Goal: Complete application form: Complete application form

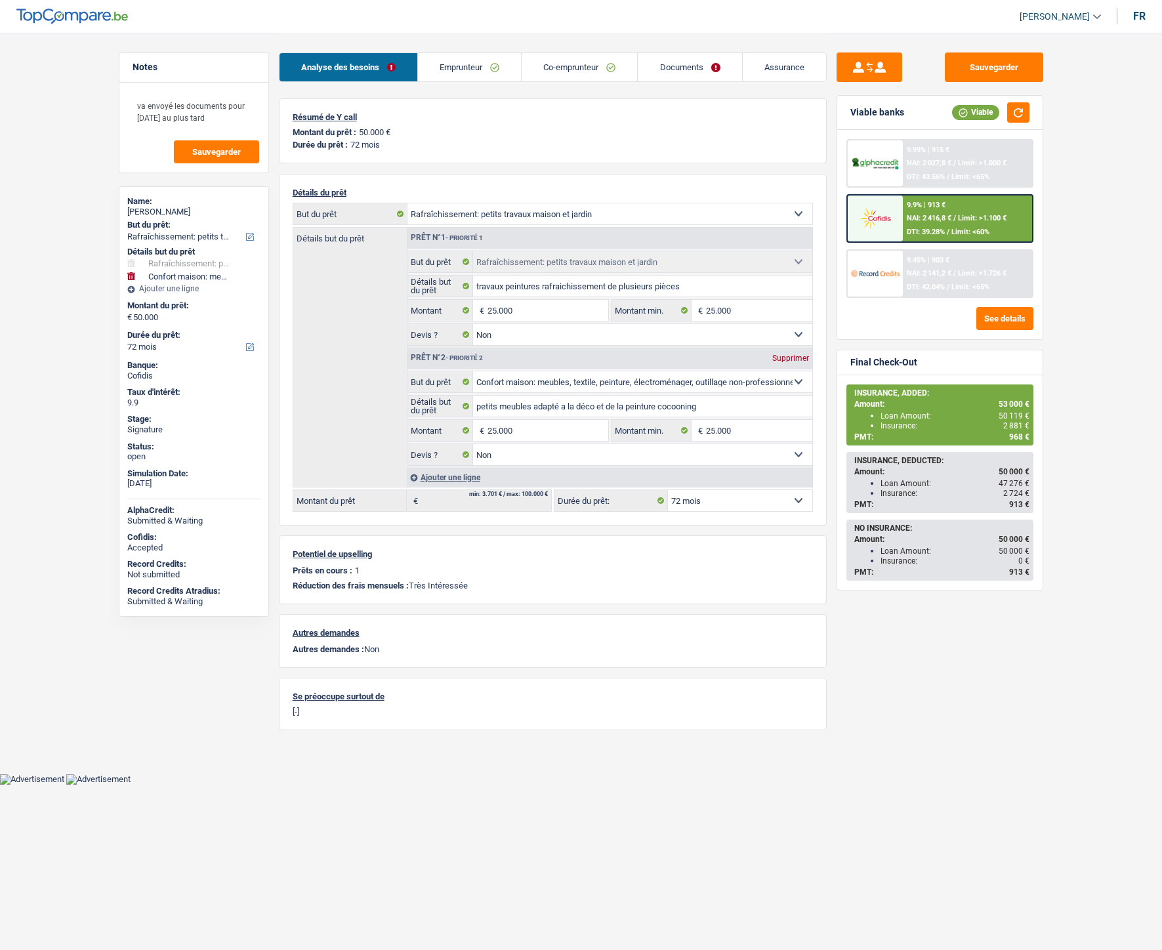
select select "houseOrGarden"
select select "household"
select select "72"
select select "32"
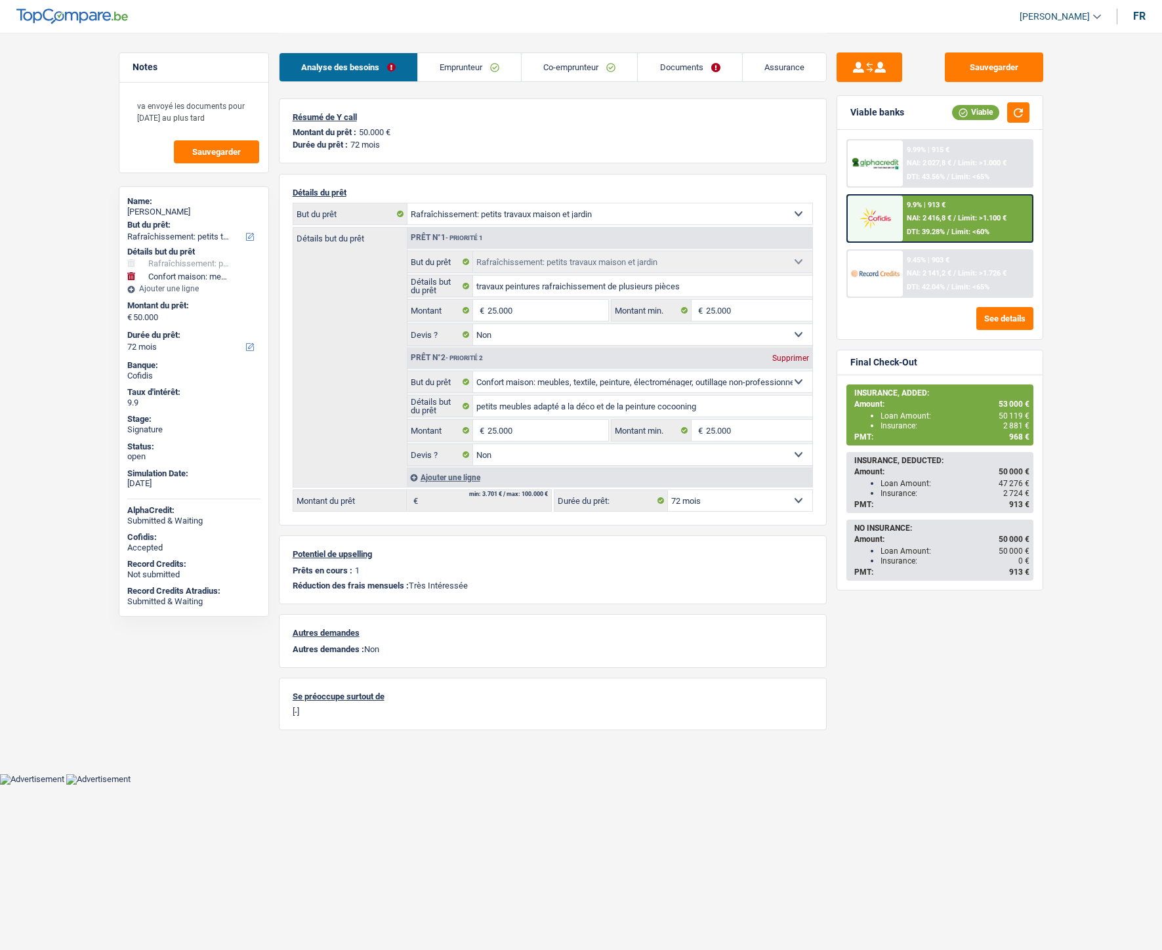
select select "married"
click at [467, 66] on link "Emprunteur" at bounding box center [469, 67] width 103 height 28
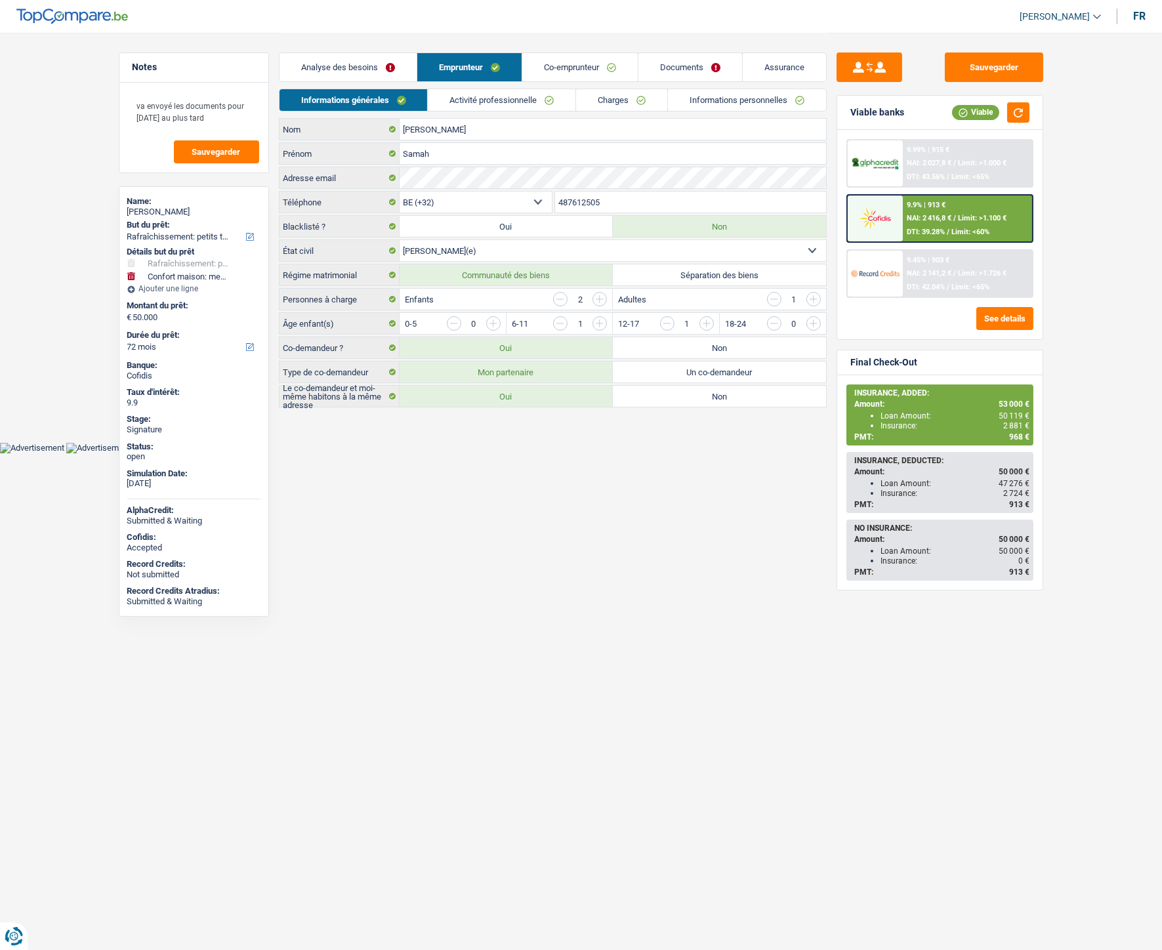
click at [599, 99] on link "Charges" at bounding box center [621, 100] width 91 height 22
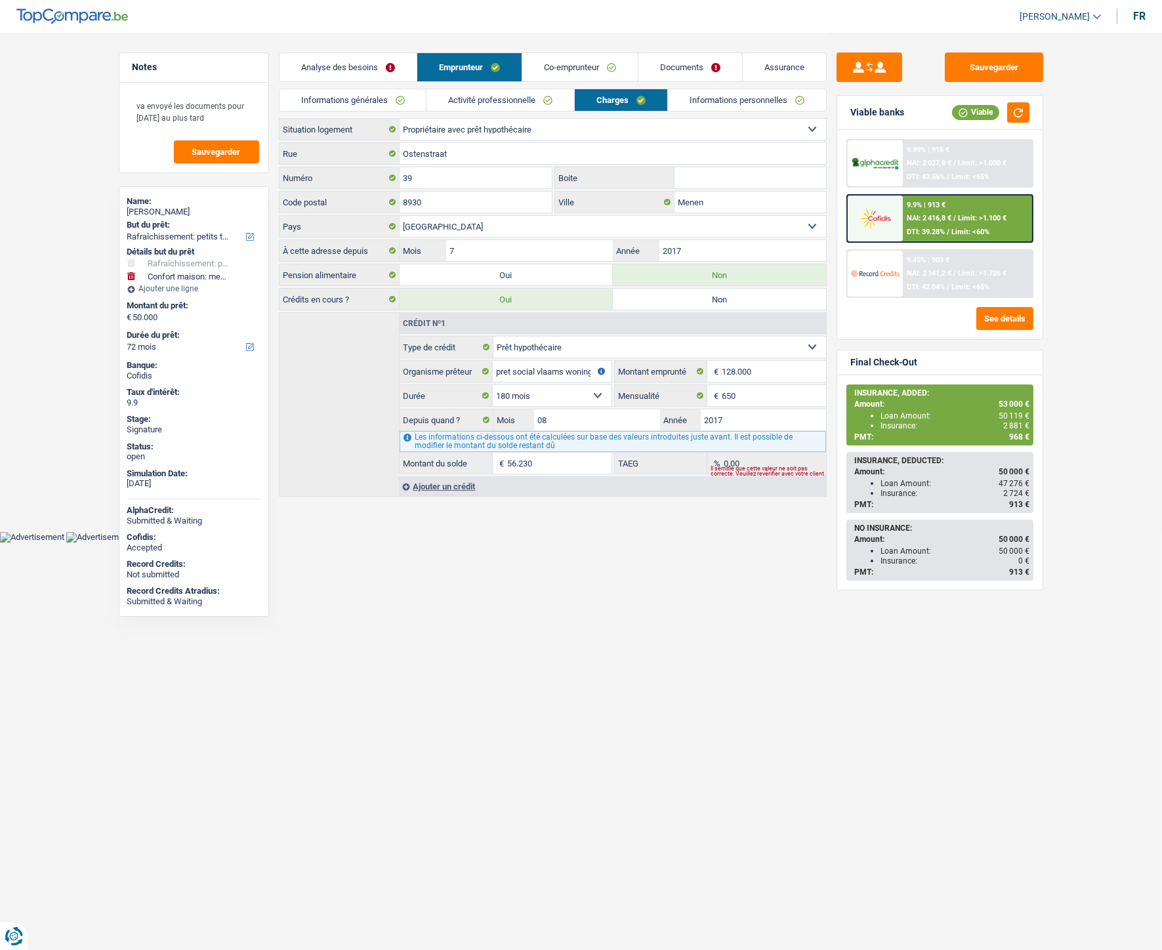
click at [572, 62] on link "Co-emprunteur" at bounding box center [580, 67] width 116 height 28
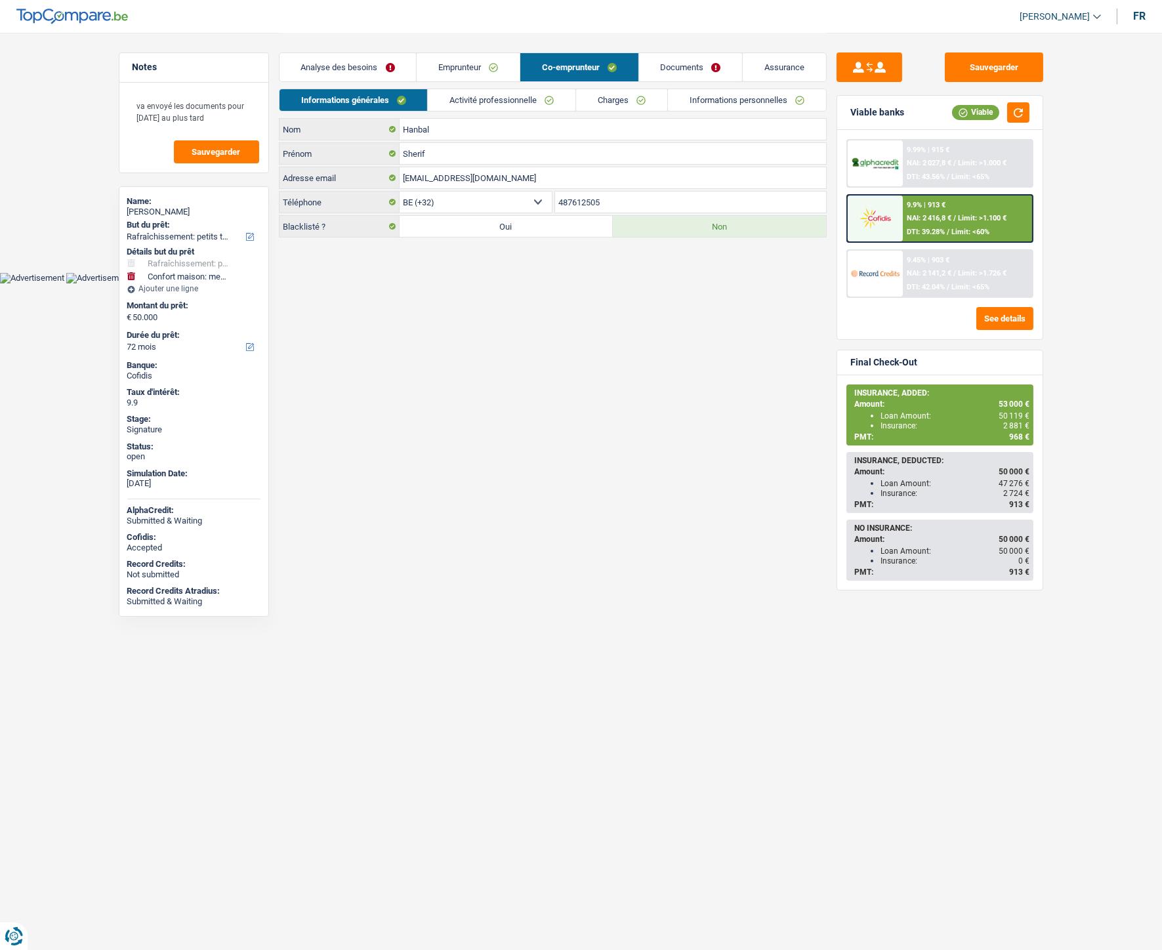
click at [619, 95] on link "Charges" at bounding box center [621, 100] width 91 height 22
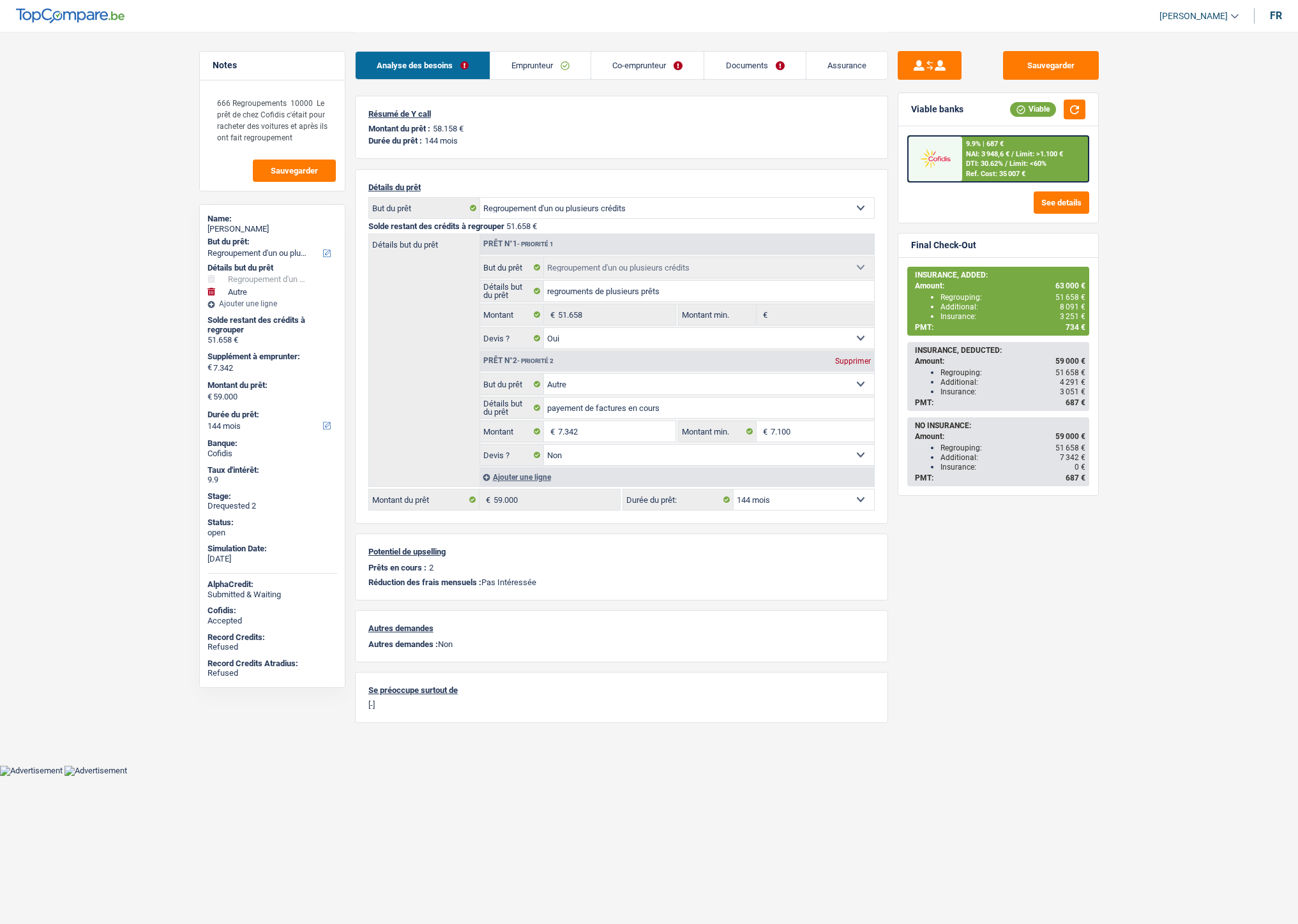
select select "refinancing"
select select "other"
select select "144"
select select "refinancing"
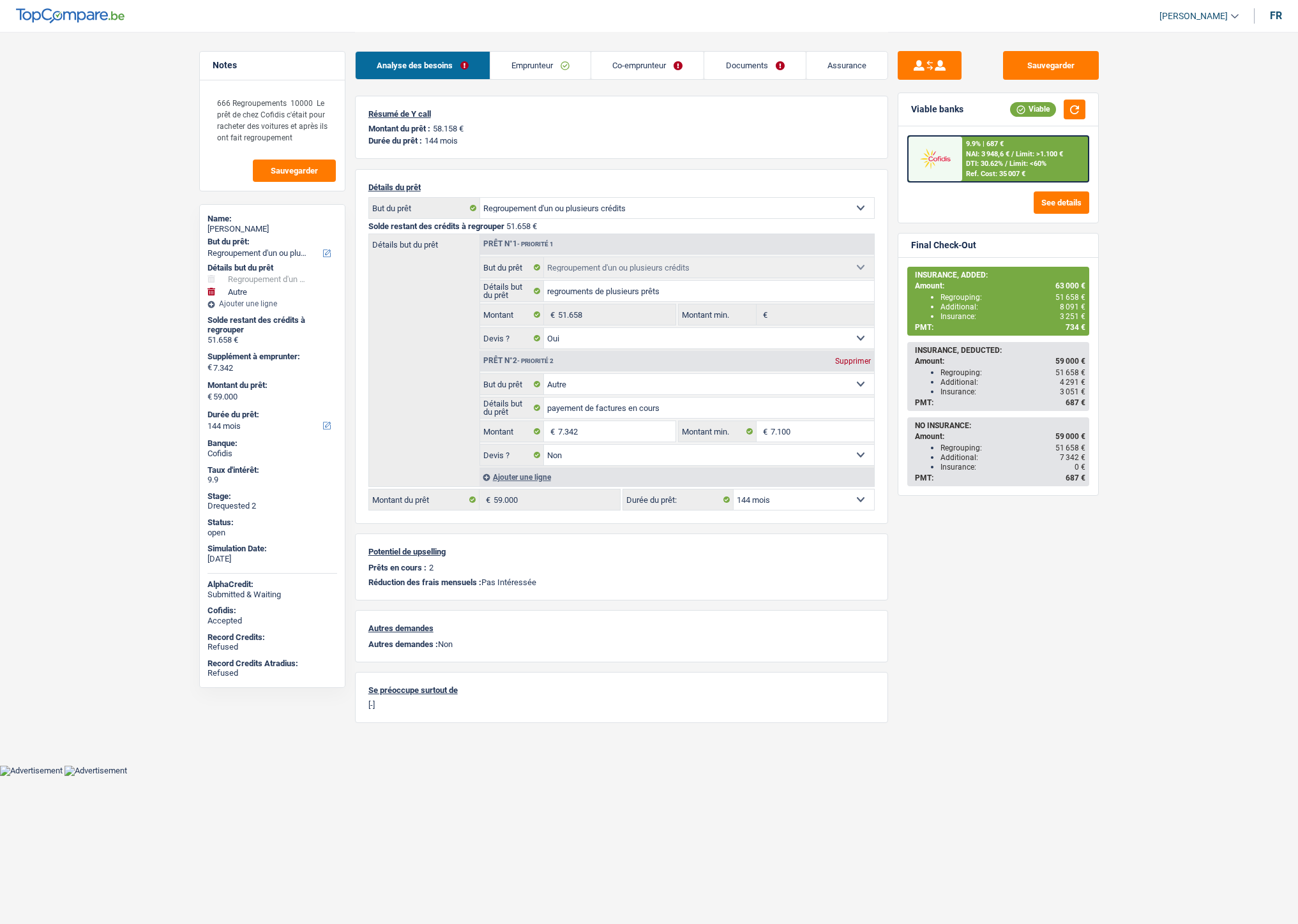
select select "refinancing"
select select "yes"
select select "other"
select select "false"
select select "144"
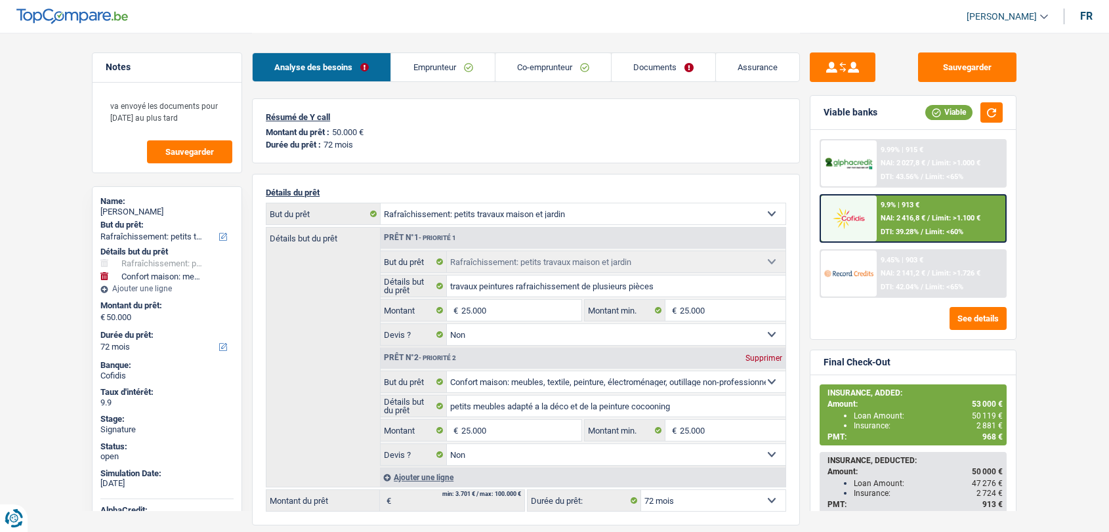
select select "houseOrGarden"
select select "household"
select select "72"
select select "32"
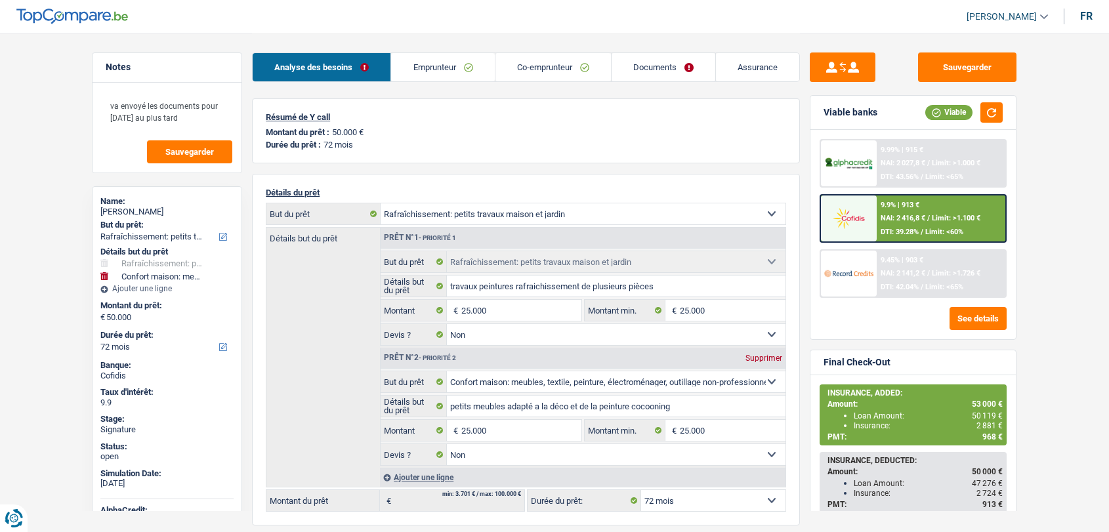
select select "unemployed"
select select "unemployment"
select select "BE"
click at [589, 65] on link "Co-emprunteur" at bounding box center [553, 67] width 116 height 28
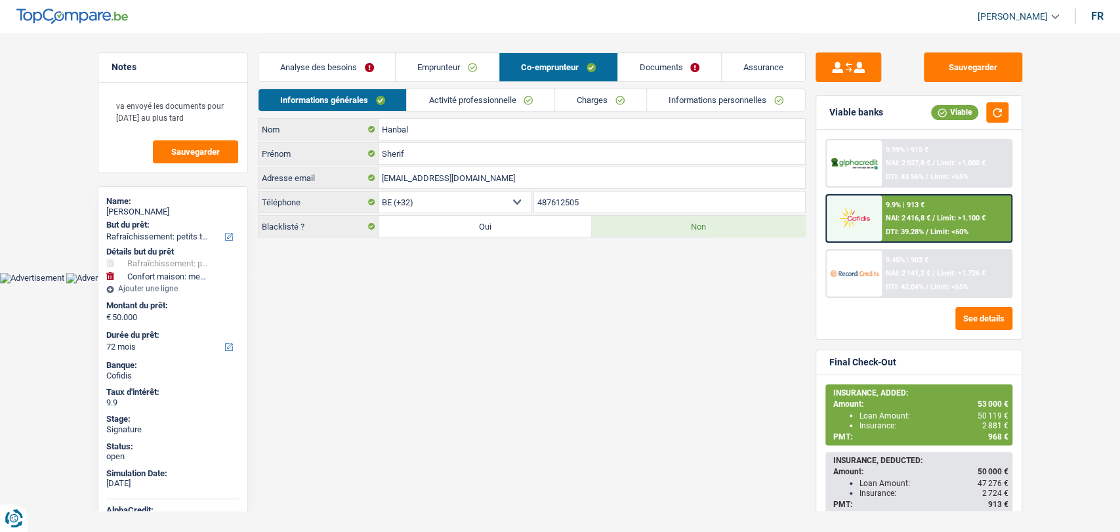
click at [470, 95] on link "Activité professionnelle" at bounding box center [481, 100] width 148 height 22
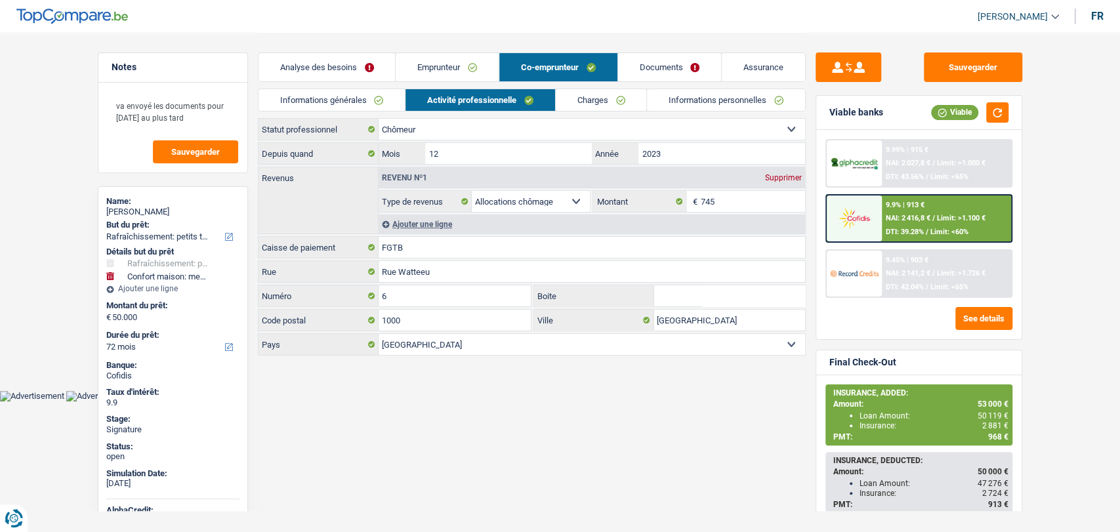
click at [444, 62] on link "Emprunteur" at bounding box center [447, 67] width 103 height 28
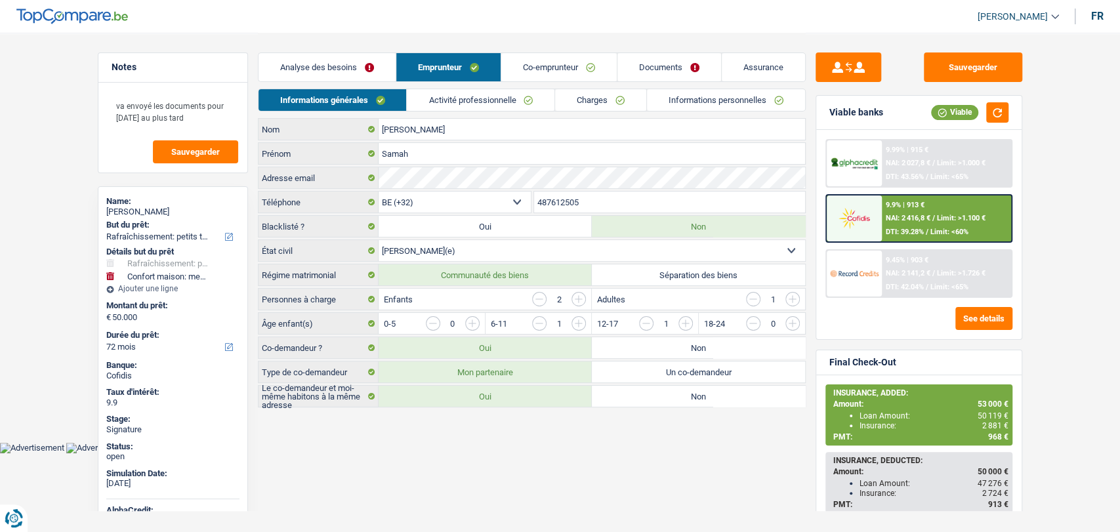
click at [478, 101] on link "Activité professionnelle" at bounding box center [481, 100] width 148 height 22
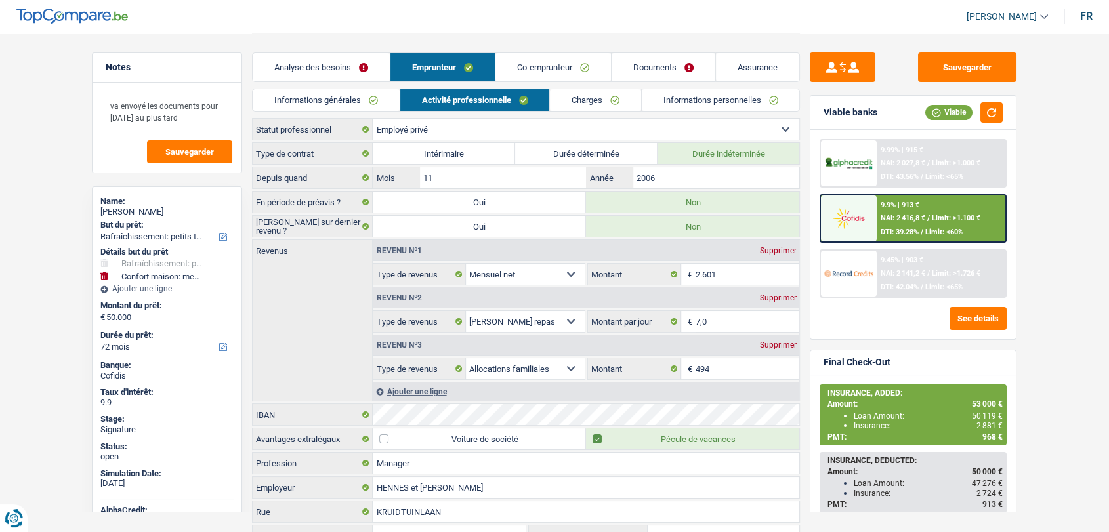
click at [673, 64] on link "Documents" at bounding box center [664, 67] width 104 height 28
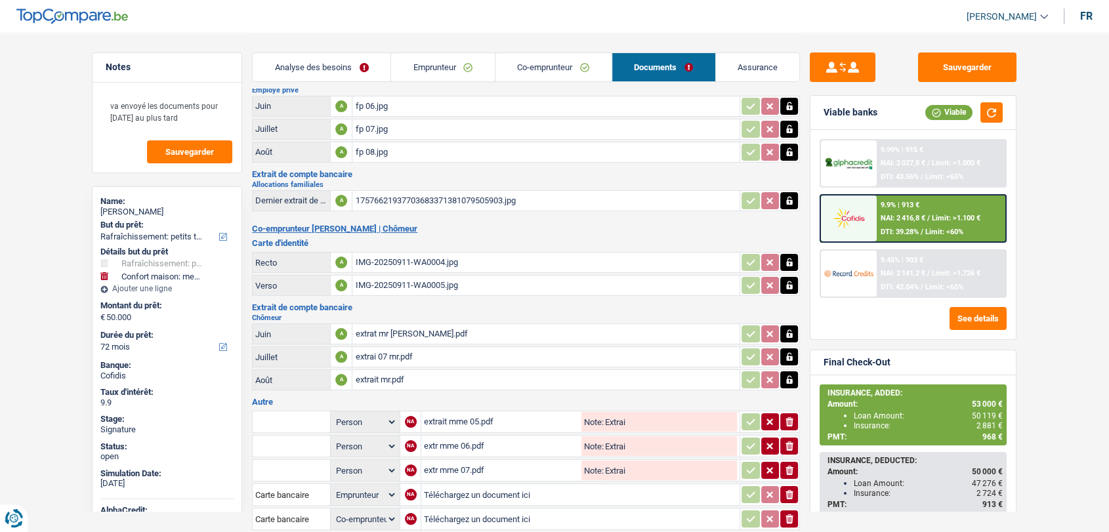
scroll to position [116, 0]
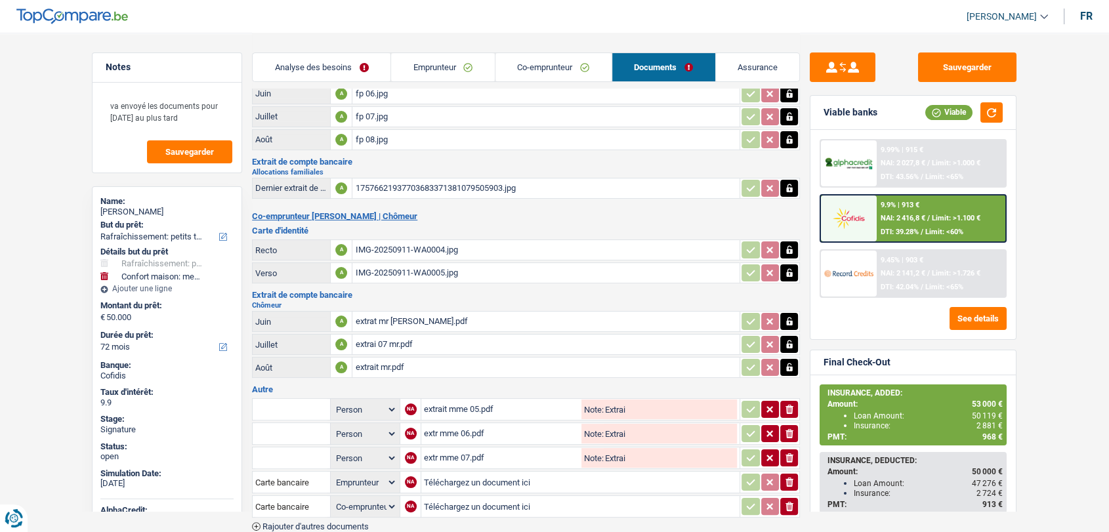
click at [448, 179] on div "17576621937703683371381079505903.jpg" at bounding box center [546, 189] width 382 height 20
click at [476, 180] on div "17576621937703683371381079505903.jpg" at bounding box center [546, 189] width 382 height 20
drag, startPoint x: 550, startPoint y: 310, endPoint x: 1, endPoint y: 183, distance: 563.1
click at [1, 183] on main "Notes va envoyé les documents pour lundi au plus tard Sauvegarder Name: Samah A…" at bounding box center [554, 240] width 1109 height 713
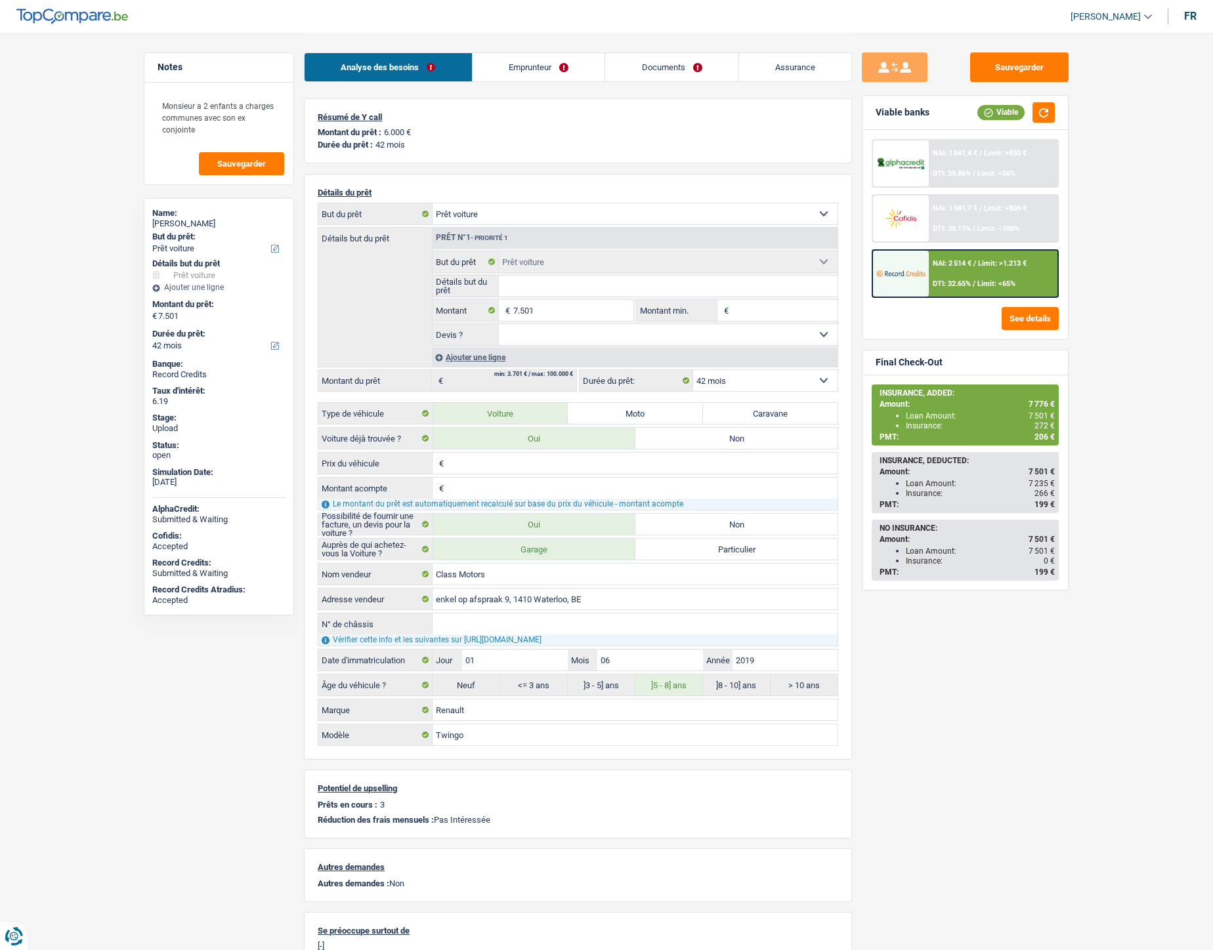
select select "car"
select select "42"
select select "car"
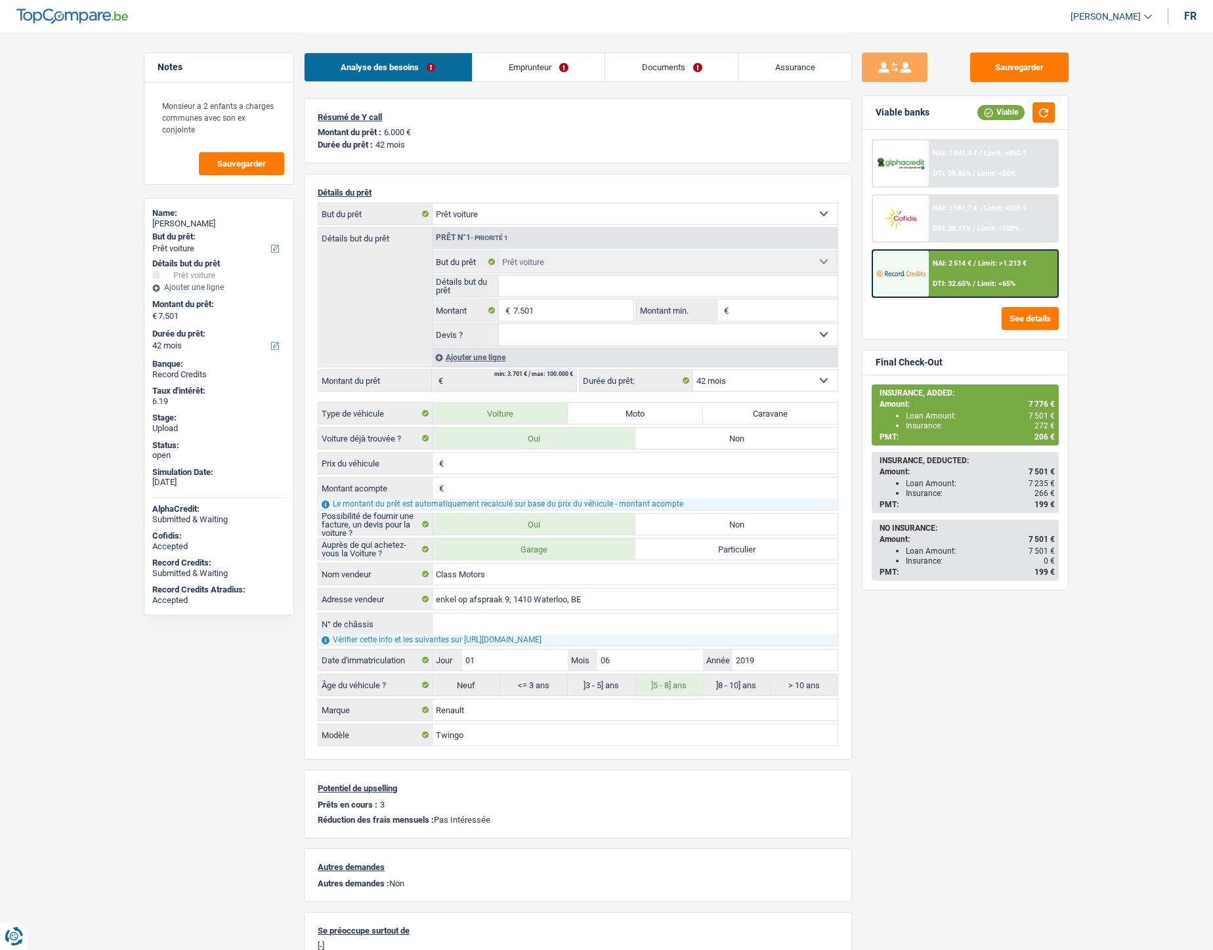
select select "42"
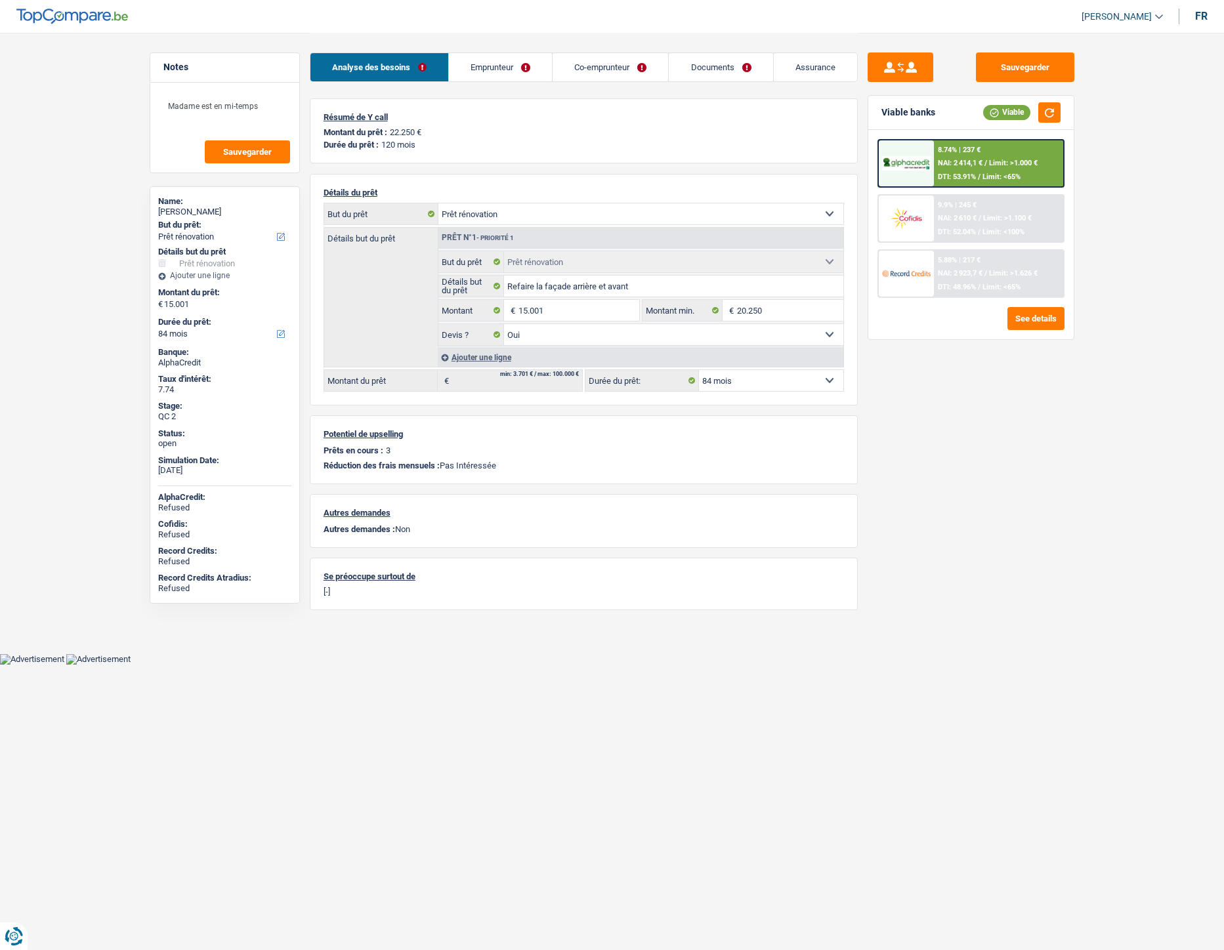
select select "renovation"
select select "84"
select select "renovation"
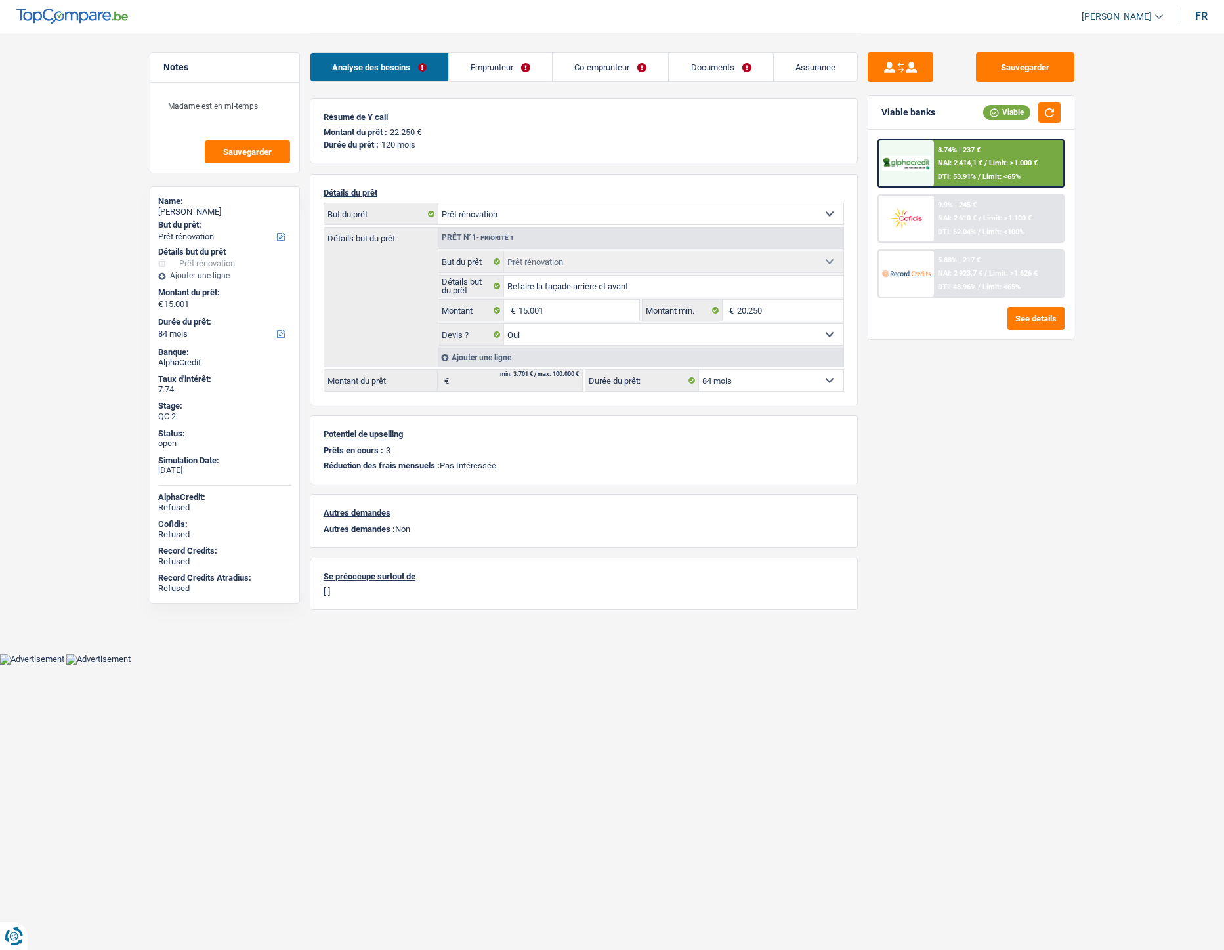
select select "yes"
select select "84"
select select "ownerWithMortgage"
select select "BE"
select select "mortgage"
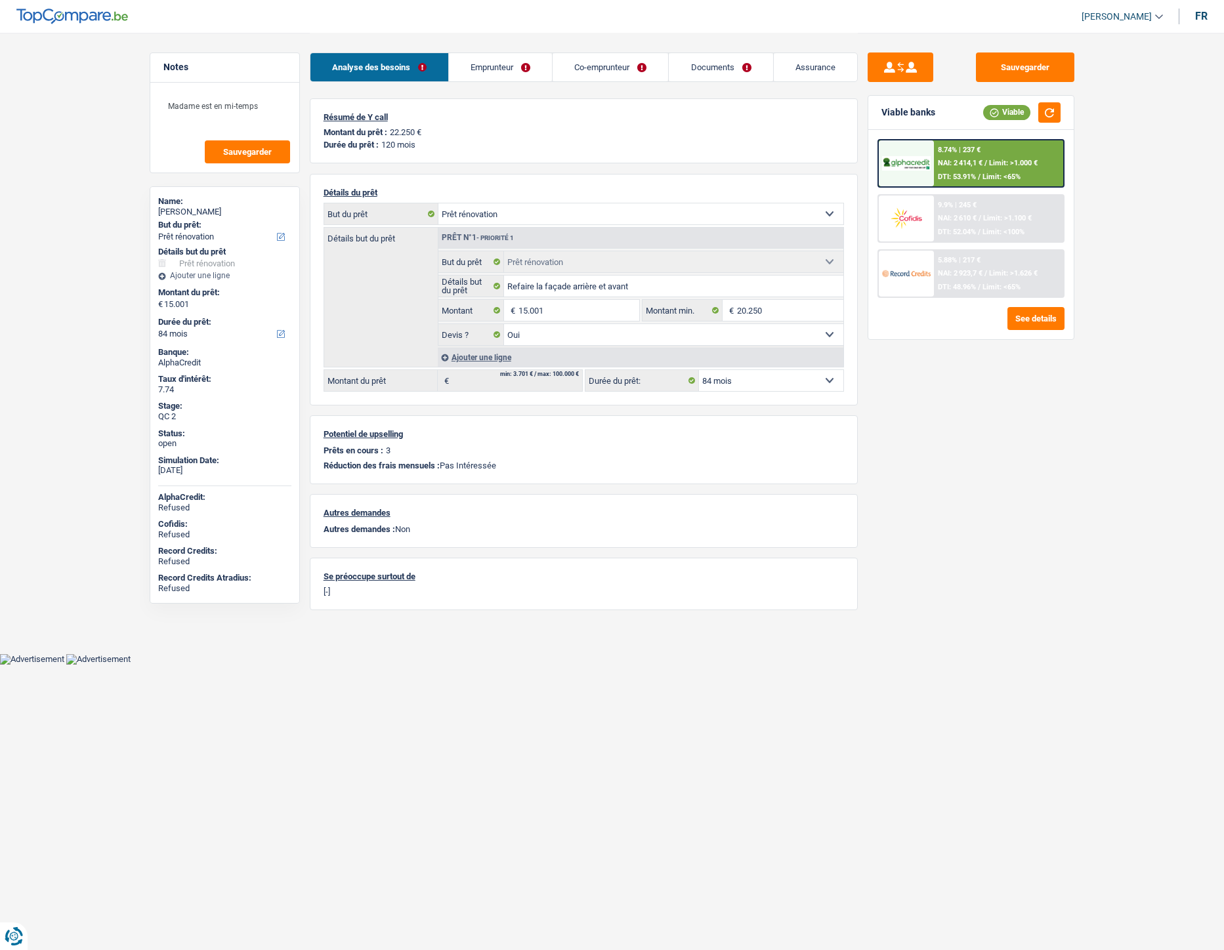
select select "240"
select select "mortgage"
select select "180"
select select "personalLoan"
select select "homeFurnishingOrRelocation"
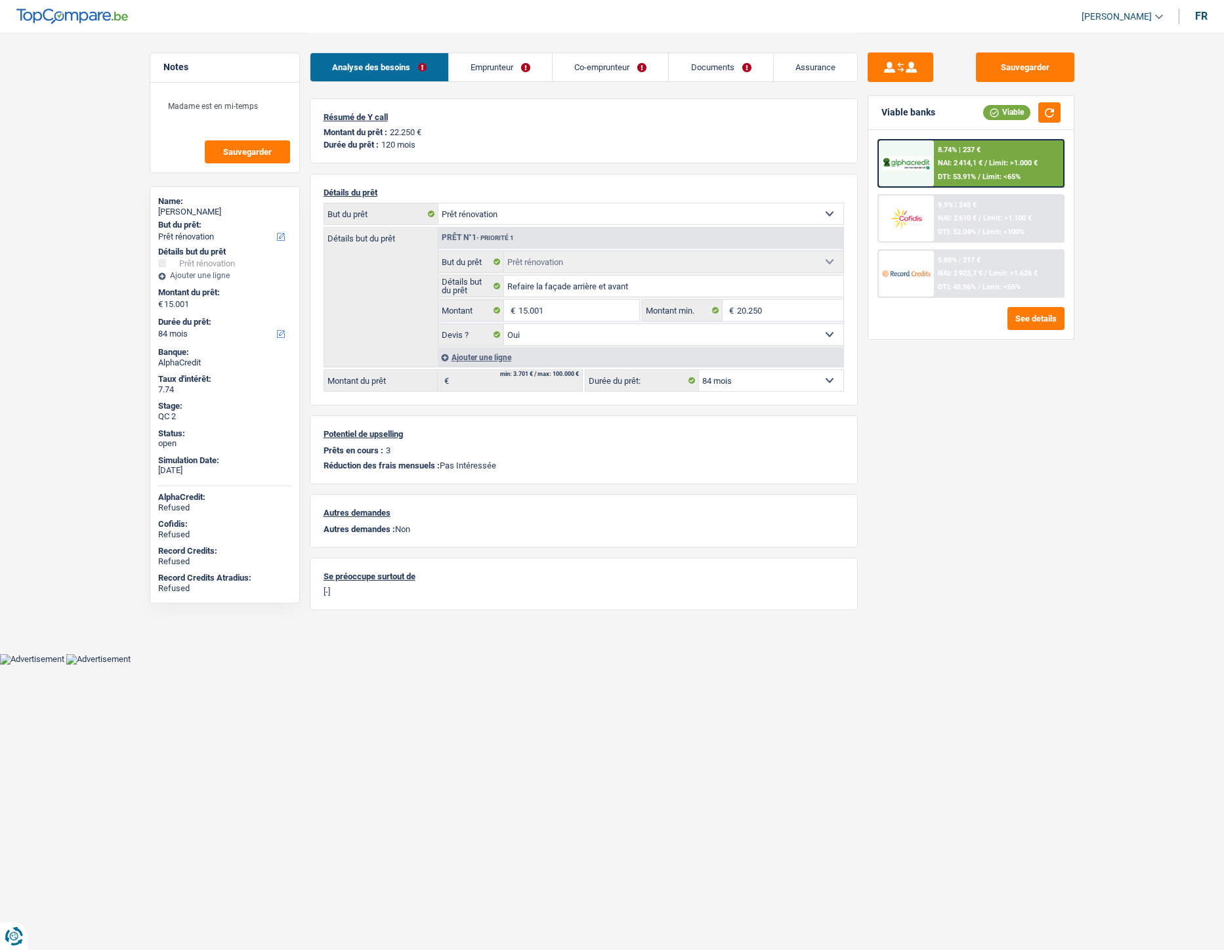
select select "84"
click at [508, 71] on link "Emprunteur" at bounding box center [500, 67] width 103 height 28
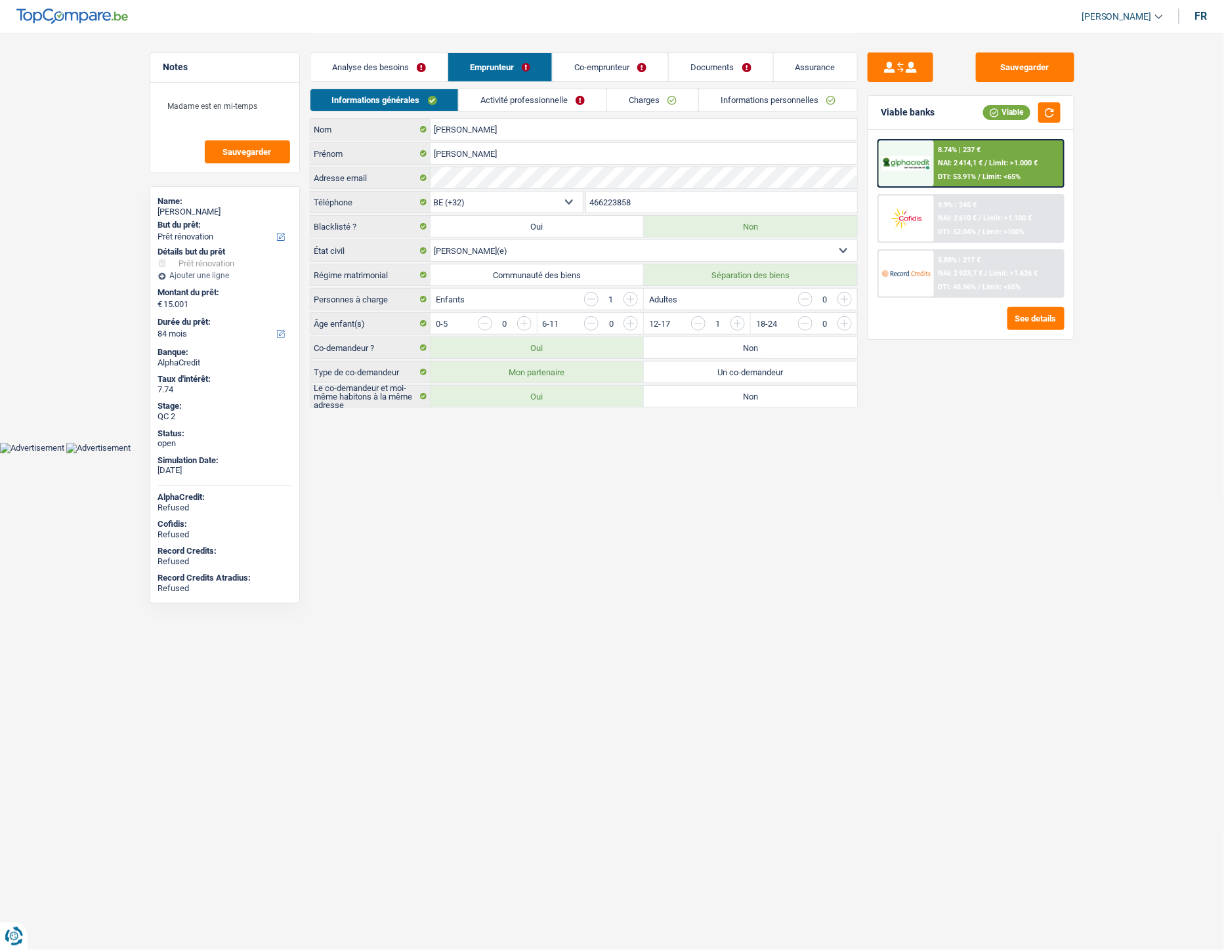
click at [530, 93] on link "Activité professionnelle" at bounding box center [533, 100] width 148 height 22
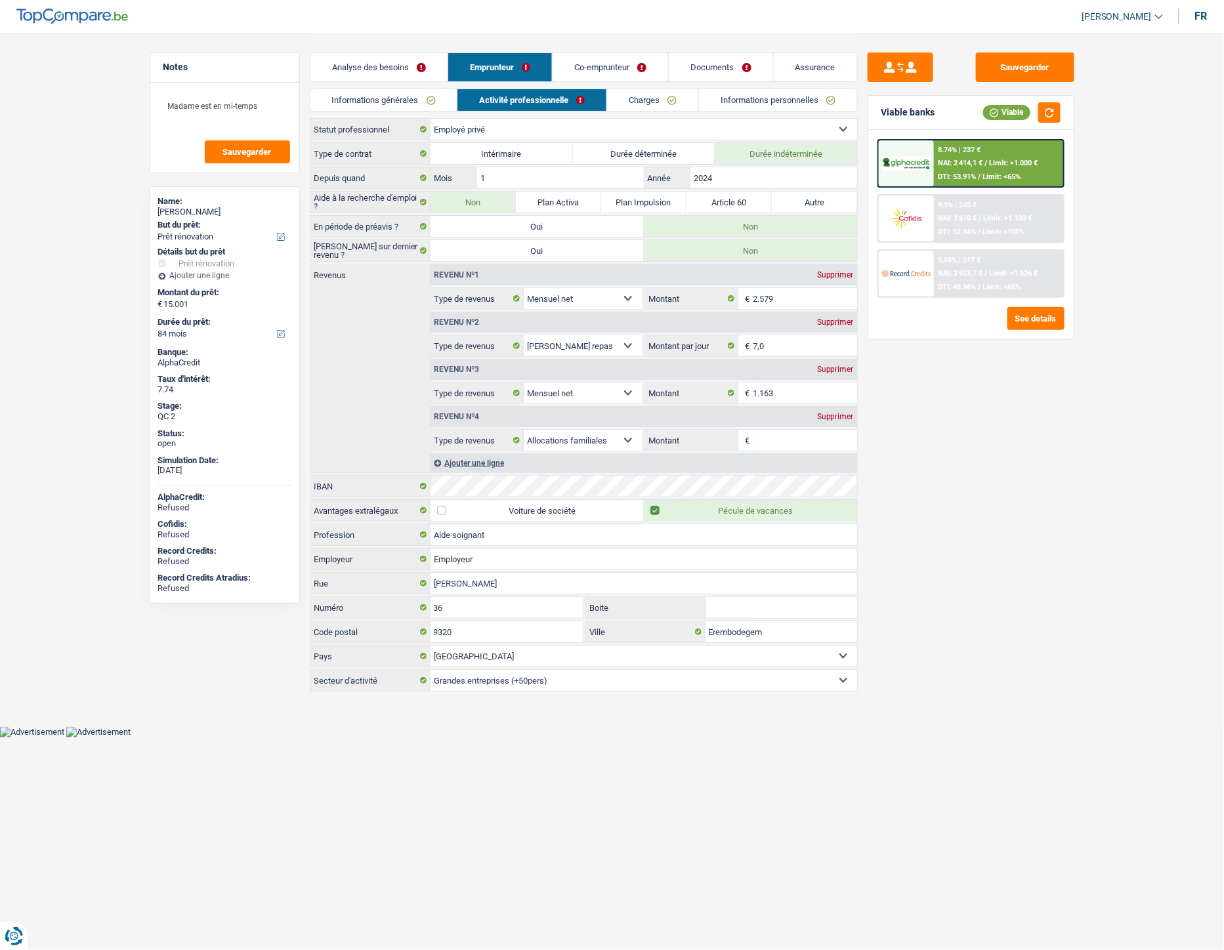
click at [628, 96] on link "Charges" at bounding box center [652, 100] width 91 height 22
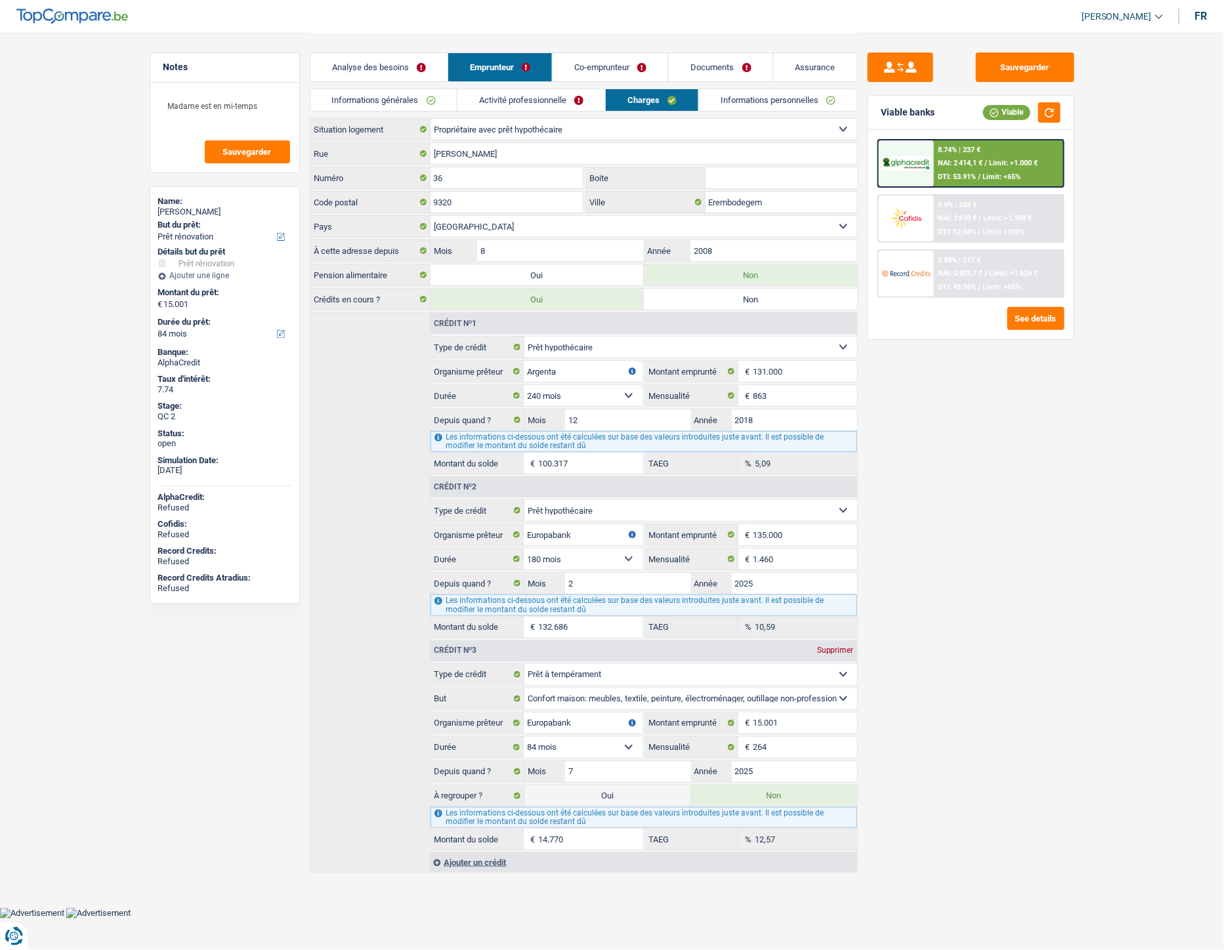
click at [605, 59] on link "Co-emprunteur" at bounding box center [611, 67] width 116 height 28
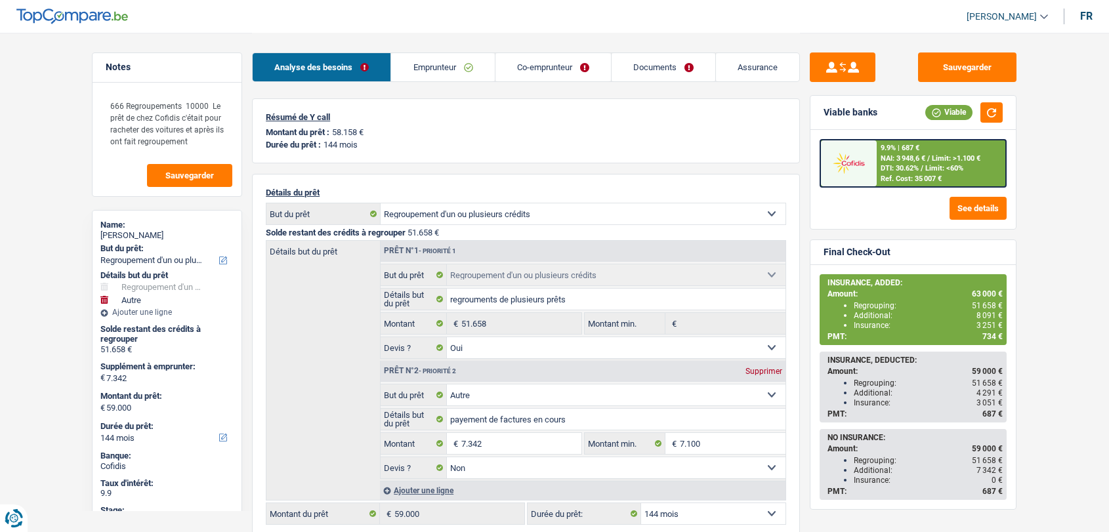
select select "refinancing"
select select "other"
select select "144"
select select "refinancing"
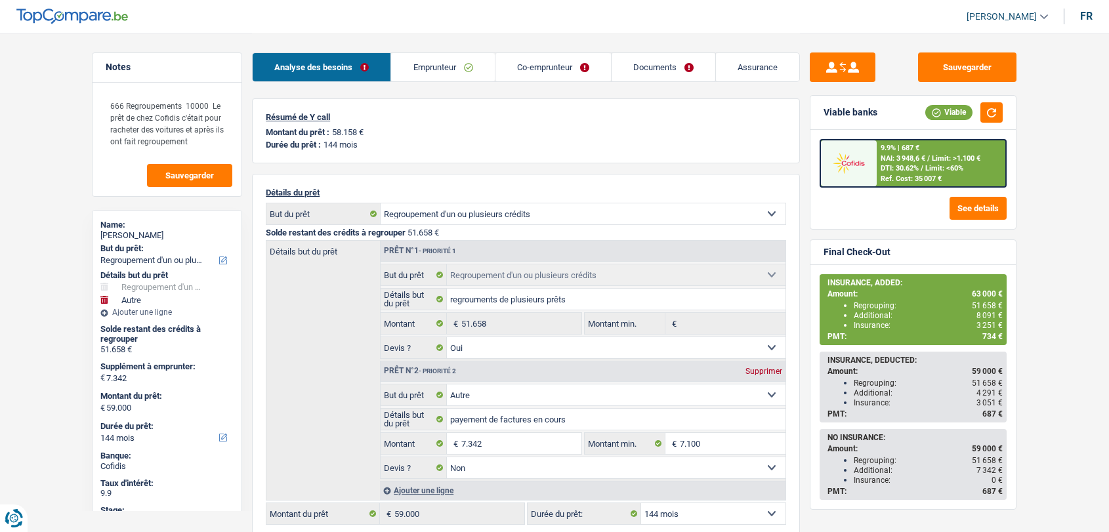
select select "refinancing"
select select "yes"
select select "other"
select select "false"
select select "144"
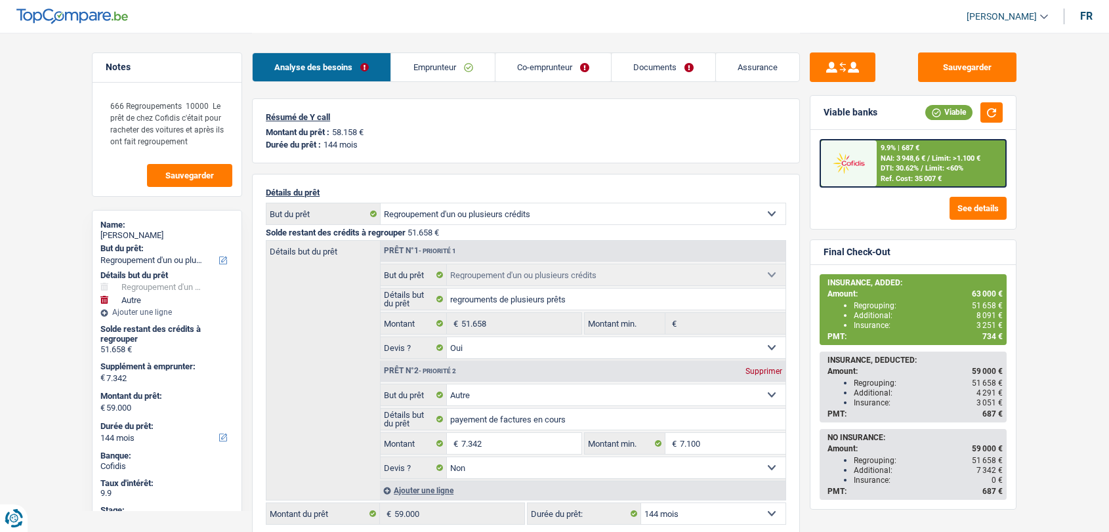
select select "worker"
select select "netSalary"
select select "mealVouchers"
select select "familyAllowances"
drag, startPoint x: 0, startPoint y: 0, endPoint x: 437, endPoint y: 74, distance: 443.2
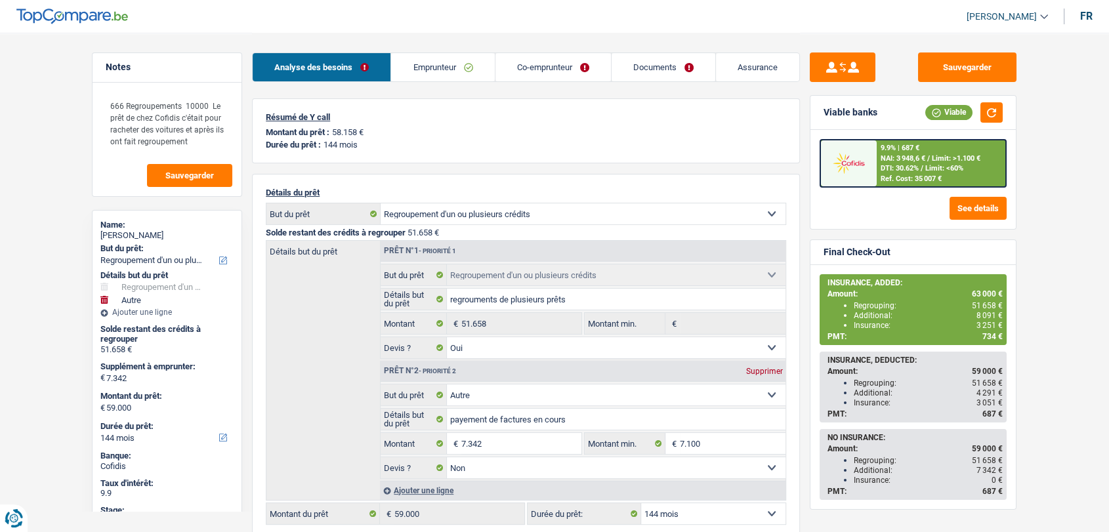
click at [437, 74] on link "Emprunteur" at bounding box center [442, 67] width 103 height 28
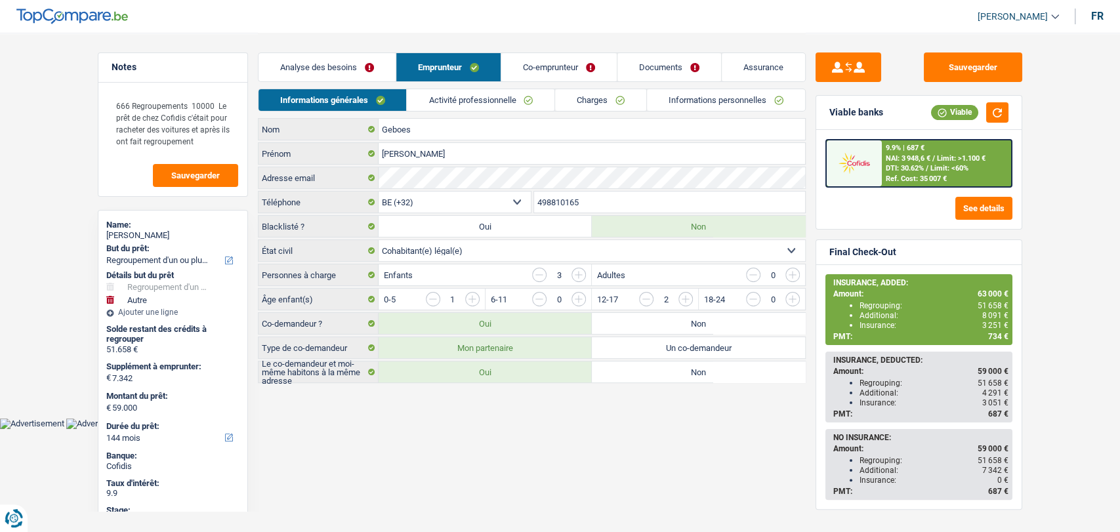
click at [454, 98] on link "Activité professionnelle" at bounding box center [481, 100] width 148 height 22
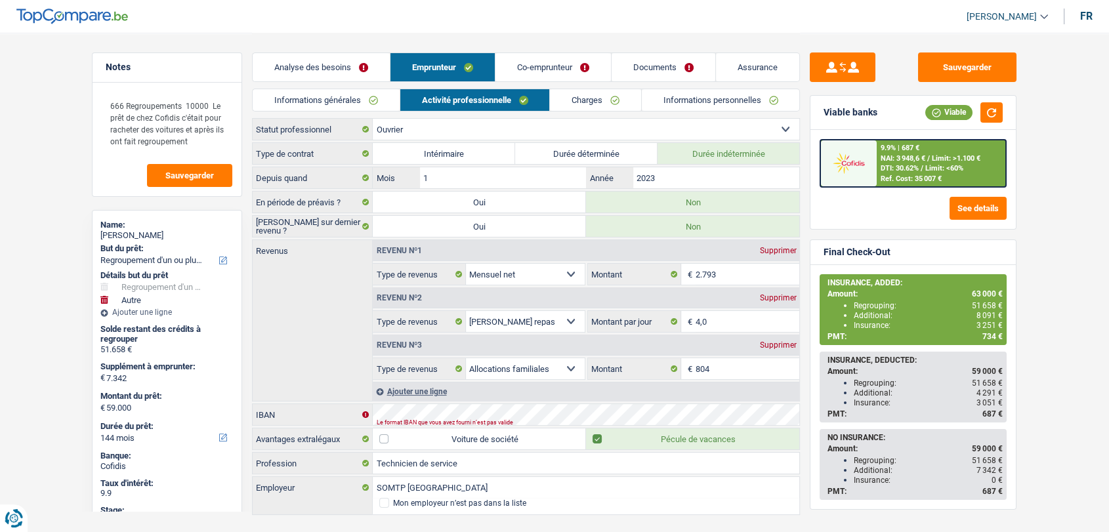
click at [586, 96] on link "Charges" at bounding box center [595, 100] width 91 height 22
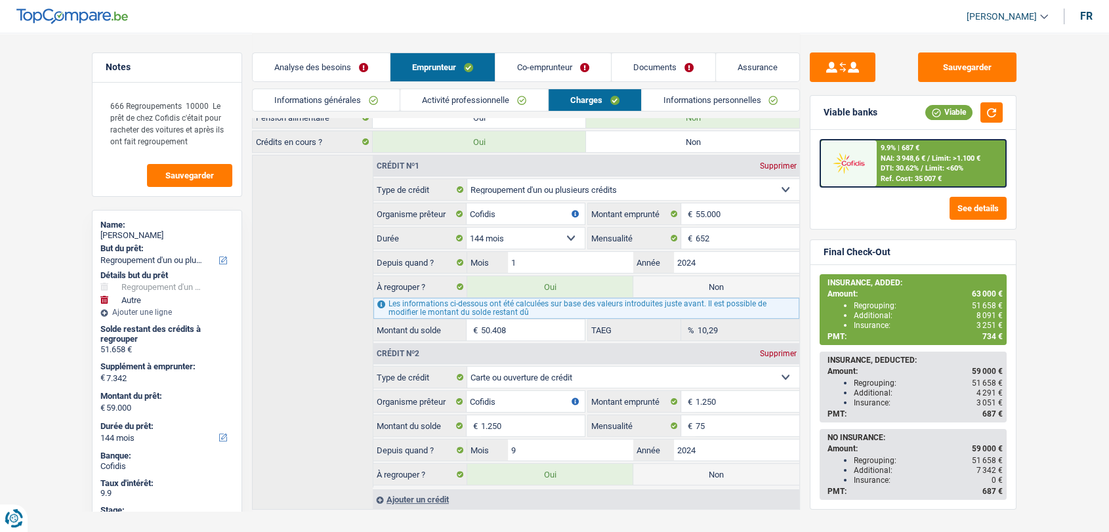
scroll to position [201, 0]
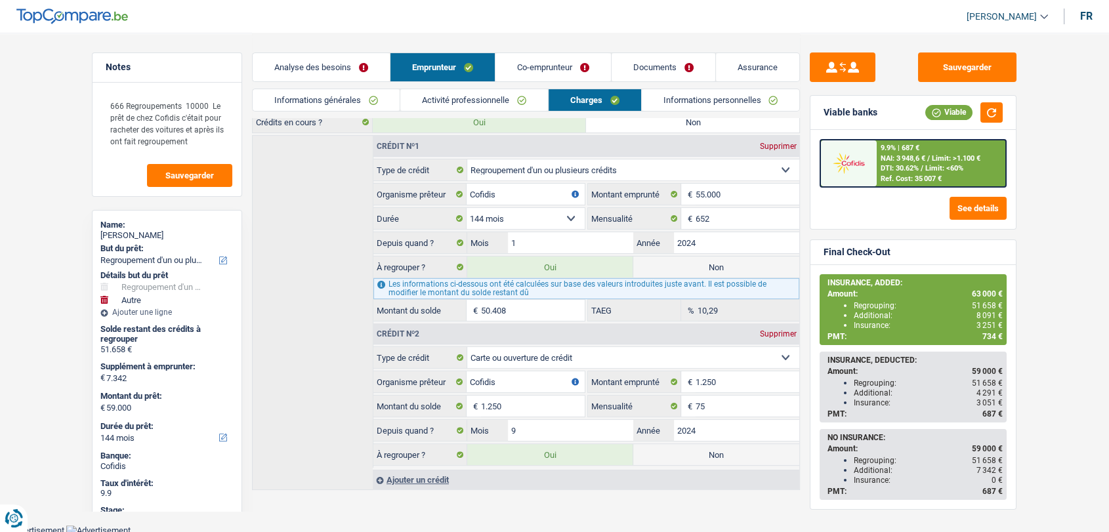
click at [546, 73] on link "Co-emprunteur" at bounding box center [553, 67] width 116 height 28
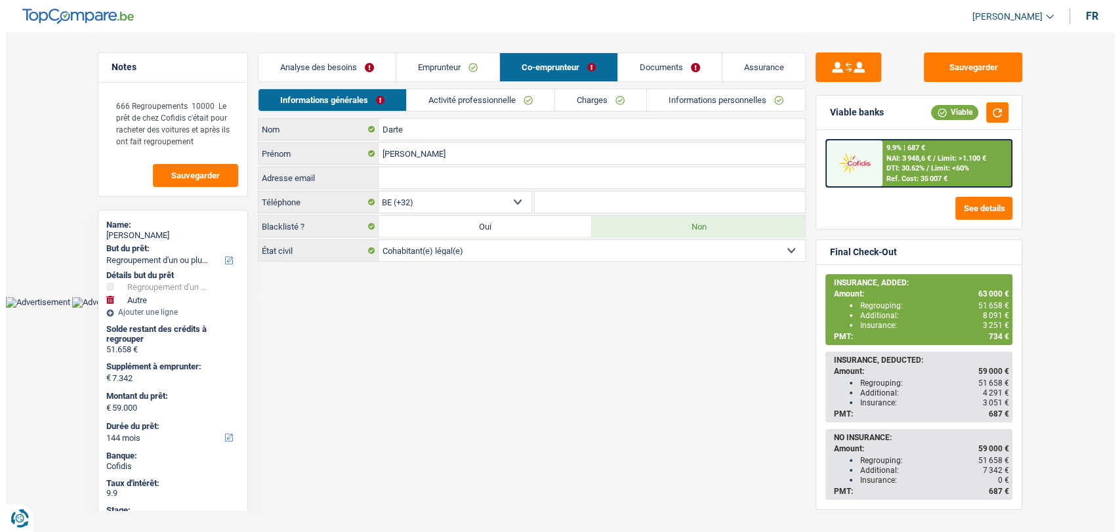
scroll to position [0, 0]
click at [446, 68] on link "Emprunteur" at bounding box center [447, 67] width 103 height 28
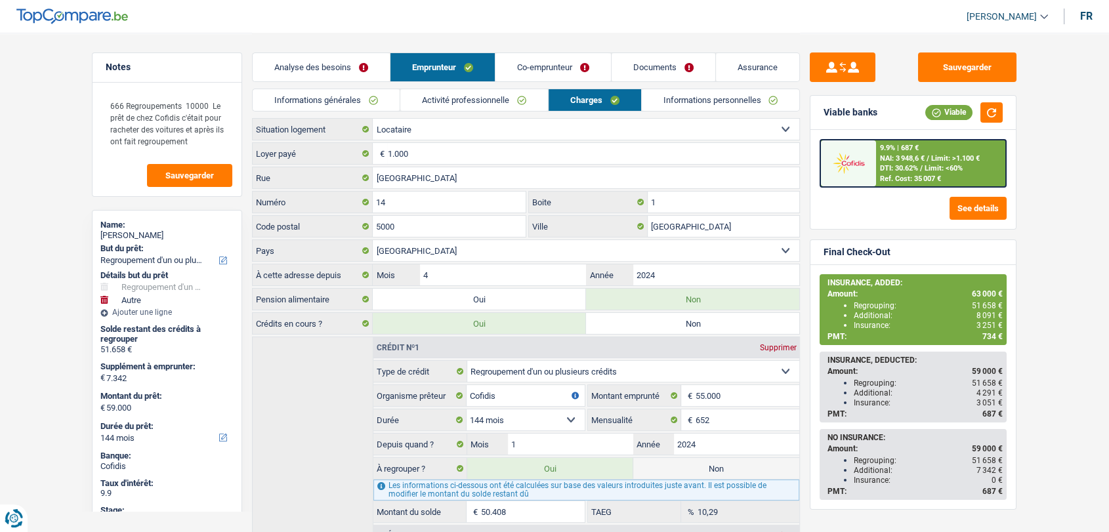
click at [678, 101] on link "Informations personnelles" at bounding box center [721, 100] width 158 height 22
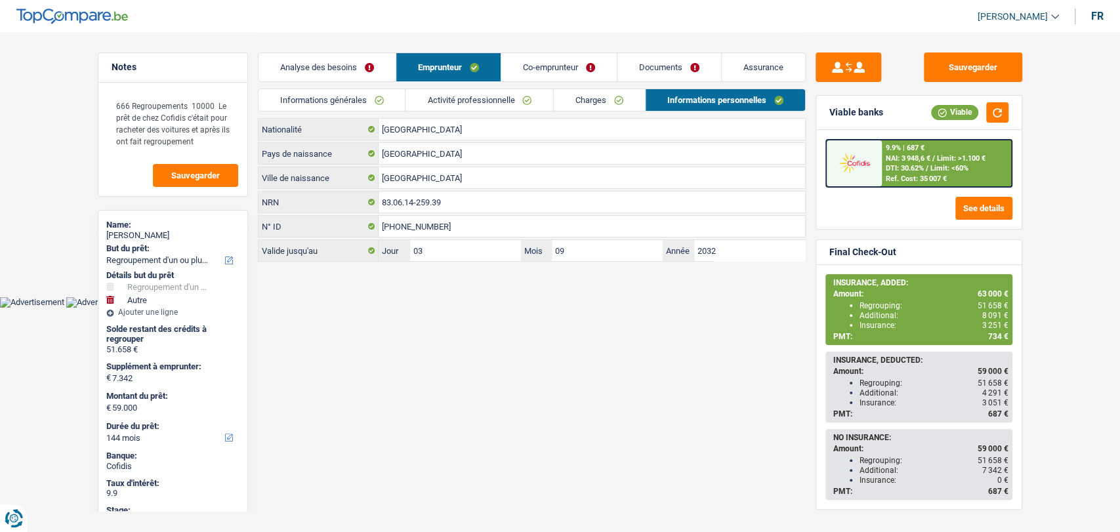
click at [562, 71] on link "Co-emprunteur" at bounding box center [559, 67] width 116 height 28
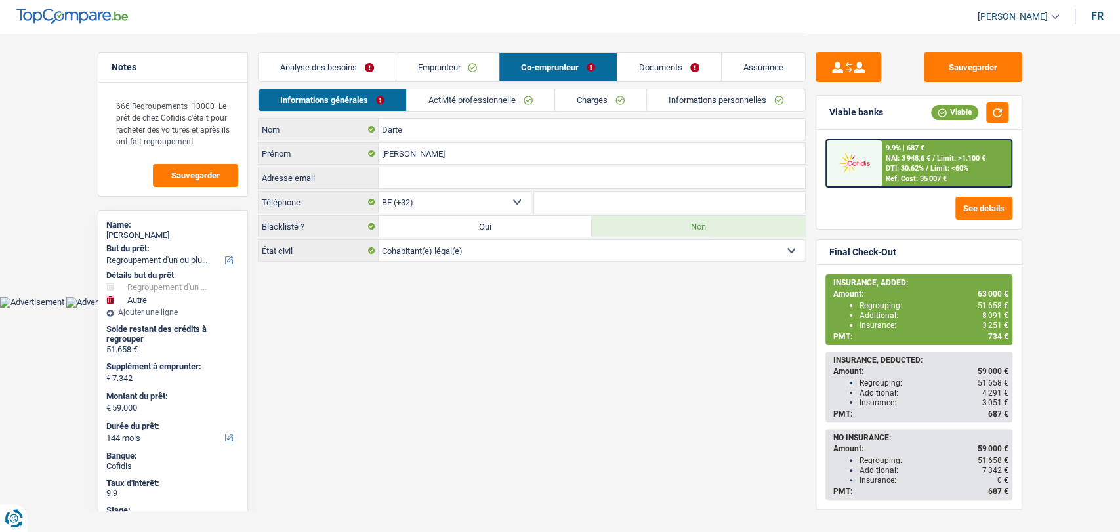
click at [595, 96] on link "Charges" at bounding box center [600, 100] width 91 height 22
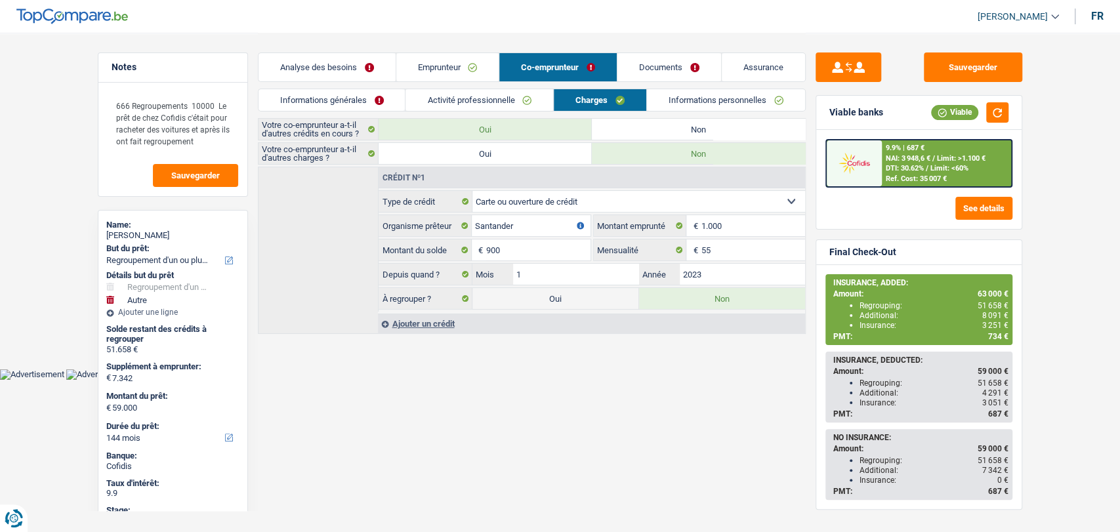
click at [516, 95] on link "Activité professionnelle" at bounding box center [480, 100] width 148 height 22
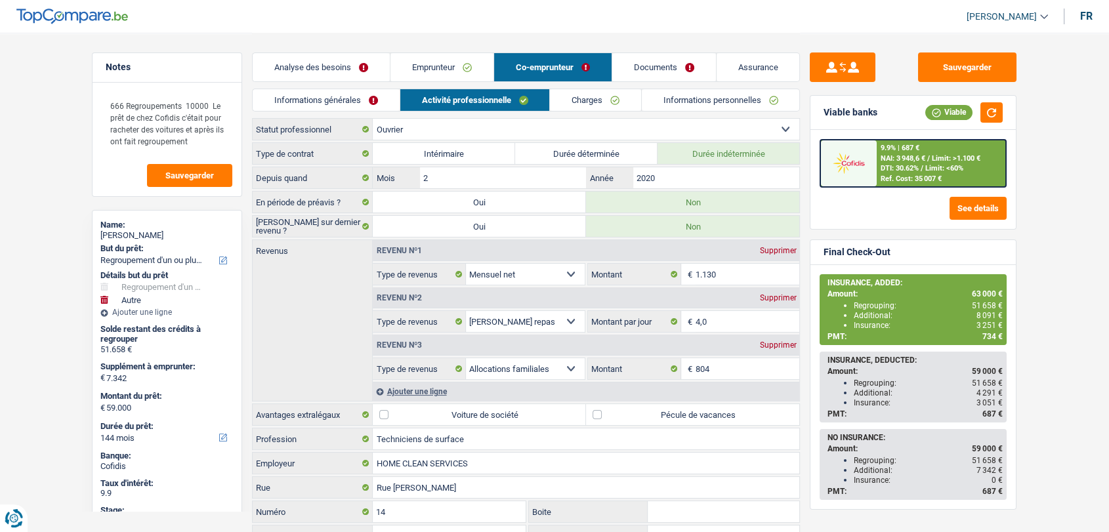
click at [459, 64] on link "Emprunteur" at bounding box center [441, 67] width 103 height 28
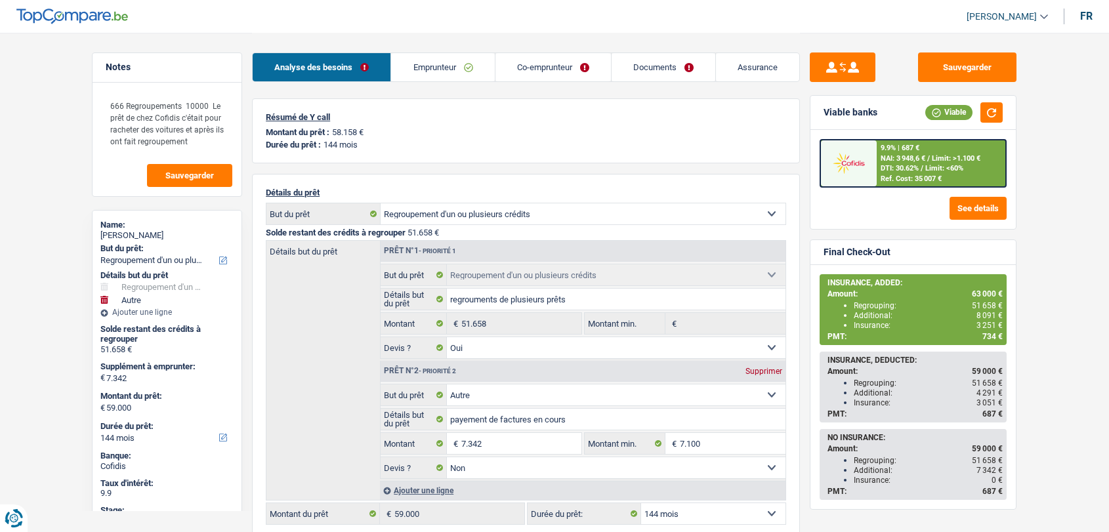
select select "refinancing"
select select "other"
select select "144"
select select "refinancing"
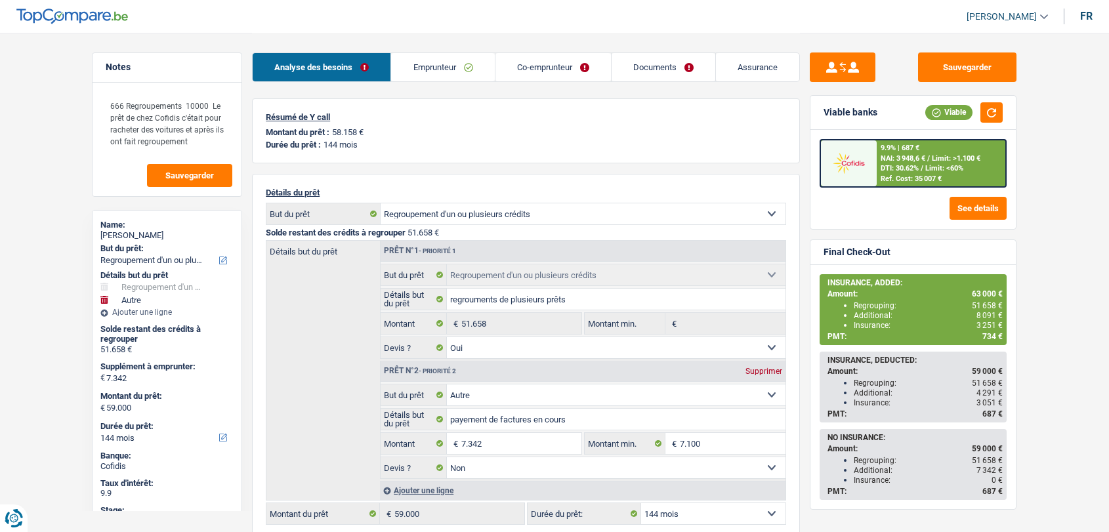
select select "refinancing"
select select "yes"
select select "other"
select select "false"
select select "144"
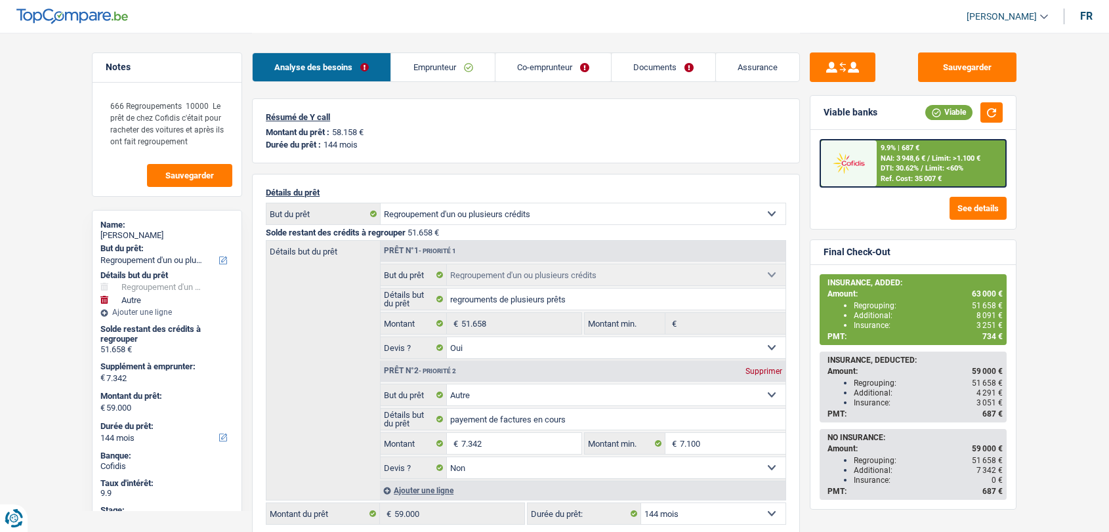
select select "rents"
select select "BE"
select select "creditConsolidation"
select select "144"
select select "cardOrCredit"
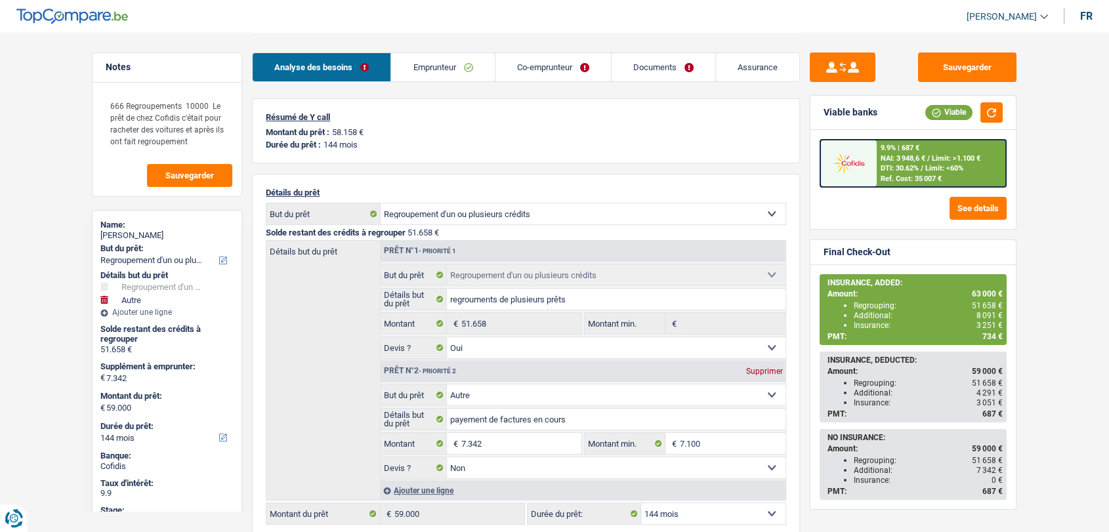
click at [435, 67] on link "Emprunteur" at bounding box center [442, 67] width 103 height 28
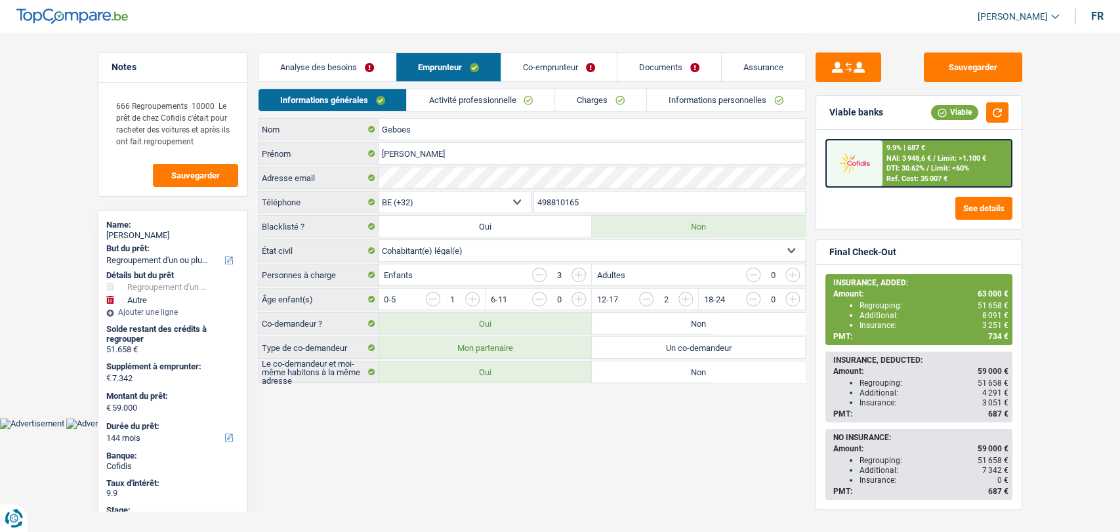
click at [589, 103] on link "Charges" at bounding box center [600, 100] width 91 height 22
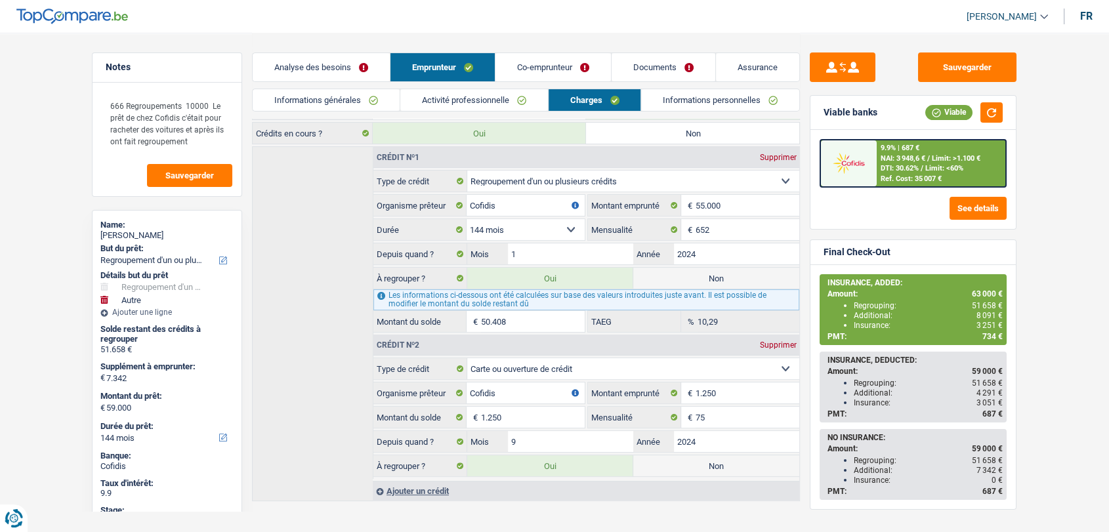
scroll to position [201, 0]
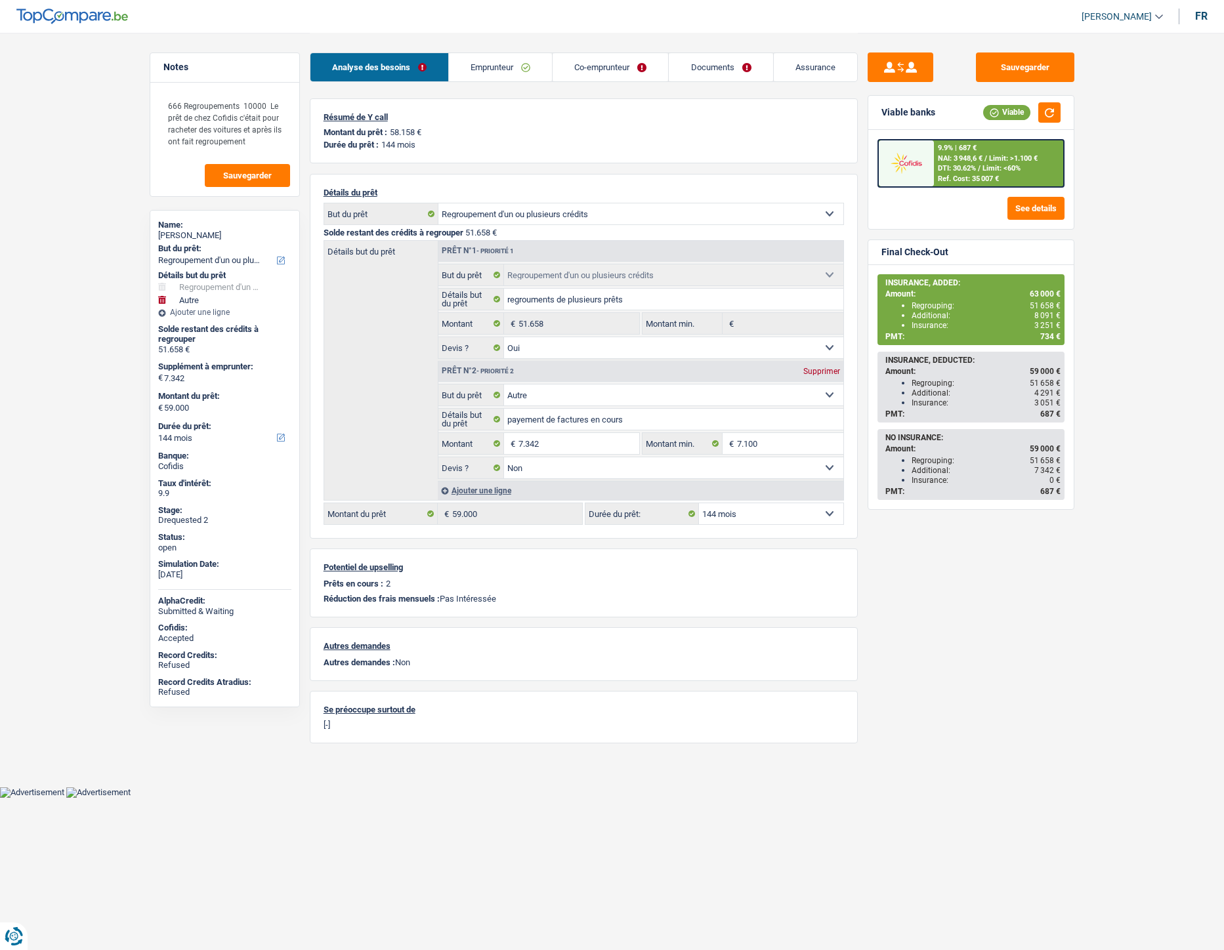
select select "refinancing"
select select "other"
select select "144"
select select "refinancing"
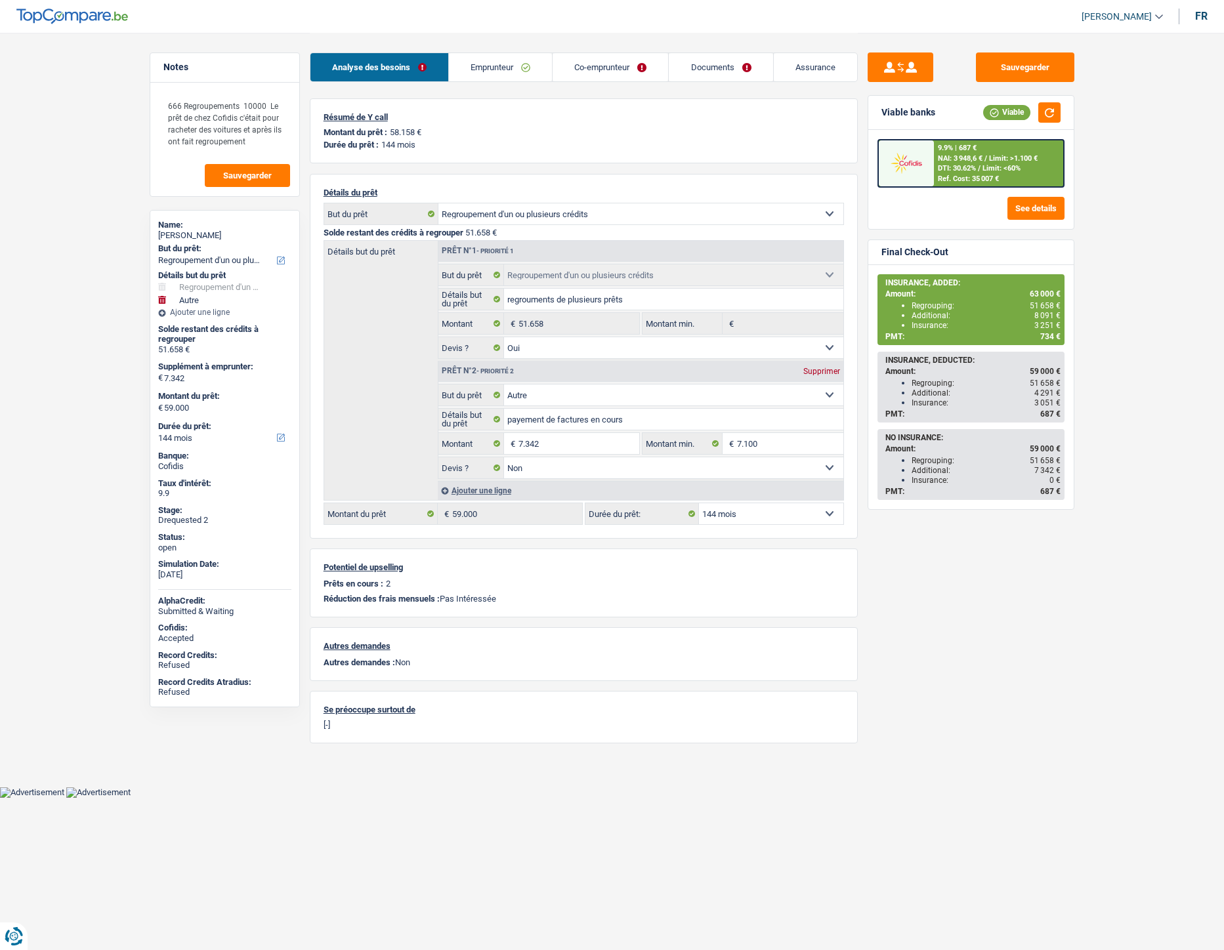
select select "refinancing"
select select "yes"
select select "other"
select select "false"
select select "144"
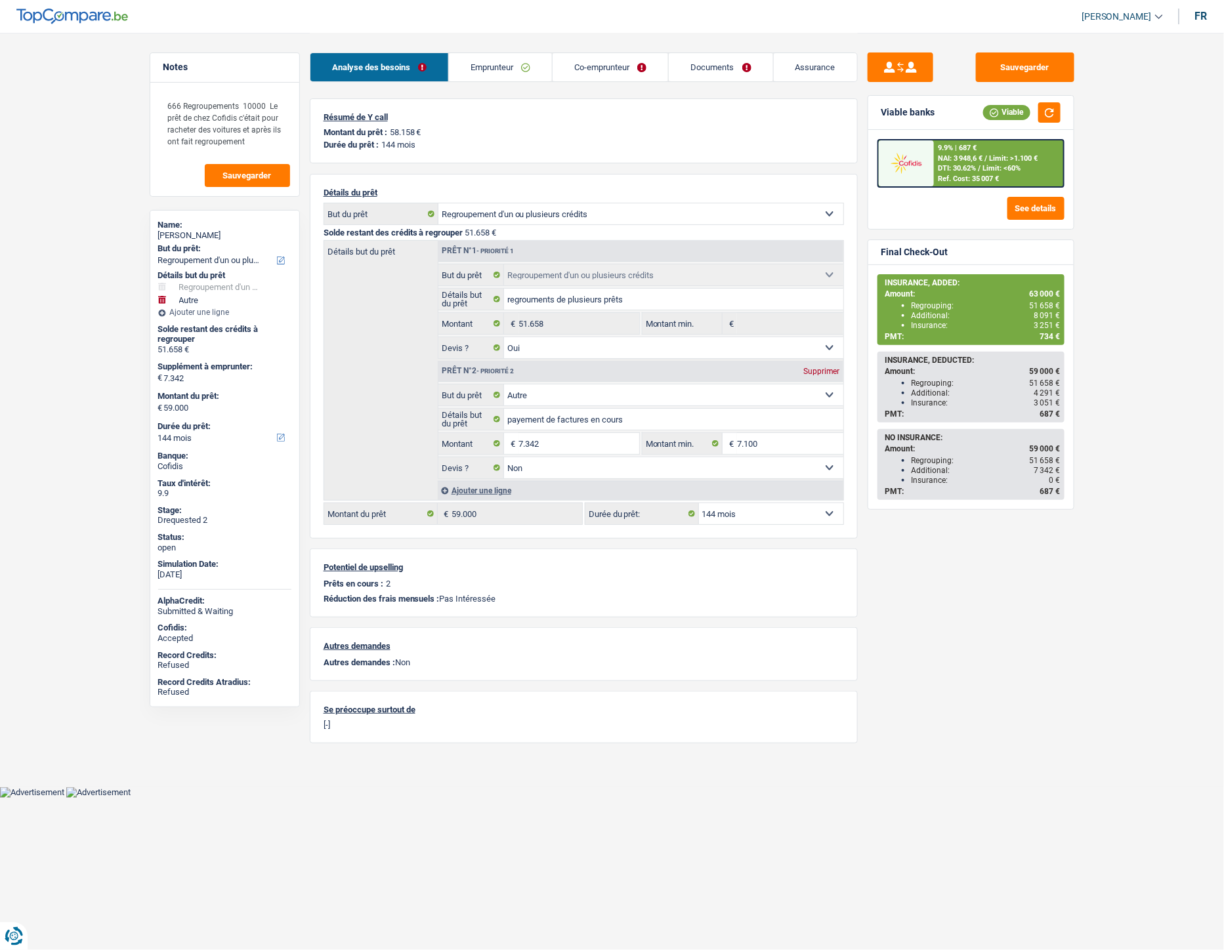
click at [503, 72] on link "Emprunteur" at bounding box center [500, 67] width 103 height 28
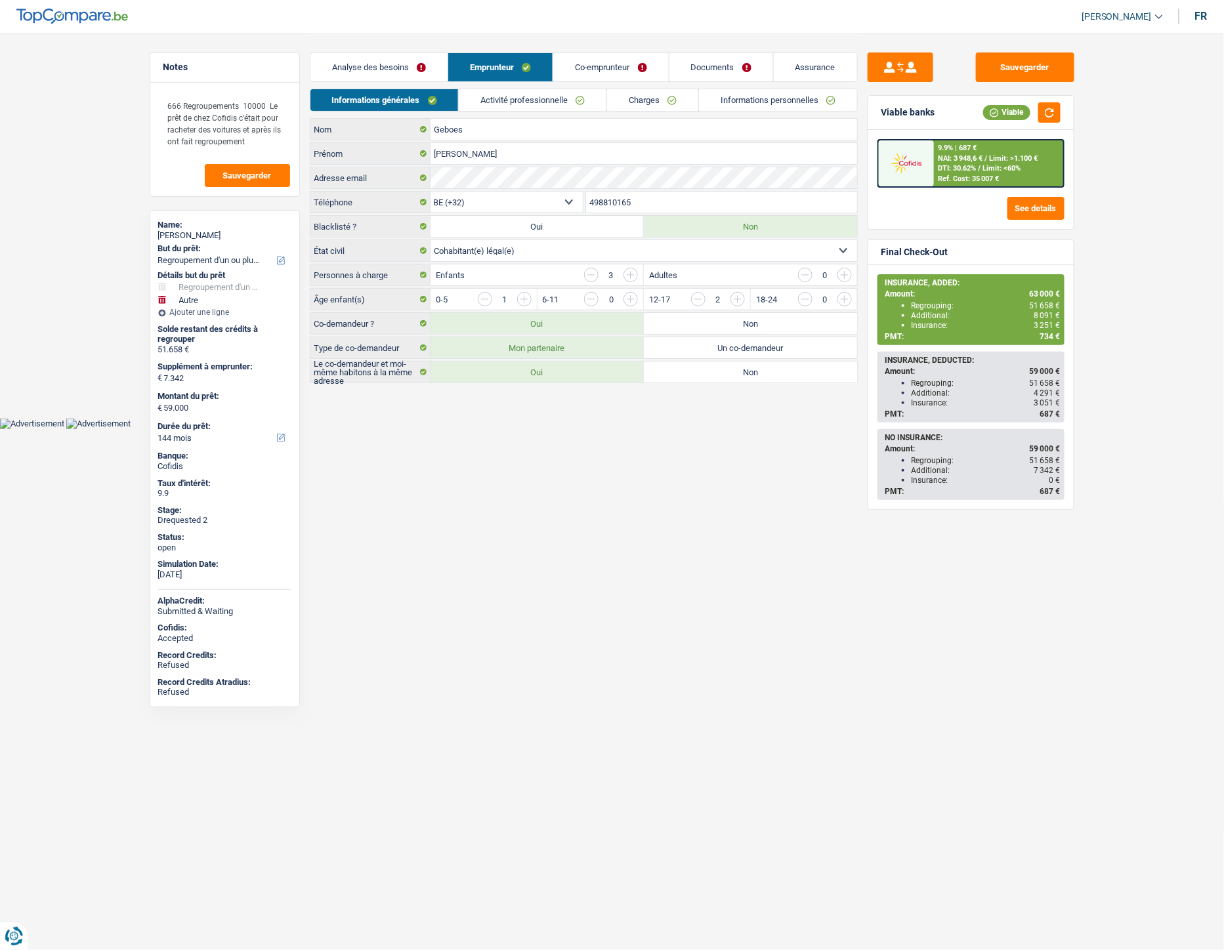
click at [612, 67] on link "Co-emprunteur" at bounding box center [611, 67] width 116 height 28
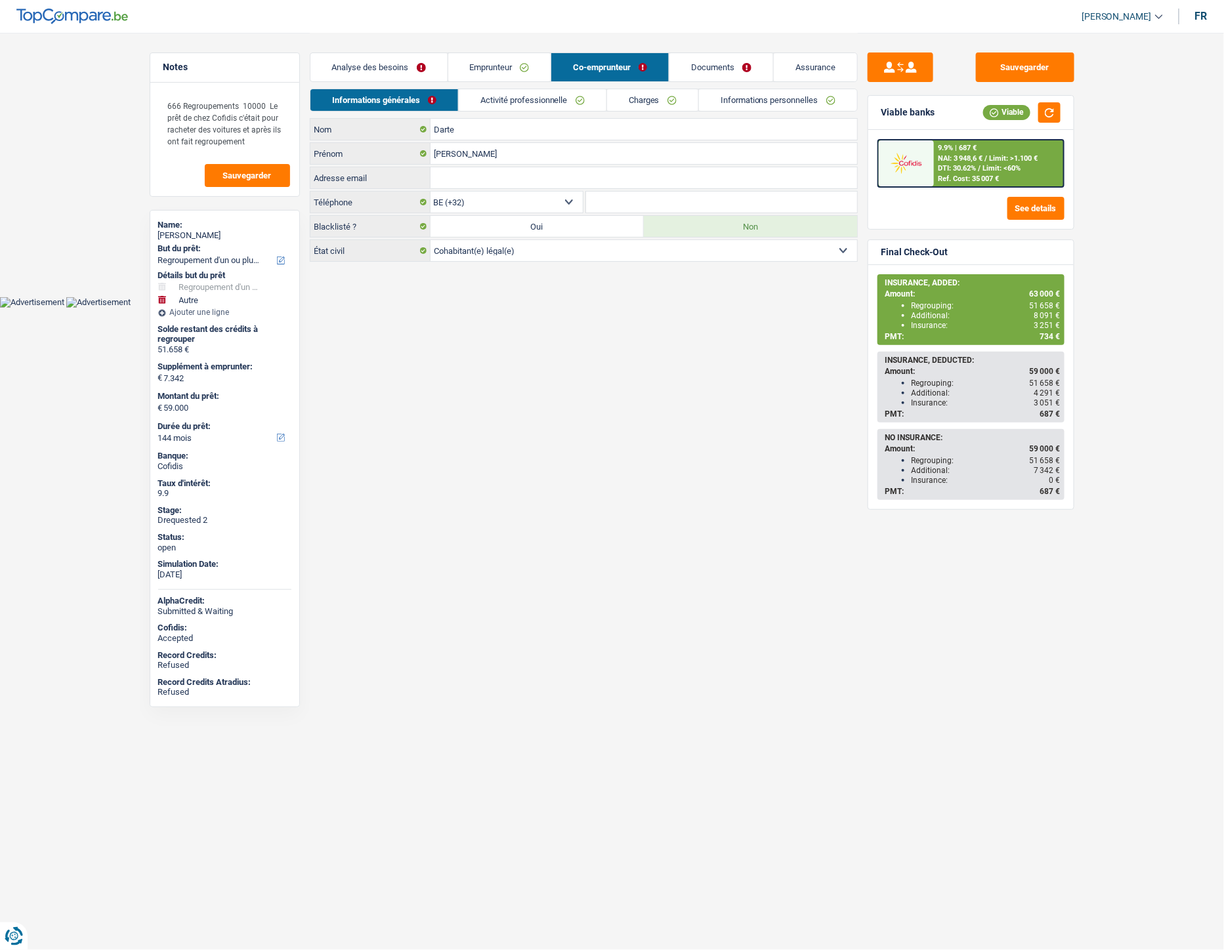
click at [709, 66] on link "Documents" at bounding box center [721, 67] width 104 height 28
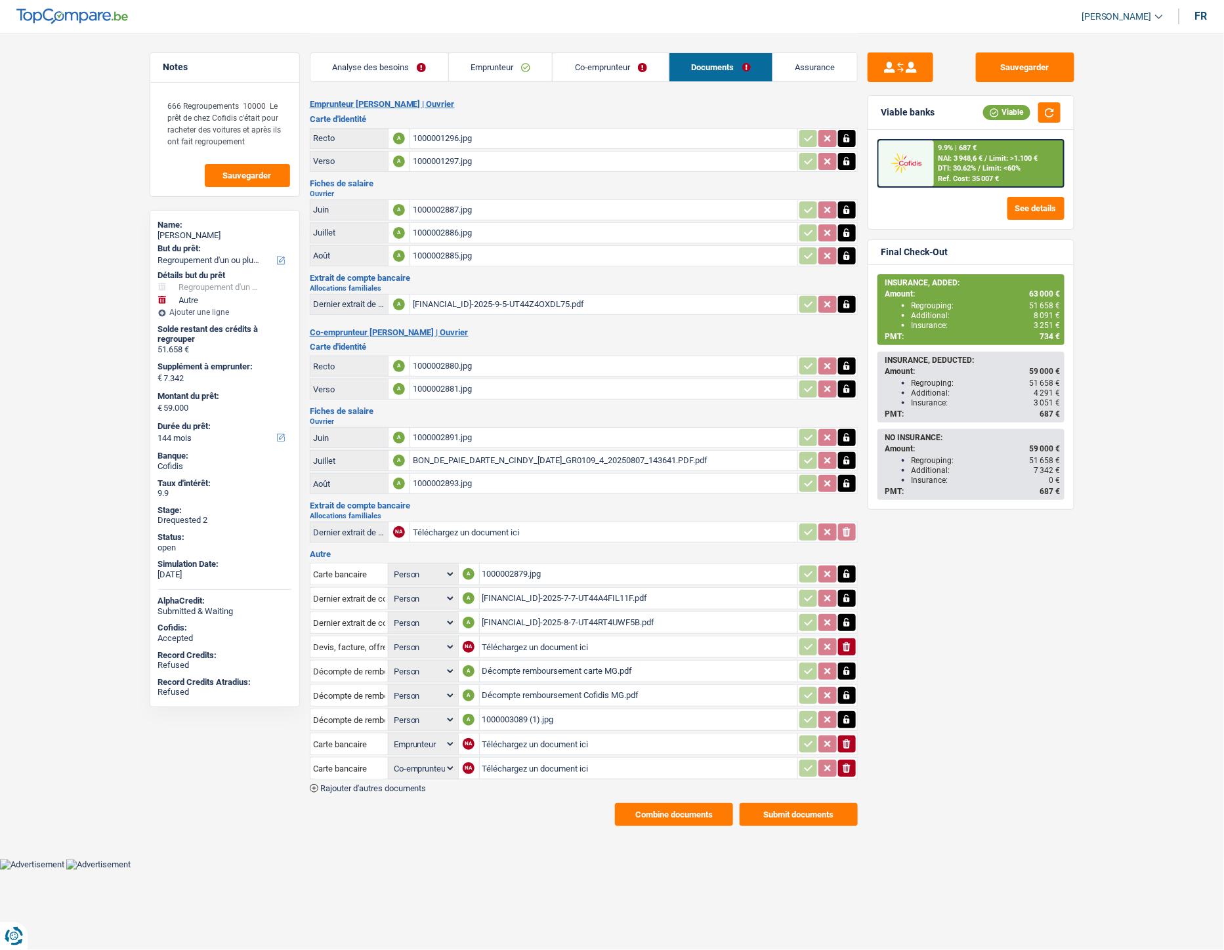
click at [542, 662] on div "Décompte remboursement carte MG.pdf" at bounding box center [638, 672] width 312 height 20
click at [520, 686] on div "Décompte remboursement Cofidis MG.pdf" at bounding box center [638, 696] width 312 height 20
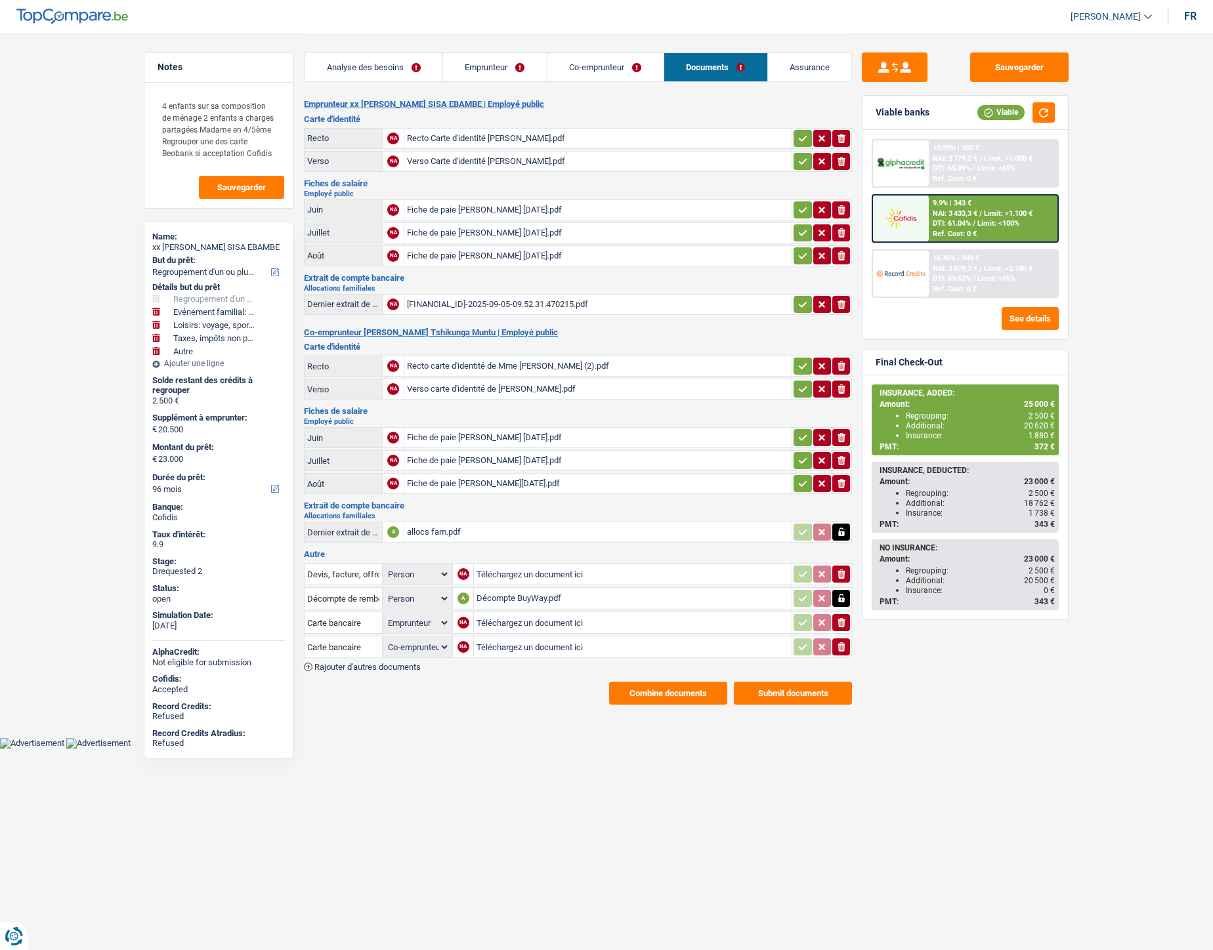
select select "refinancing"
select select "familyEvent"
select select "hobbies"
select select "taxes"
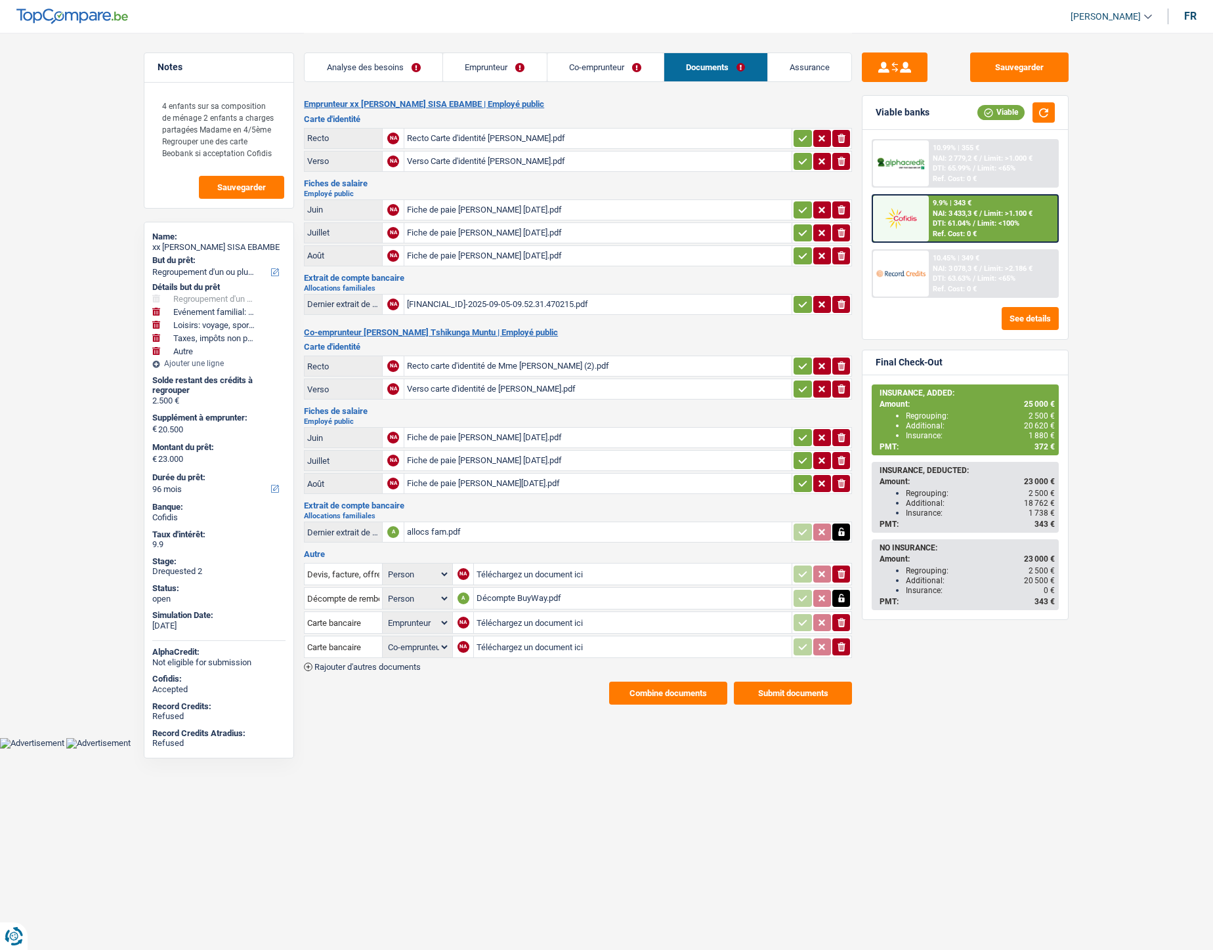
select select "other"
select select "96"
select select "applicant"
select select "coApplicant"
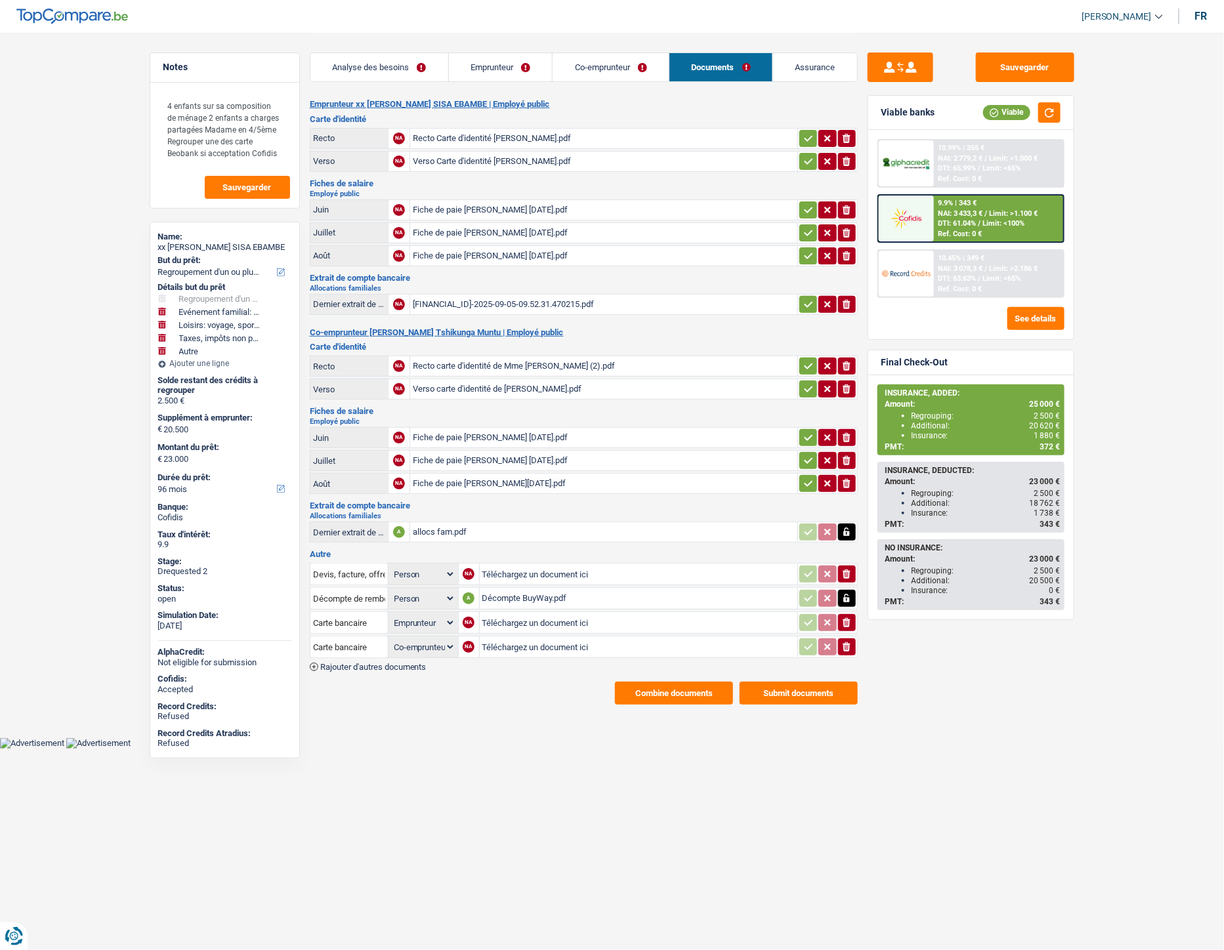
click at [824, 62] on link "Assurance" at bounding box center [815, 67] width 84 height 28
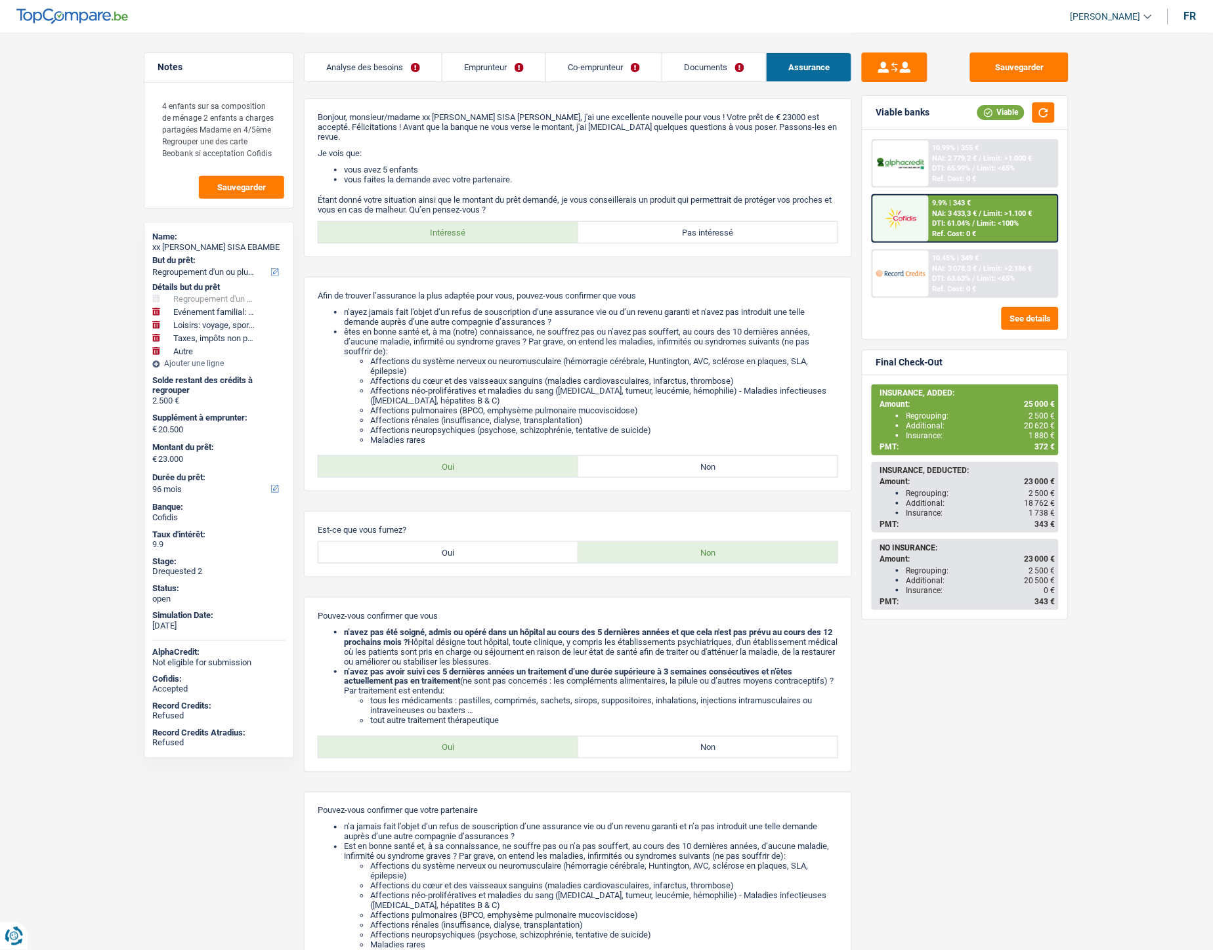
click at [483, 72] on link "Emprunteur" at bounding box center [493, 67] width 103 height 28
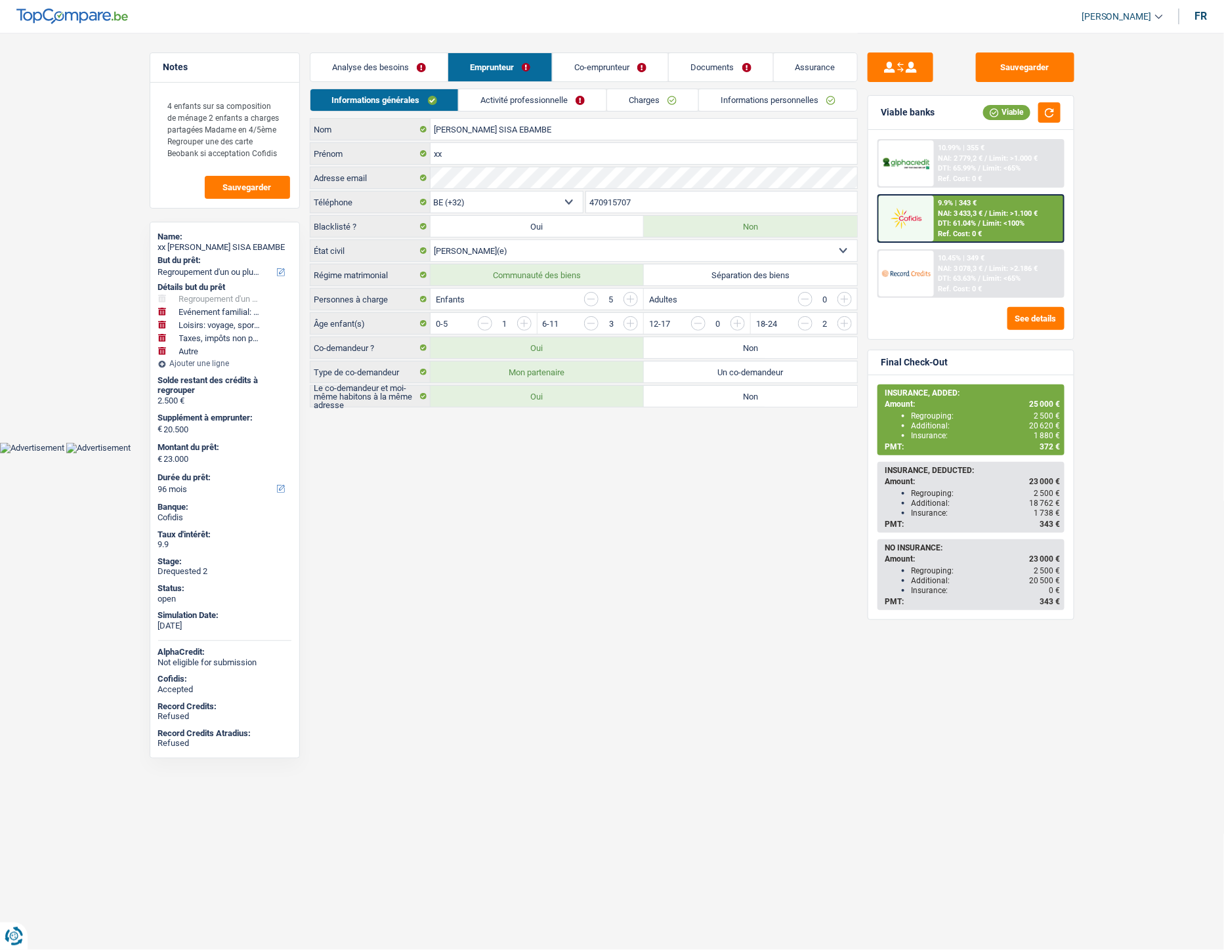
click at [797, 96] on link "Informations personnelles" at bounding box center [778, 100] width 158 height 22
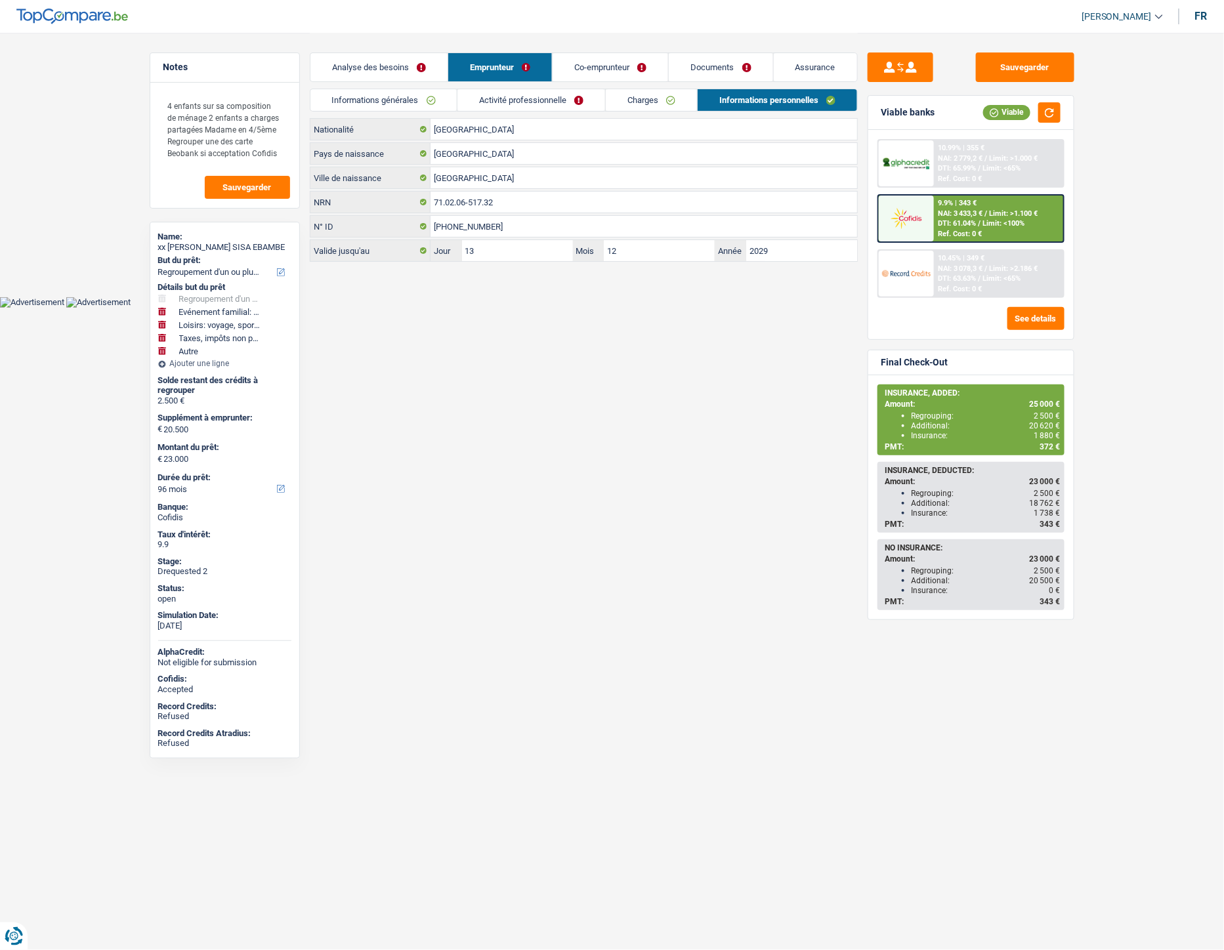
click at [687, 74] on link "Documents" at bounding box center [721, 67] width 104 height 28
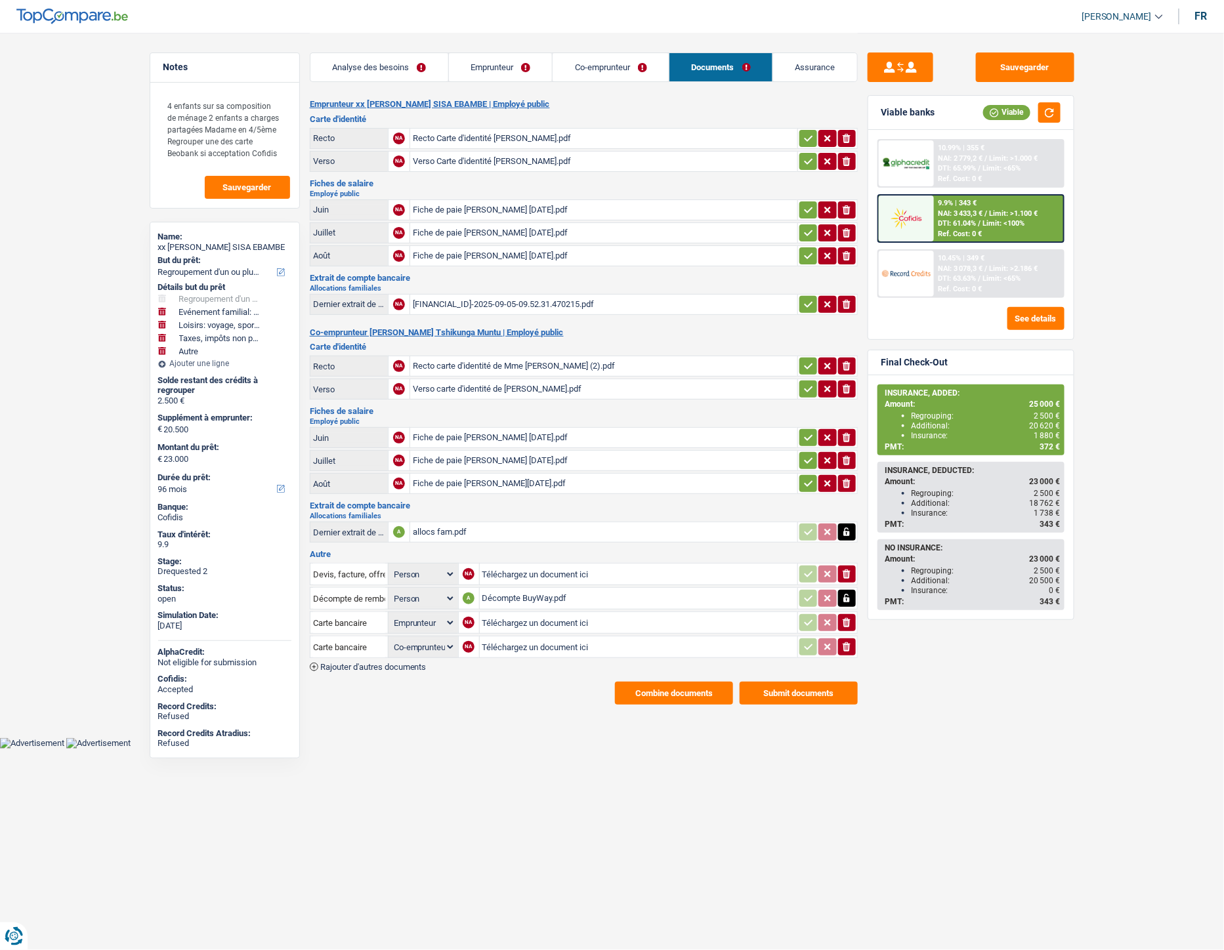
click at [637, 682] on button "Combine documents" at bounding box center [674, 693] width 118 height 23
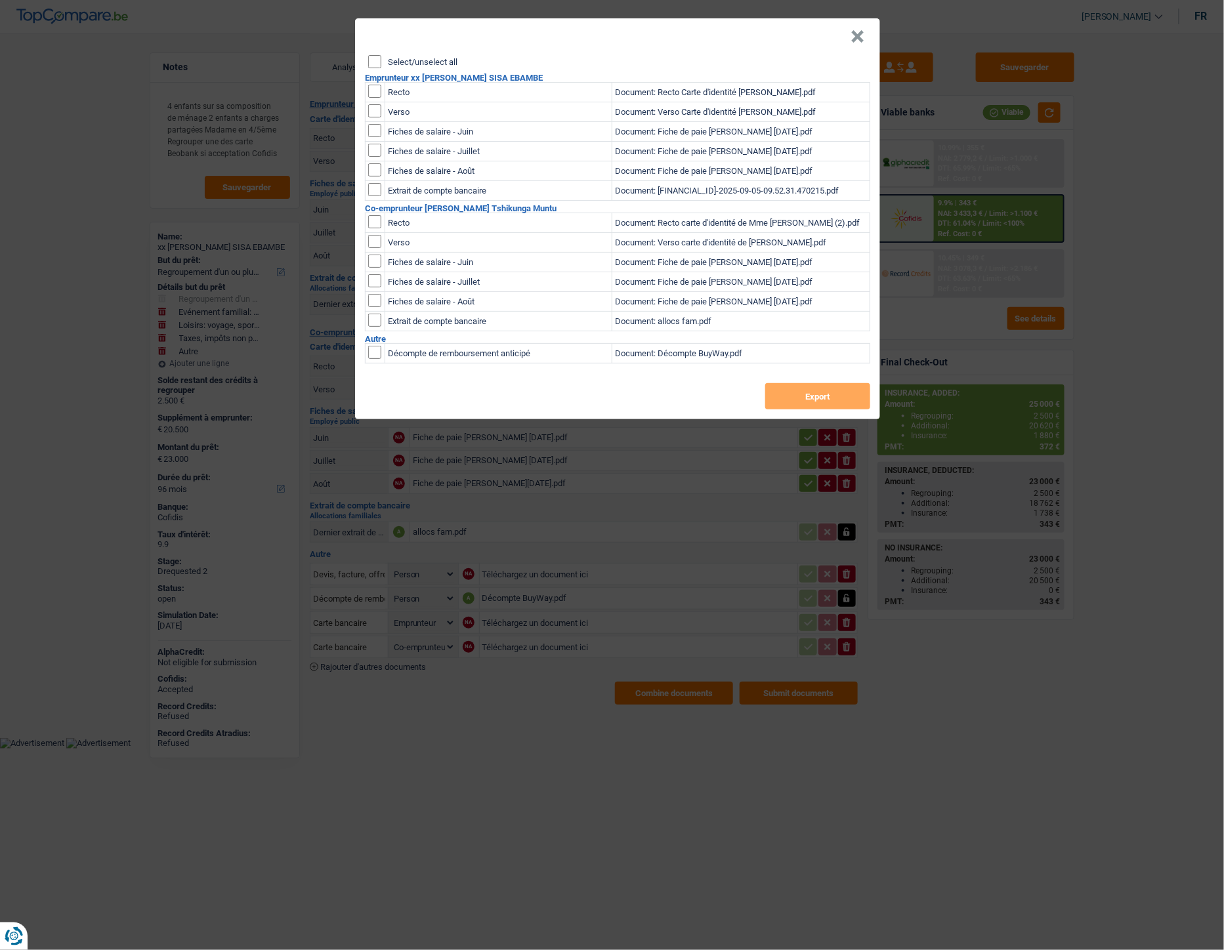
click at [377, 92] on input "checkbox" at bounding box center [374, 91] width 13 height 13
checkbox input "true"
click at [376, 108] on input "checkbox" at bounding box center [374, 110] width 13 height 13
checkbox input "true"
click at [822, 398] on button "Export" at bounding box center [817, 396] width 105 height 26
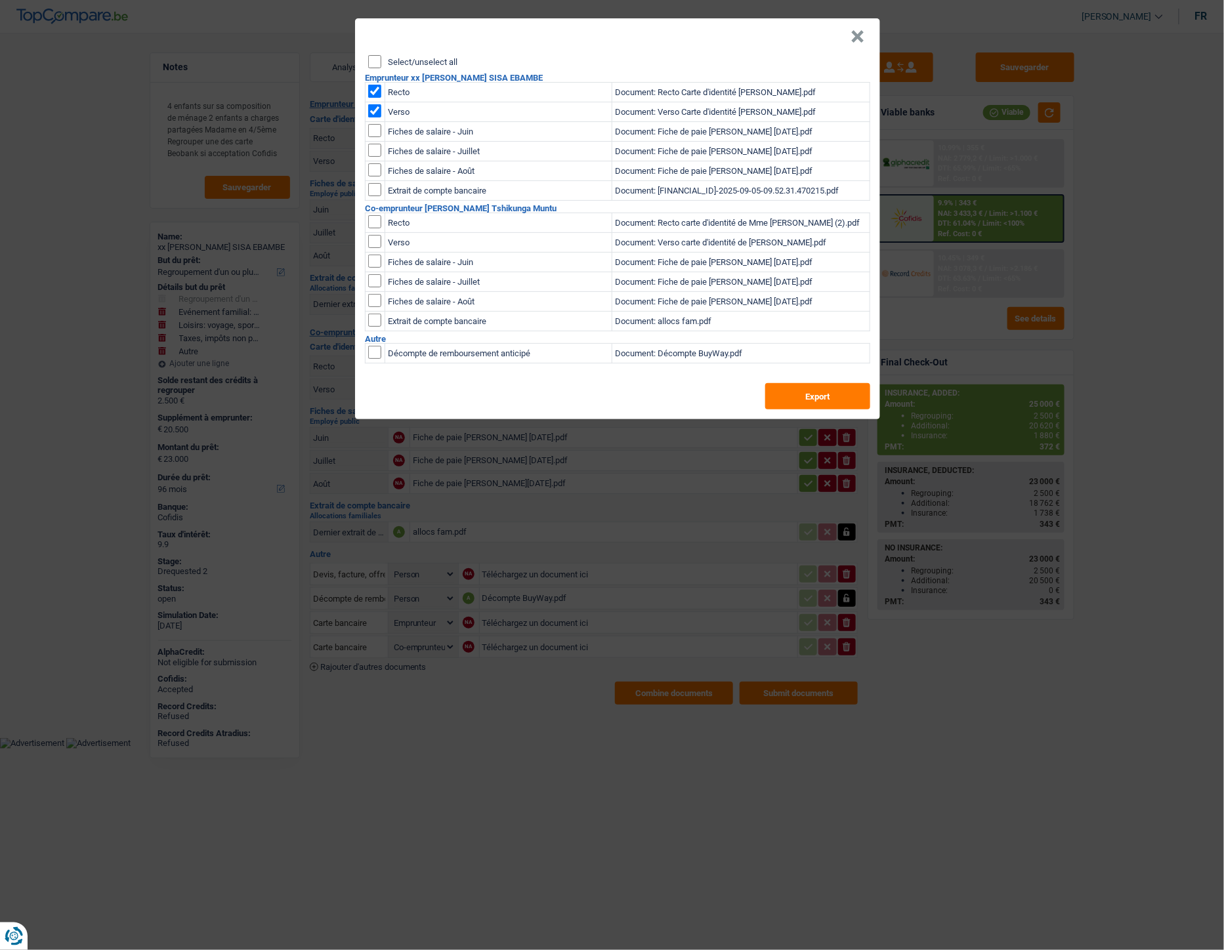
click at [378, 62] on input "Select/unselect all" at bounding box center [374, 61] width 13 height 13
checkbox input "true"
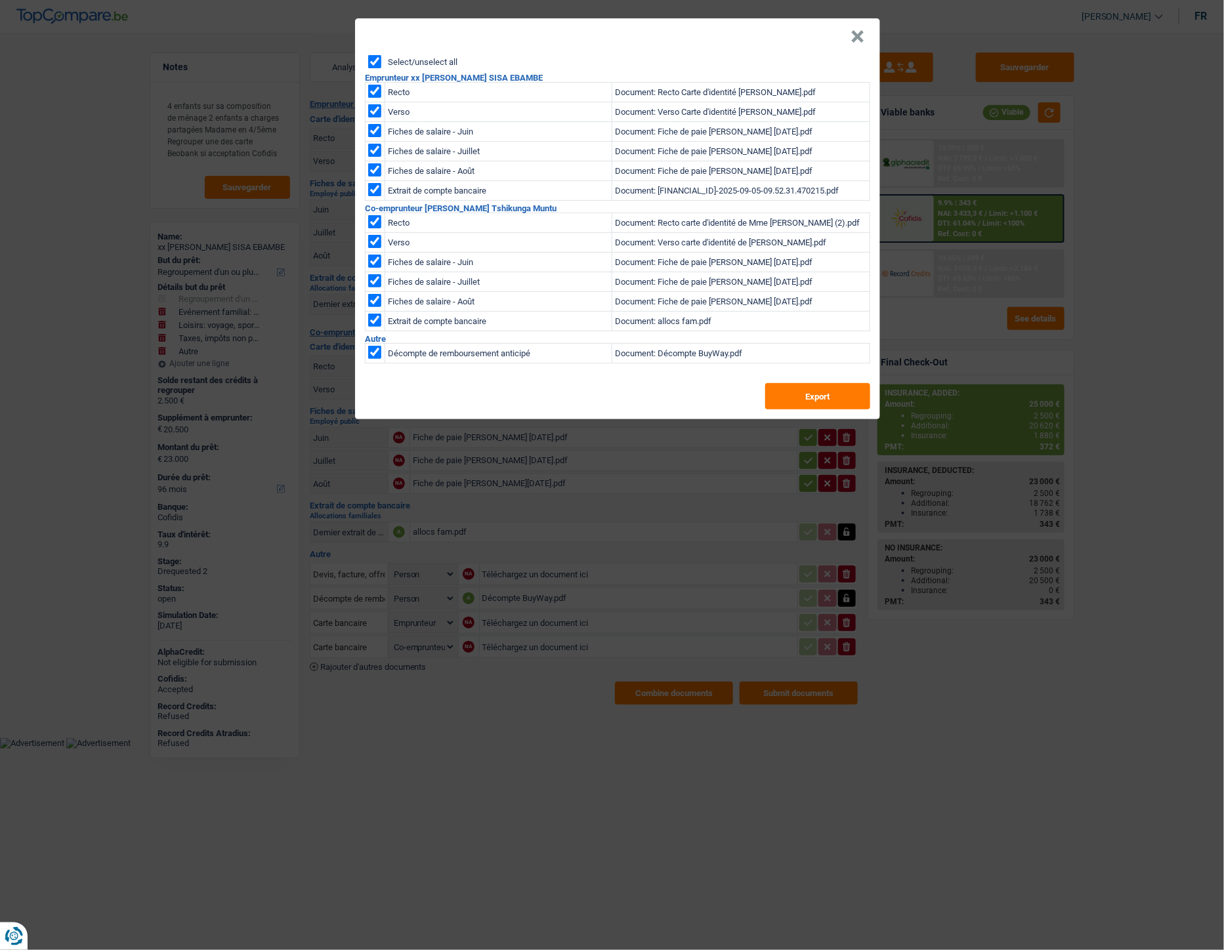
checkbox input "true"
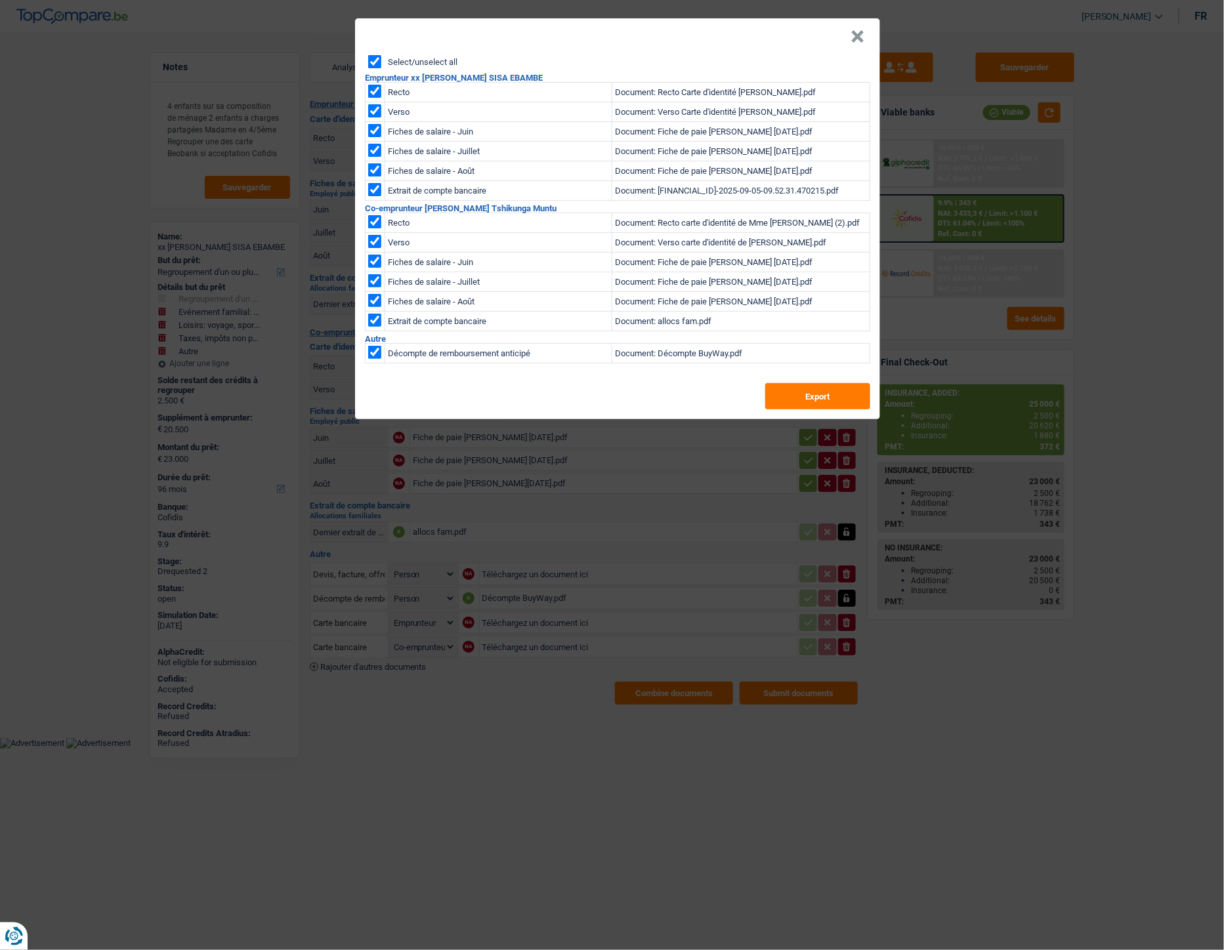
checkbox input "true"
click at [375, 59] on input "Select/unselect all" at bounding box center [374, 61] width 13 height 13
checkbox input "false"
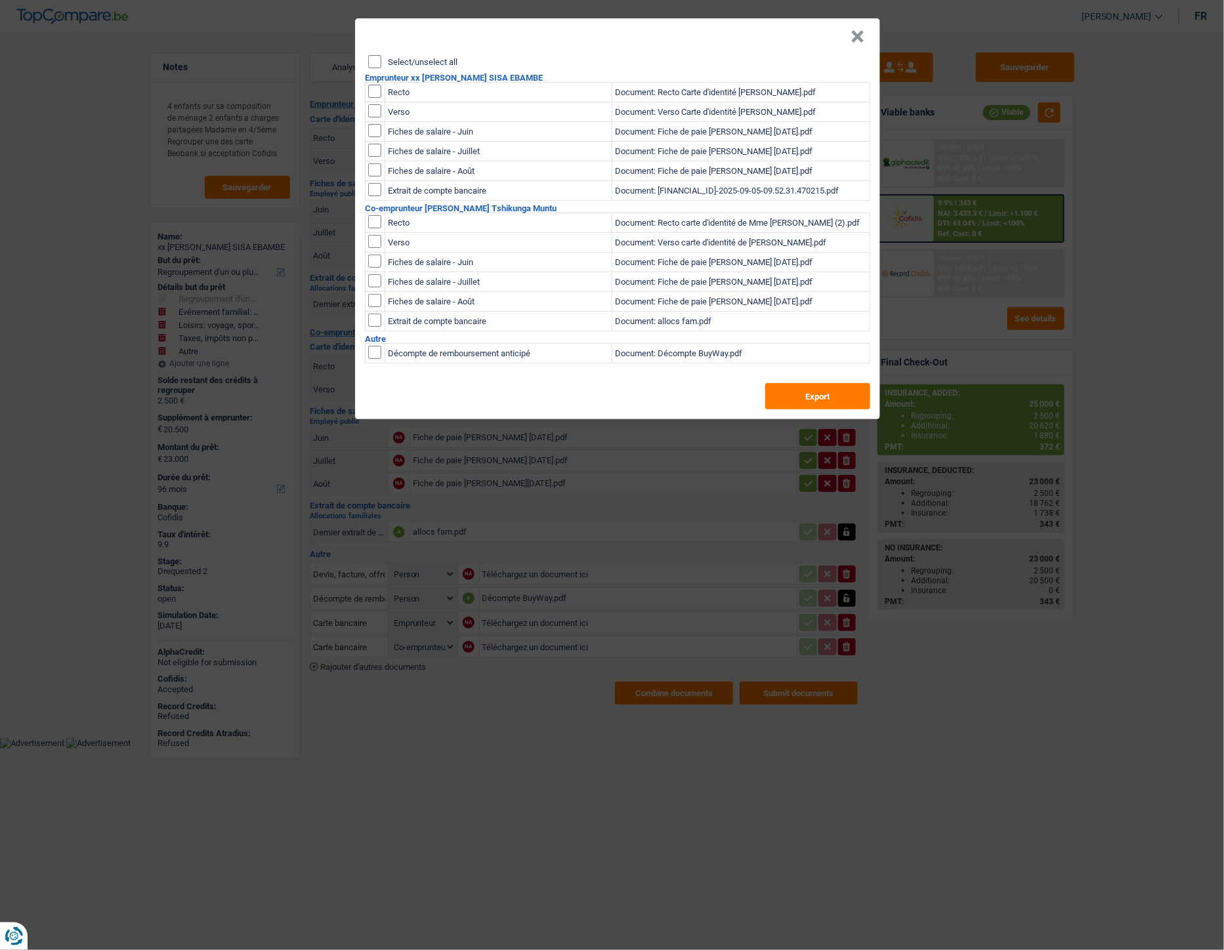
checkbox input "false"
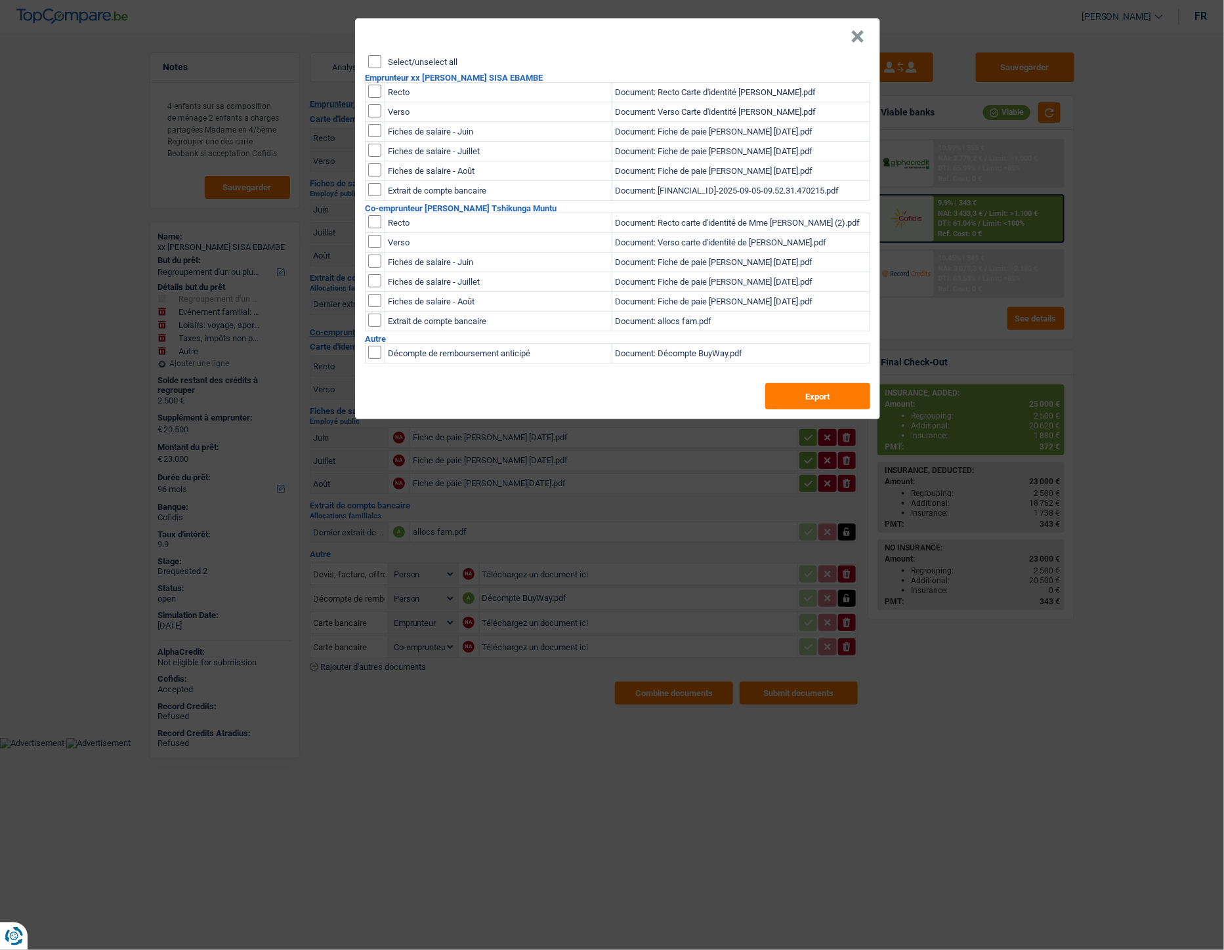
checkbox input "false"
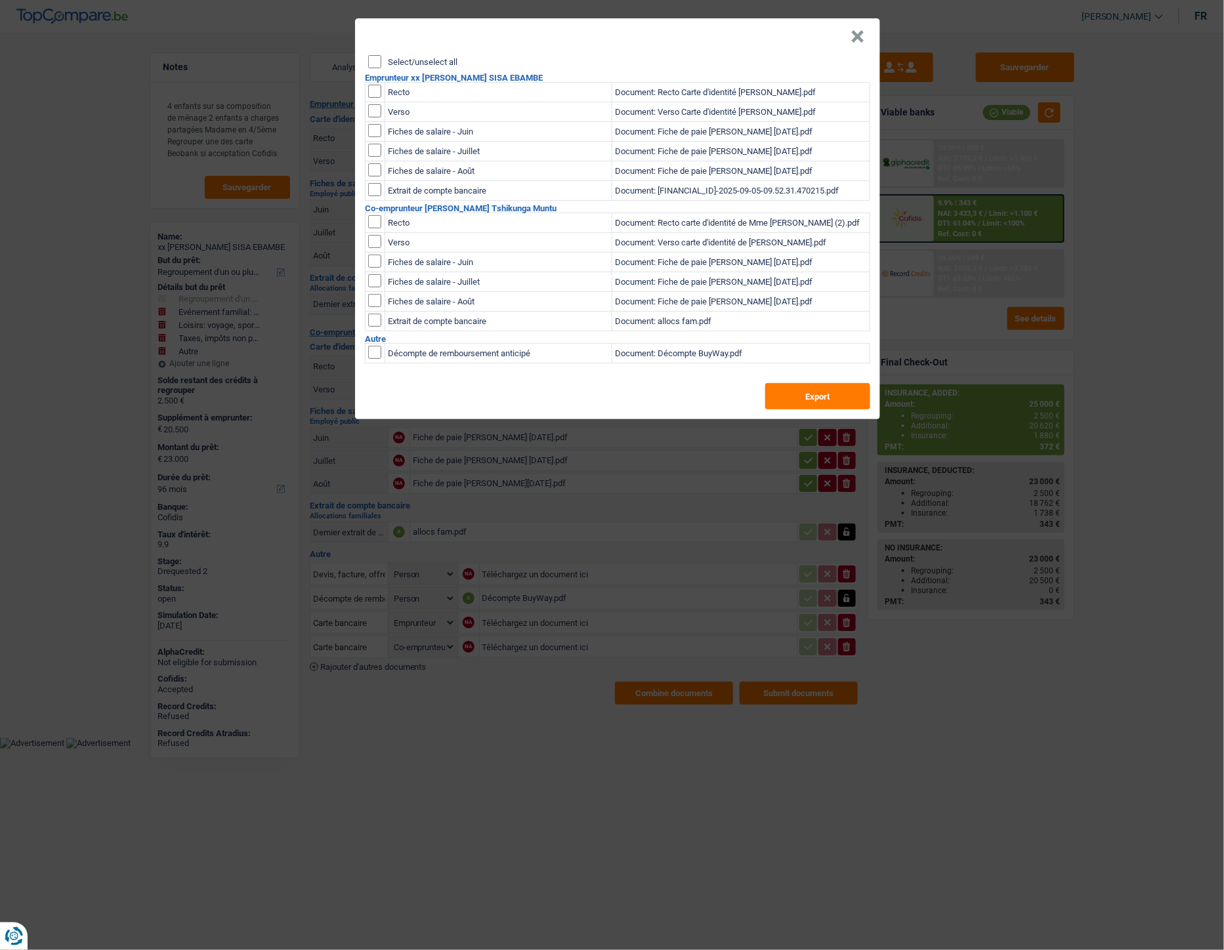
checkbox input "false"
click at [378, 221] on input "checkbox" at bounding box center [374, 221] width 13 height 13
checkbox input "true"
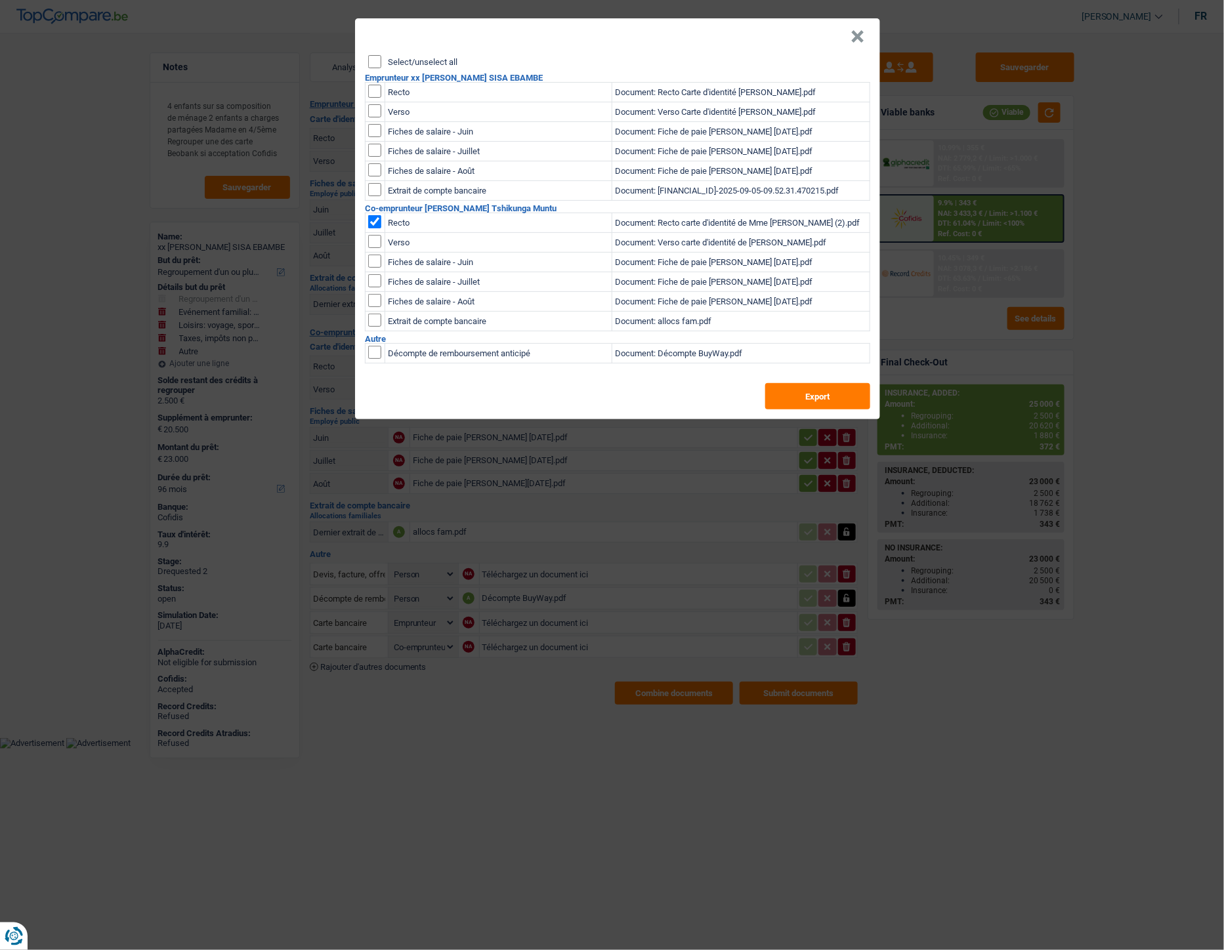
click at [379, 240] on input "checkbox" at bounding box center [374, 241] width 13 height 13
checkbox input "true"
click at [841, 404] on button "Export" at bounding box center [817, 396] width 105 height 26
click at [858, 38] on button "×" at bounding box center [858, 36] width 14 height 13
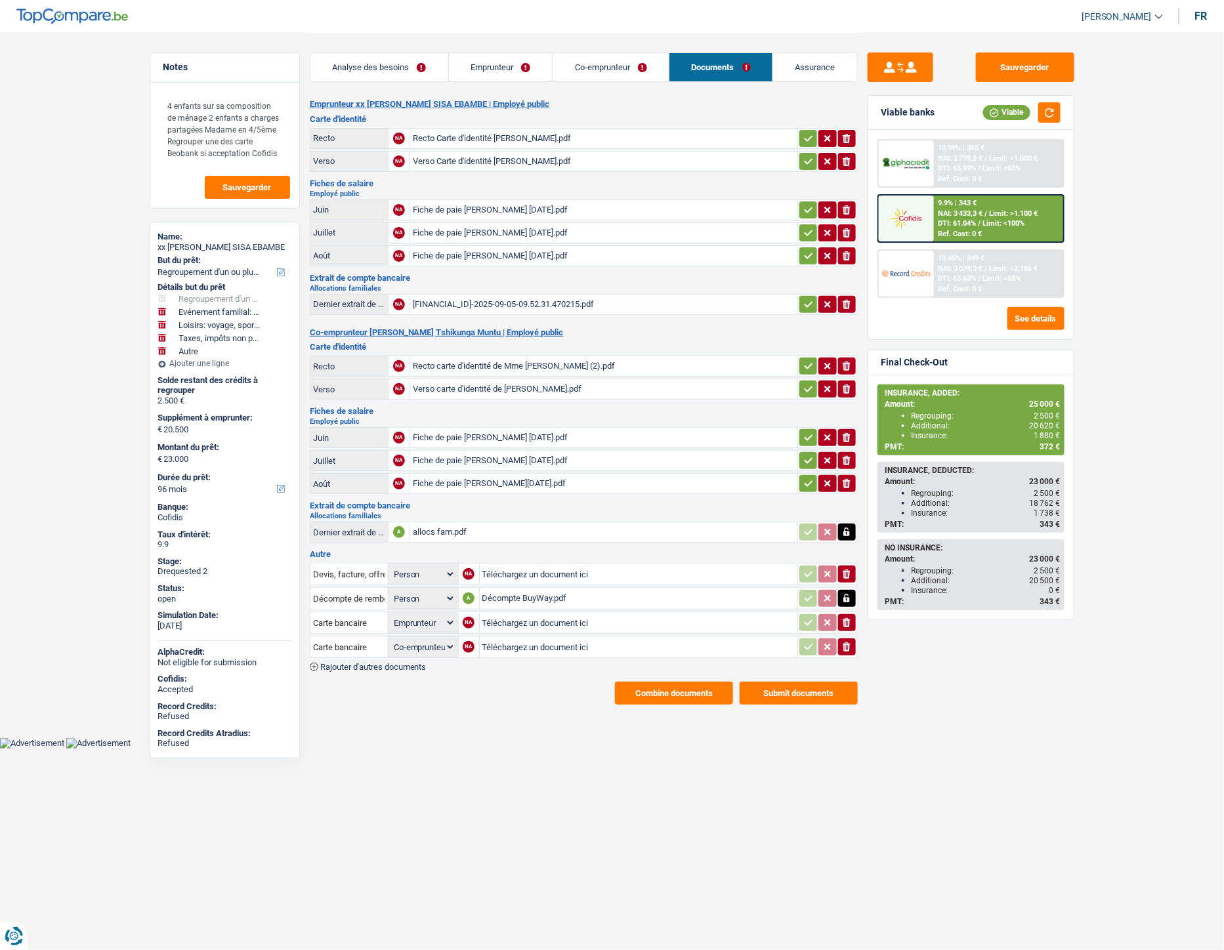
click at [516, 66] on link "Emprunteur" at bounding box center [501, 67] width 104 height 28
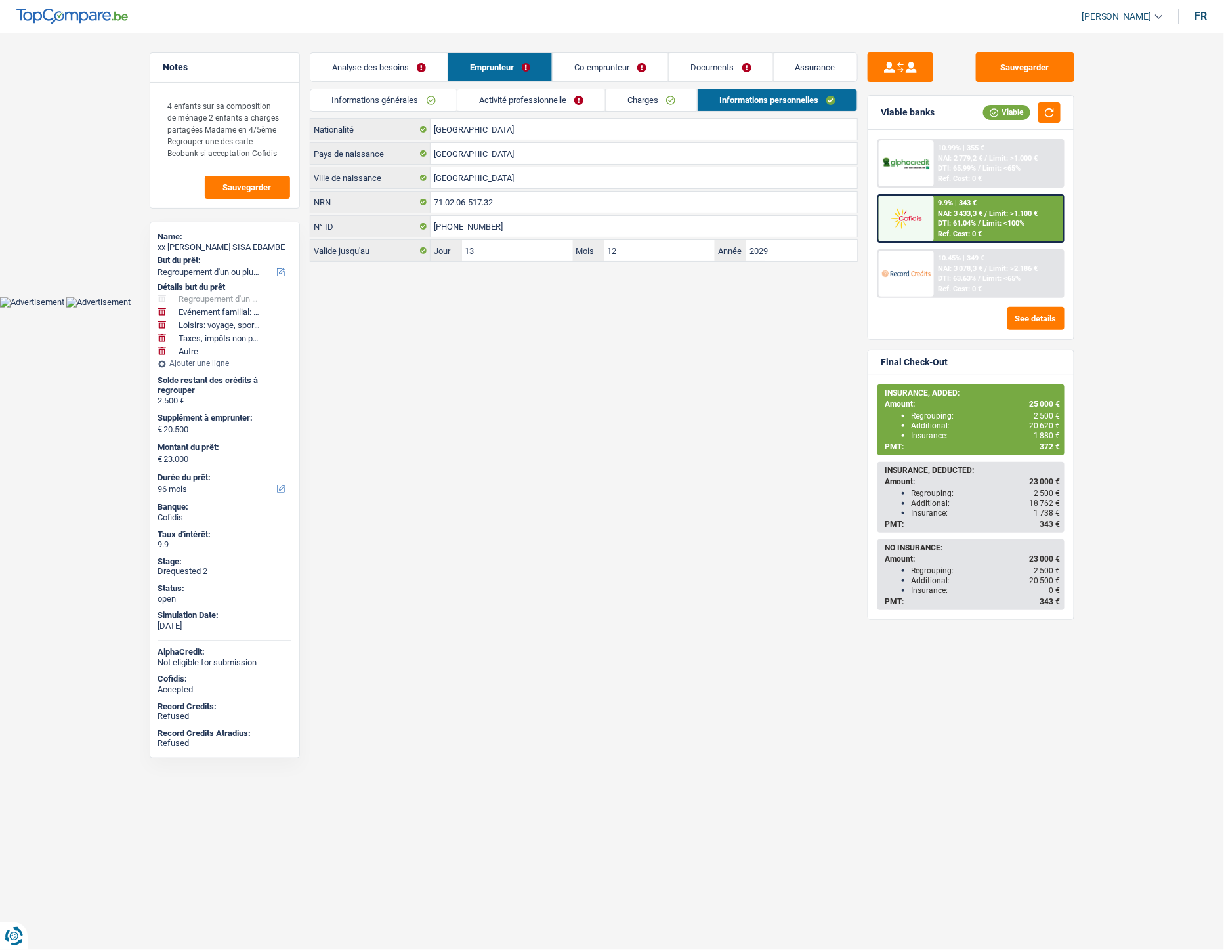
click at [530, 94] on link "Activité professionnelle" at bounding box center [531, 100] width 148 height 22
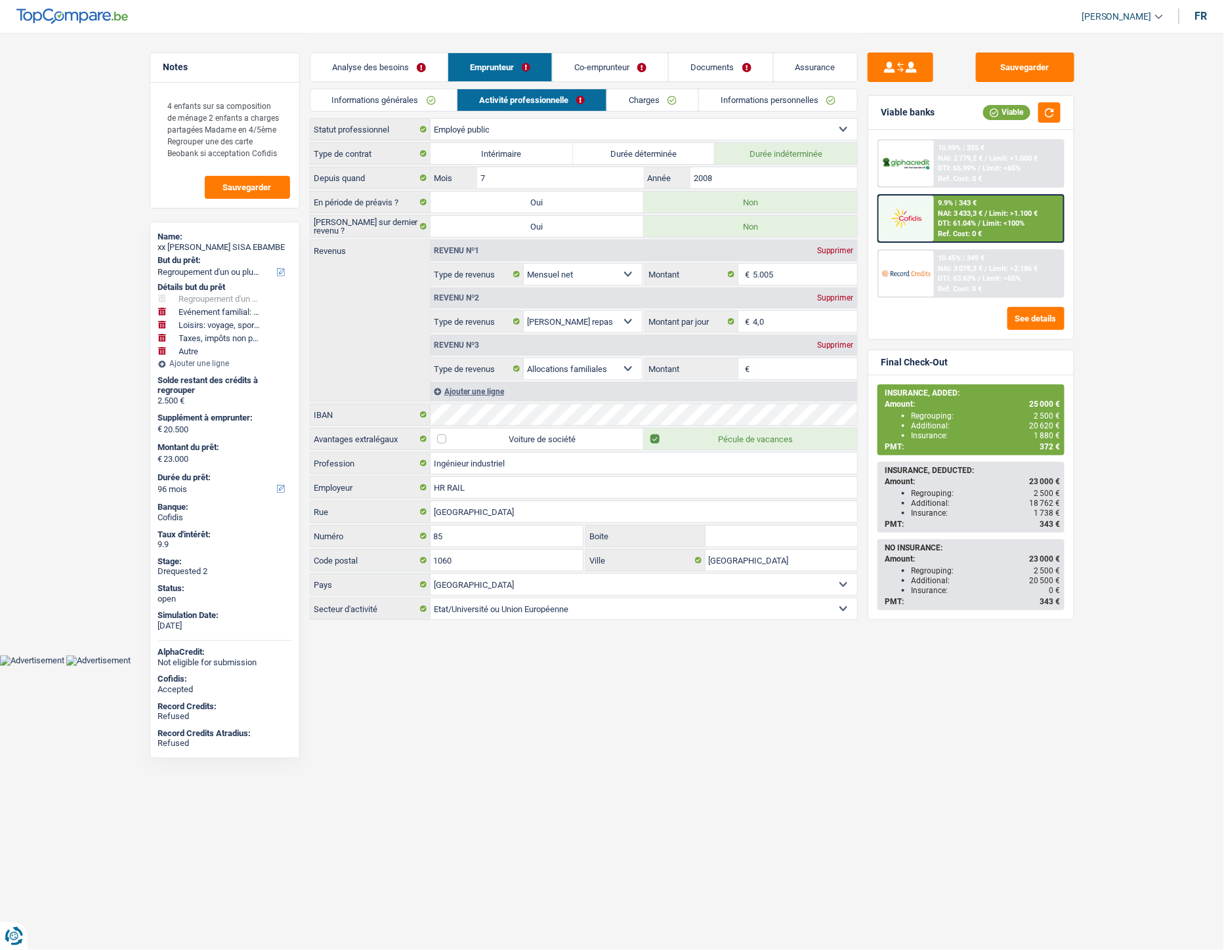
click at [635, 101] on link "Charges" at bounding box center [652, 100] width 91 height 22
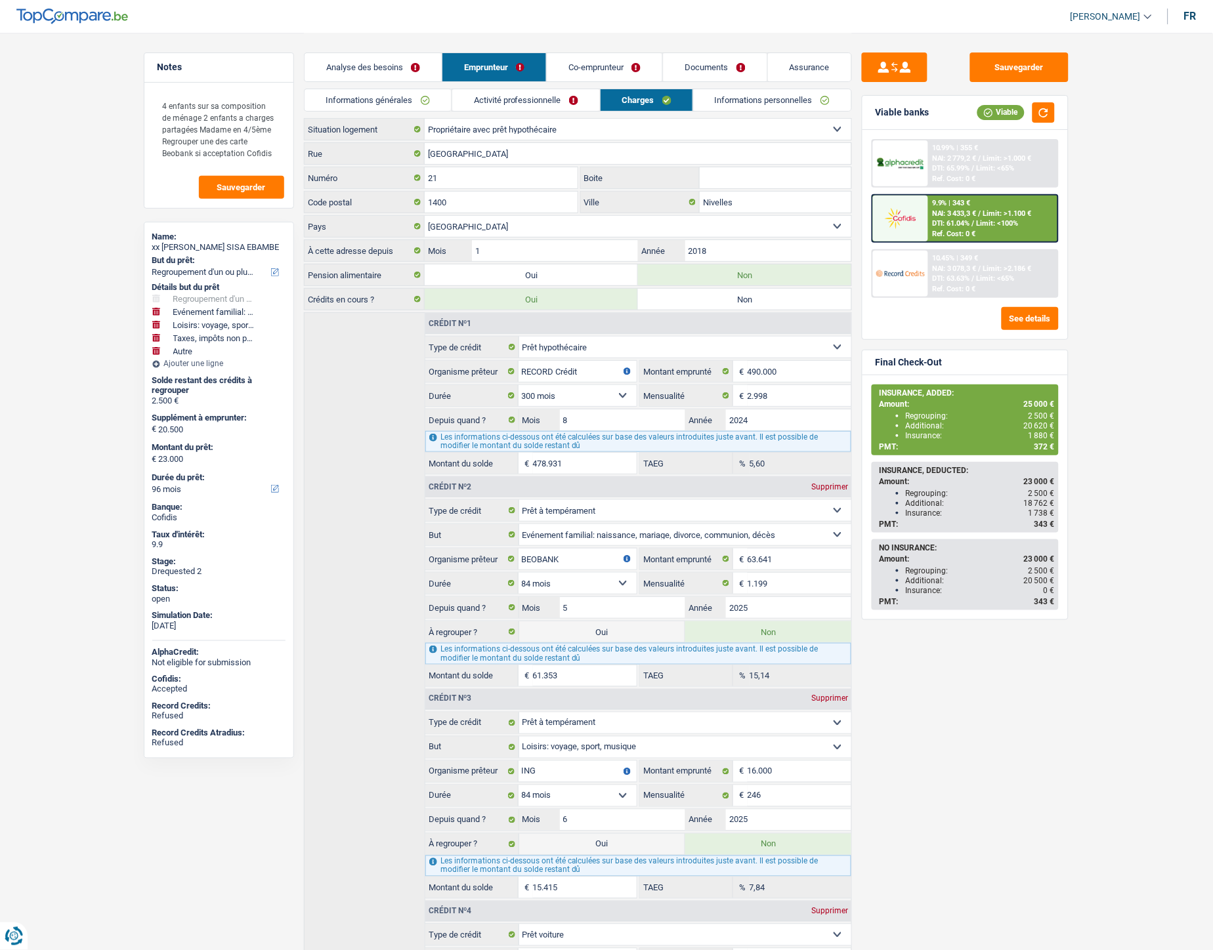
click at [348, 106] on link "Informations générales" at bounding box center [378, 100] width 147 height 22
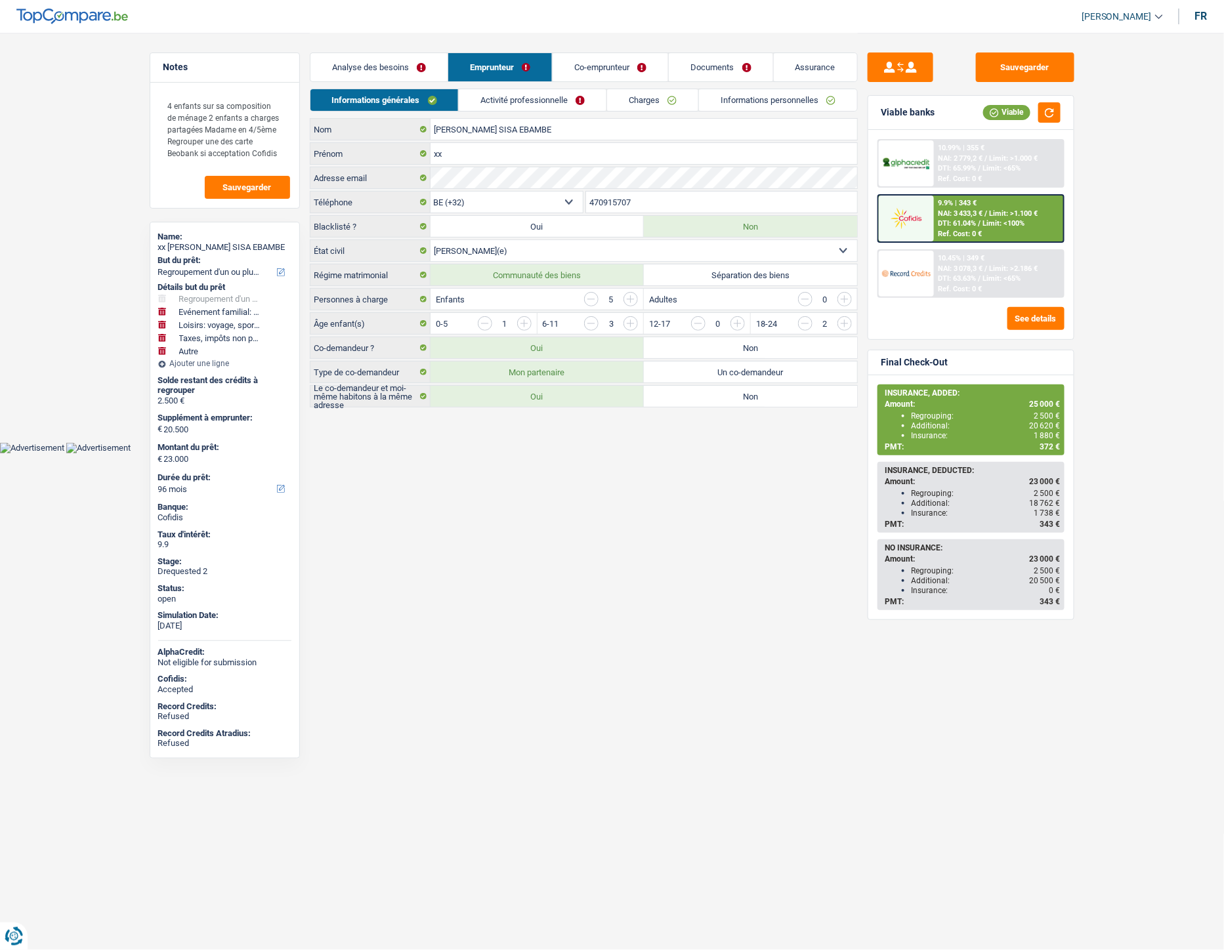
drag, startPoint x: 637, startPoint y: 207, endPoint x: 570, endPoint y: 198, distance: 67.6
click at [570, 198] on div "BE (+32) LU (+352) Sélectionner une option Téléphone 470915707 Téléphone" at bounding box center [584, 203] width 548 height 24
click at [665, 99] on link "Charges" at bounding box center [652, 100] width 91 height 22
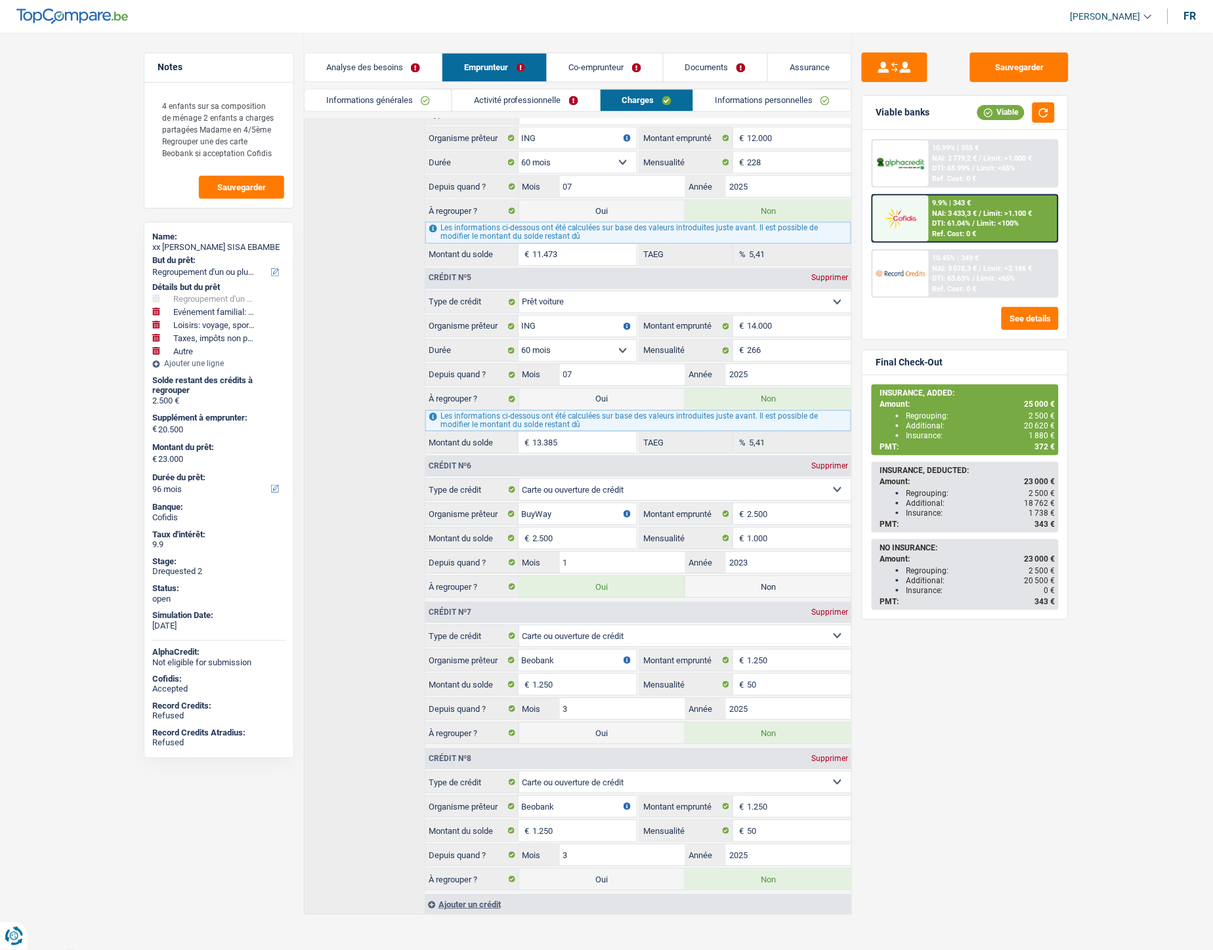
scroll to position [838, 0]
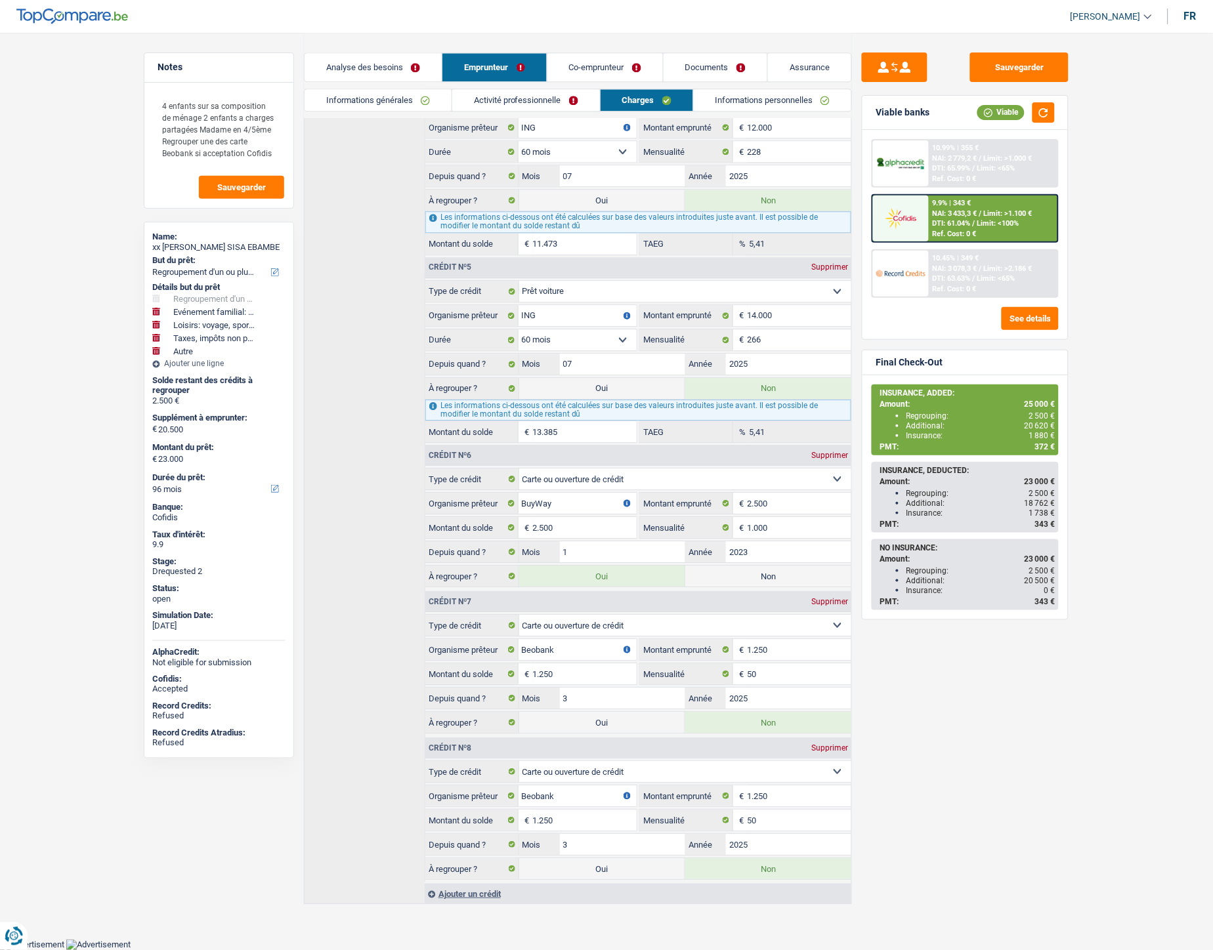
click at [390, 60] on link "Analyse des besoins" at bounding box center [373, 67] width 137 height 28
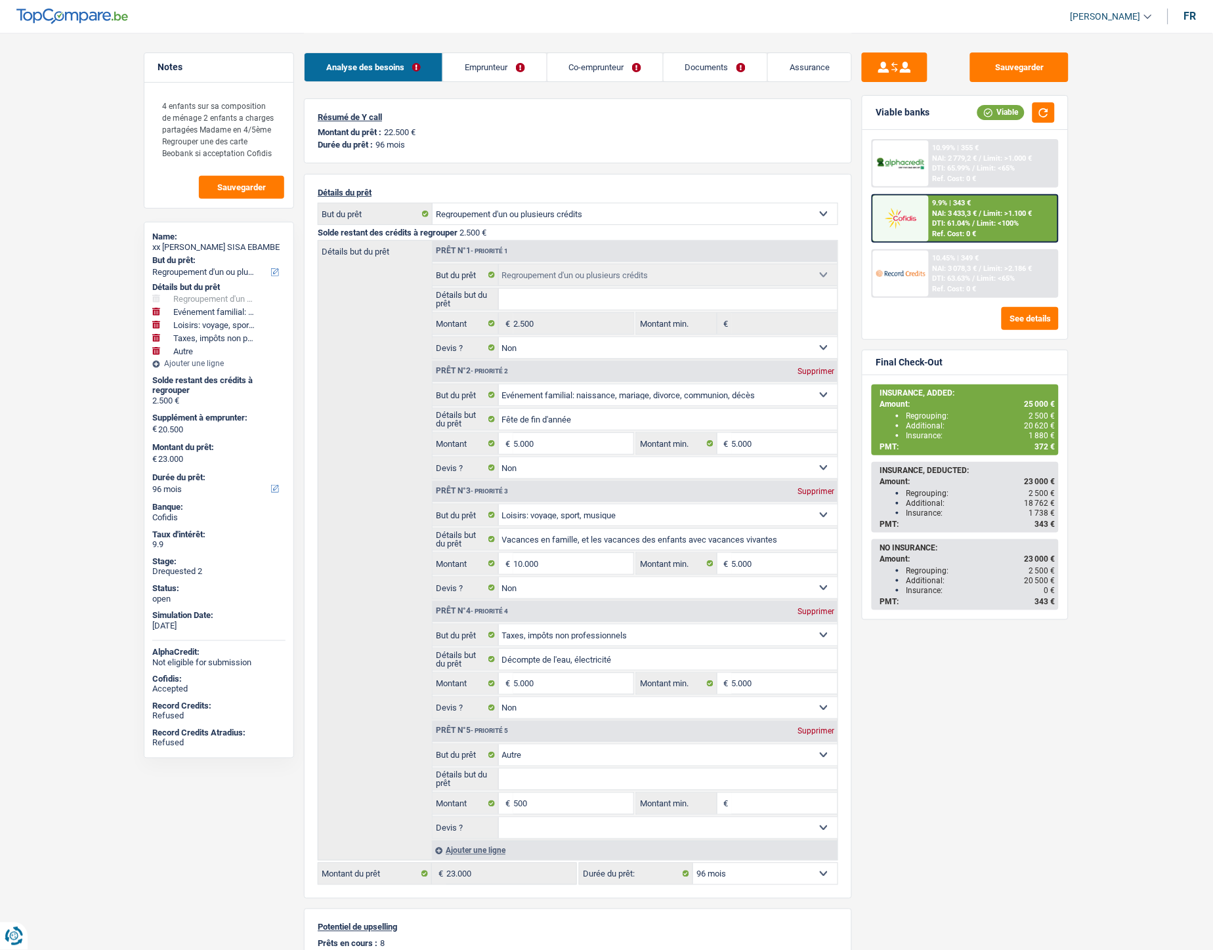
scroll to position [73, 0]
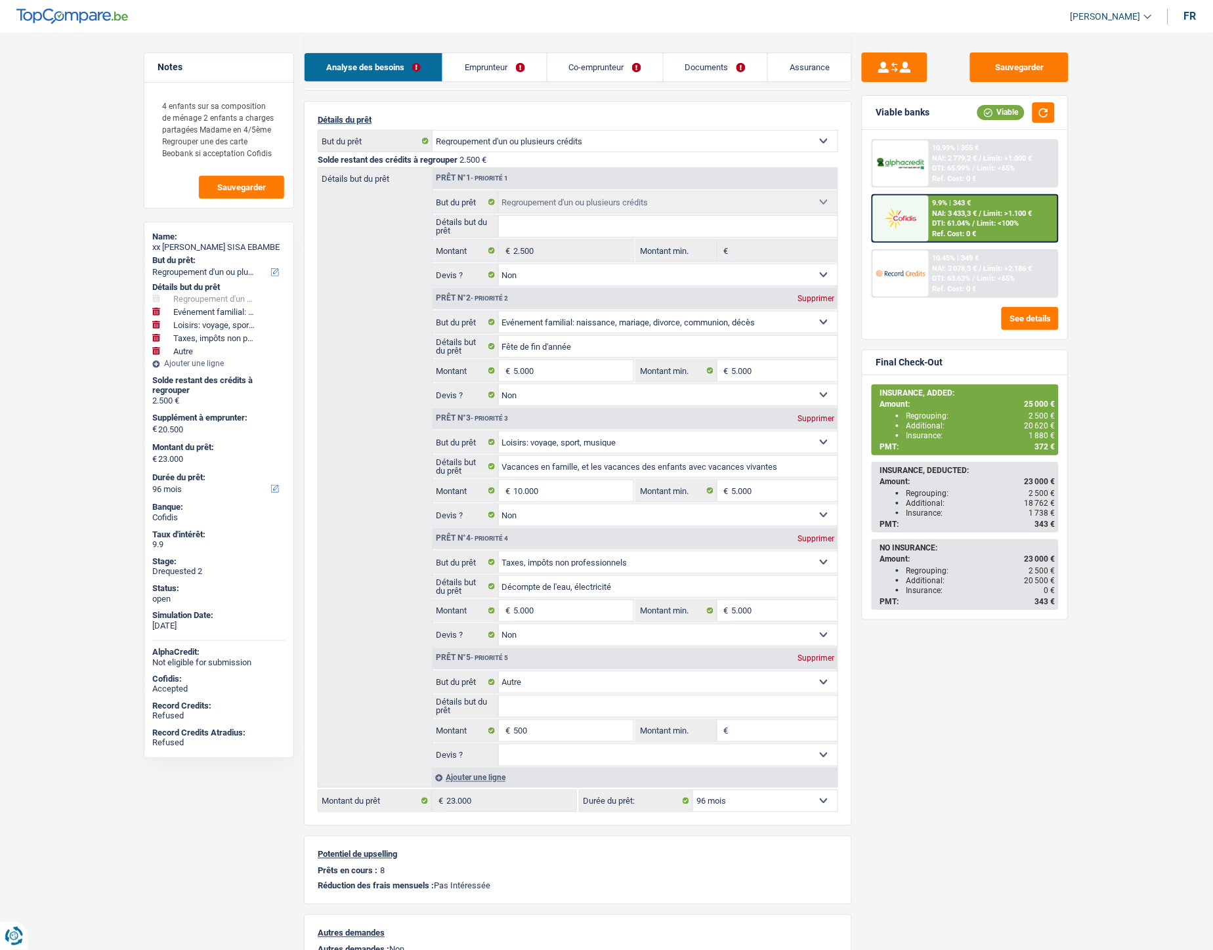
click at [481, 67] on link "Emprunteur" at bounding box center [494, 67] width 103 height 28
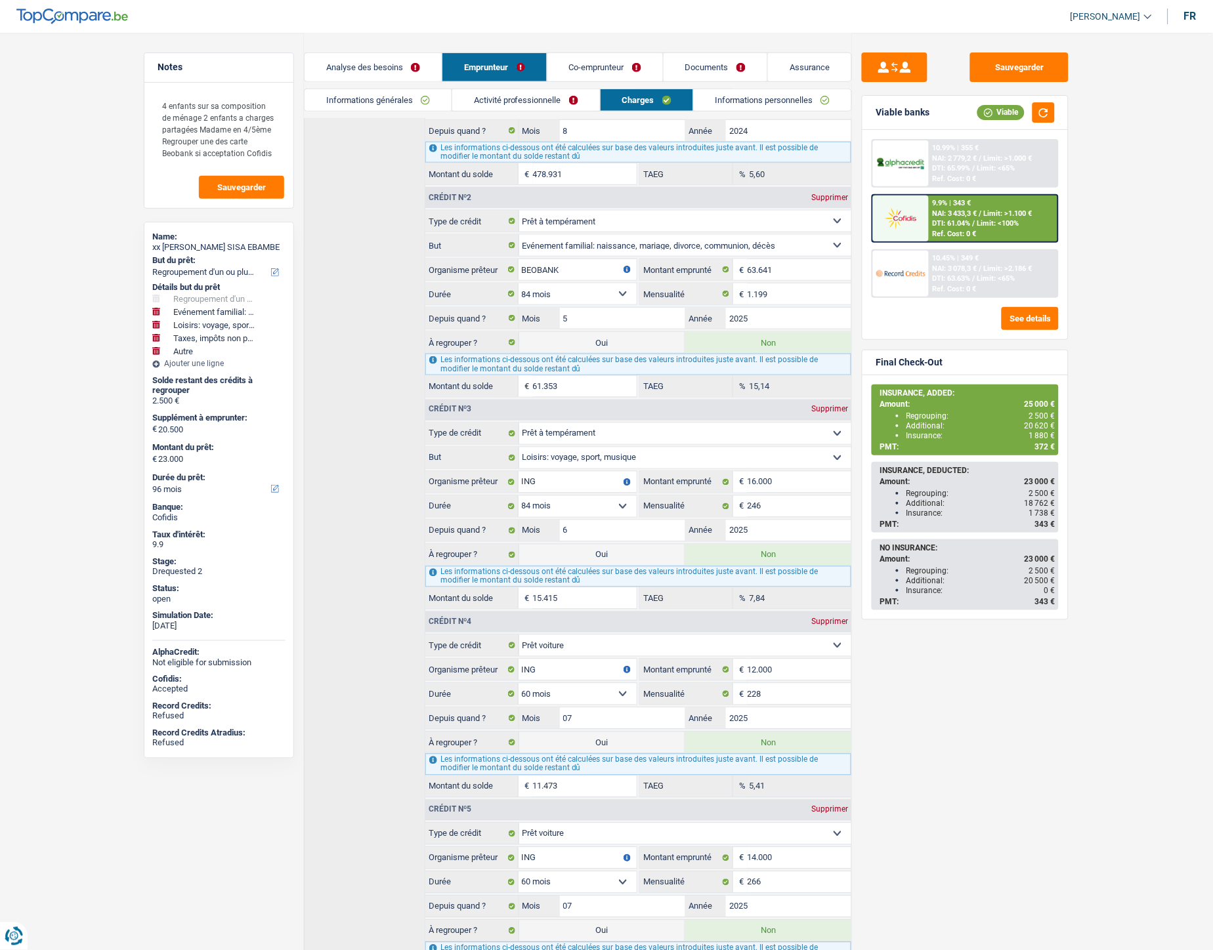
scroll to position [219, 0]
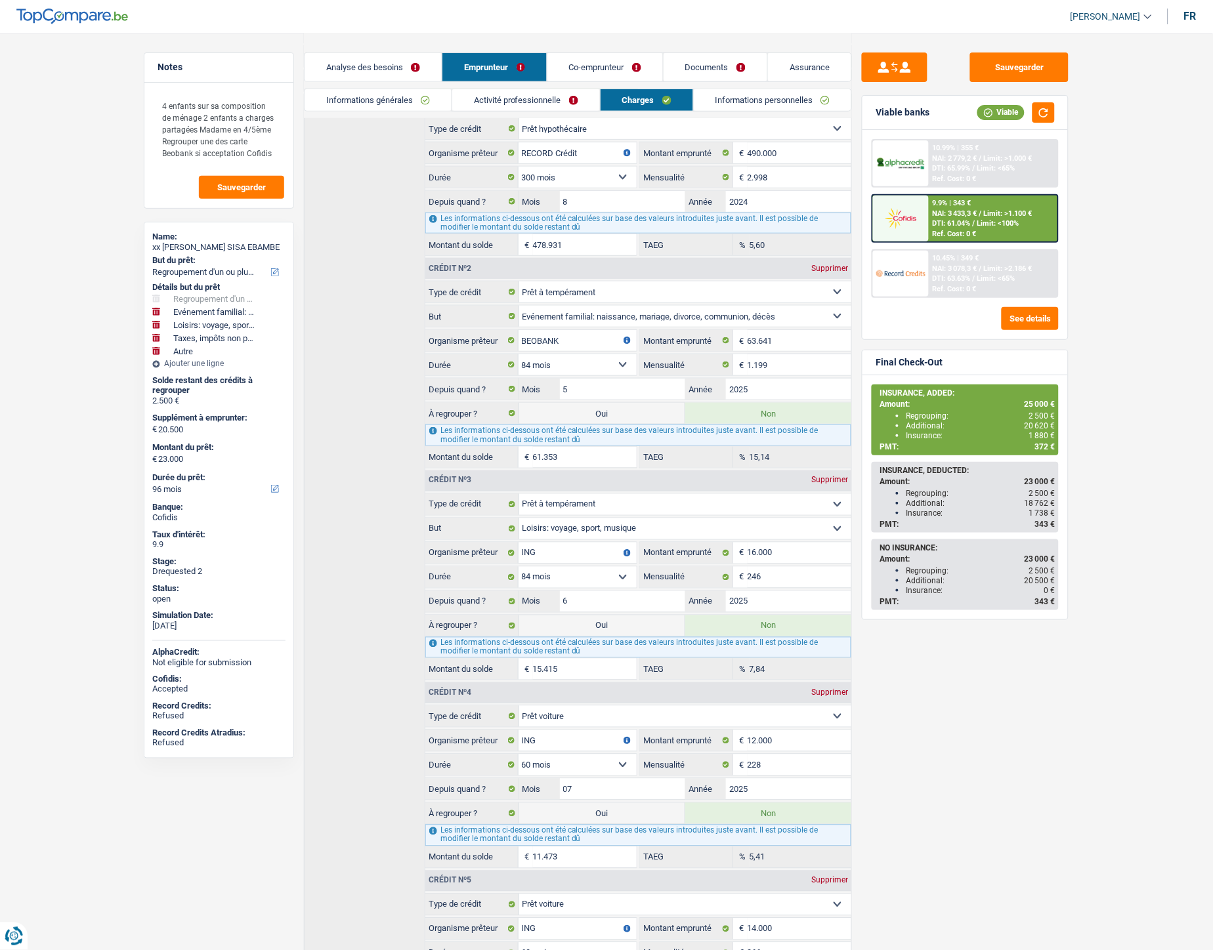
click at [711, 67] on link "Documents" at bounding box center [715, 67] width 104 height 28
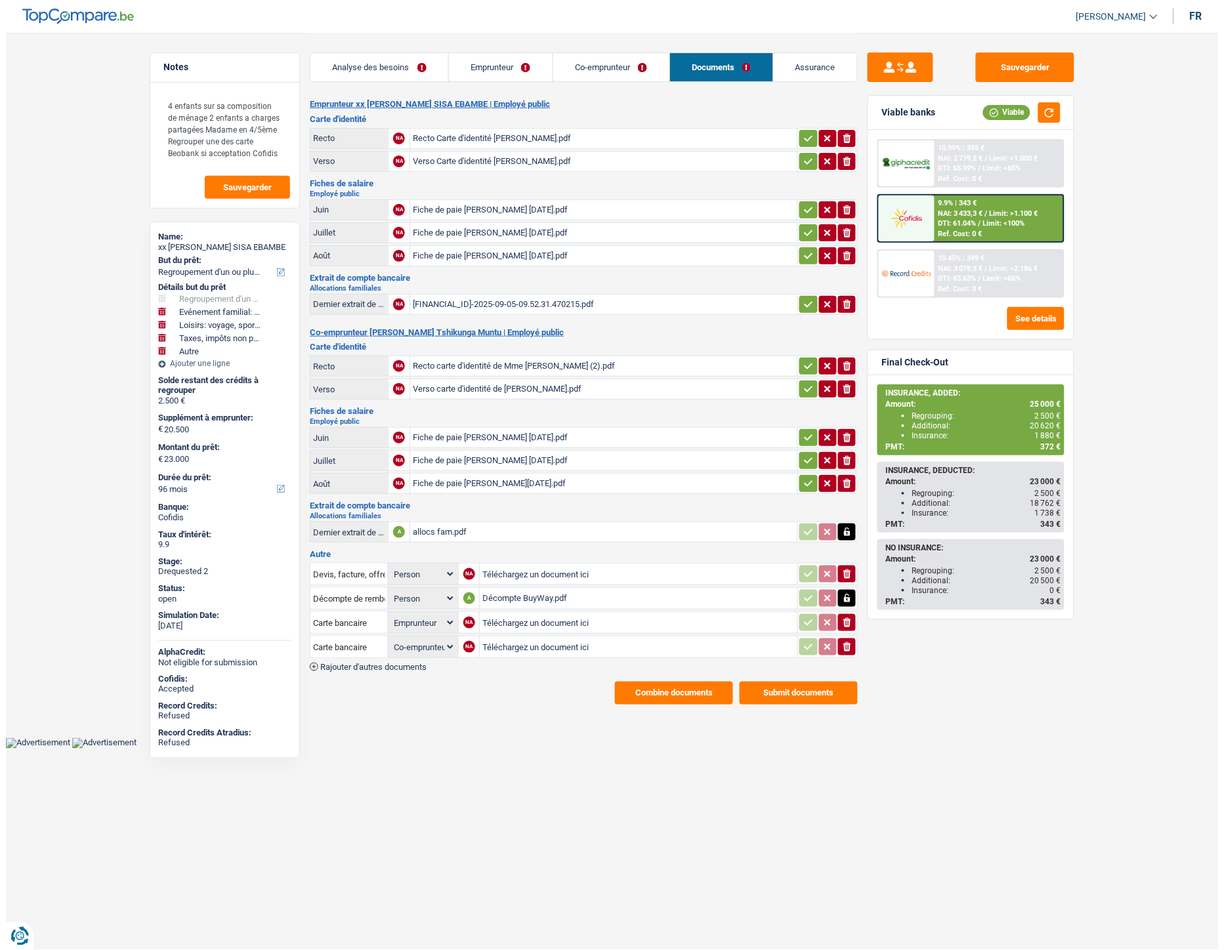
scroll to position [0, 0]
click at [507, 589] on div "Décompte BuyWay.pdf" at bounding box center [638, 599] width 312 height 20
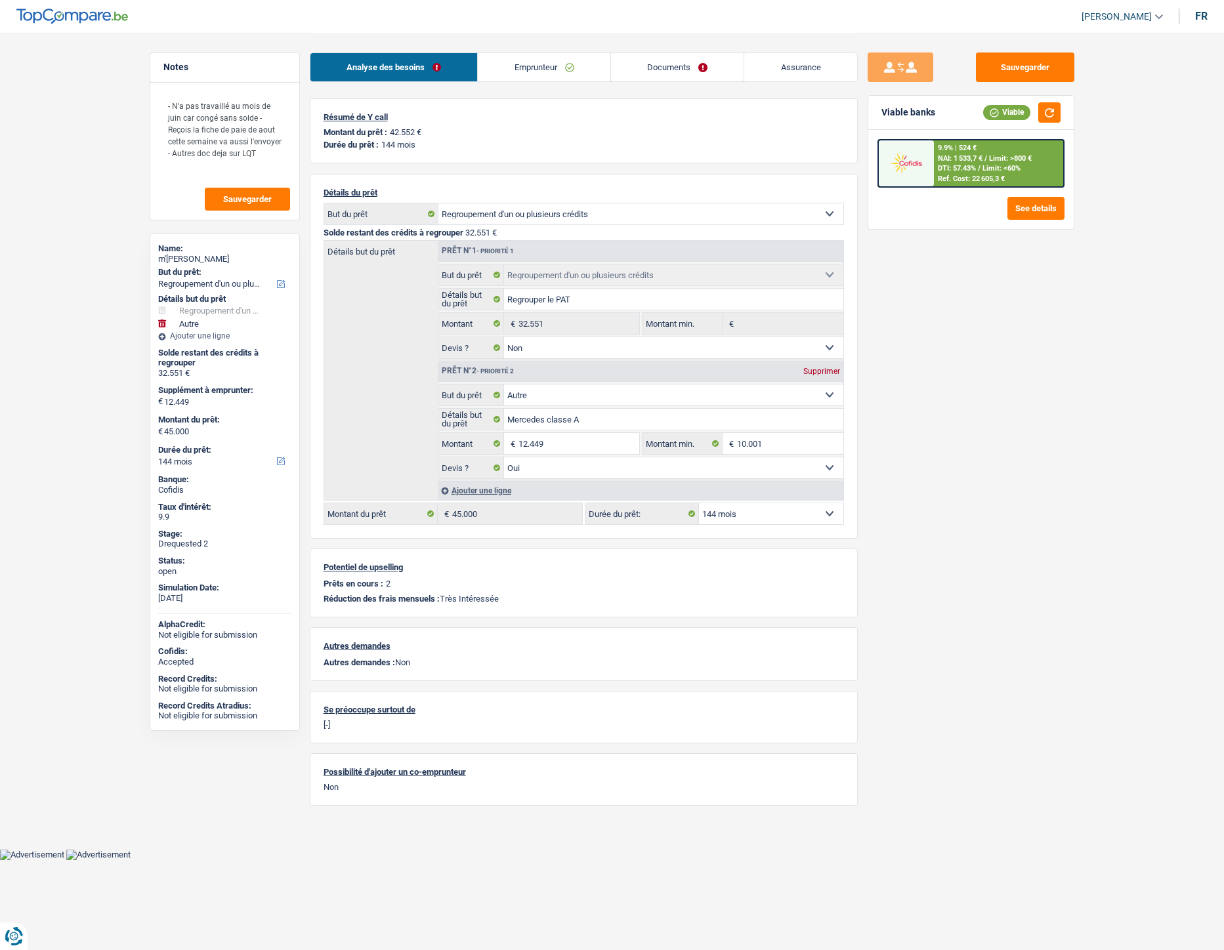
select select "refinancing"
select select "other"
select select "144"
select select "refinancing"
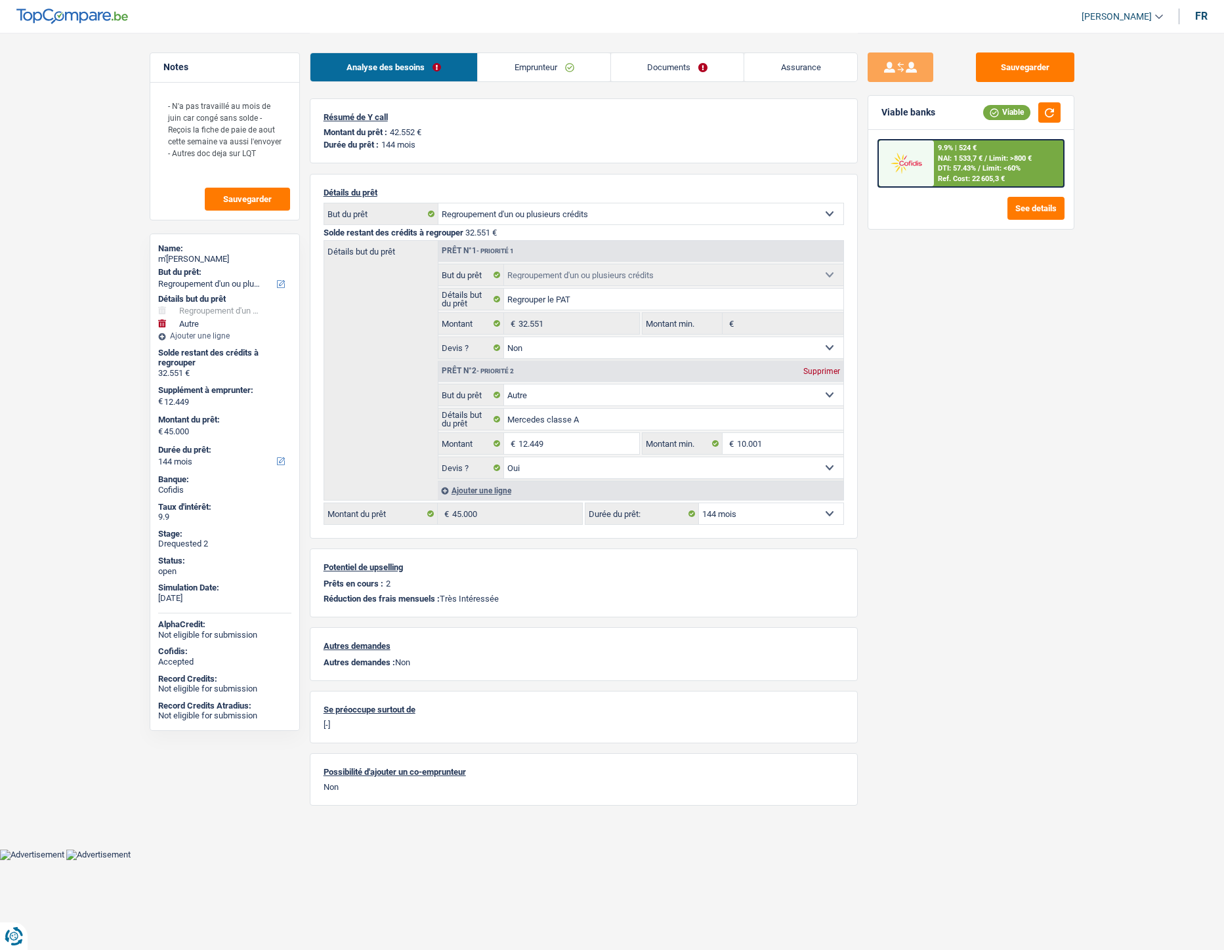
select select "refinancing"
select select "false"
select select "other"
select select "yes"
select select "144"
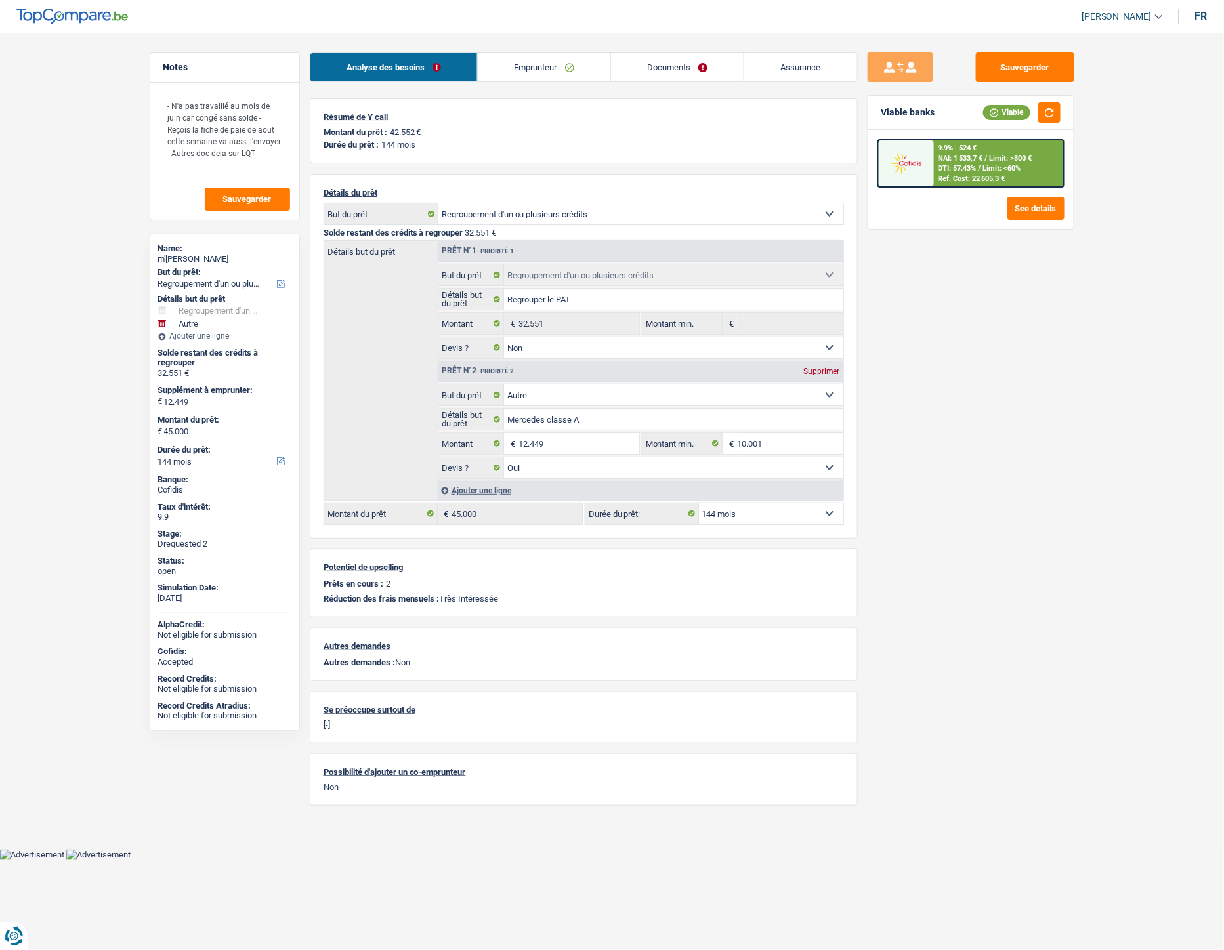
click at [516, 71] on link "Emprunteur" at bounding box center [544, 67] width 133 height 28
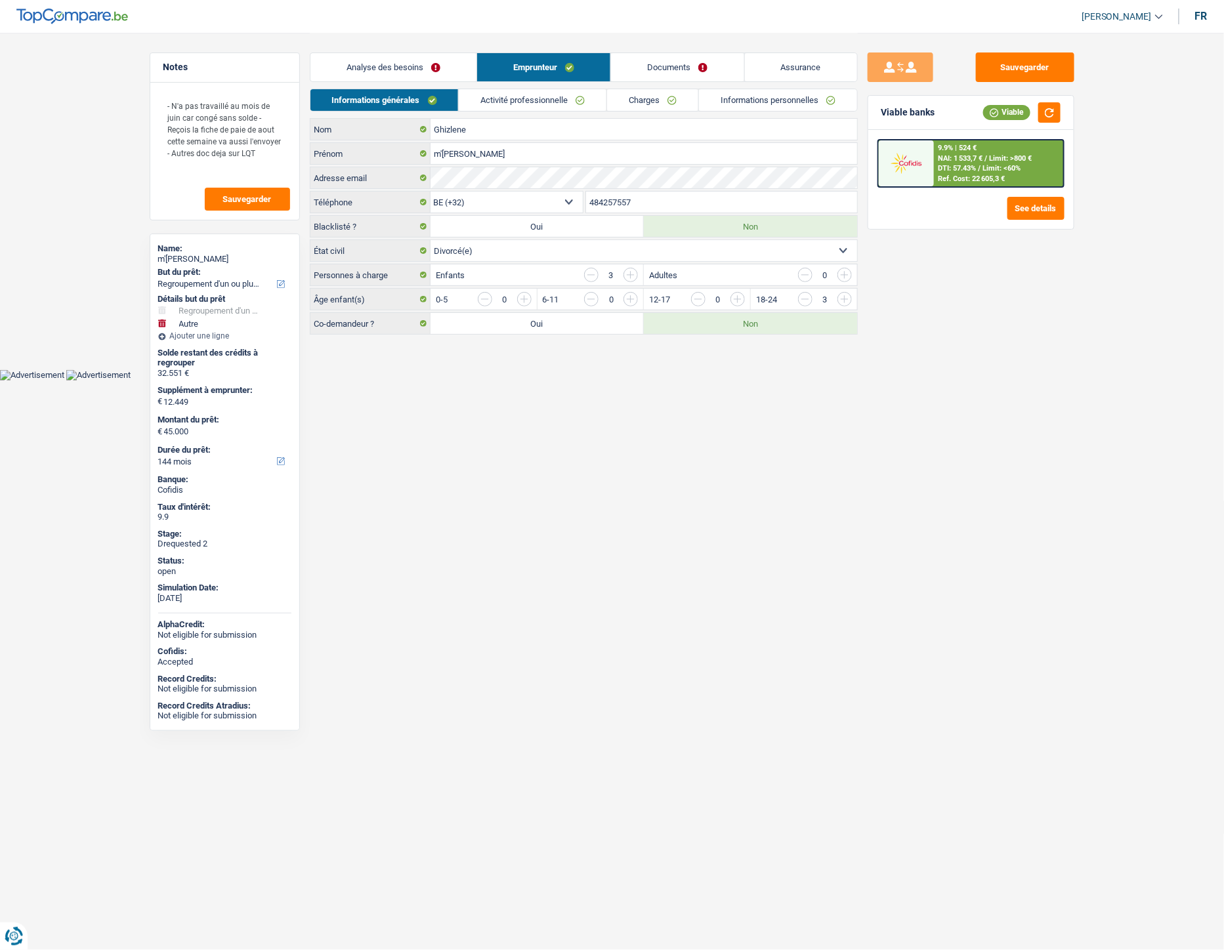
click at [629, 99] on link "Charges" at bounding box center [652, 100] width 91 height 22
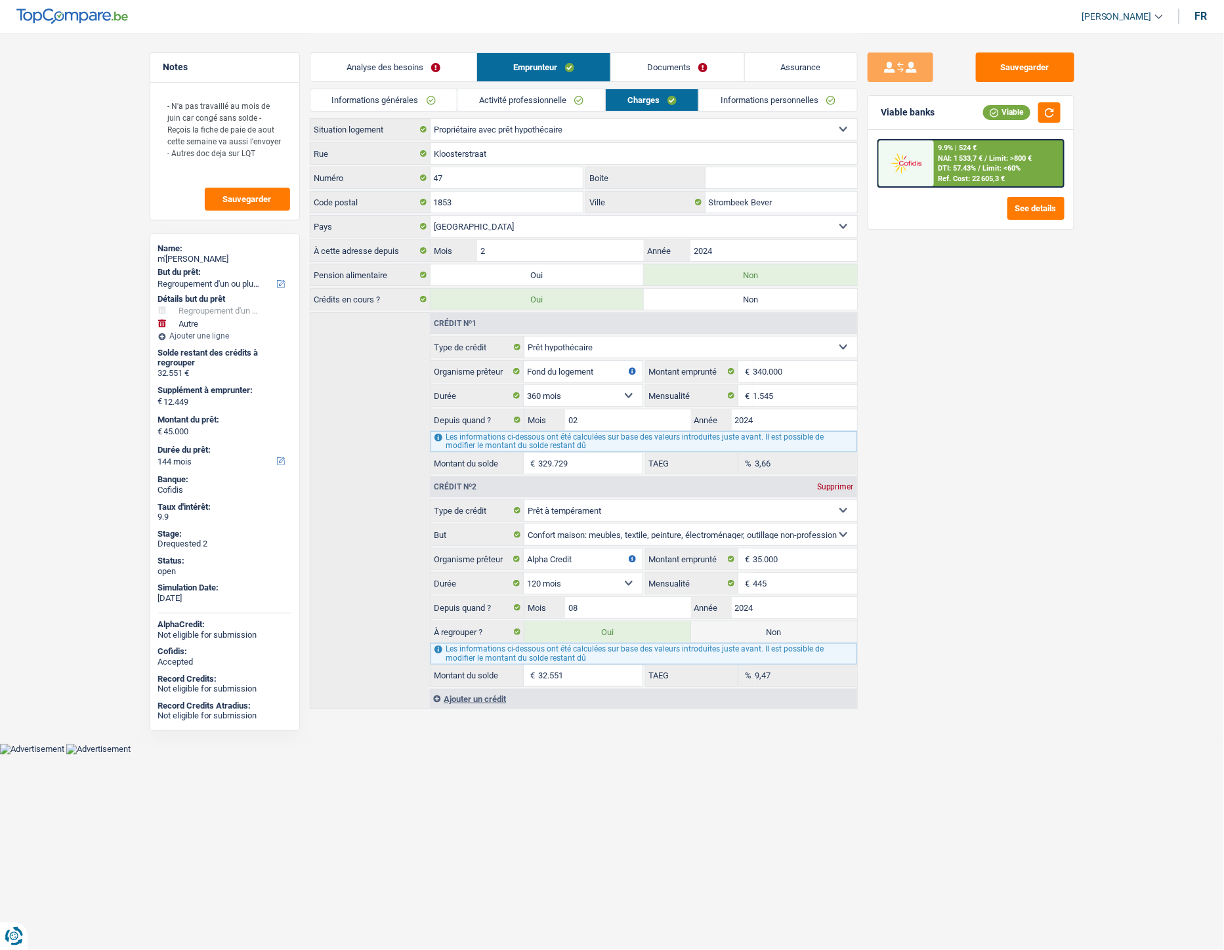
click at [692, 68] on link "Documents" at bounding box center [677, 67] width 133 height 28
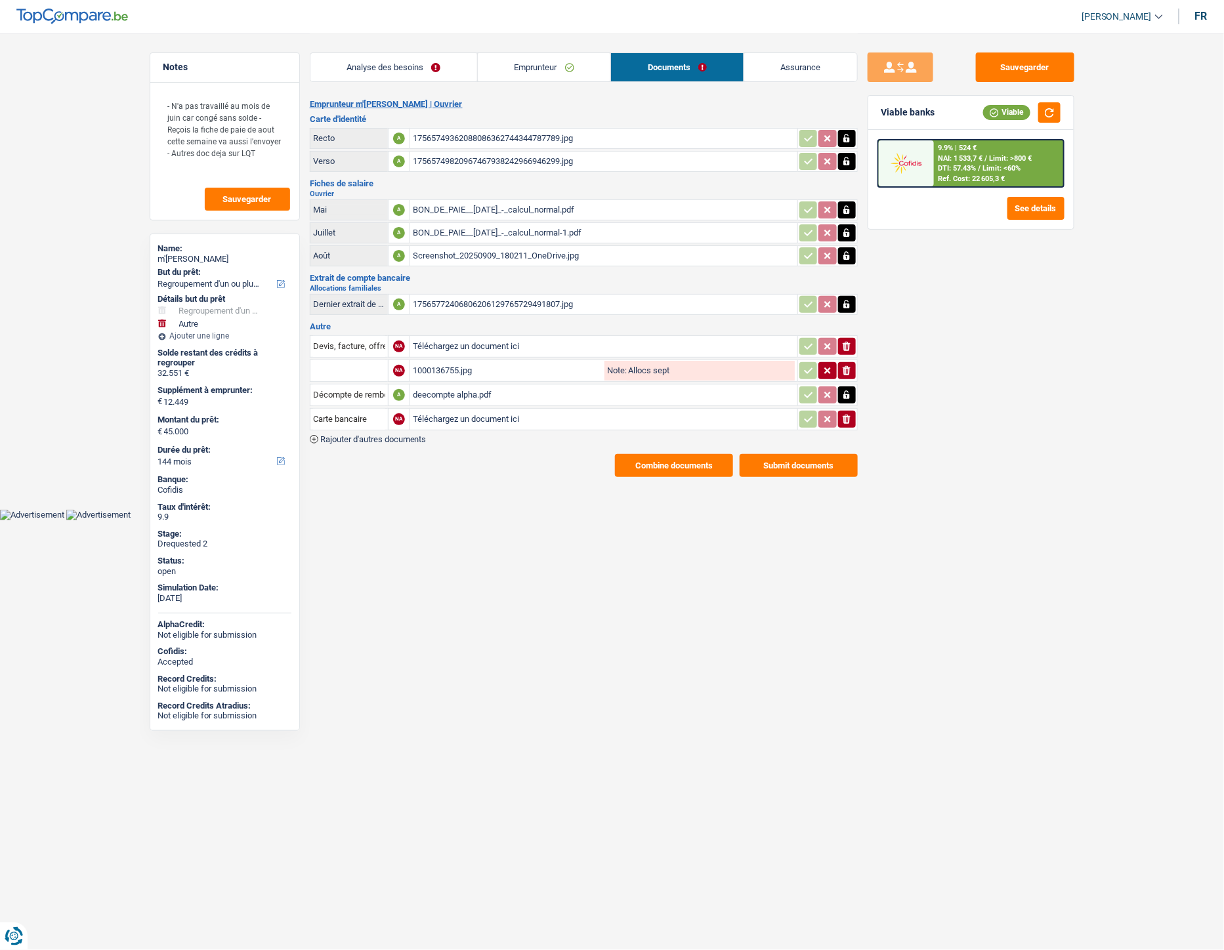
click at [453, 386] on div "deecompte alpha.pdf" at bounding box center [604, 395] width 382 height 20
click at [530, 75] on link "Emprunteur" at bounding box center [544, 67] width 133 height 28
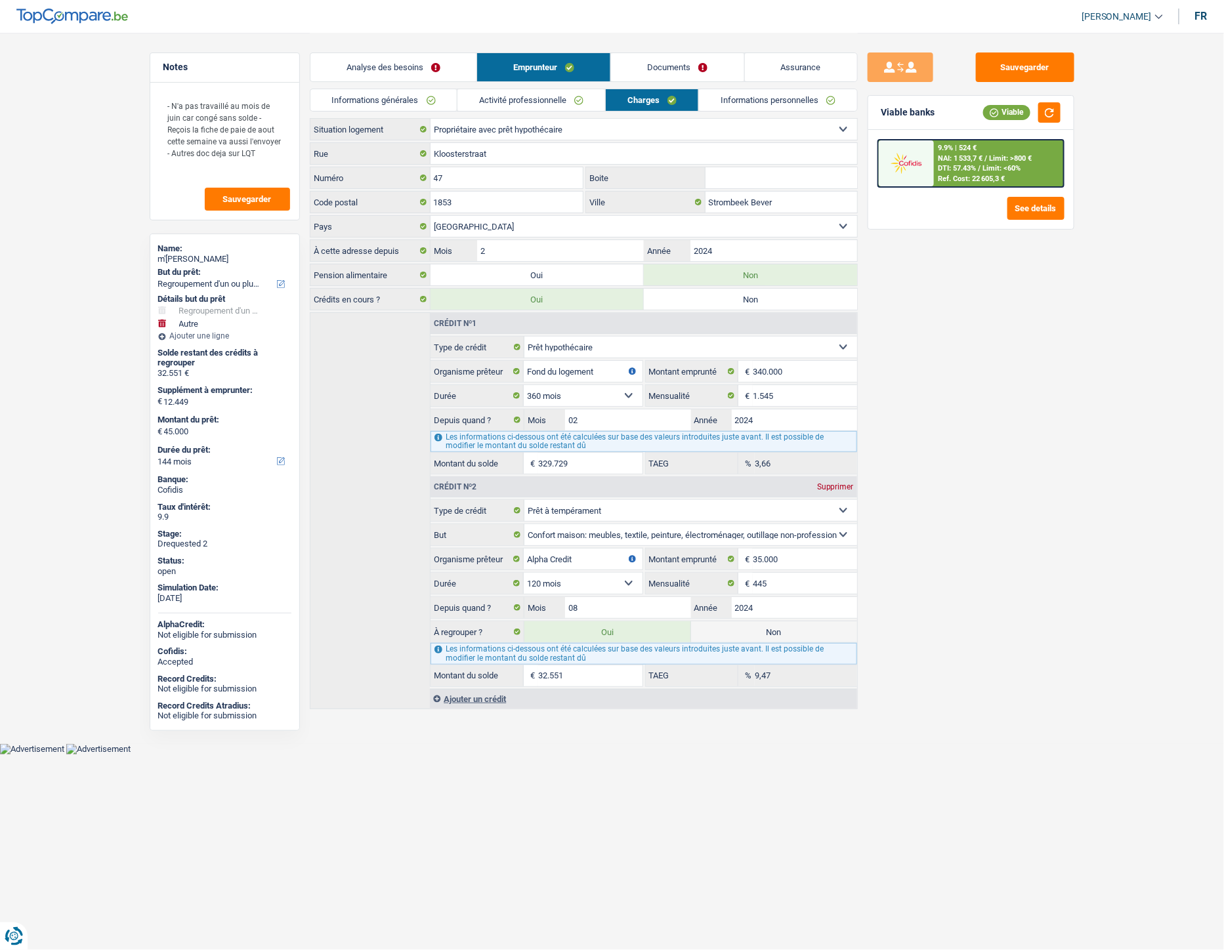
click at [770, 99] on link "Informations personnelles" at bounding box center [778, 100] width 158 height 22
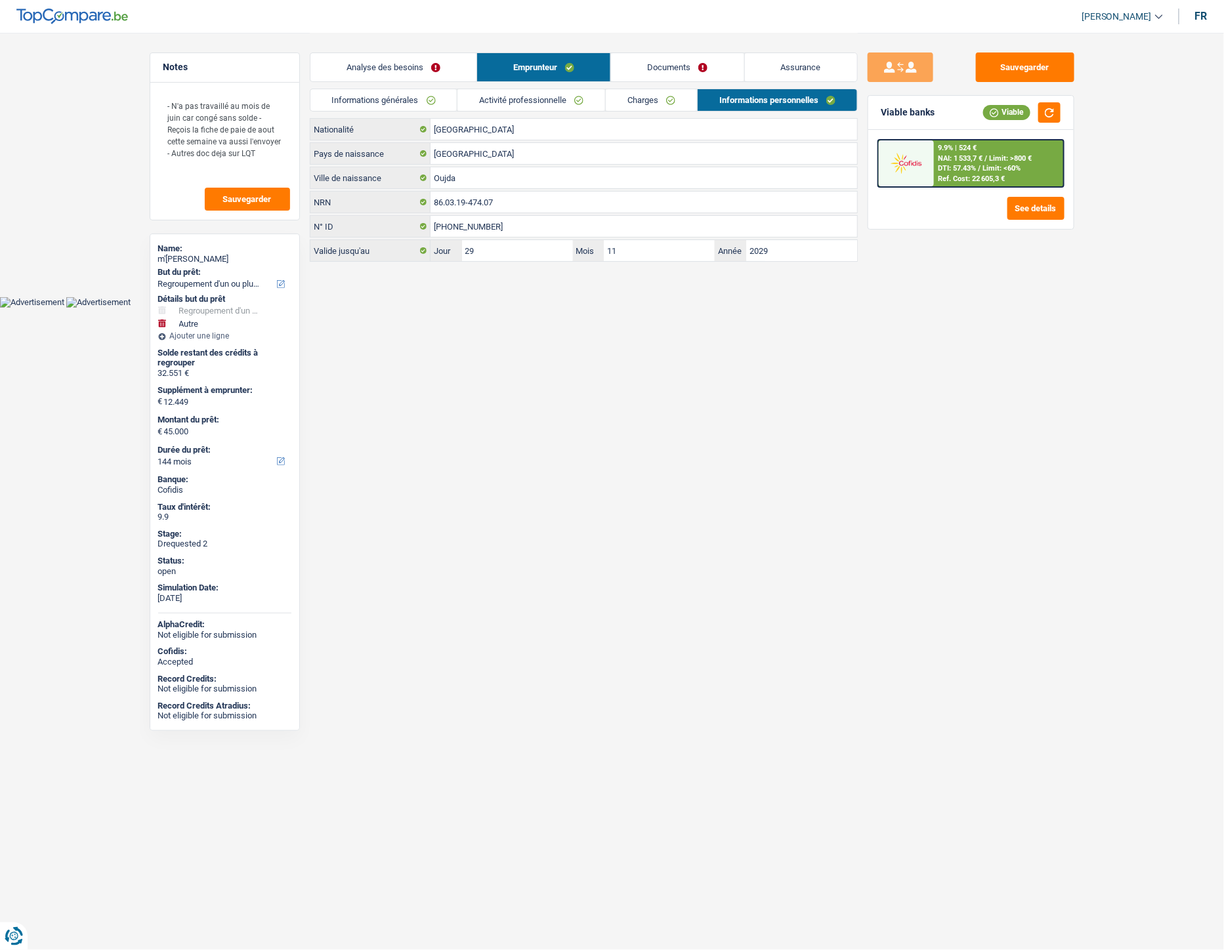
click at [671, 76] on link "Documents" at bounding box center [677, 67] width 133 height 28
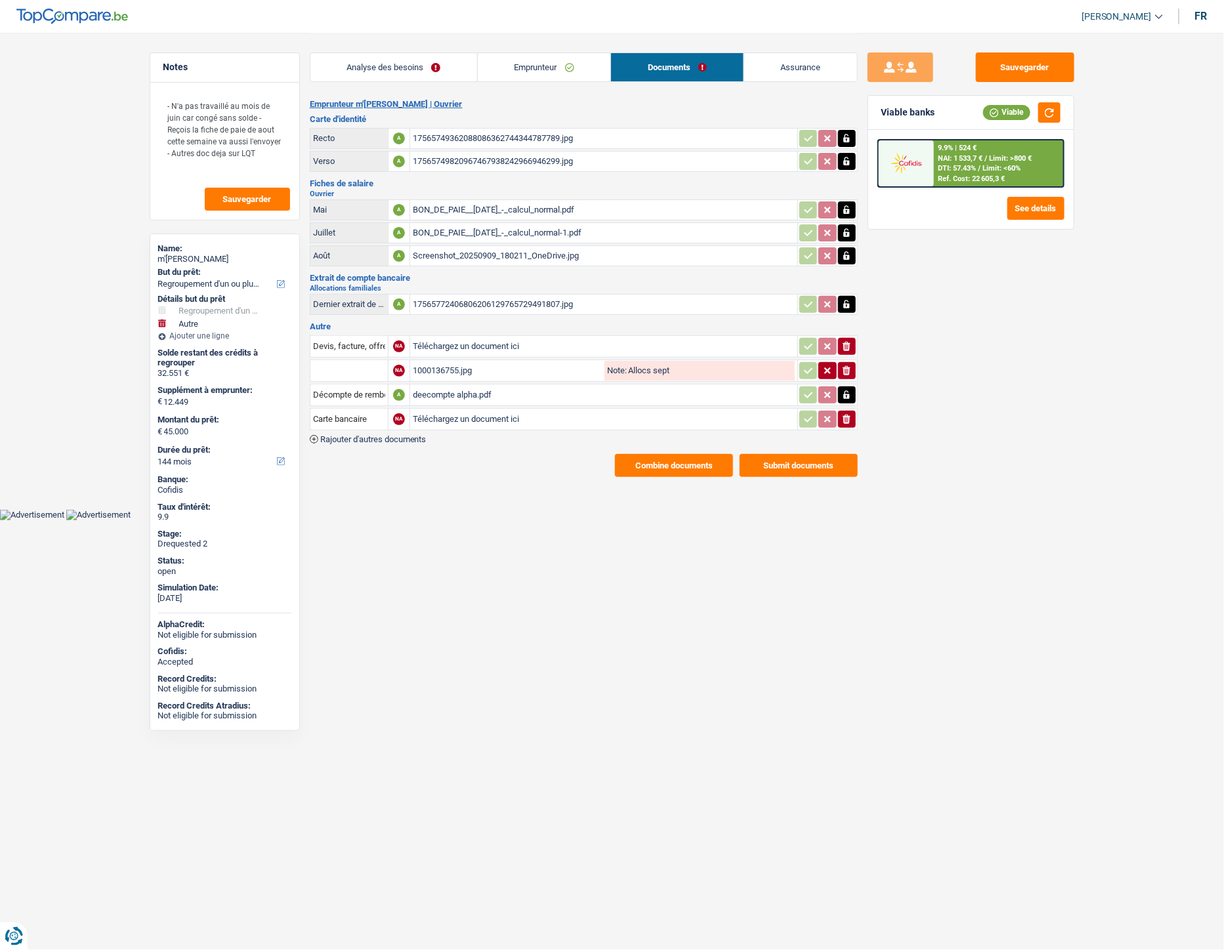
click at [487, 385] on div "deecompte alpha.pdf" at bounding box center [604, 395] width 382 height 20
click at [379, 75] on link "Analyse des besoins" at bounding box center [393, 67] width 167 height 28
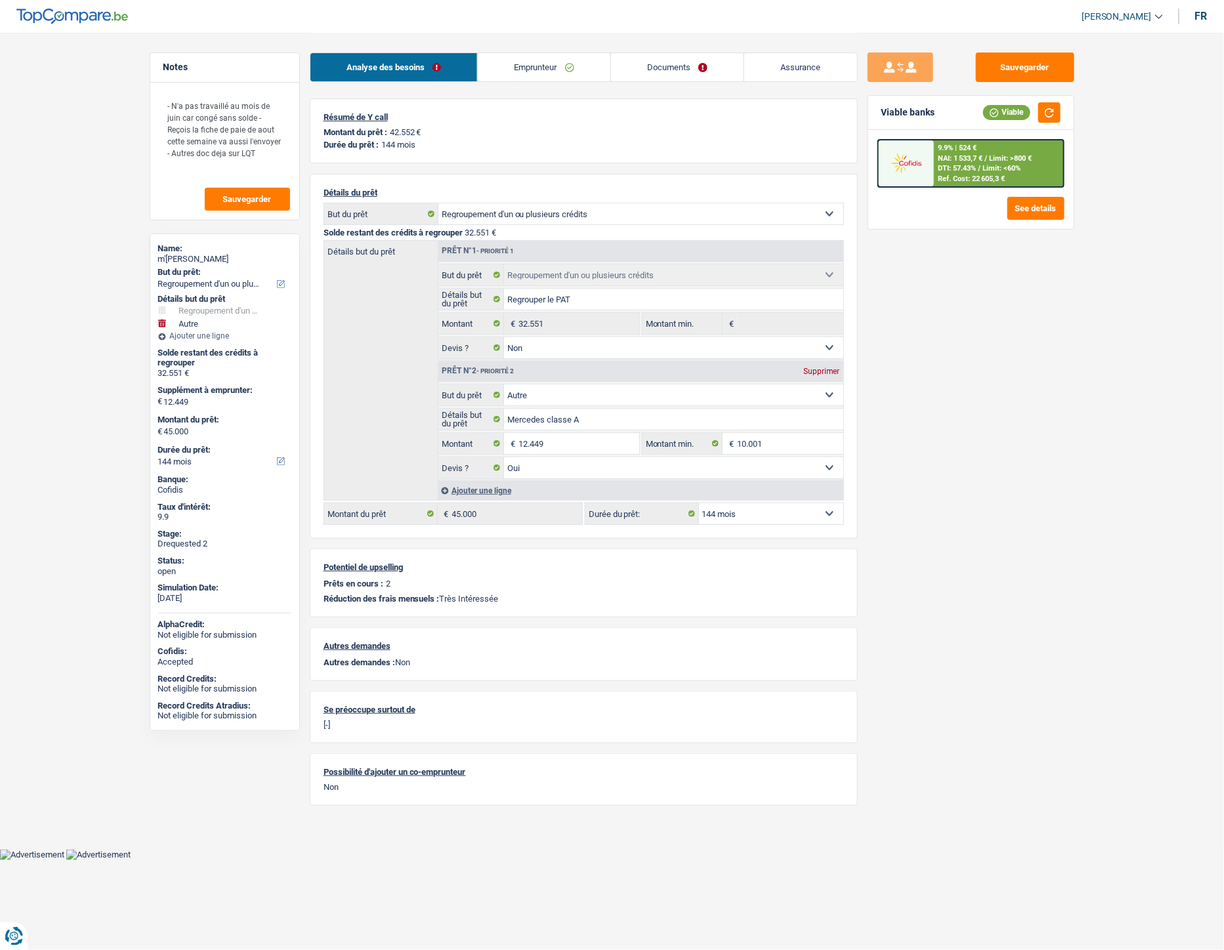
click at [524, 71] on link "Emprunteur" at bounding box center [544, 67] width 133 height 28
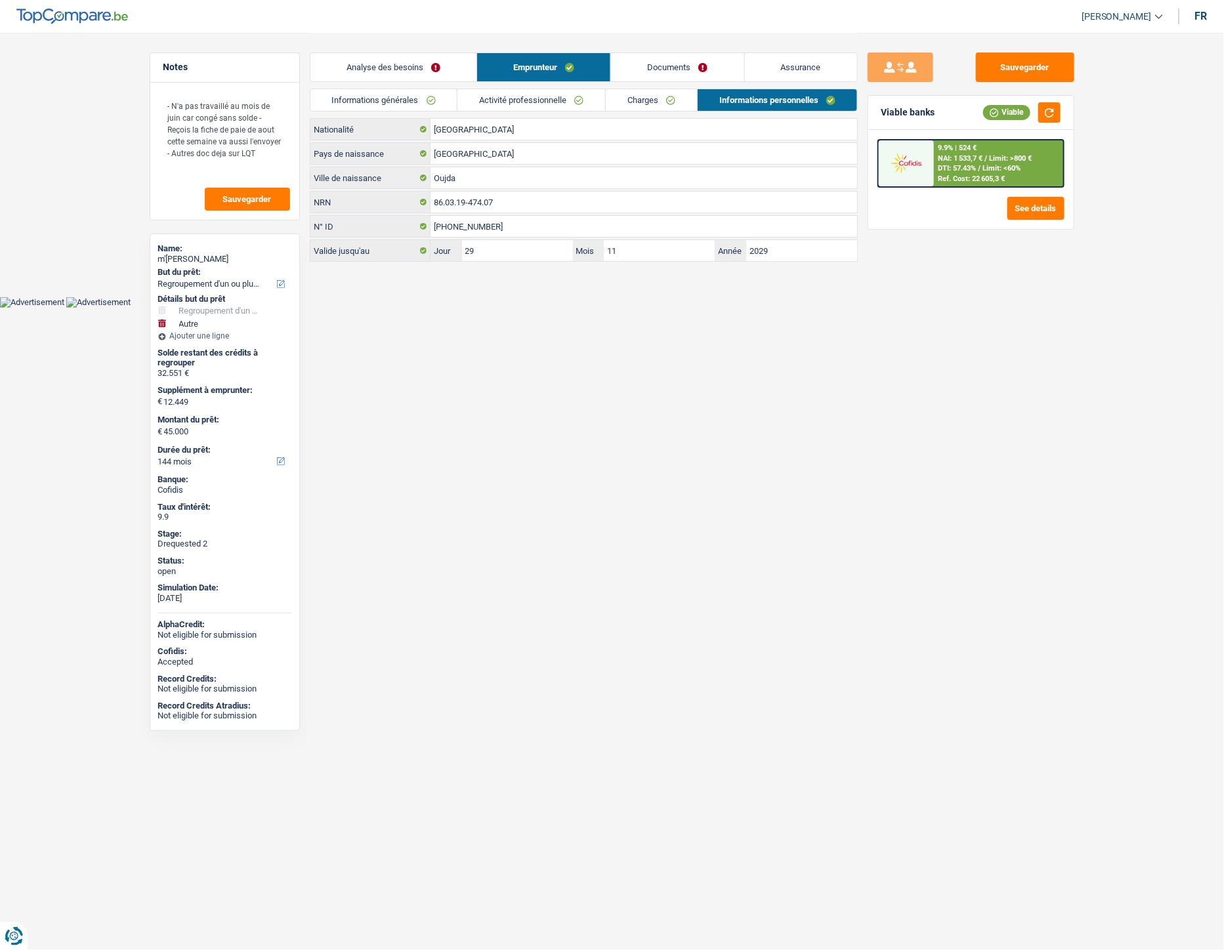
click at [355, 100] on link "Informations générales" at bounding box center [383, 100] width 147 height 22
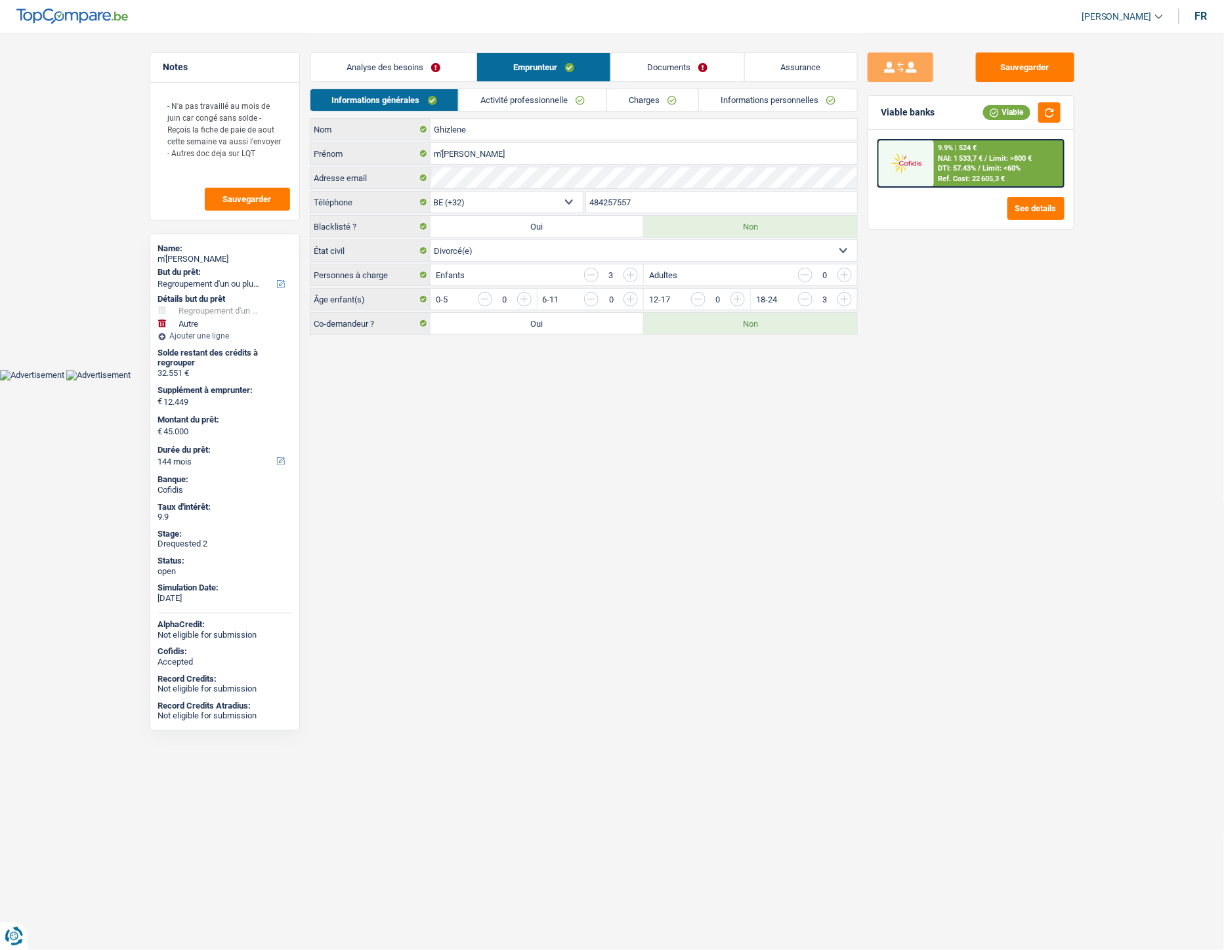
click at [501, 103] on link "Activité professionnelle" at bounding box center [533, 100] width 148 height 22
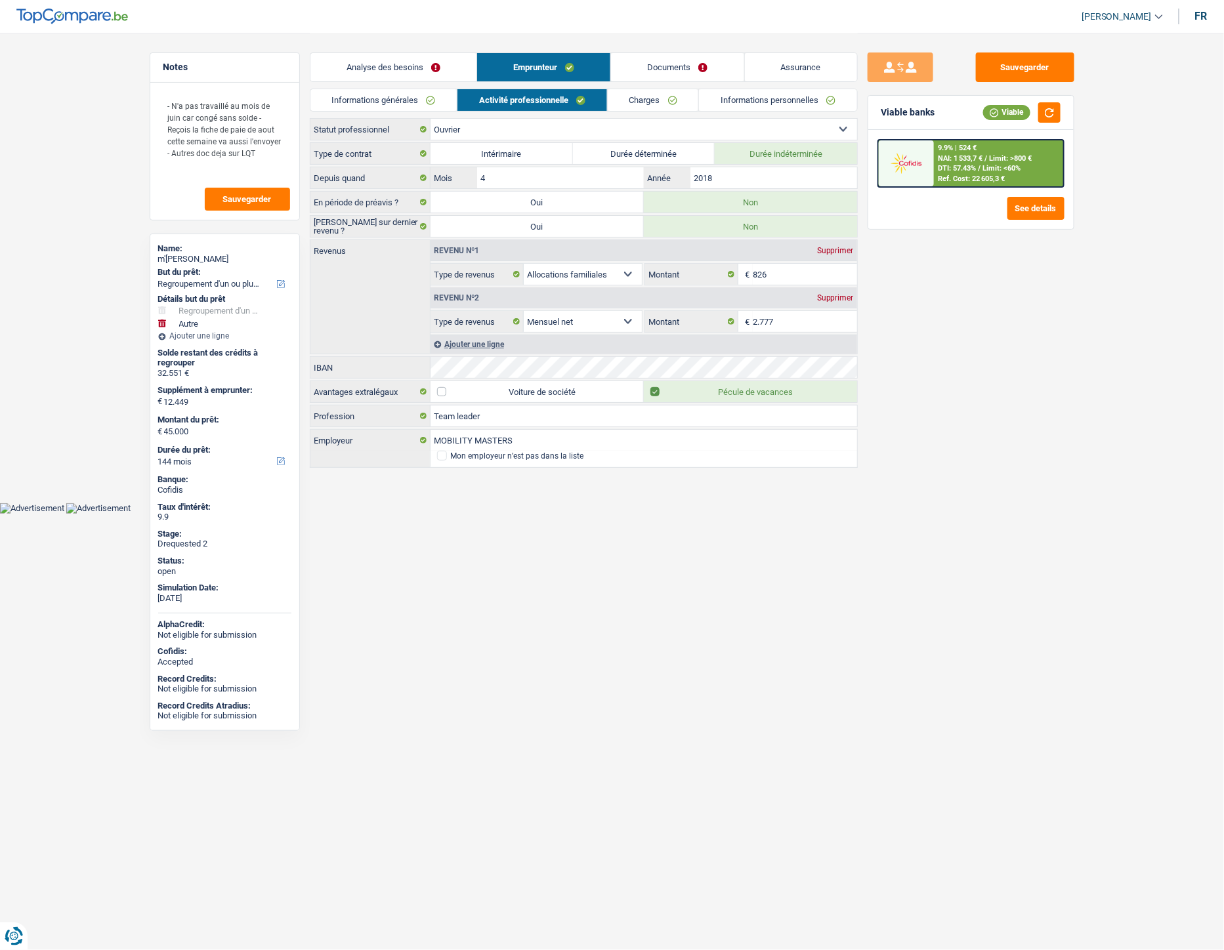
click at [415, 73] on link "Analyse des besoins" at bounding box center [393, 67] width 166 height 28
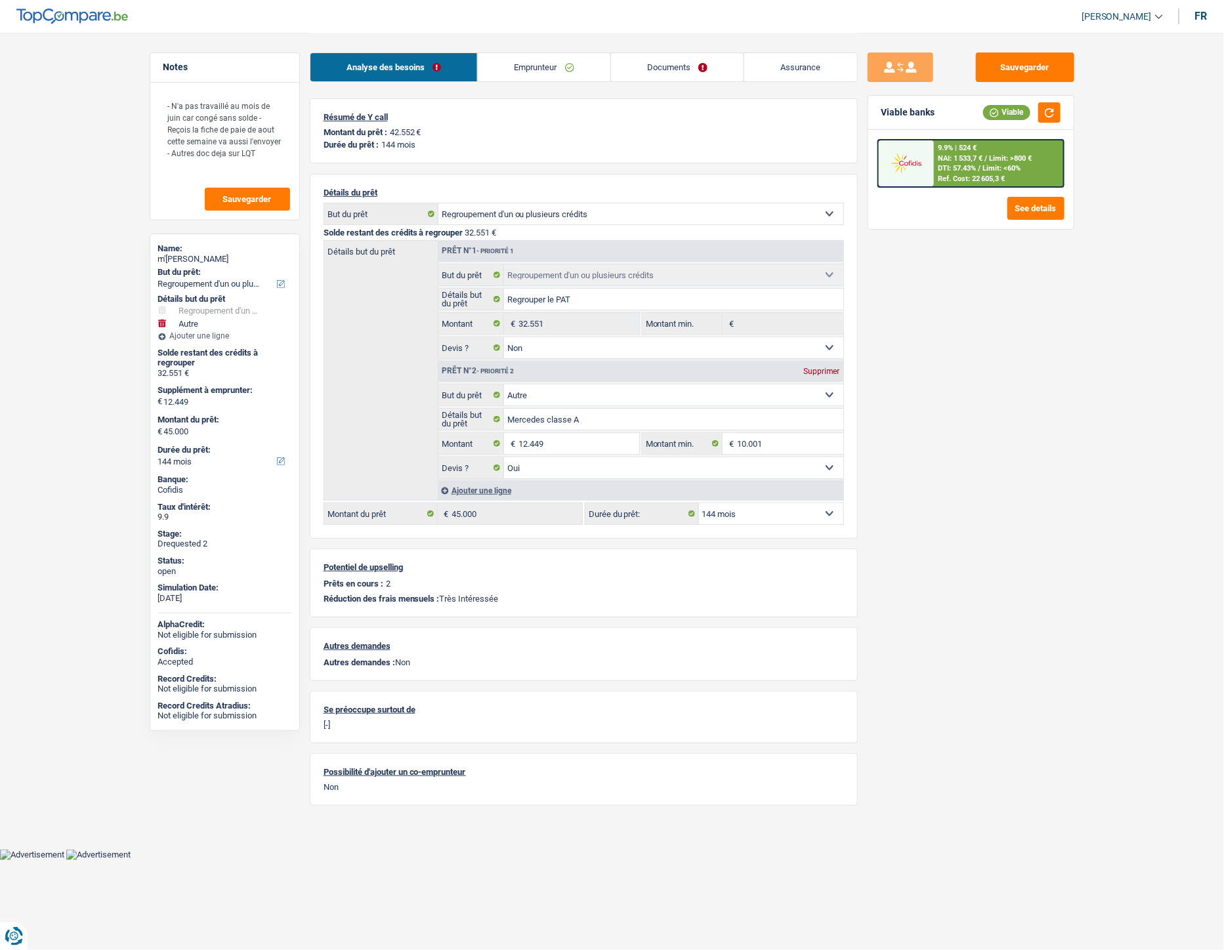
drag, startPoint x: 533, startPoint y: 61, endPoint x: 789, endPoint y: 98, distance: 259.3
click at [533, 61] on link "Emprunteur" at bounding box center [544, 67] width 133 height 28
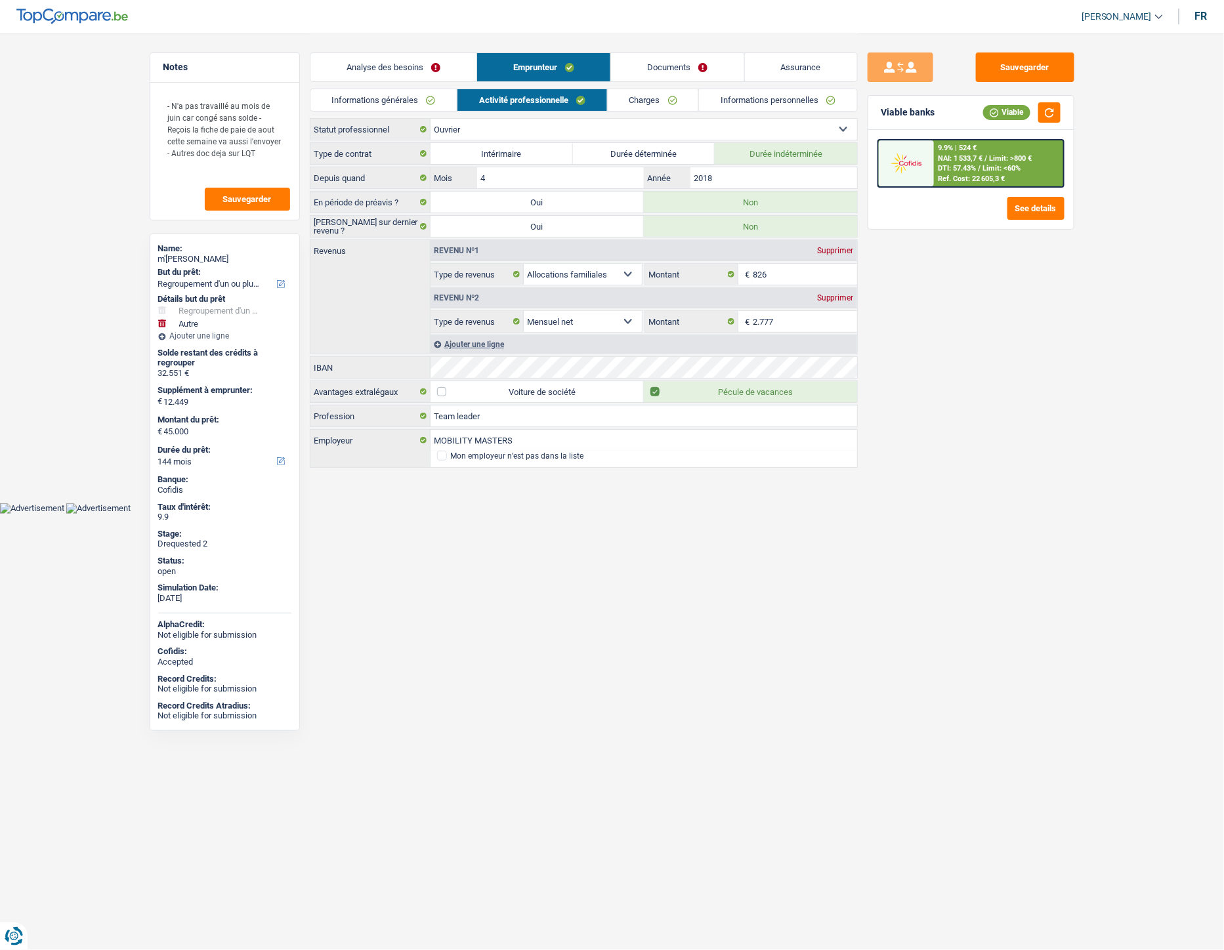
drag, startPoint x: 817, startPoint y: 106, endPoint x: 768, endPoint y: 116, distance: 49.6
click at [817, 106] on link "Informations personnelles" at bounding box center [778, 100] width 158 height 22
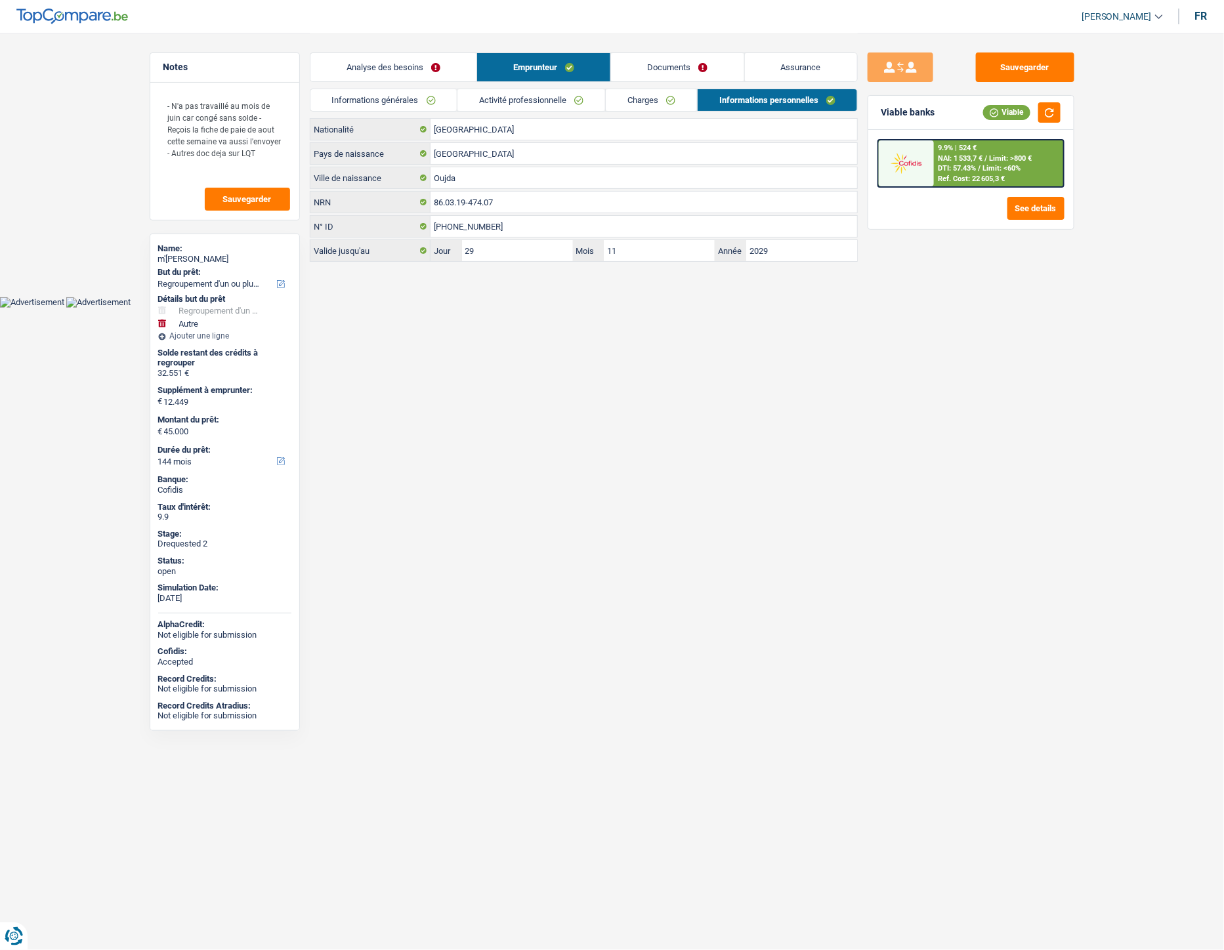
click at [650, 100] on link "Charges" at bounding box center [651, 100] width 91 height 22
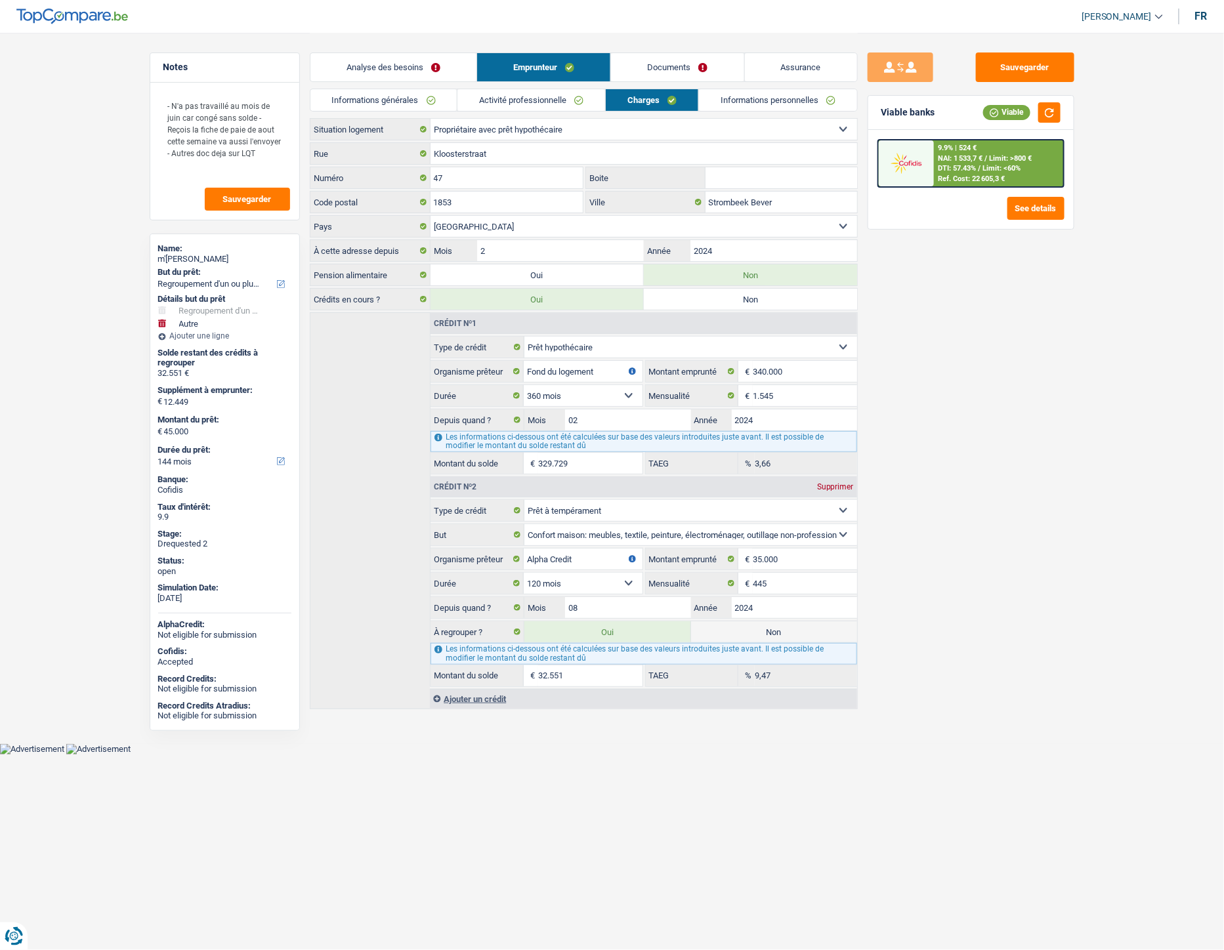
click at [735, 110] on link "Informations personnelles" at bounding box center [778, 100] width 158 height 22
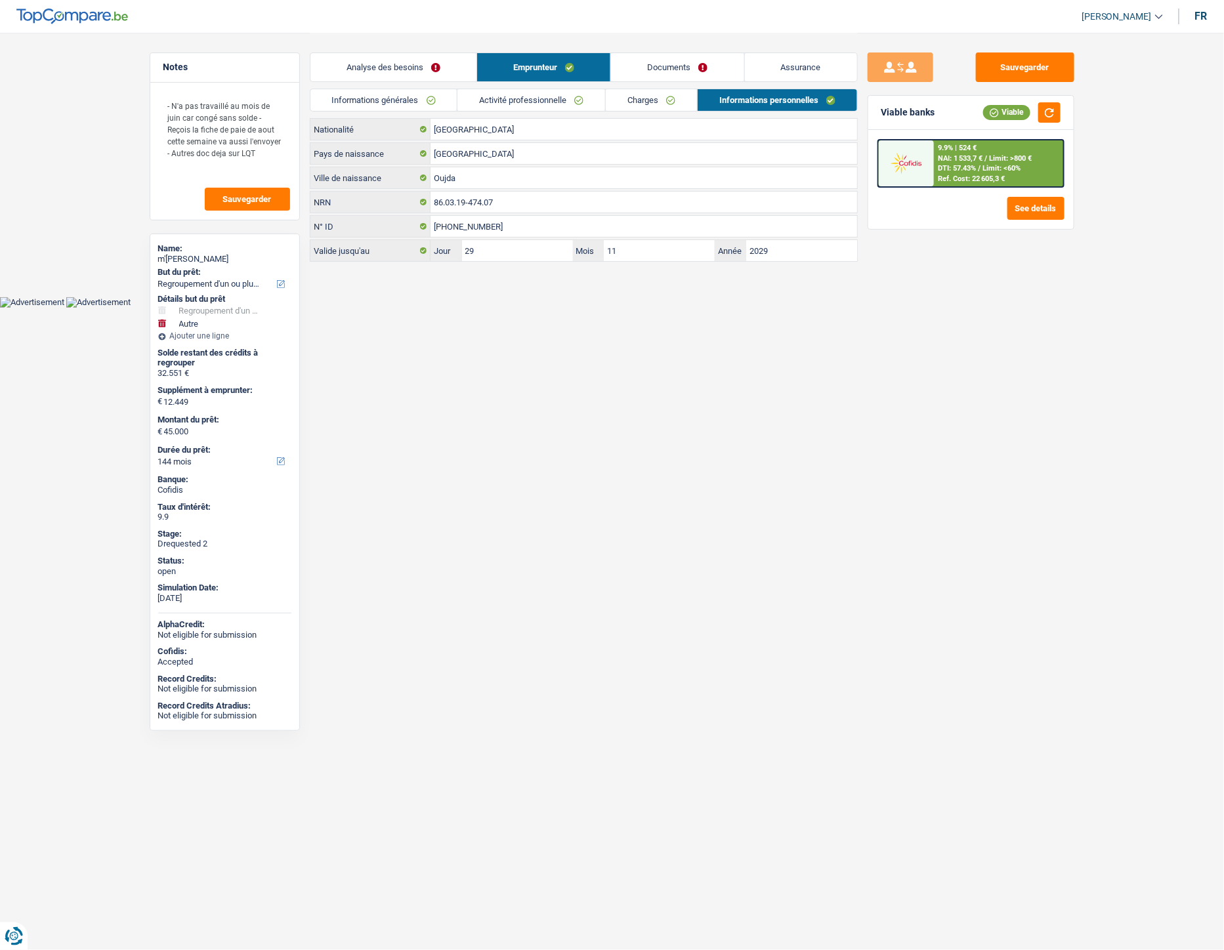
click at [644, 97] on link "Charges" at bounding box center [651, 100] width 91 height 22
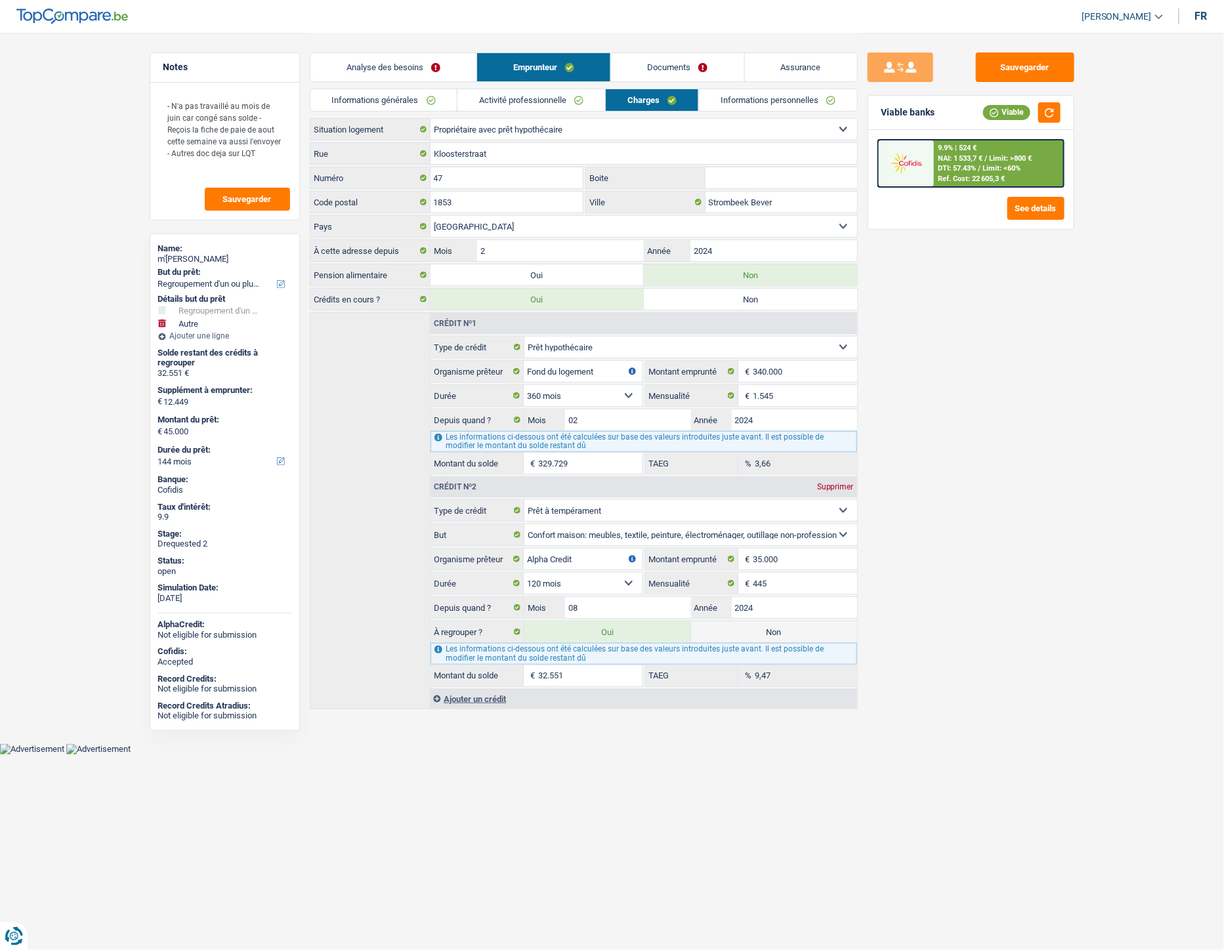
click at [560, 95] on link "Activité professionnelle" at bounding box center [531, 100] width 148 height 22
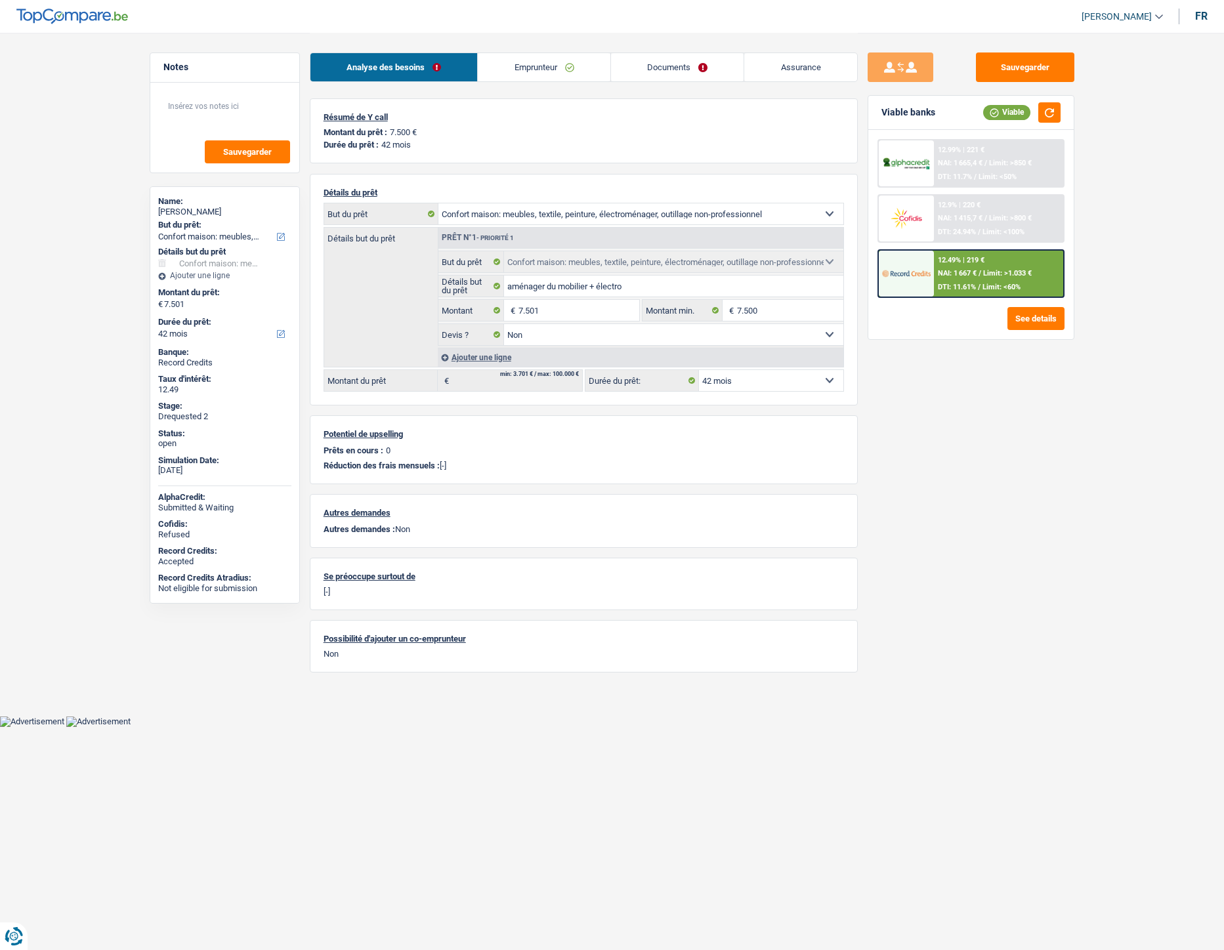
select select "household"
select select "42"
select select "household"
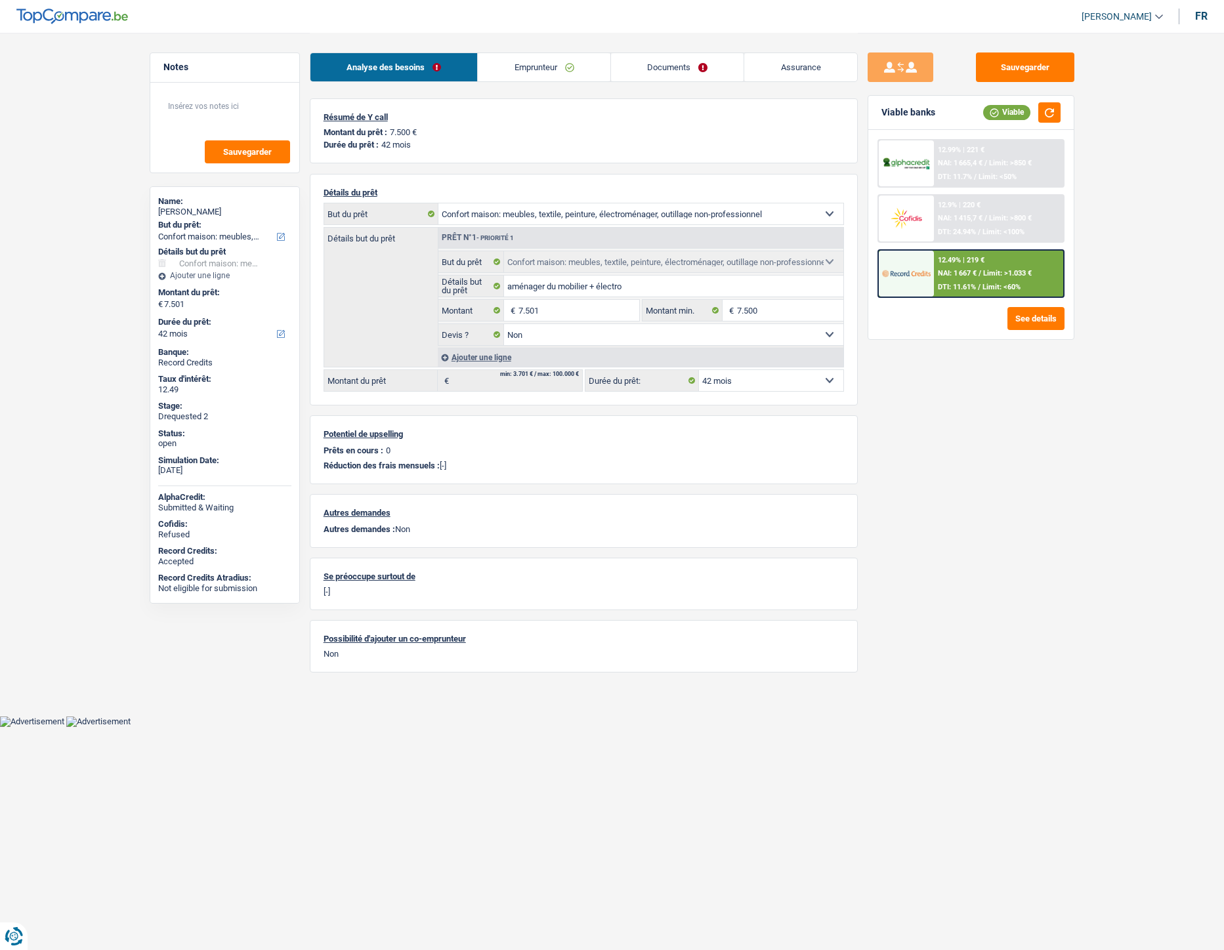
select select "false"
select select "42"
click at [663, 70] on link "Documents" at bounding box center [677, 67] width 133 height 28
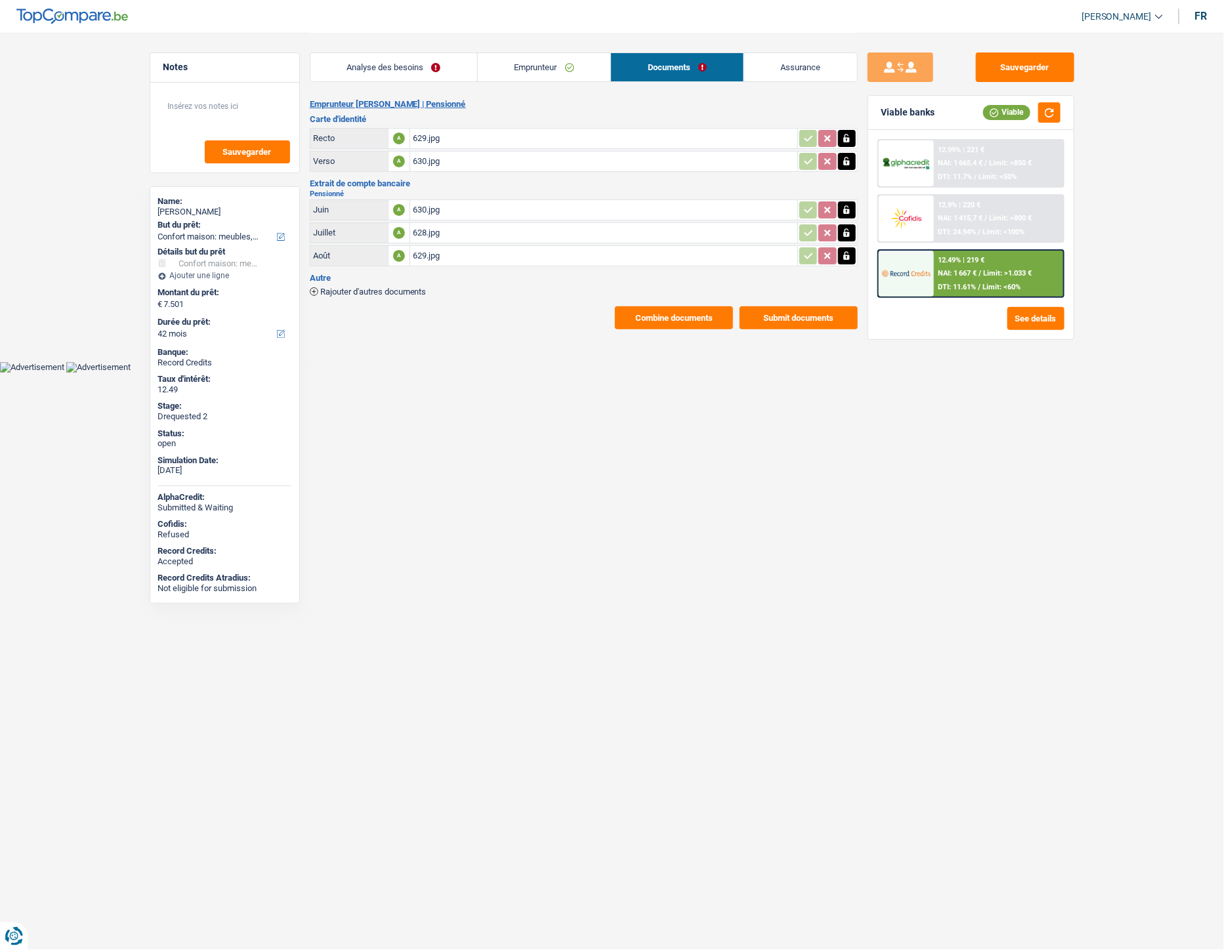
click at [432, 204] on div "630.jpg" at bounding box center [604, 210] width 382 height 20
click at [430, 135] on div "629.jpg" at bounding box center [604, 139] width 382 height 20
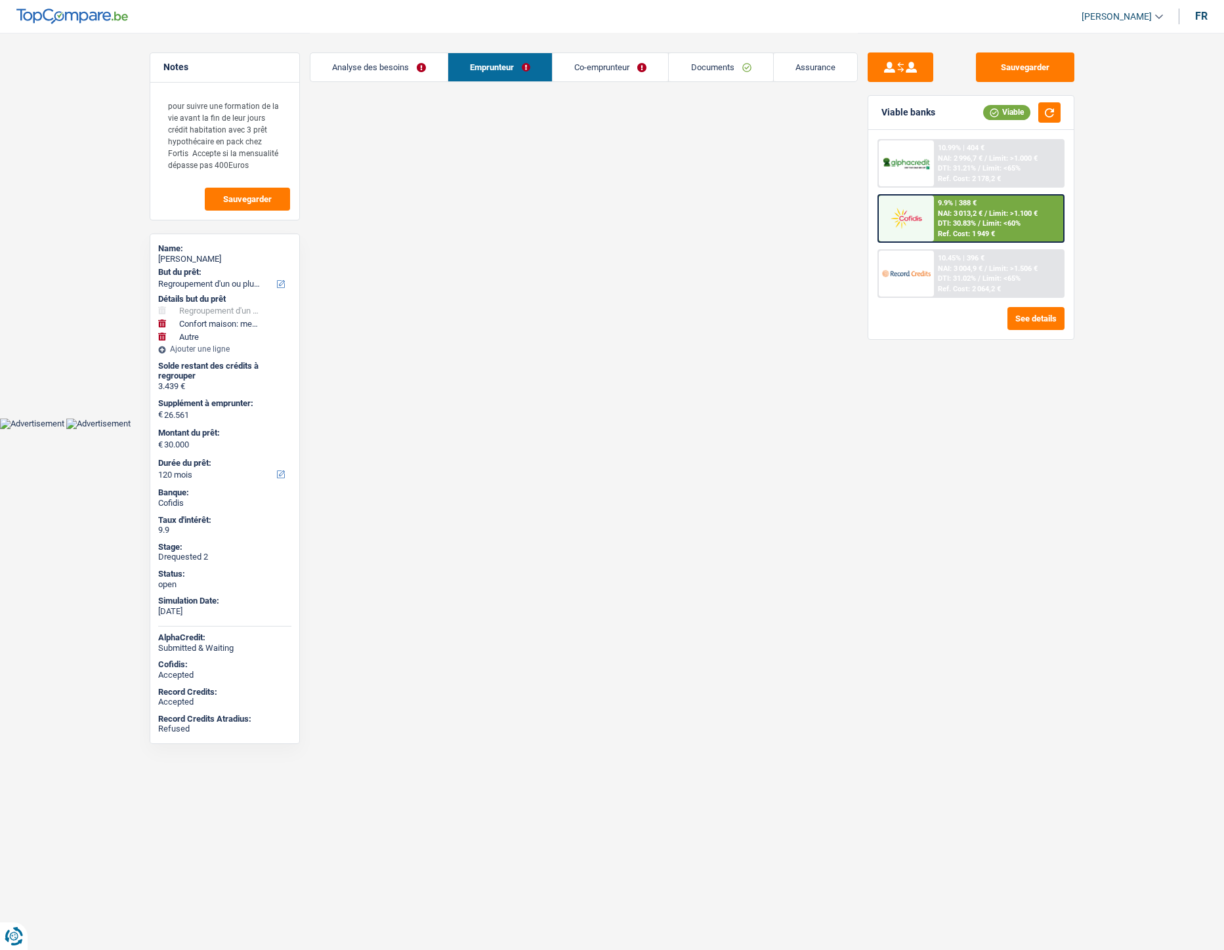
select select "refinancing"
select select "household"
select select "other"
select select "120"
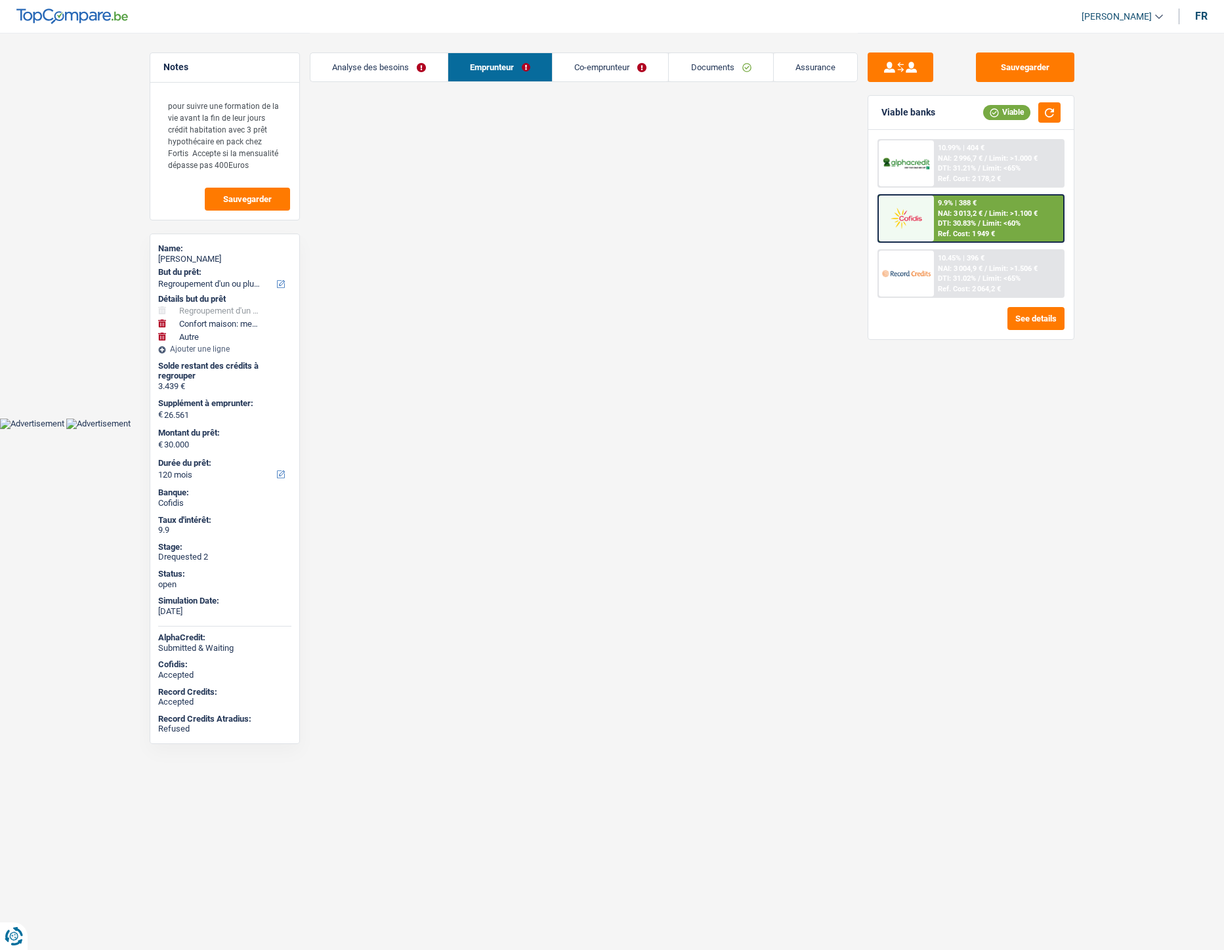
select select "32"
select select "married"
select select "applicant"
select select "coApplicant"
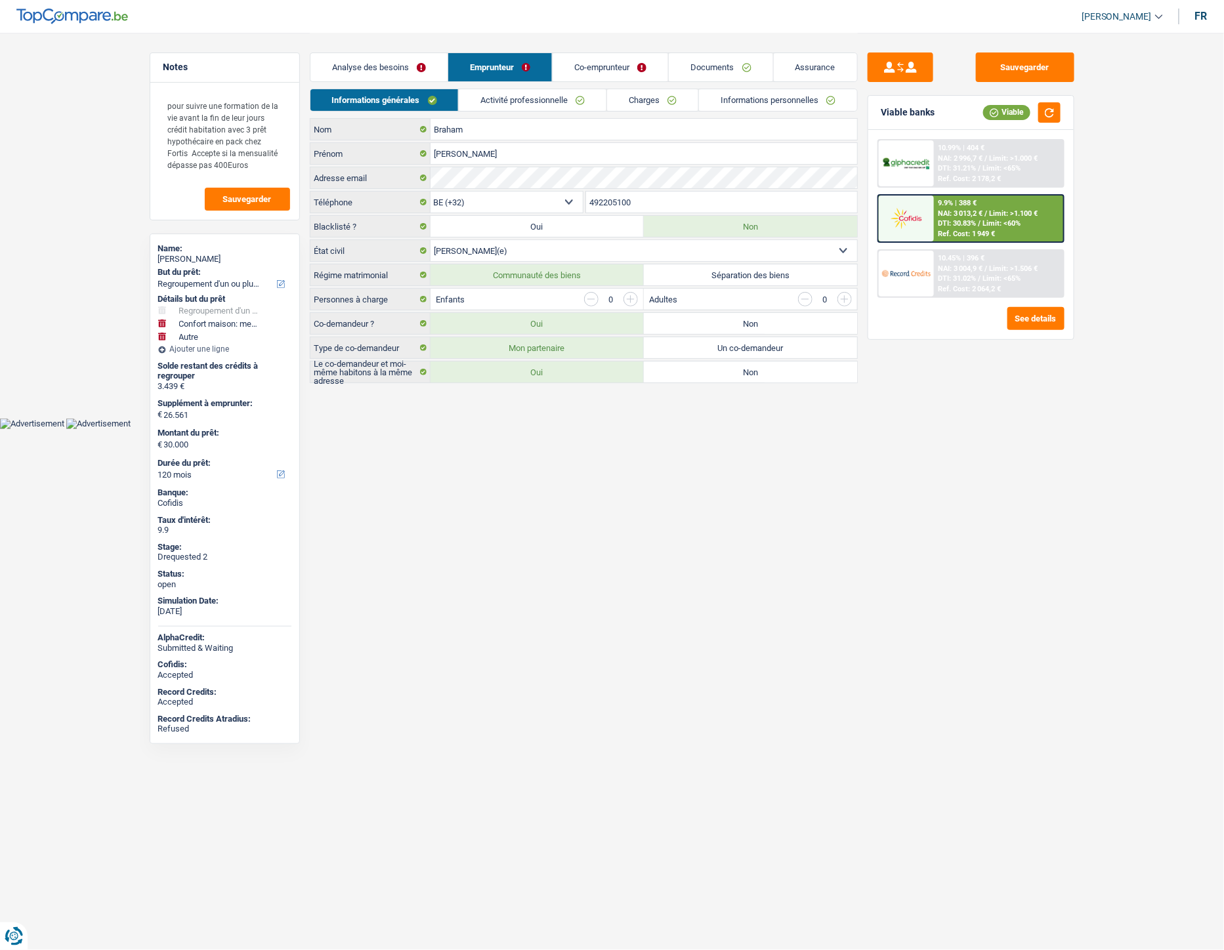
click at [516, 93] on link "Activité professionnelle" at bounding box center [533, 100] width 148 height 22
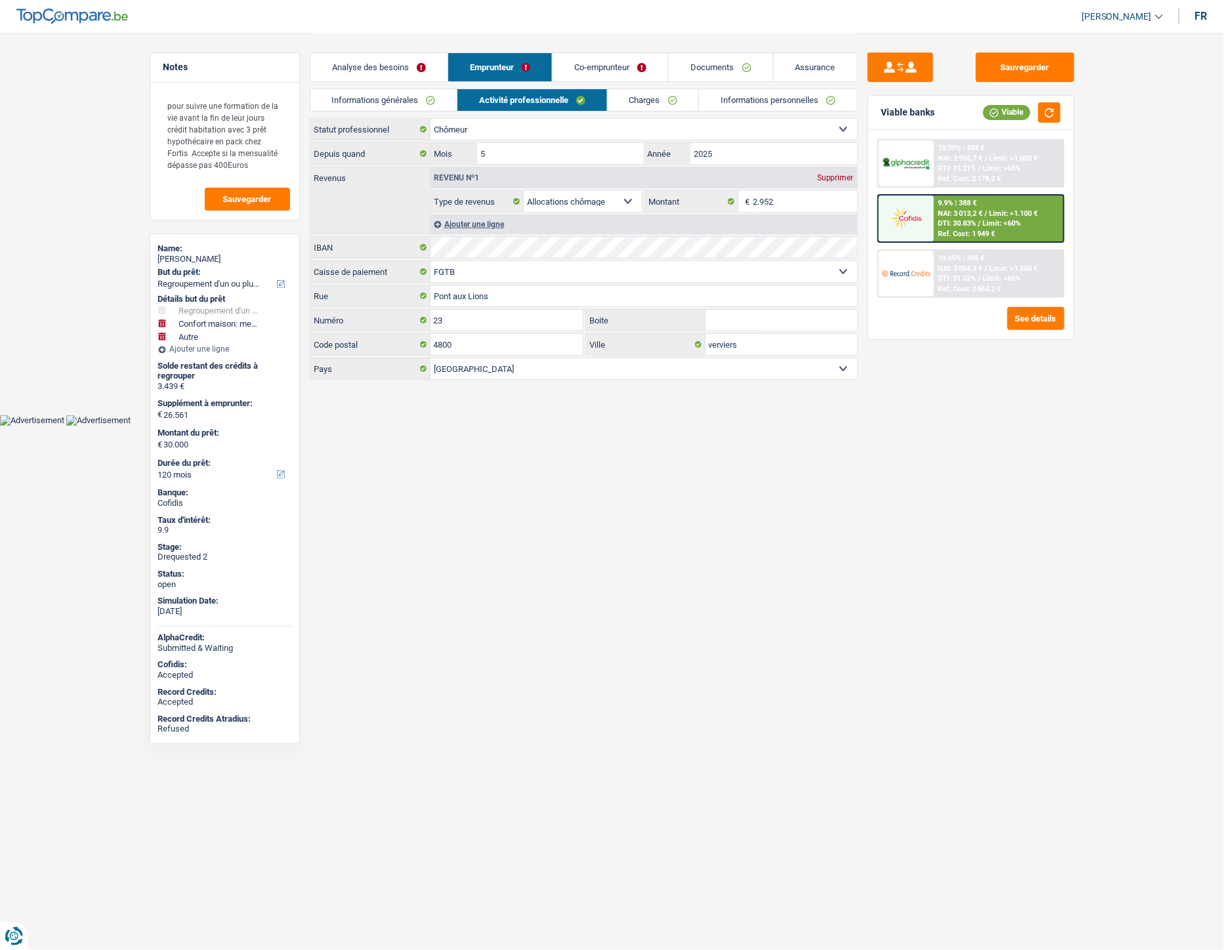
click at [388, 56] on link "Analyse des besoins" at bounding box center [378, 67] width 137 height 28
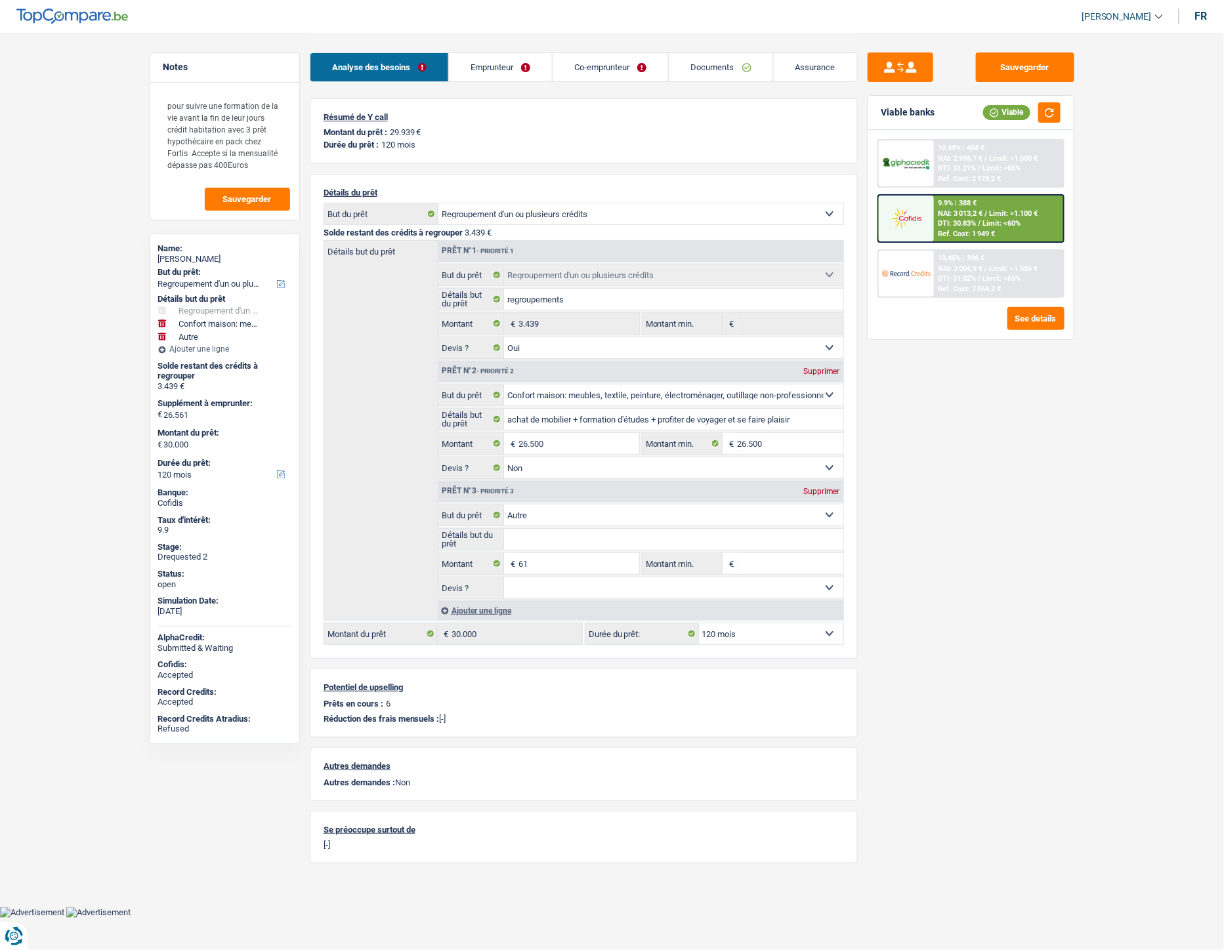
drag, startPoint x: 705, startPoint y: 57, endPoint x: 697, endPoint y: 84, distance: 28.2
click at [706, 57] on link "Documents" at bounding box center [721, 67] width 104 height 28
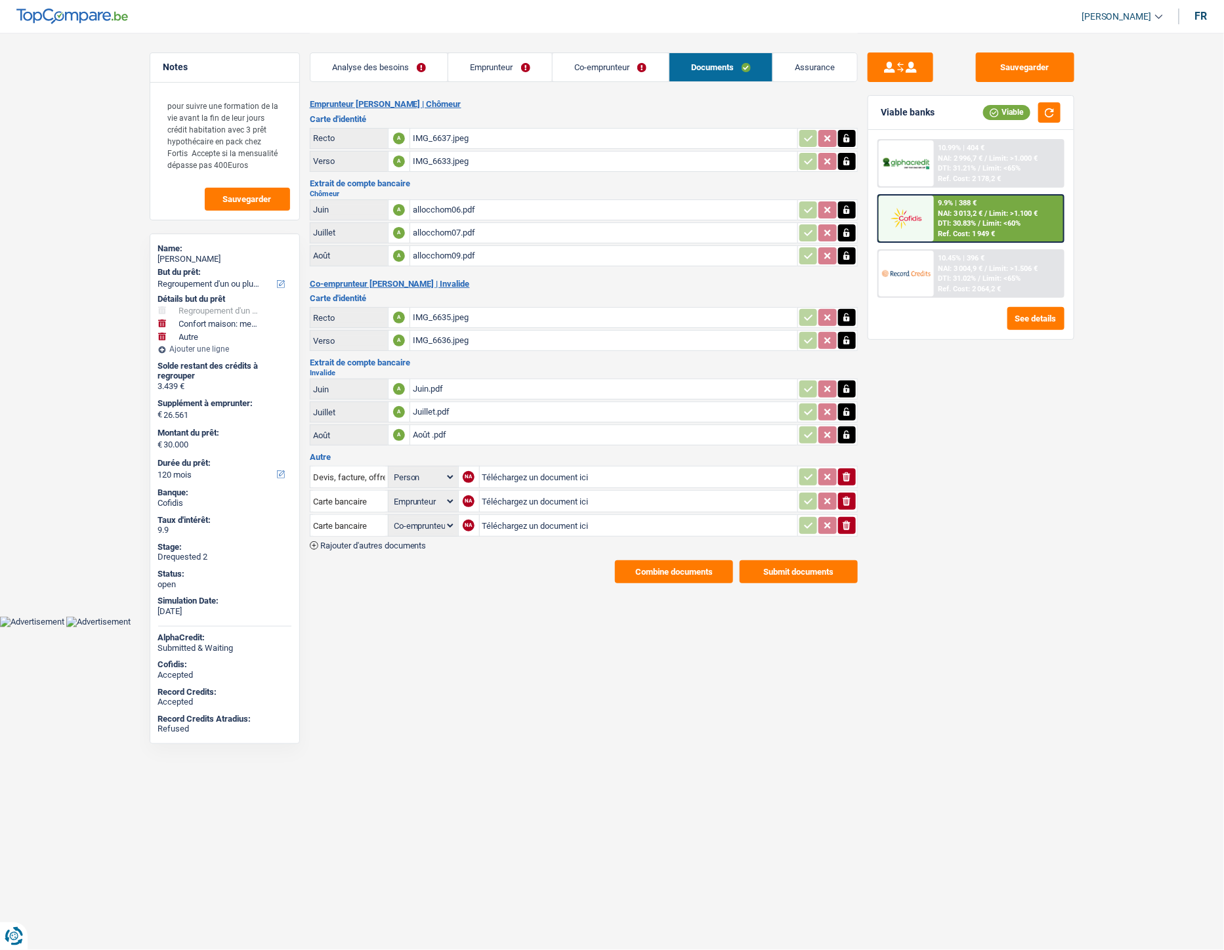
click at [504, 469] on input "Téléchargez un document ici" at bounding box center [638, 477] width 312 height 20
type input "C:\fakepath\Décompte Alpha.jpeg"
click at [343, 476] on input "Devis, facture, offre, bon de commande" at bounding box center [349, 477] width 72 height 21
type input "dé"
click at [356, 497] on li "Décompte de remboursement anticipé" at bounding box center [405, 503] width 176 height 16
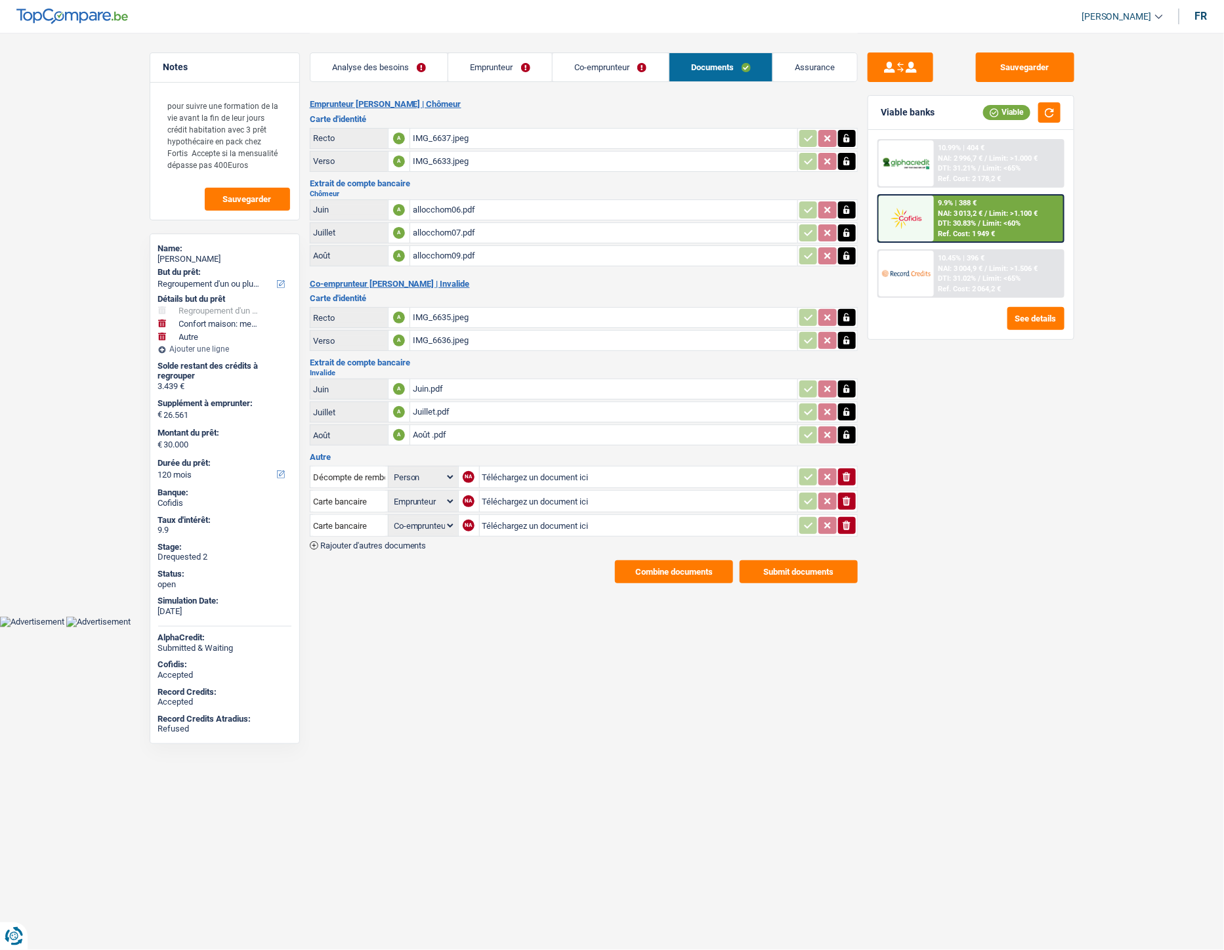
click at [526, 471] on input "Téléchargez un document ici" at bounding box center [638, 477] width 312 height 20
type input "C:\fakepath\Décompte Alpha.jpeg"
click at [853, 473] on button "ionicons-v5-e" at bounding box center [847, 477] width 18 height 17
select select "coApplicant"
select select "applicant"
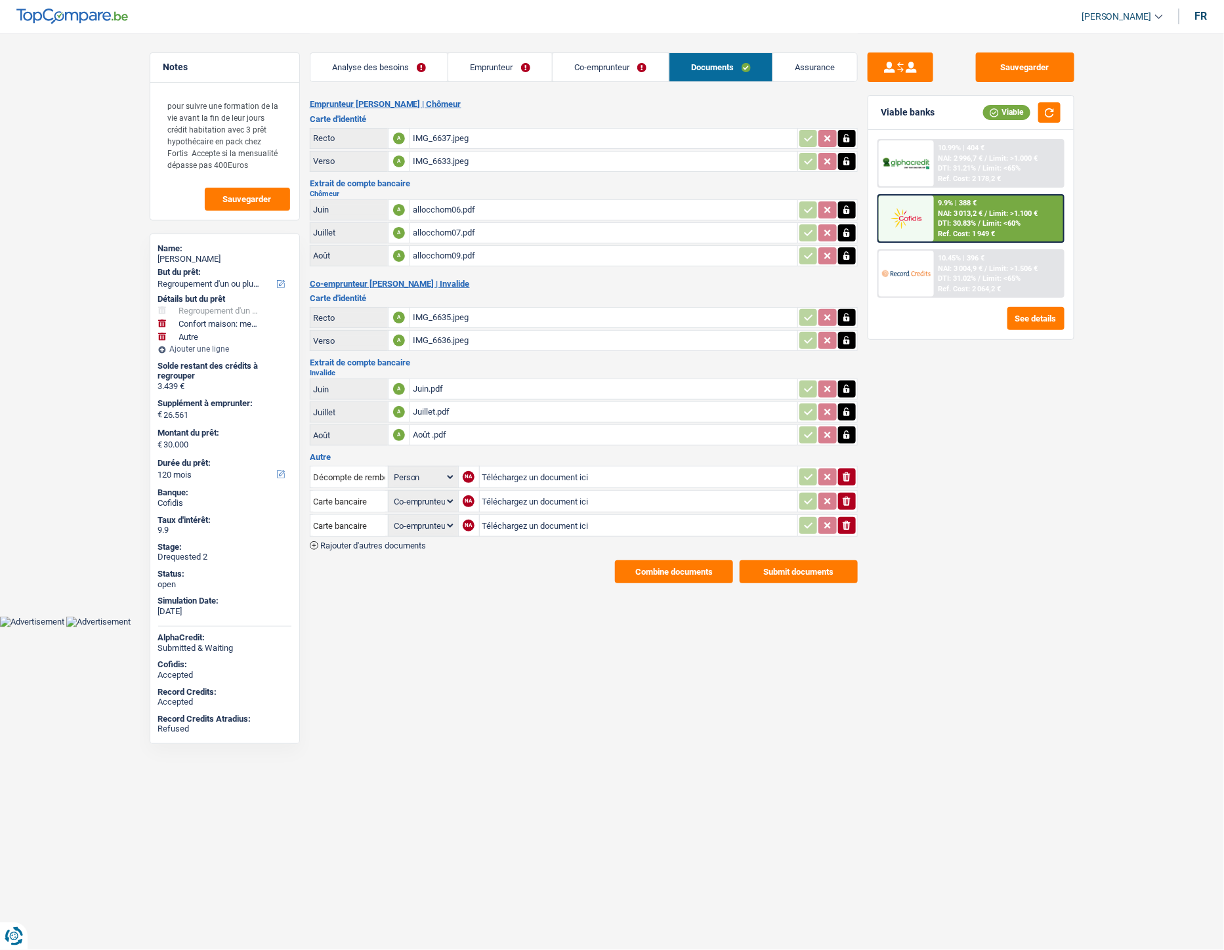
select select "coApplicant"
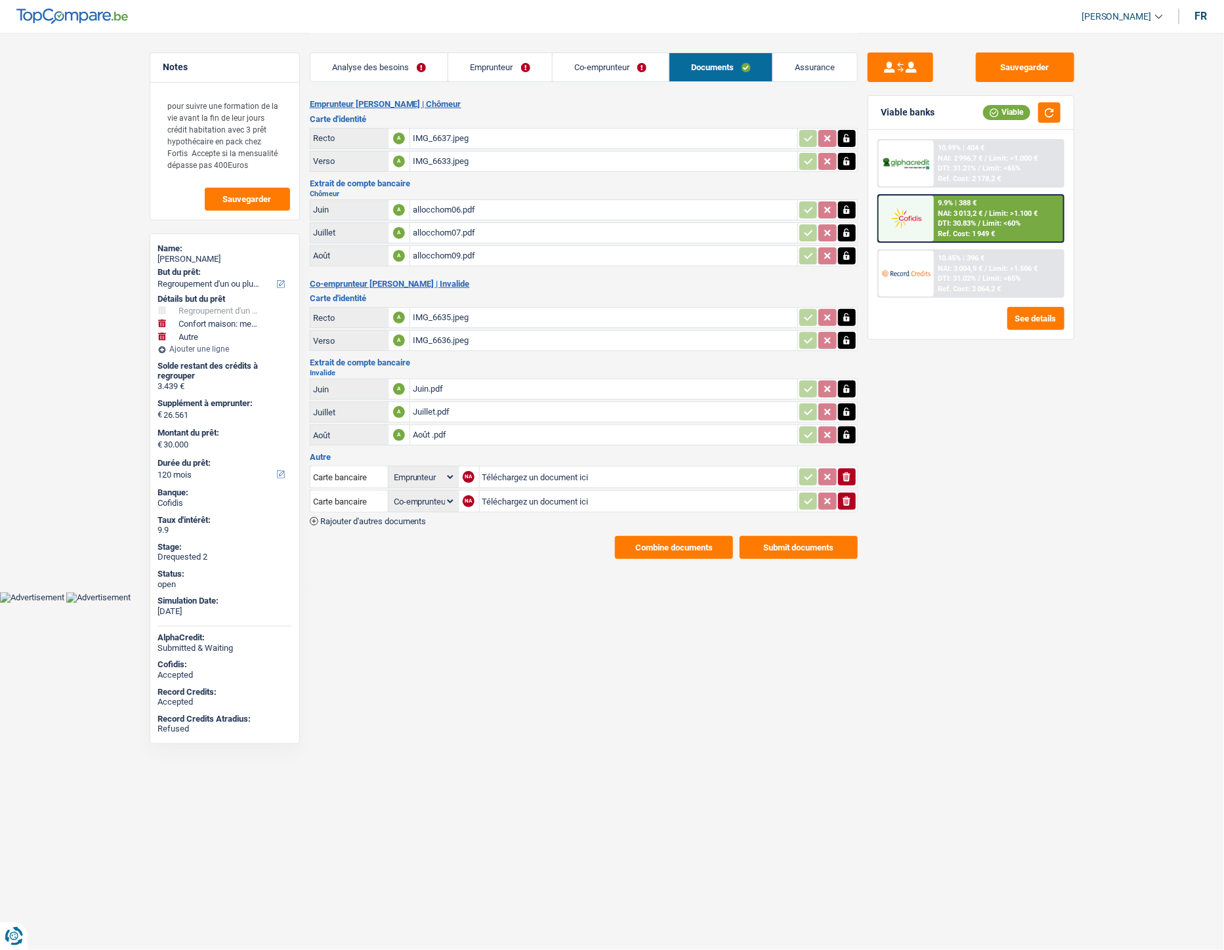
click at [839, 473] on button "ionicons-v5-e" at bounding box center [847, 477] width 18 height 17
select select "coApplicant"
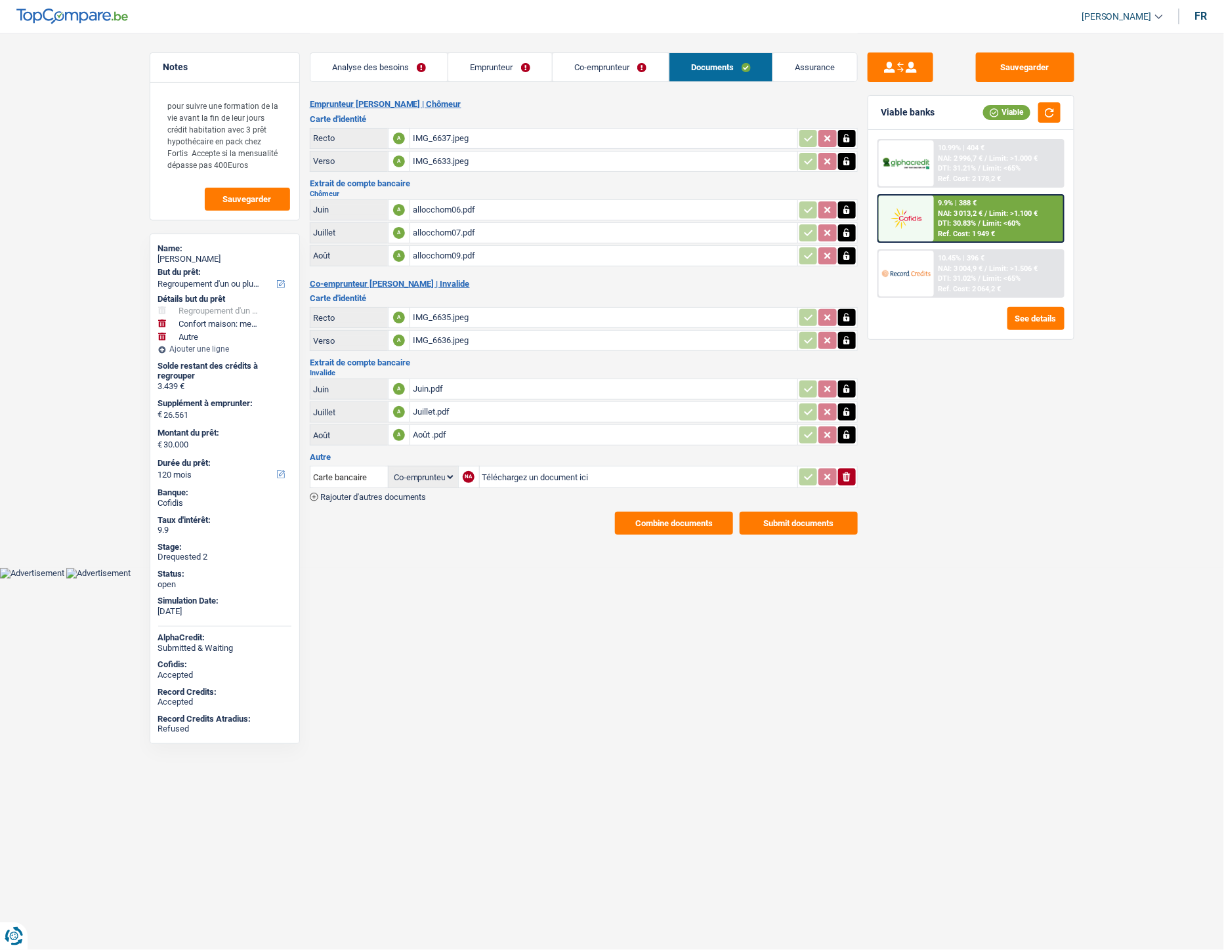
drag, startPoint x: 842, startPoint y: 471, endPoint x: 684, endPoint y: 468, distance: 158.2
click at [843, 471] on icon "ionicons-v5-e" at bounding box center [846, 477] width 11 height 13
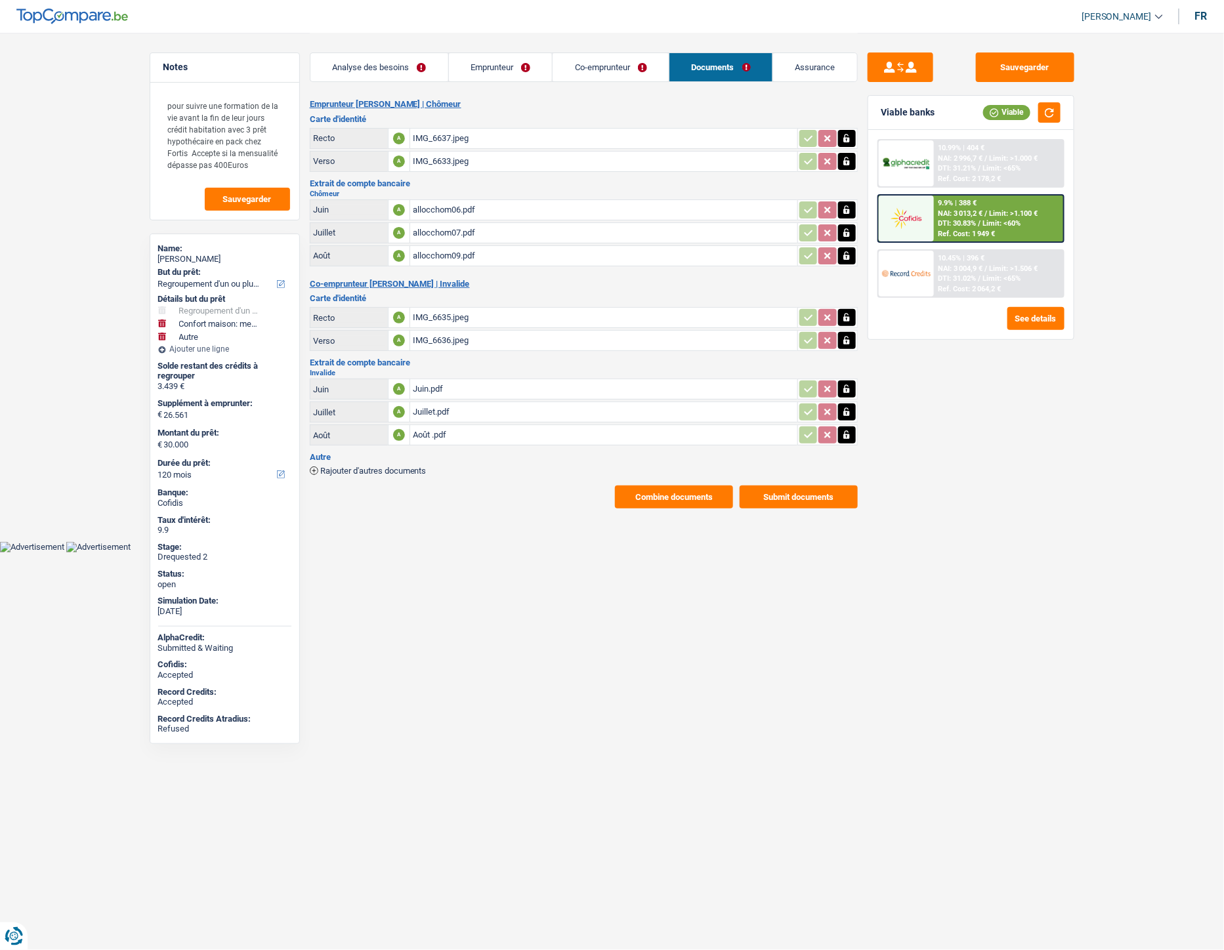
click at [420, 467] on span "Rajouter d'autres documents" at bounding box center [373, 471] width 106 height 9
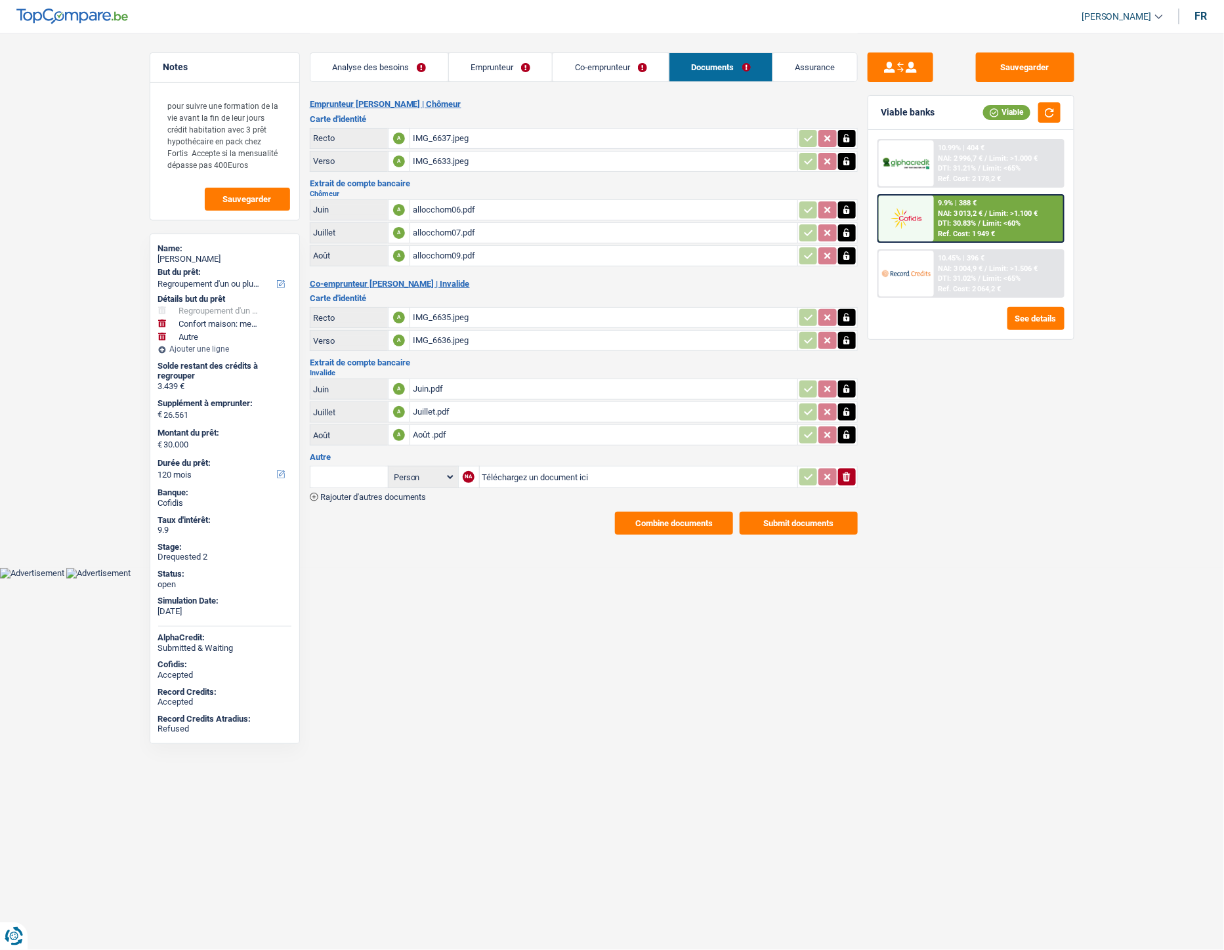
click at [494, 469] on input "Téléchargez un document ici" at bounding box center [638, 477] width 312 height 20
type input "C:\fakepath\Décompte Alpha.jpeg"
click at [353, 471] on input "text" at bounding box center [349, 477] width 72 height 21
type input "dé"
click at [350, 497] on li "Décompte de remboursement anticipé" at bounding box center [405, 503] width 176 height 16
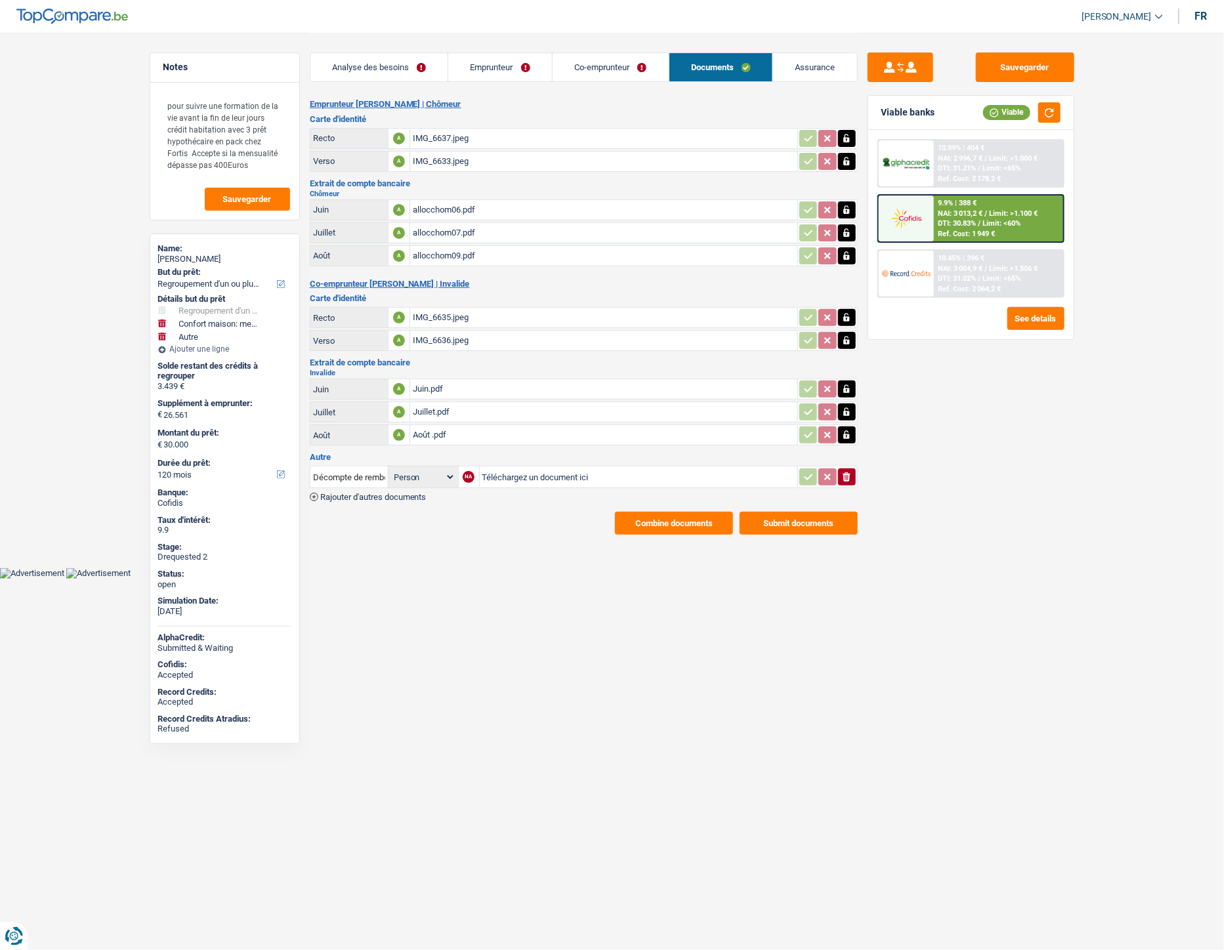
click at [499, 541] on main "Notes pour suivre une formation de la vie avant la fin de leur jours crédit hab…" at bounding box center [612, 284] width 1224 height 568
drag, startPoint x: 541, startPoint y: 537, endPoint x: 539, endPoint y: 504, distance: 32.9
click at [541, 534] on main "Notes pour suivre une formation de la vie avant la fin de leur jours crédit hab…" at bounding box center [612, 284] width 1224 height 568
click at [545, 471] on input "Téléchargez un document ici" at bounding box center [638, 477] width 312 height 20
type input "C:\fakepath\Décompte Alpha.jpeg"
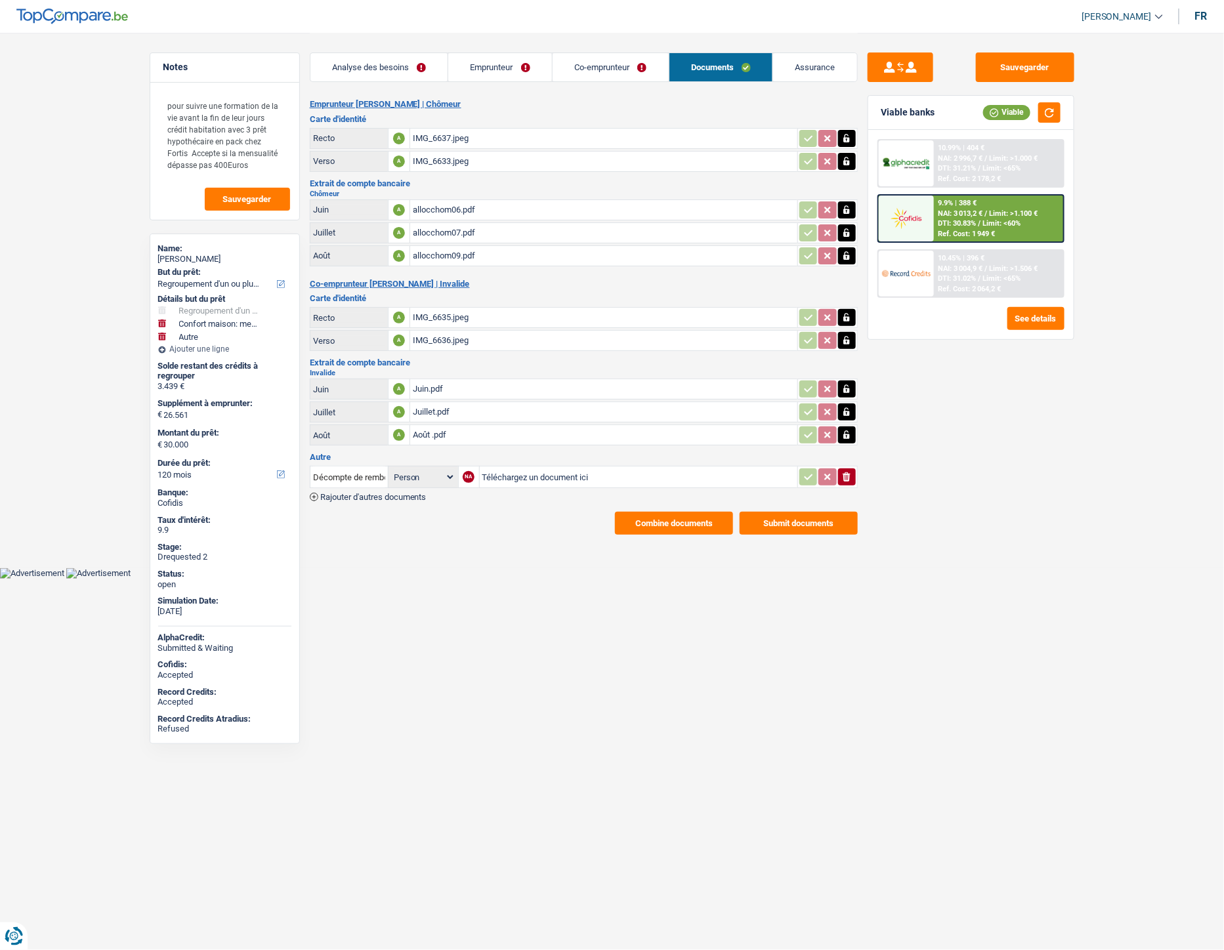
click at [845, 471] on icon "ionicons-v5-e" at bounding box center [846, 477] width 11 height 13
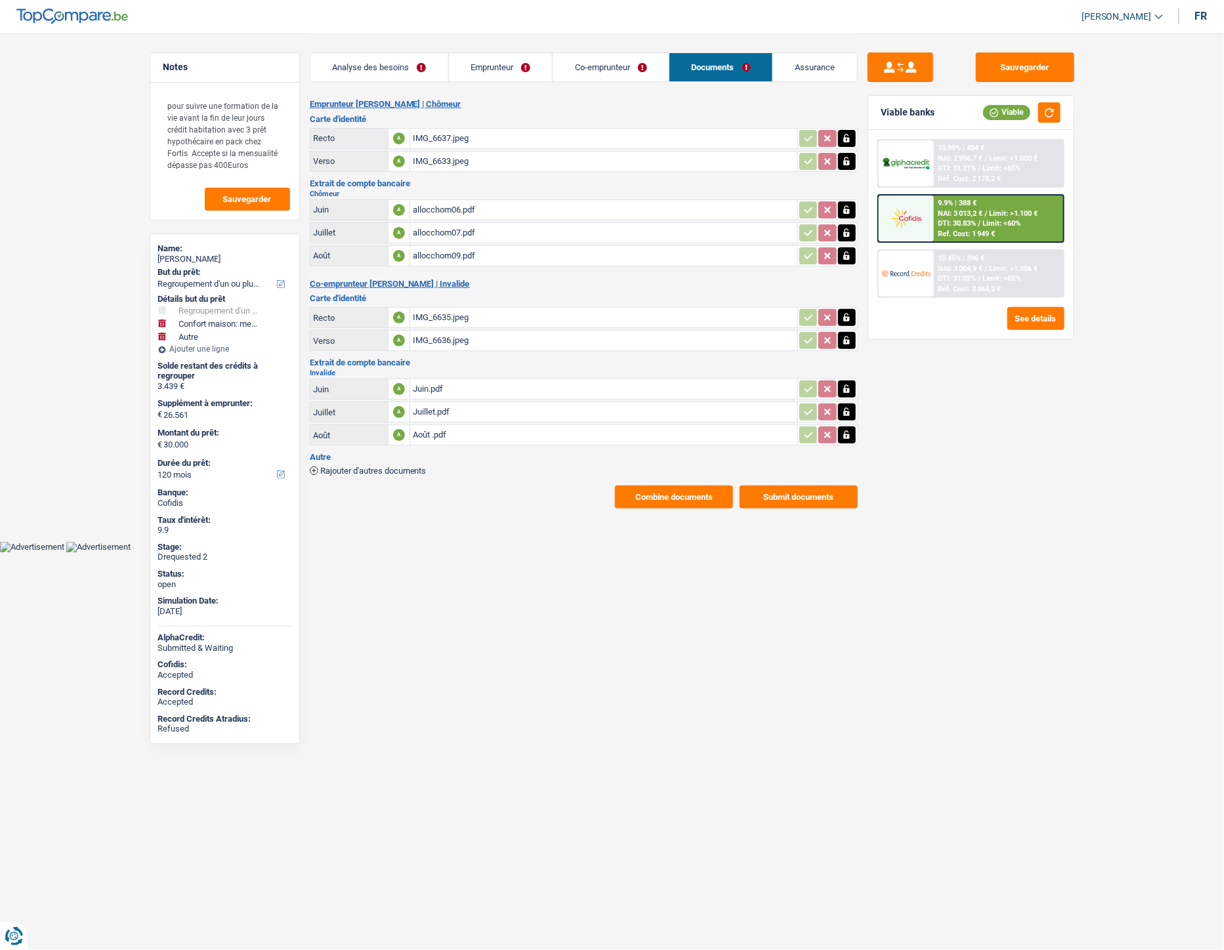
click at [476, 490] on div "Combine documents Submit documents" at bounding box center [584, 497] width 548 height 23
click at [1019, 69] on button "Sauvegarder" at bounding box center [1025, 68] width 98 height 30
click at [389, 467] on span "Rajouter d'autres documents" at bounding box center [373, 471] width 106 height 9
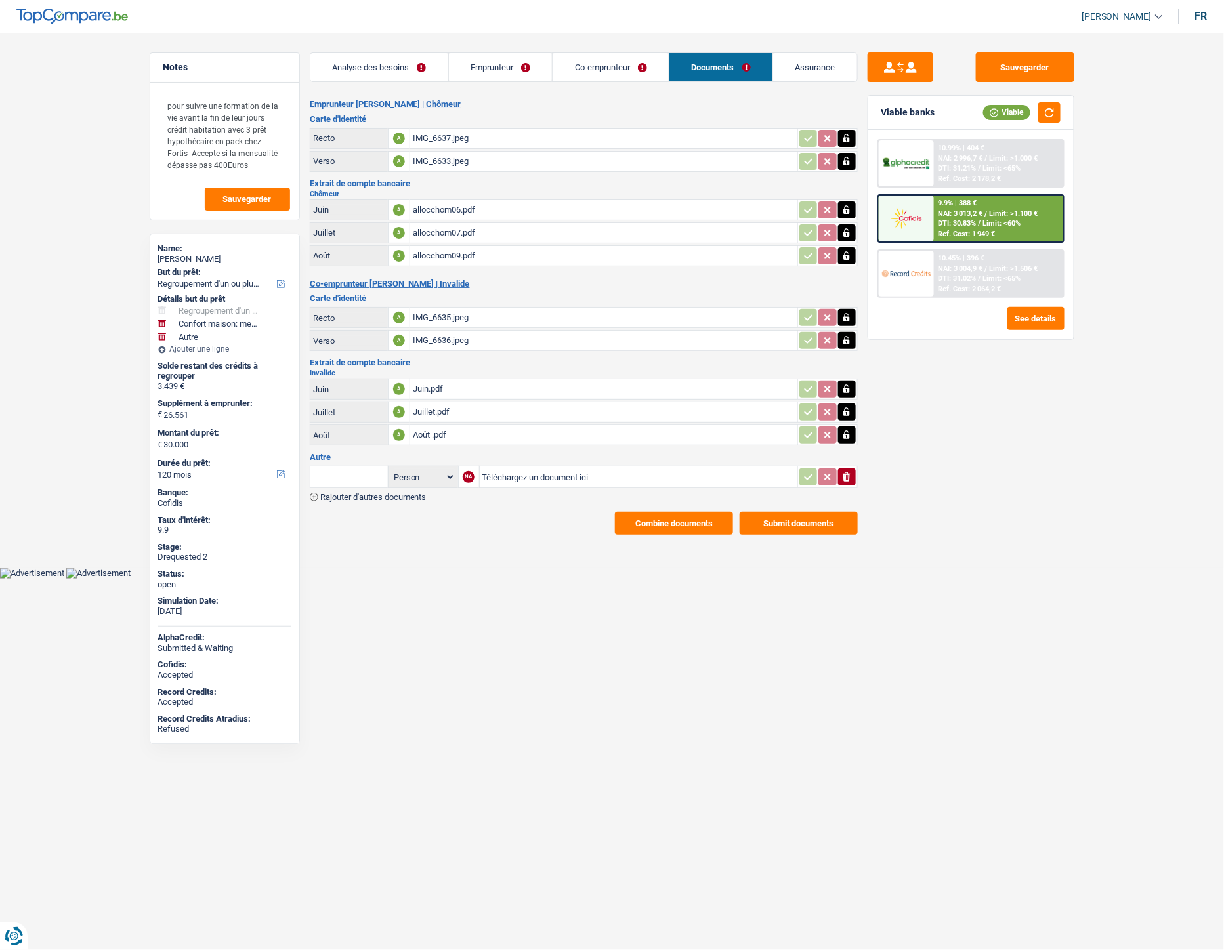
click at [505, 469] on input "Téléchargez un document ici" at bounding box center [638, 477] width 312 height 20
type input "C:\fakepath\Décompte Alpha.jpeg"
click at [346, 471] on input "text" at bounding box center [349, 477] width 72 height 21
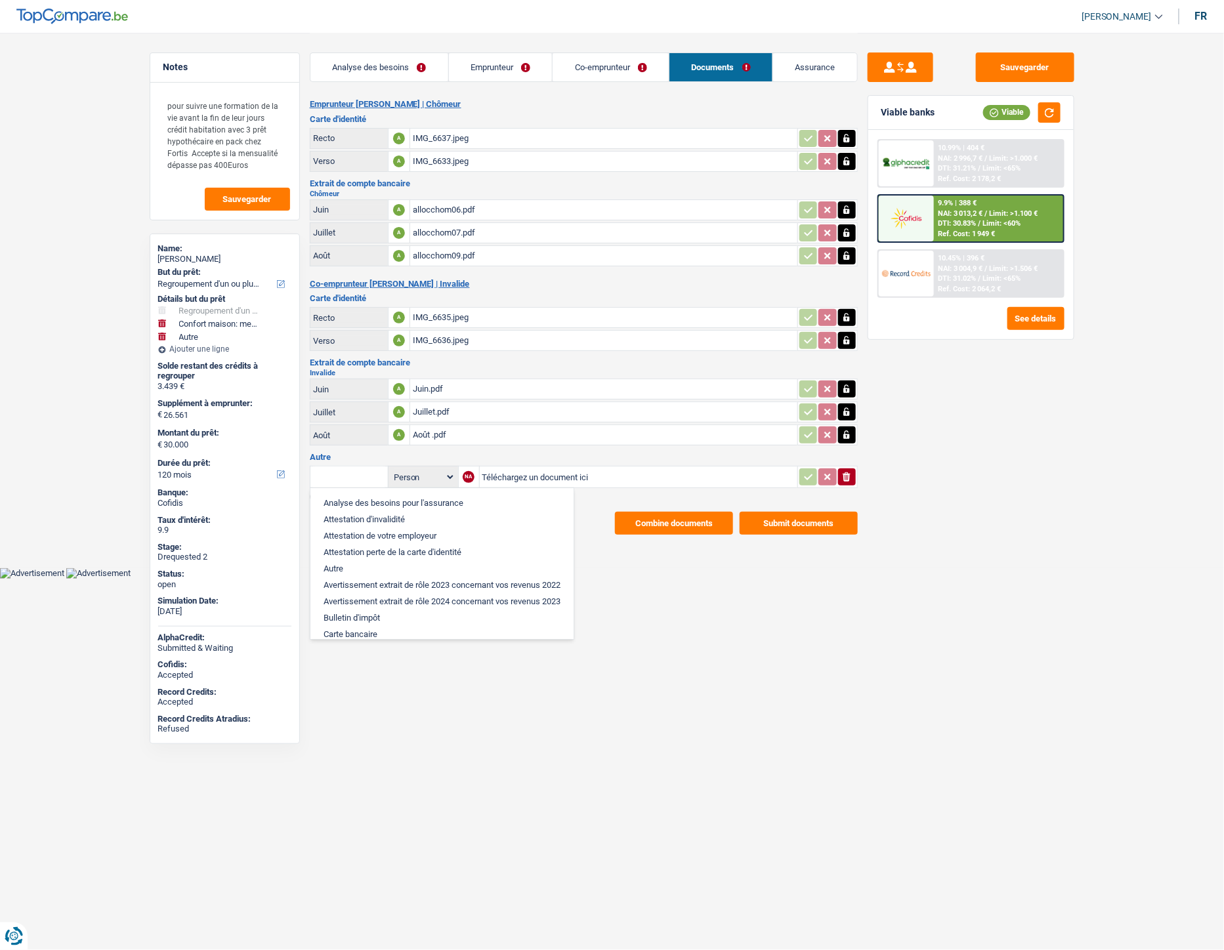
drag, startPoint x: 491, startPoint y: 705, endPoint x: 508, endPoint y: 542, distance: 163.6
click at [491, 579] on html "Vous avez le contrôle de vos données Nous utilisons des cookies, tout comme nos…" at bounding box center [612, 289] width 1224 height 579
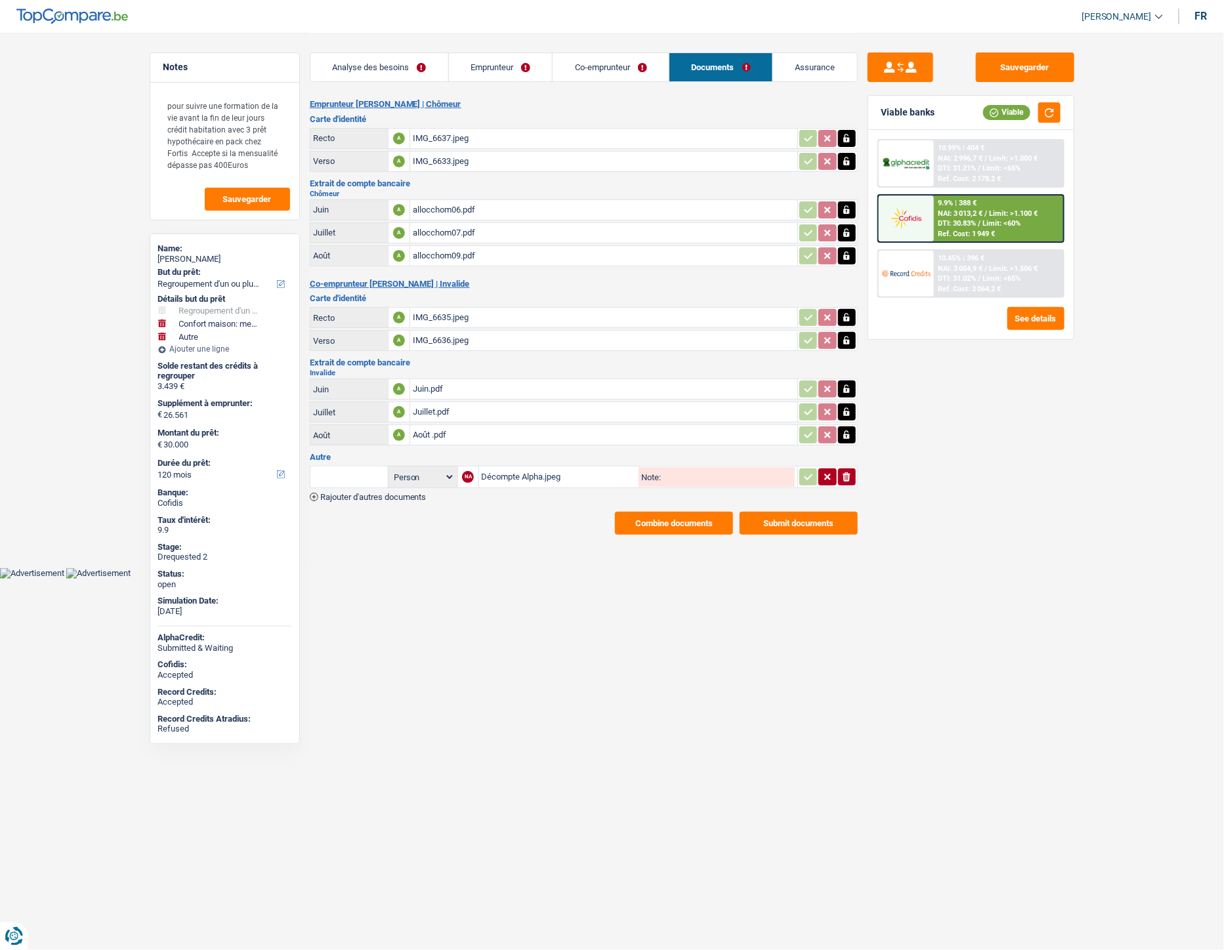
click at [358, 468] on input "text" at bounding box center [349, 477] width 72 height 21
type input "dé"
click at [354, 495] on li "Décompte de remboursement anticipé" at bounding box center [405, 503] width 176 height 16
click at [812, 471] on icon "button" at bounding box center [808, 477] width 11 height 13
click at [1005, 60] on button "Sauvegarder" at bounding box center [1025, 68] width 98 height 30
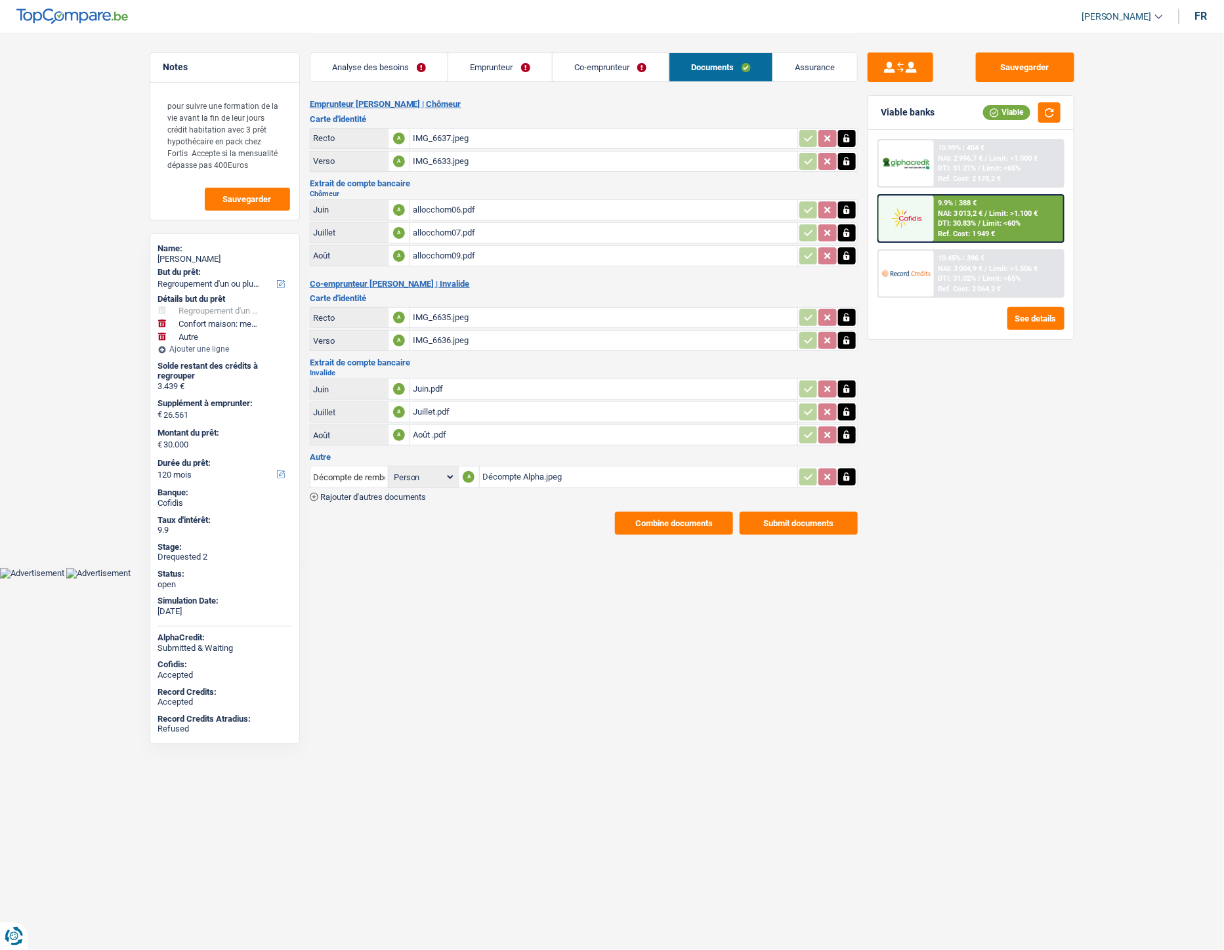
click at [494, 469] on div "Décompte Alpha.jpeg" at bounding box center [638, 477] width 312 height 20
click at [998, 68] on button "Sauvegarder" at bounding box center [1025, 68] width 98 height 30
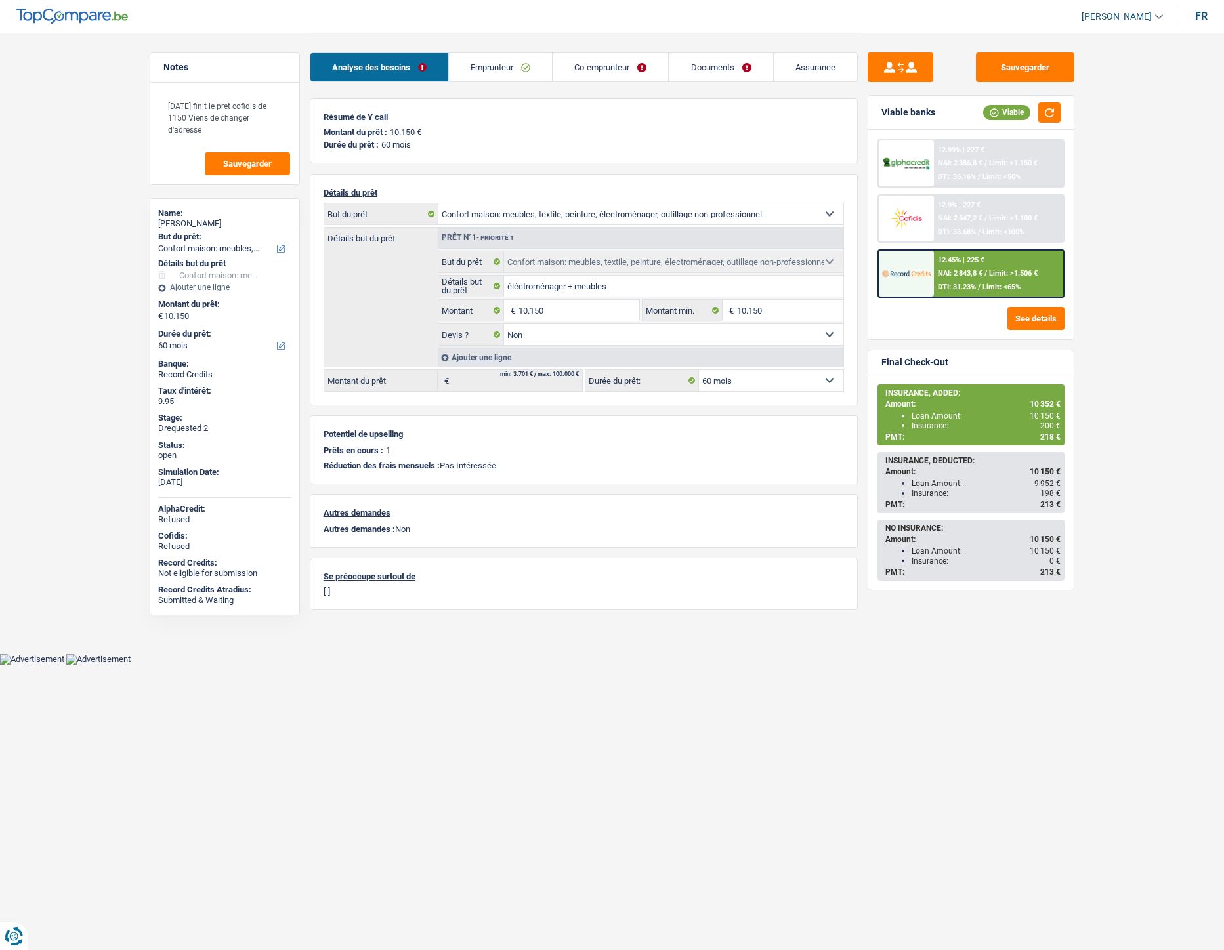
select select "household"
select select "60"
select select "household"
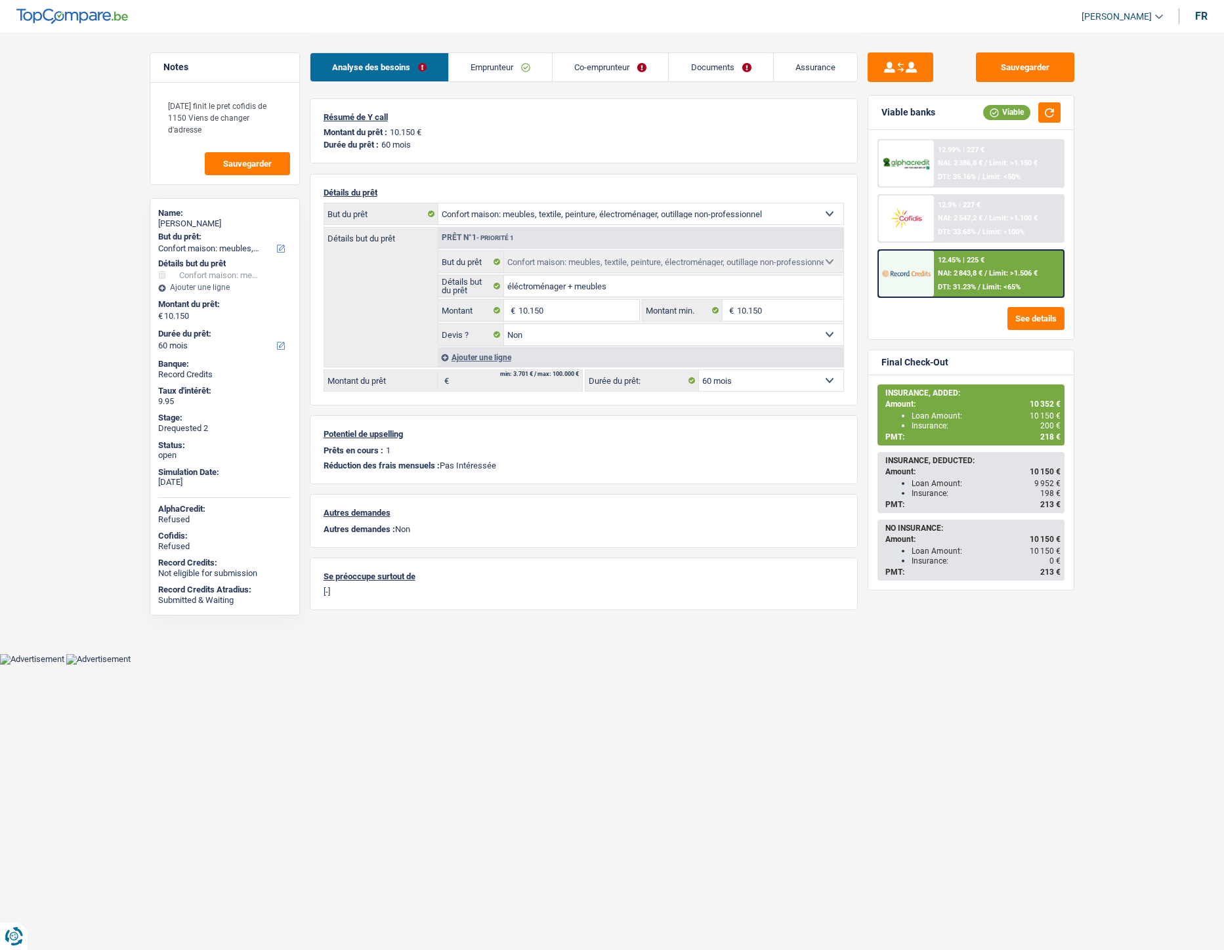
select select "false"
select select "60"
click at [714, 66] on link "Documents" at bounding box center [721, 67] width 104 height 28
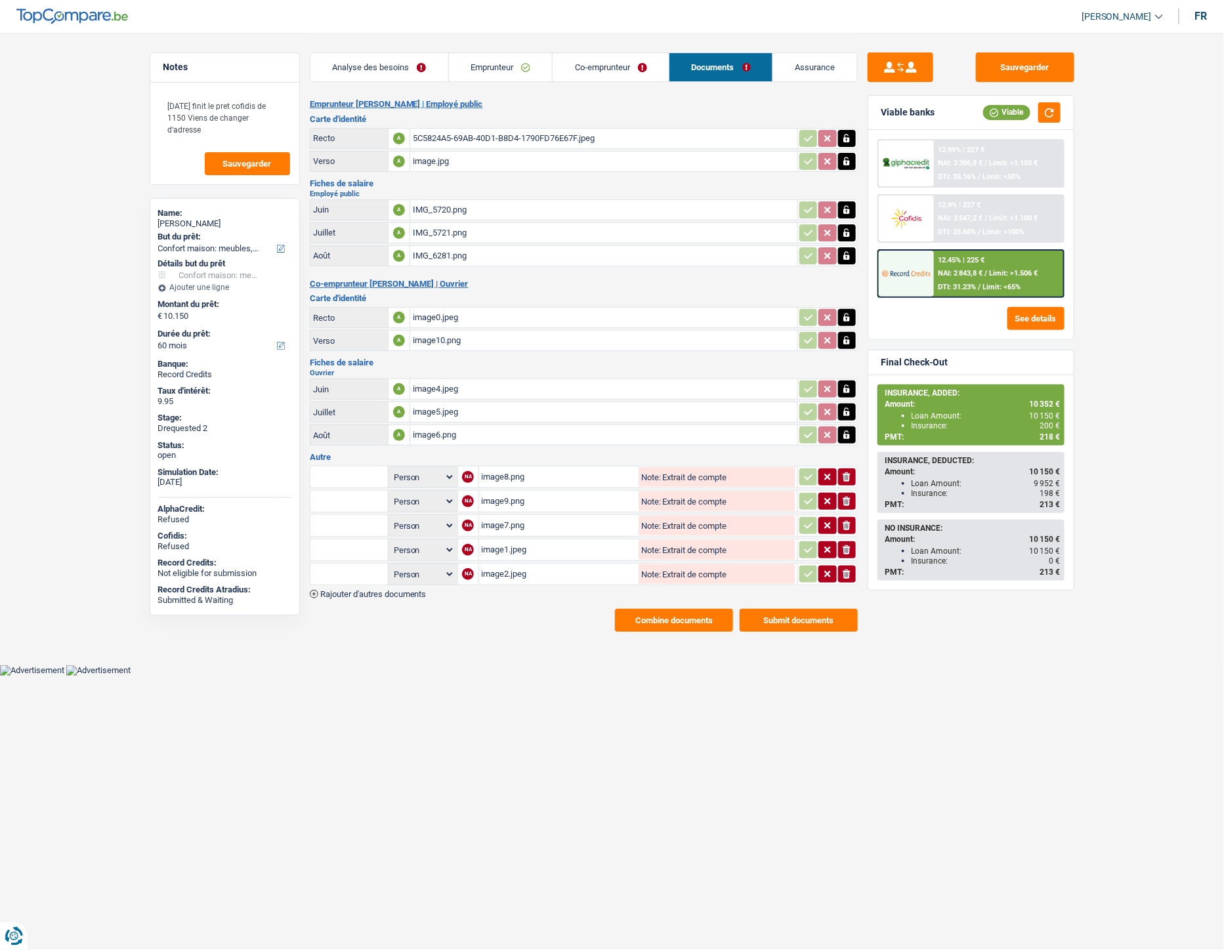
click at [419, 590] on span "Rajouter d'autres documents" at bounding box center [373, 594] width 106 height 9
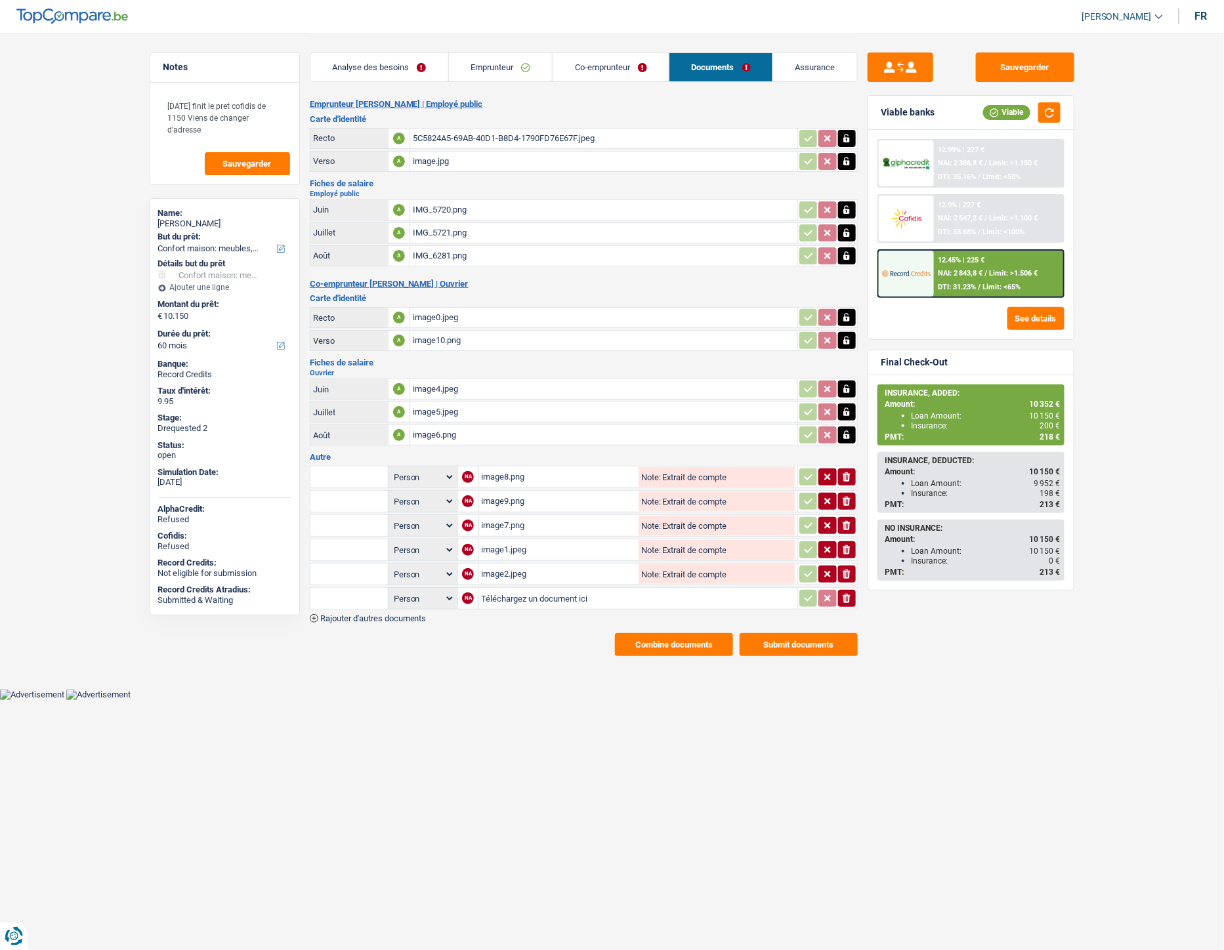
click at [509, 592] on input "Téléchargez un document ici" at bounding box center [638, 599] width 313 height 20
type input "C:\fakepath\image0.png"
click at [364, 588] on input "text" at bounding box center [349, 598] width 72 height 21
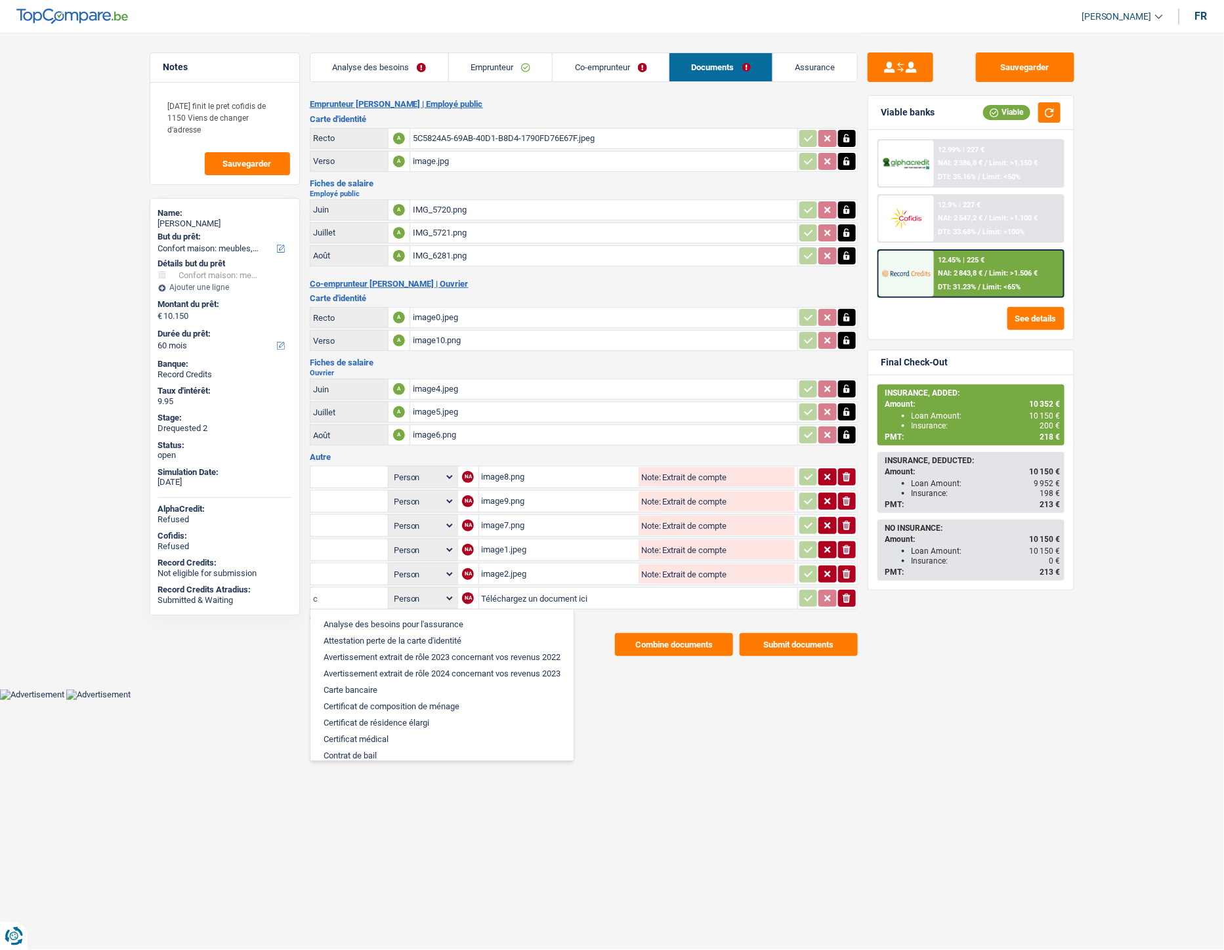
type input "co"
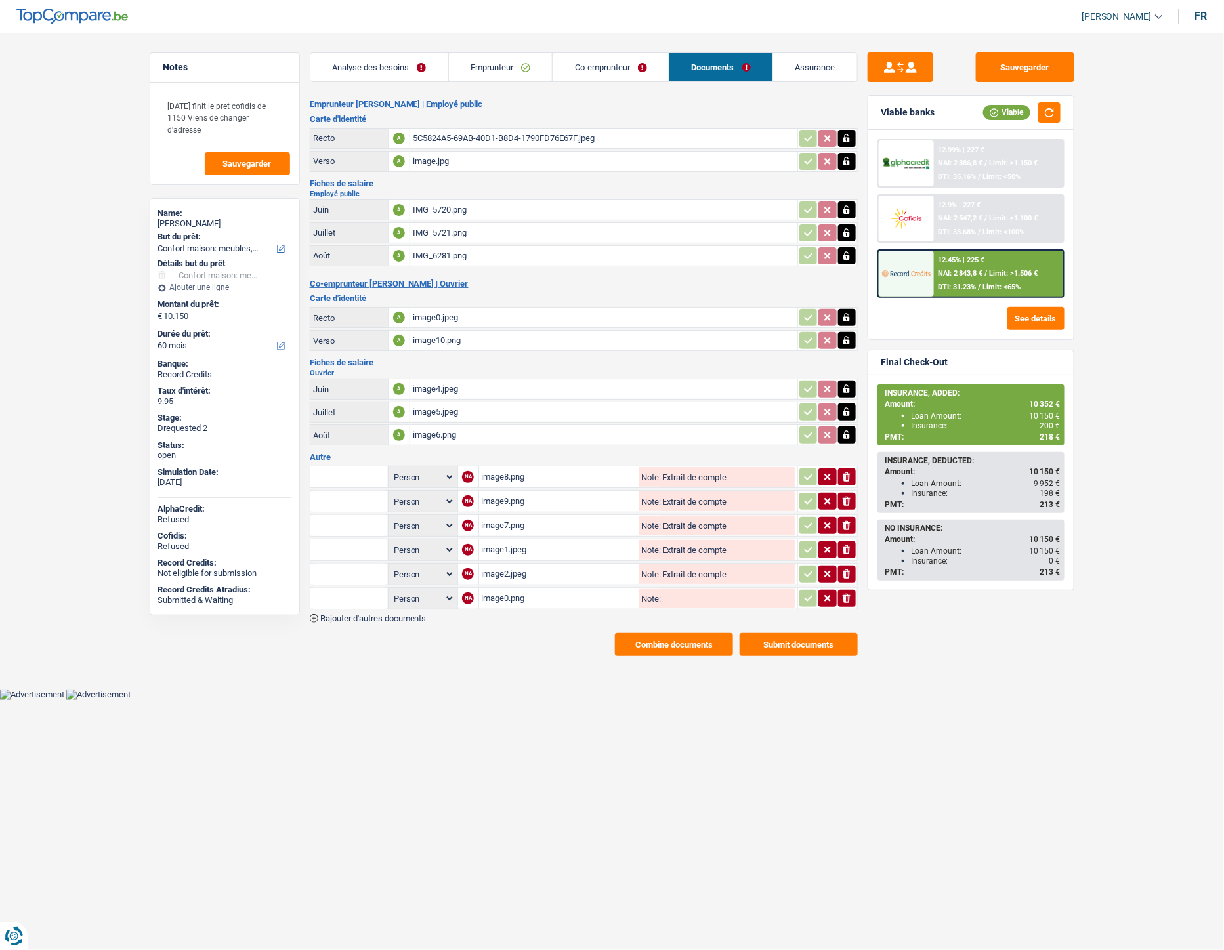
click at [371, 593] on input "text" at bounding box center [349, 598] width 72 height 21
type input "compo"
click at [364, 616] on li "Certificat de composition de ménage" at bounding box center [391, 624] width 149 height 16
click at [511, 595] on div "image0.png" at bounding box center [559, 599] width 155 height 20
click at [1004, 72] on button "Sauvegarder" at bounding box center [1025, 68] width 98 height 30
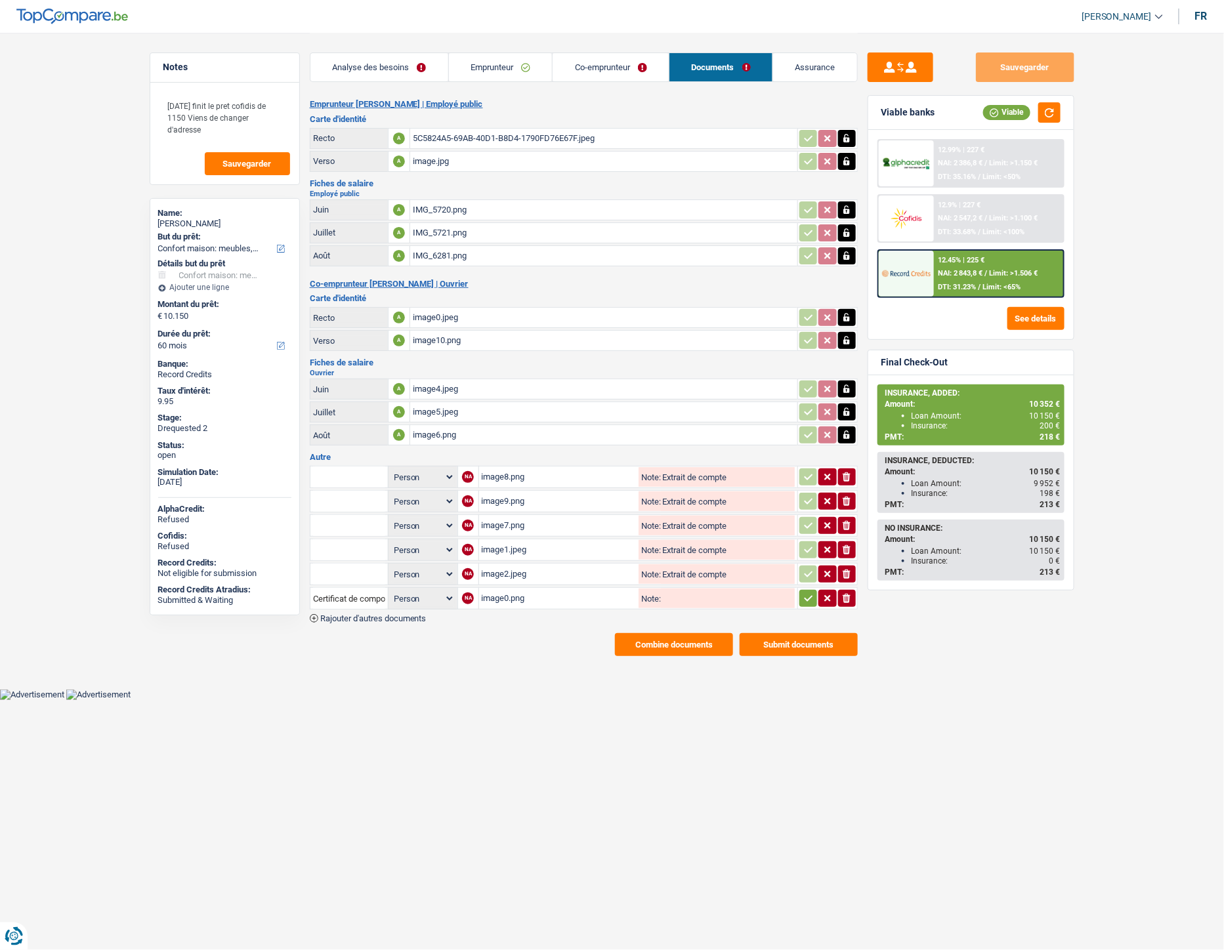
click at [450, 205] on div "IMG_5720.png" at bounding box center [604, 210] width 382 height 20
click at [440, 231] on div "IMG_5721.png" at bounding box center [604, 233] width 382 height 20
click at [442, 251] on div "IMG_6281.png" at bounding box center [604, 256] width 382 height 20
click at [438, 384] on div "image4.jpeg" at bounding box center [604, 389] width 382 height 20
click at [453, 404] on div "image5.jpeg" at bounding box center [604, 412] width 382 height 20
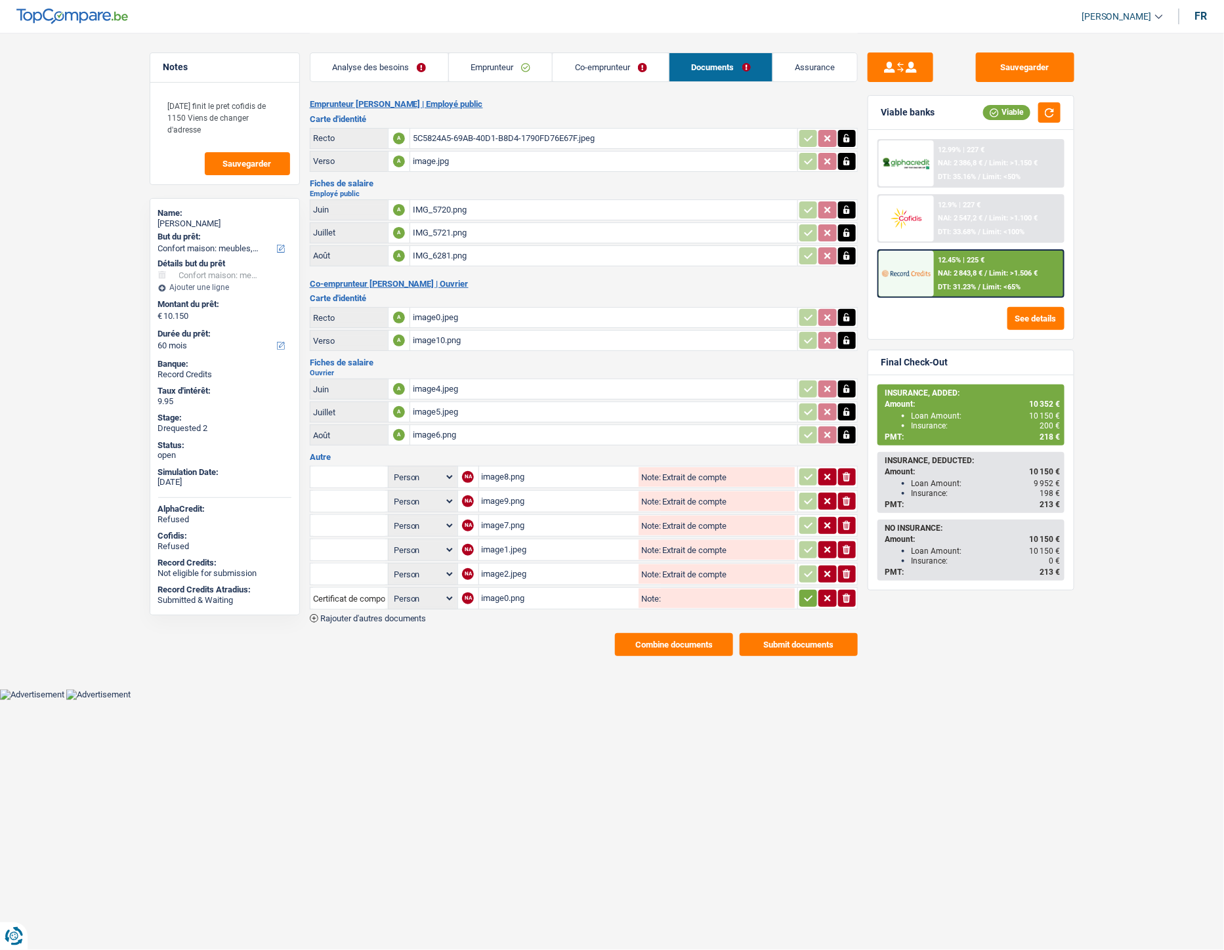
click at [434, 429] on div "image6.png" at bounding box center [604, 435] width 382 height 20
click at [507, 467] on div "image8.png" at bounding box center [559, 477] width 155 height 20
click at [515, 494] on div "image9.png" at bounding box center [559, 502] width 155 height 20
click at [510, 591] on div "image0.png" at bounding box center [559, 599] width 155 height 20
click at [503, 568] on div "image2.jpeg" at bounding box center [559, 574] width 155 height 20
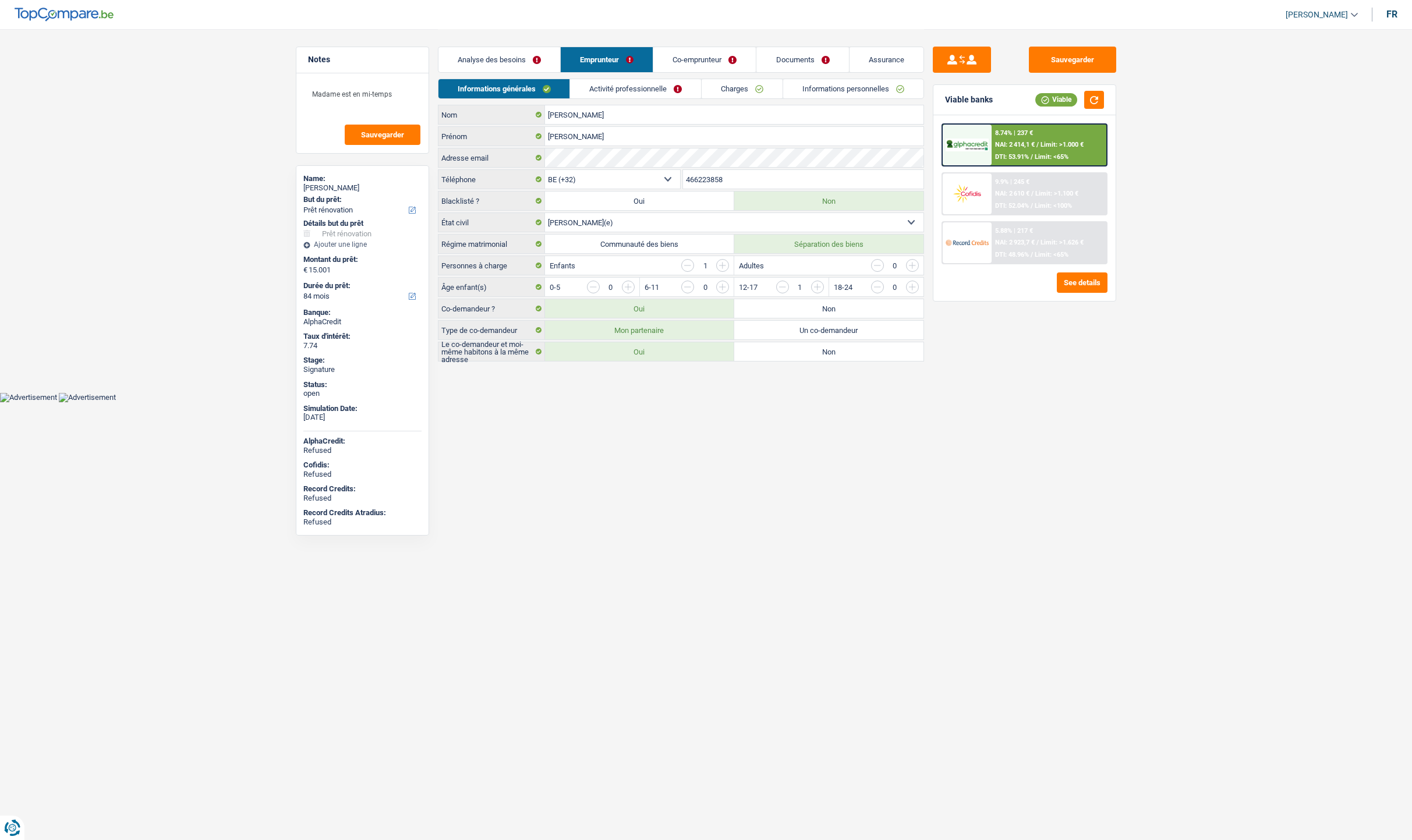
select select "renovation"
select select "84"
select select "32"
select select "married"
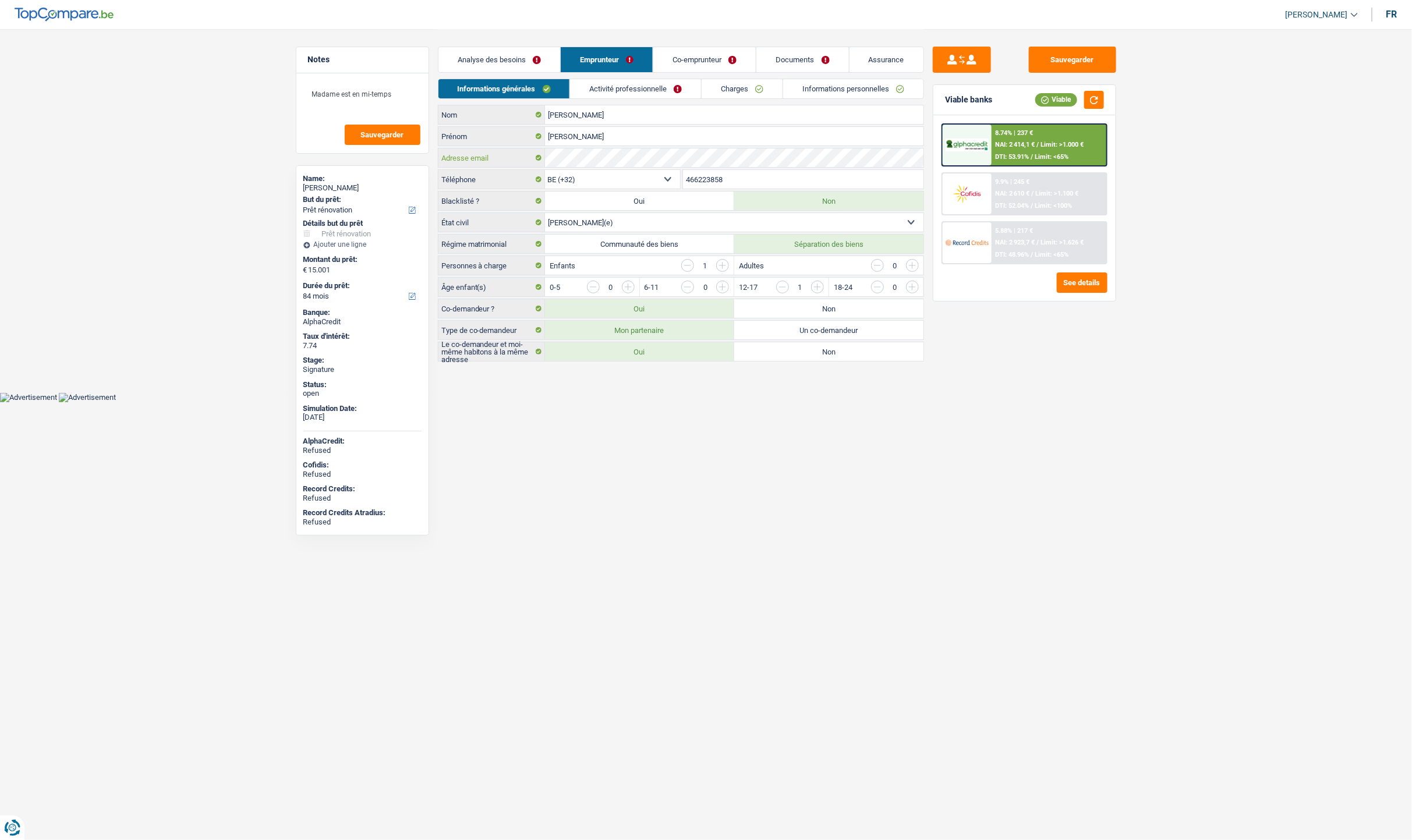
click at [534, 160] on div "Adresse email" at bounding box center [681, 157] width 485 height 19
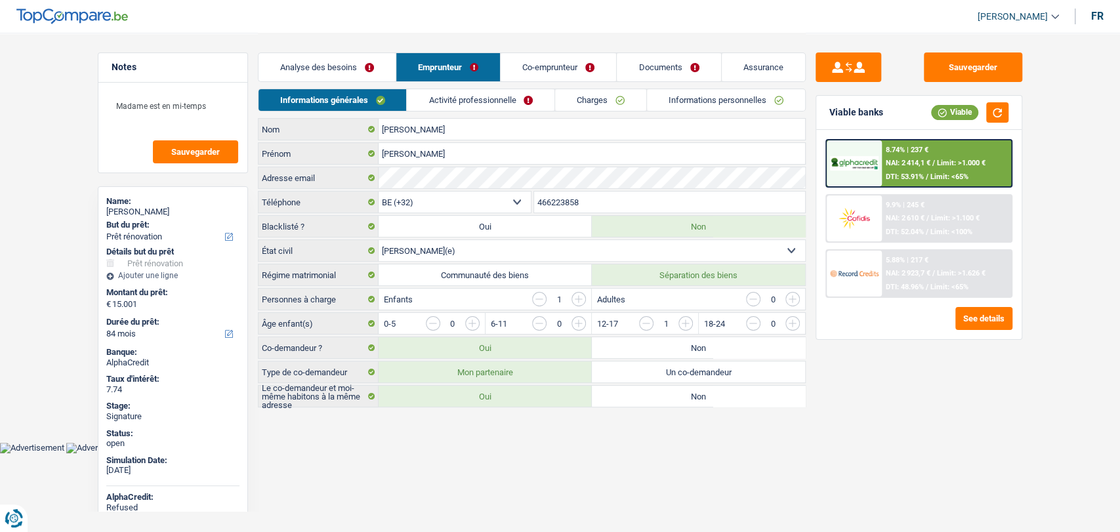
click at [523, 77] on link "Co-emprunteur" at bounding box center [559, 67] width 116 height 28
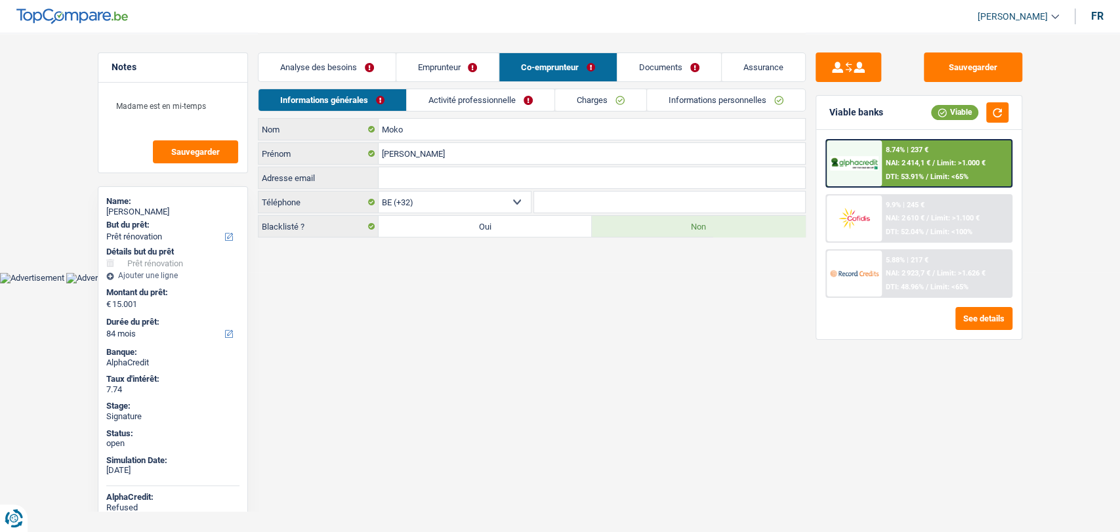
click at [630, 71] on link "Documents" at bounding box center [670, 67] width 104 height 28
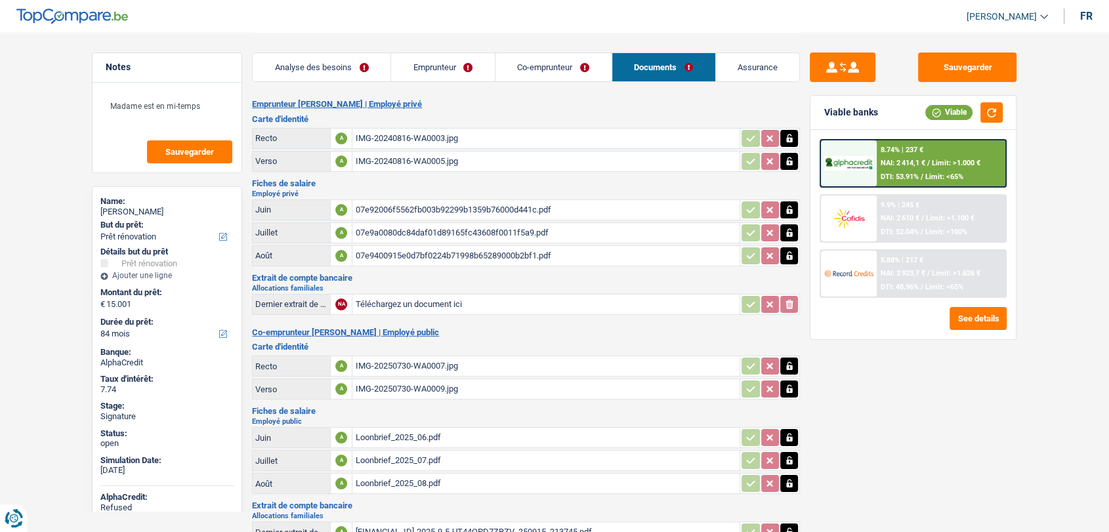
scroll to position [257, 0]
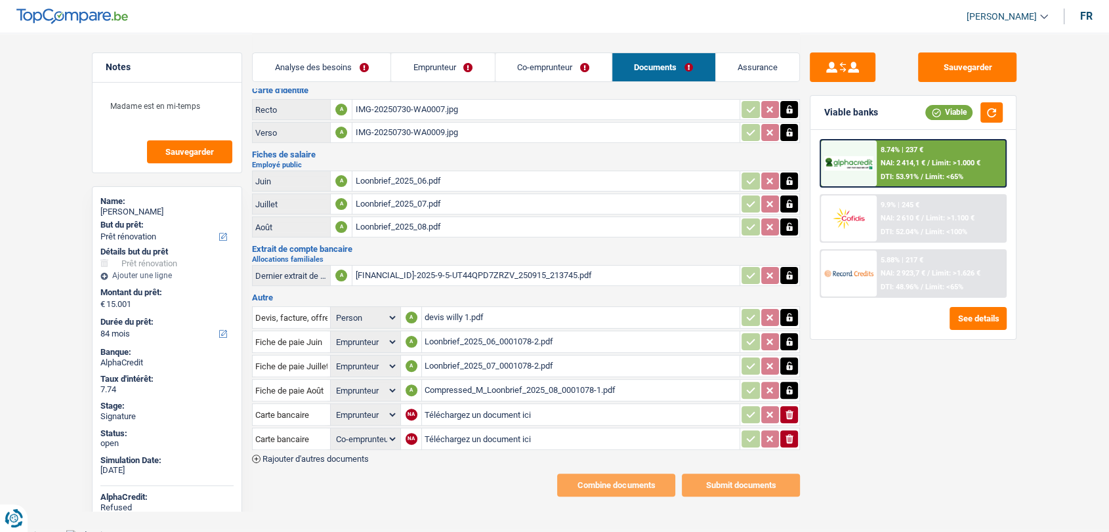
click at [455, 308] on div "devis willy 1.pdf" at bounding box center [581, 318] width 312 height 20
click at [435, 332] on div "Loonbrief_2025_06_0001078-2.pdf" at bounding box center [581, 342] width 312 height 20
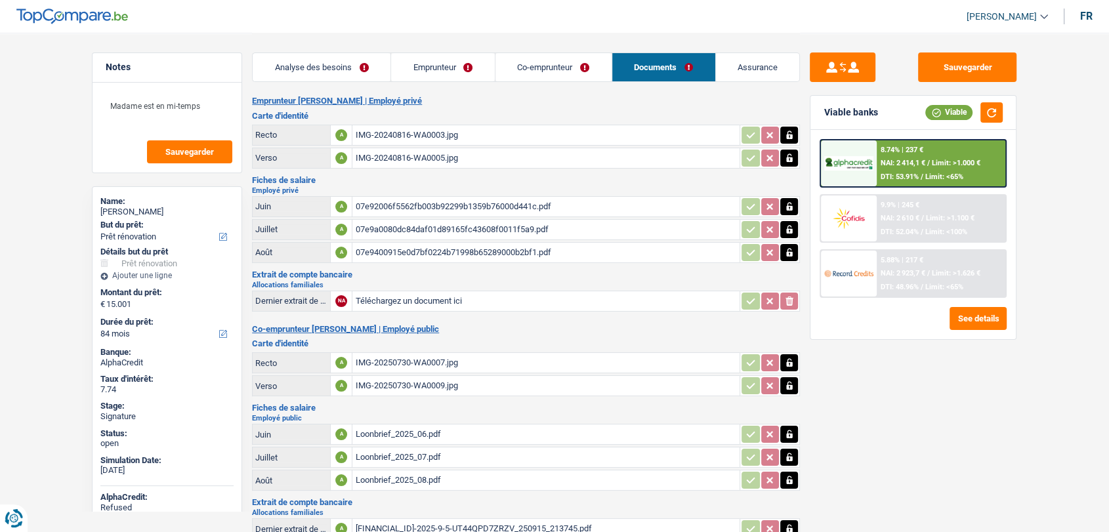
scroll to position [0, 0]
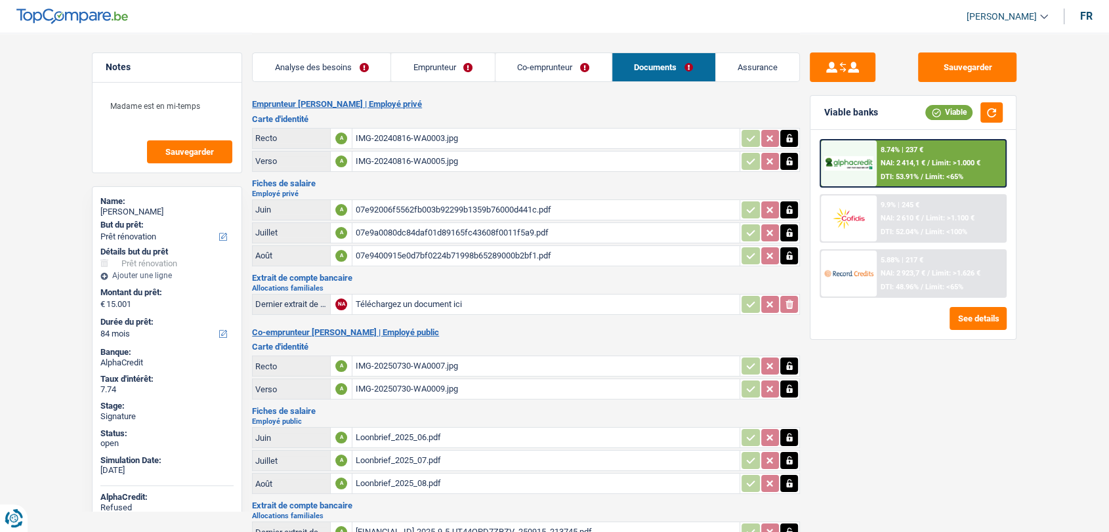
click at [428, 203] on div "07e92006f5562fb003b92299b1359b76000d441c.pdf" at bounding box center [546, 210] width 382 height 20
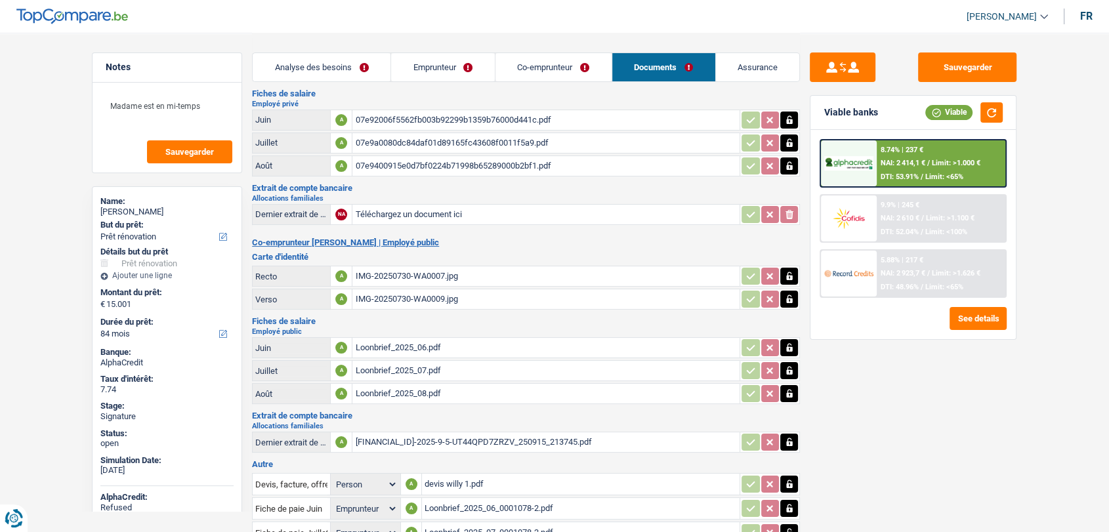
scroll to position [137, 0]
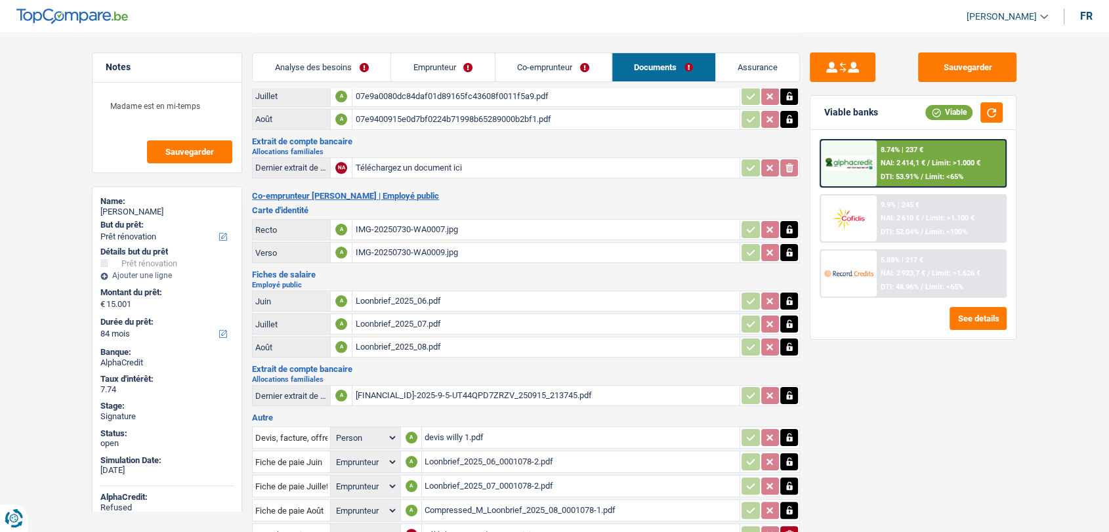
click at [395, 291] on div "Loonbrief_2025_06.pdf" at bounding box center [546, 301] width 382 height 20
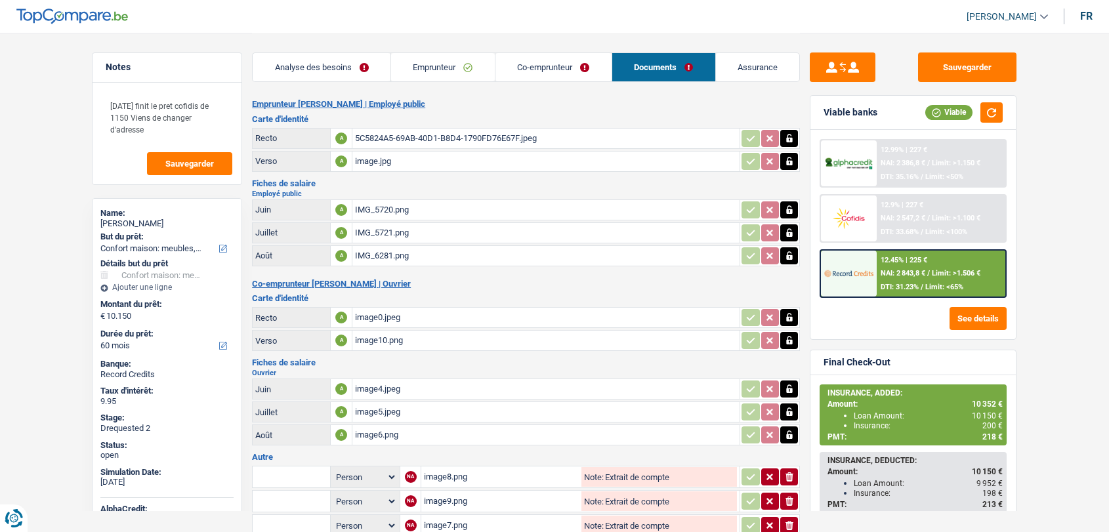
select select "household"
select select "60"
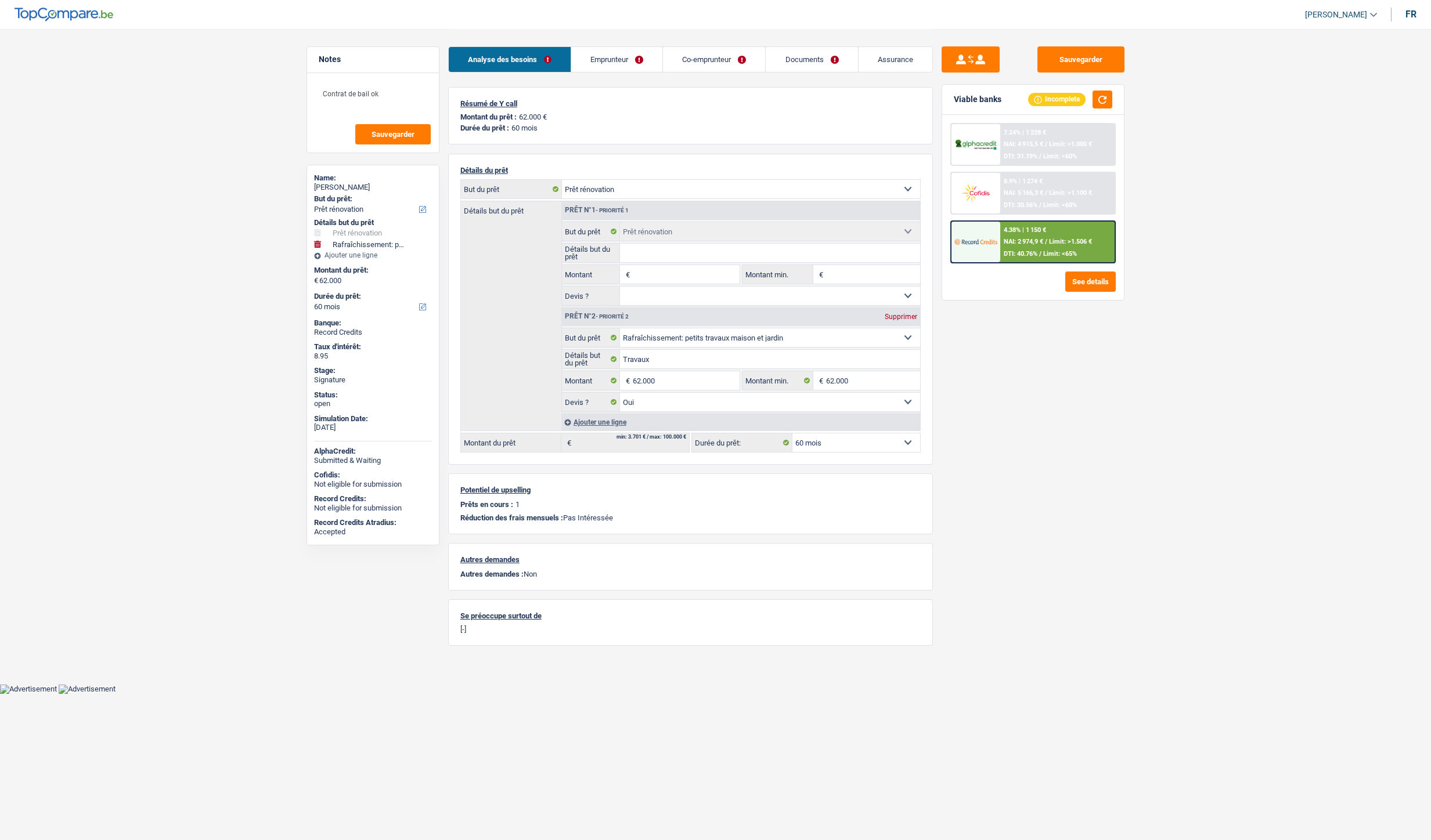
select select "renovation"
select select "houseOrGarden"
select select "60"
select select "renovation"
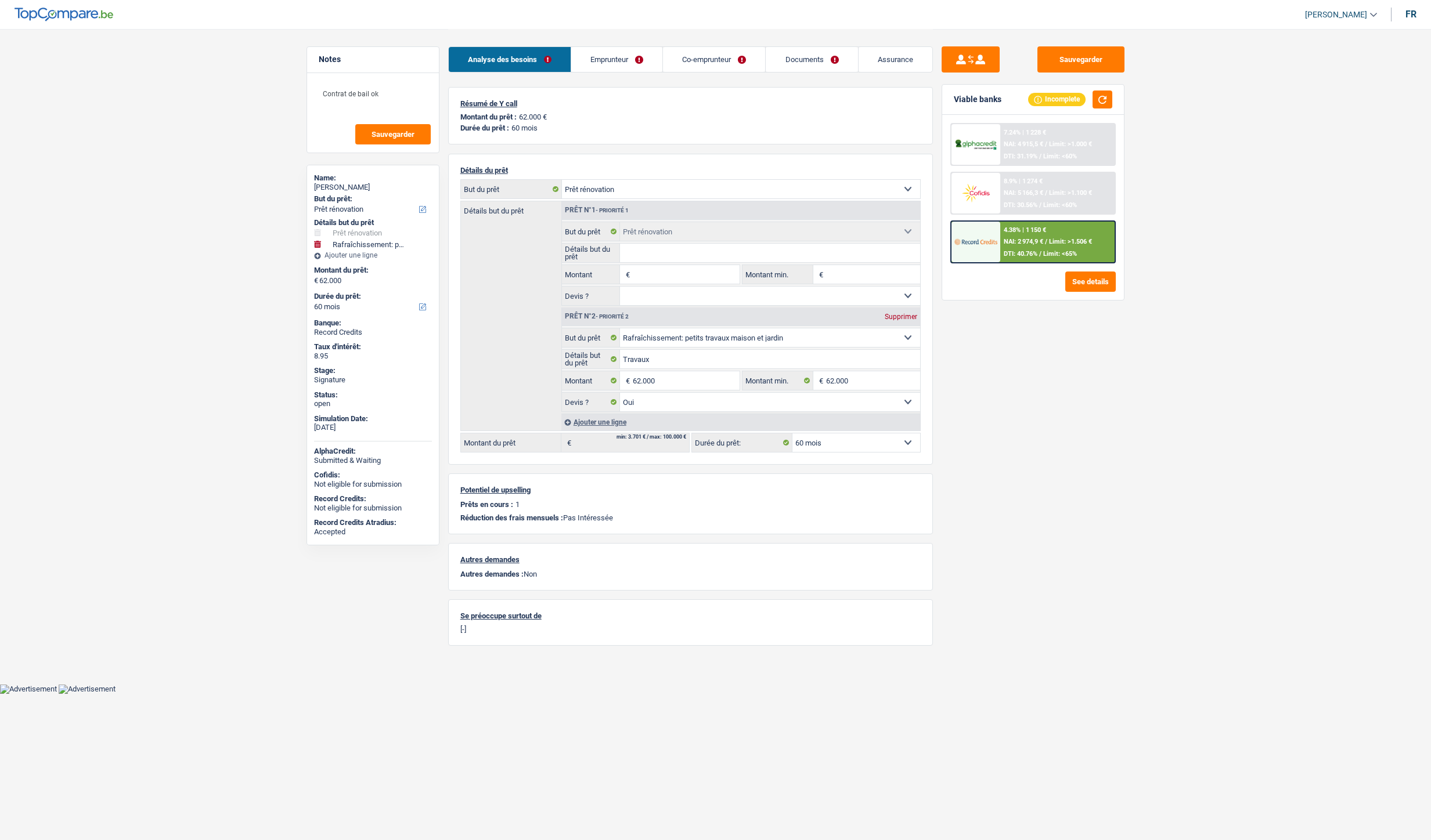
select select "renovation"
select select "houseOrGarden"
select select "yes"
select select "60"
click at [616, 58] on link "Emprunteur" at bounding box center [616, 59] width 91 height 25
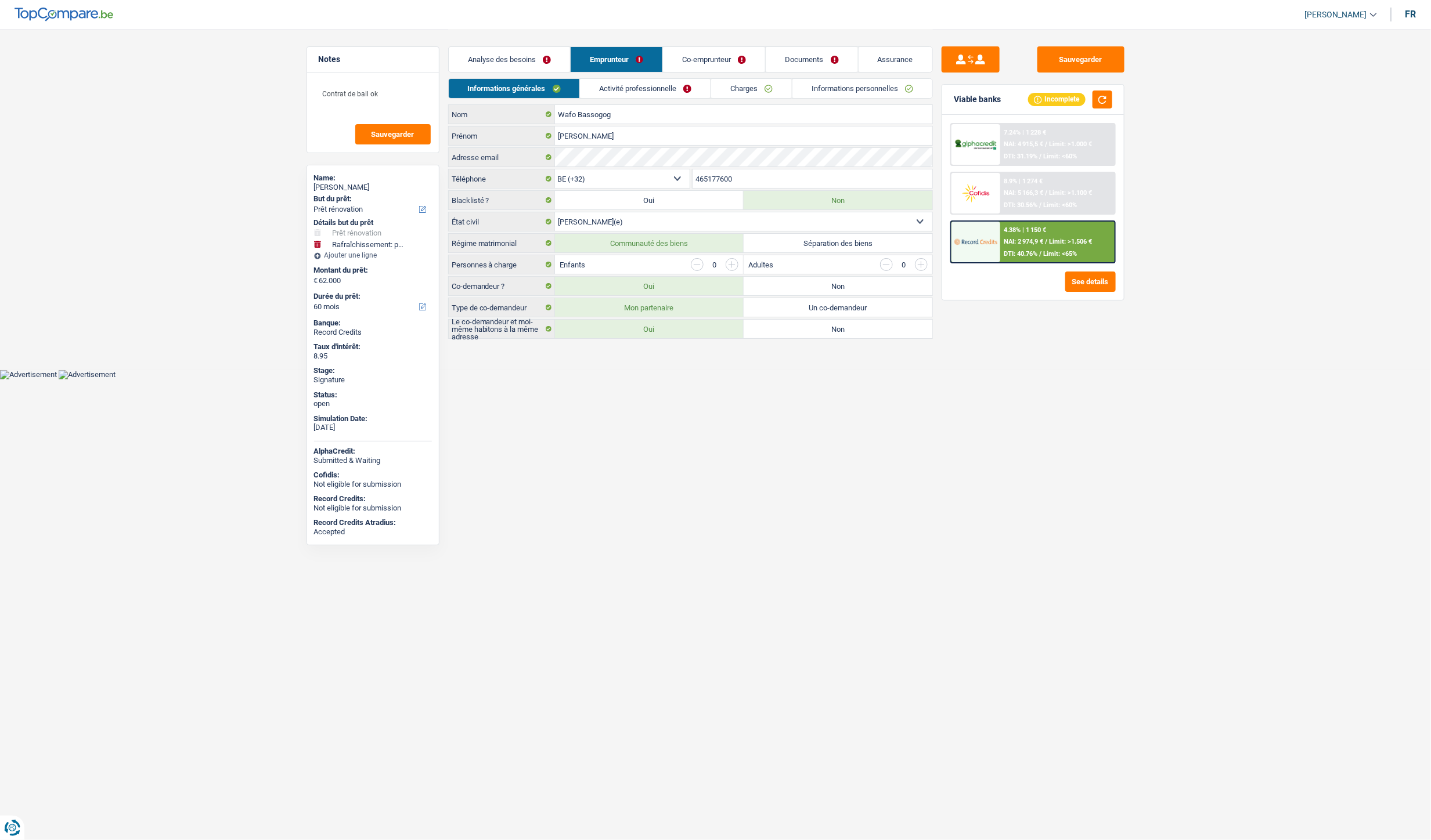
click at [723, 91] on link "Charges" at bounding box center [751, 88] width 80 height 19
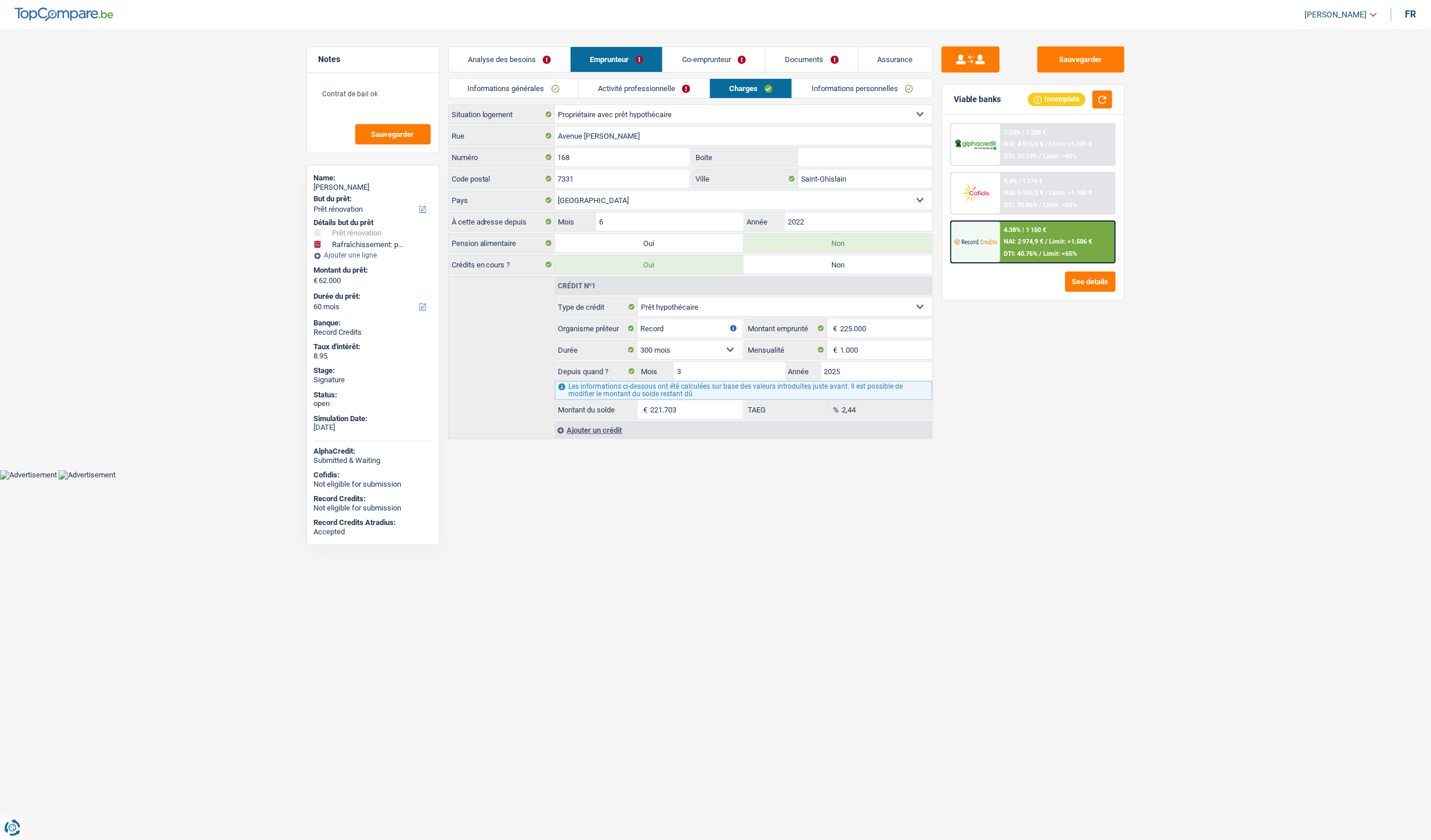
click at [642, 90] on link "Activité professionnelle" at bounding box center [644, 88] width 131 height 19
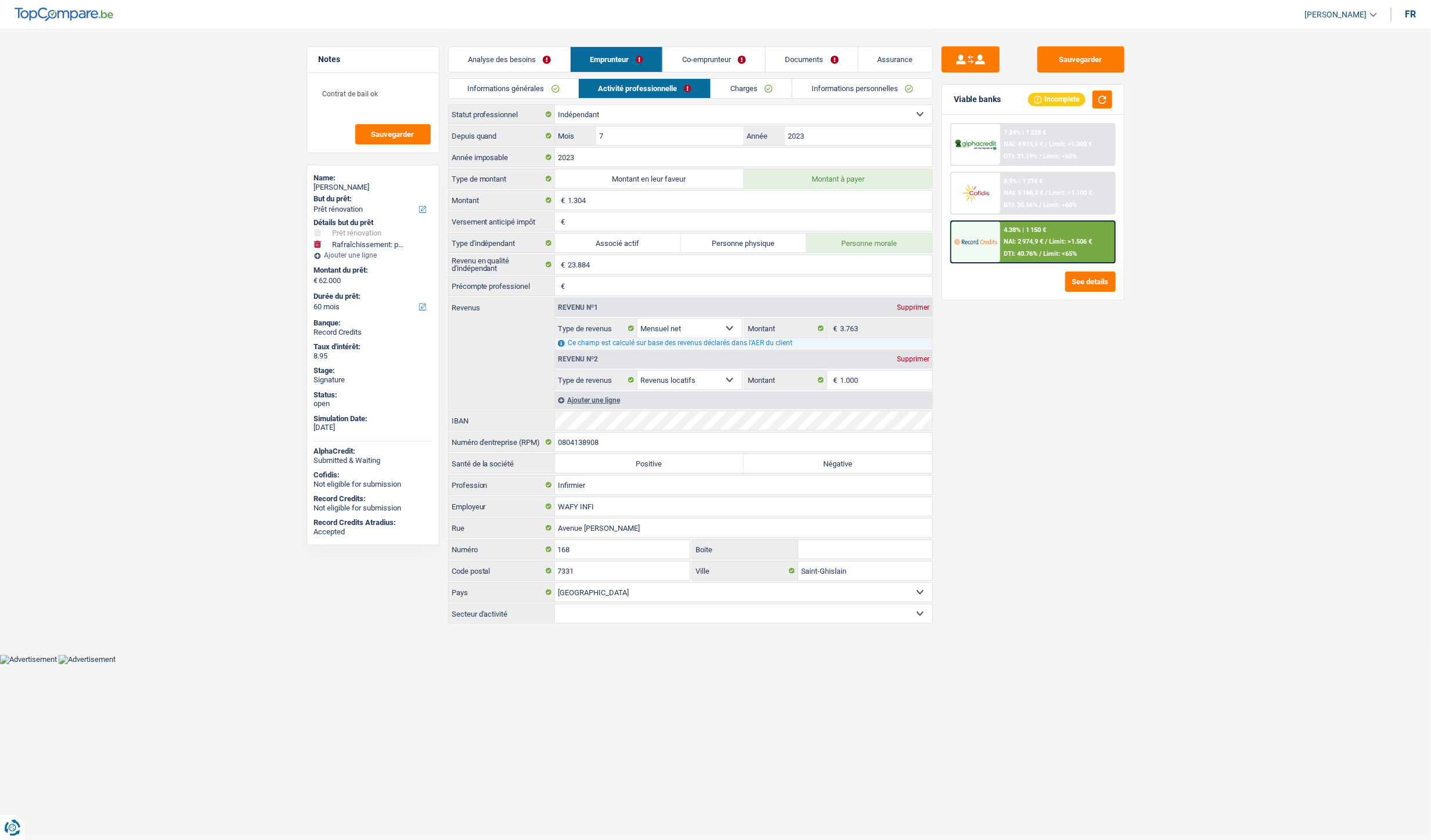
click at [518, 92] on link "Informations générales" at bounding box center [513, 88] width 130 height 19
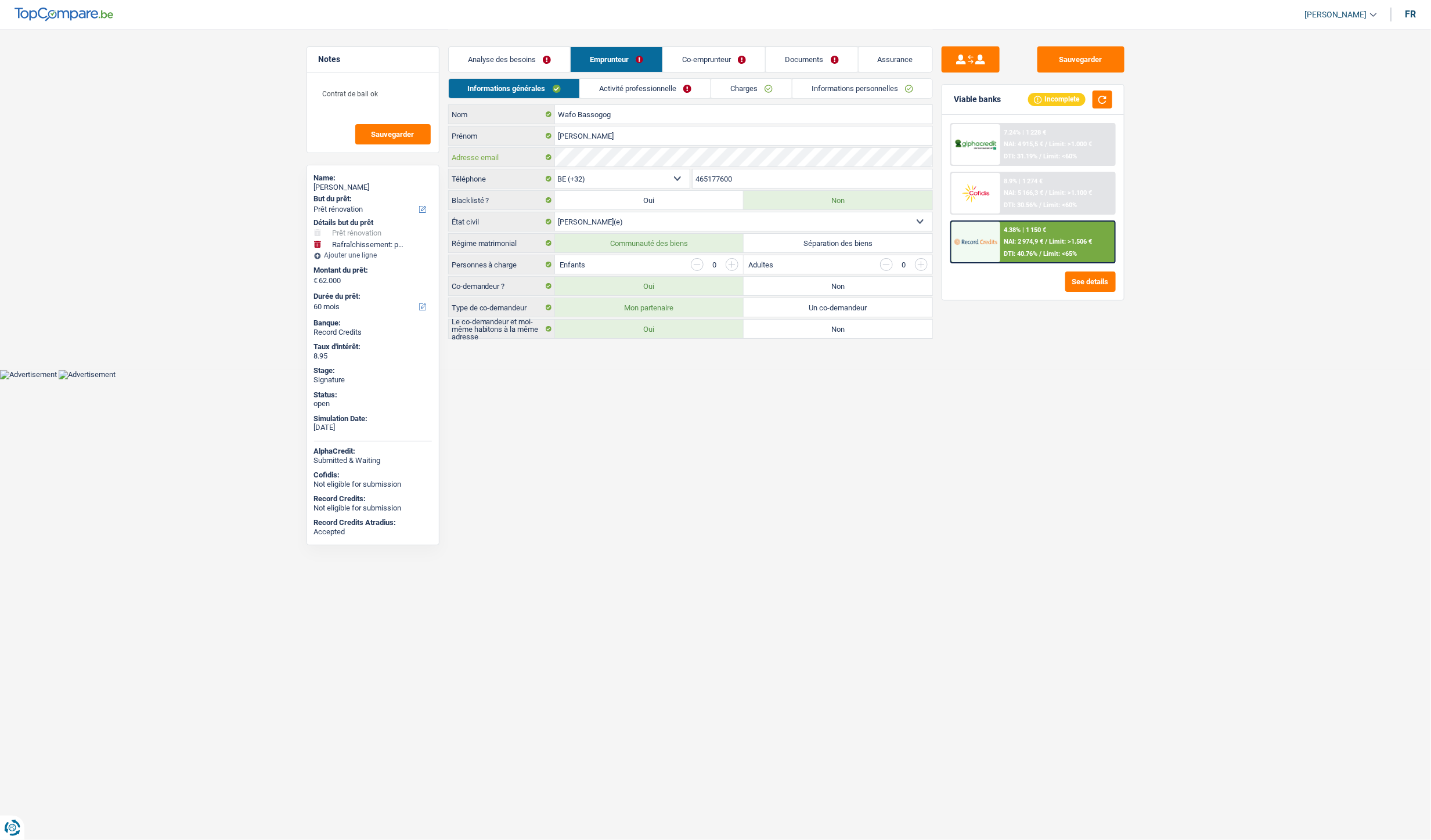
click at [549, 155] on div "Adresse email" at bounding box center [690, 157] width 484 height 19
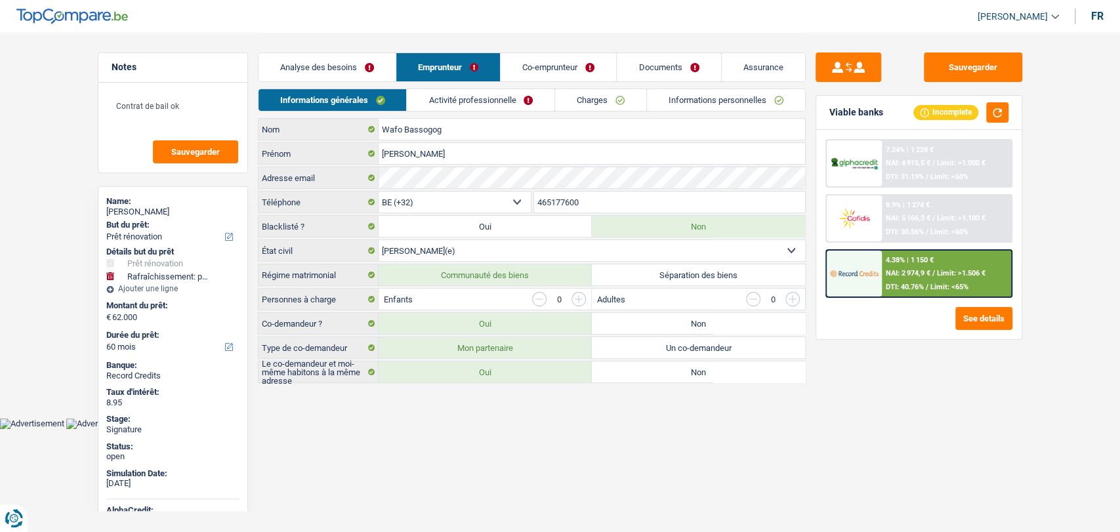
click at [554, 68] on link "Co-emprunteur" at bounding box center [559, 67] width 116 height 28
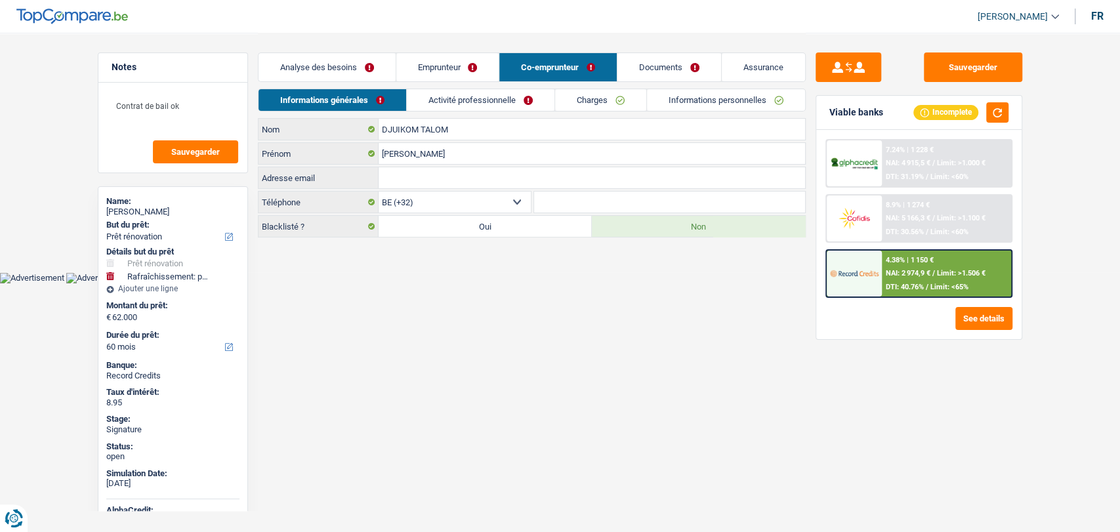
click at [669, 72] on link "Documents" at bounding box center [670, 67] width 104 height 28
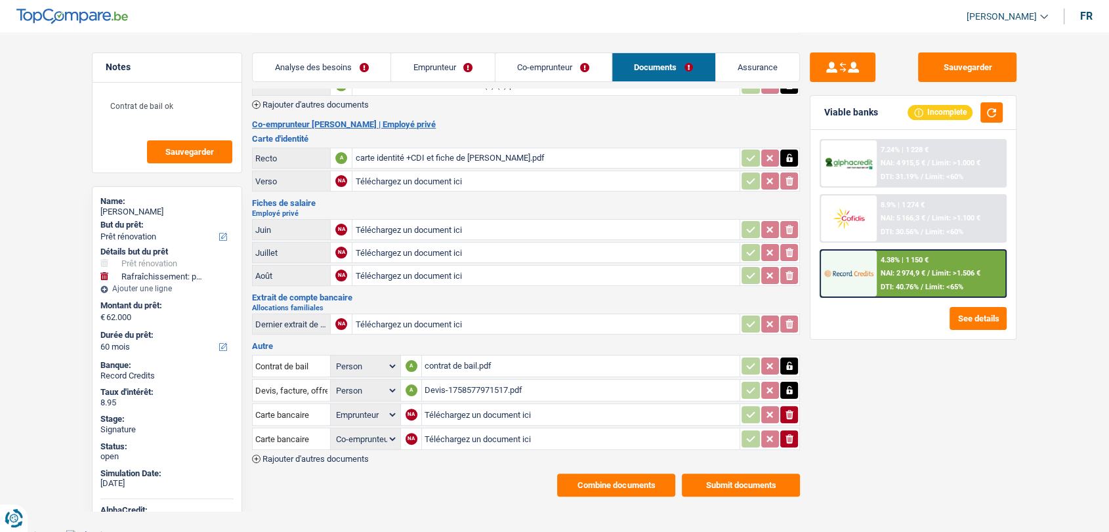
scroll to position [220, 0]
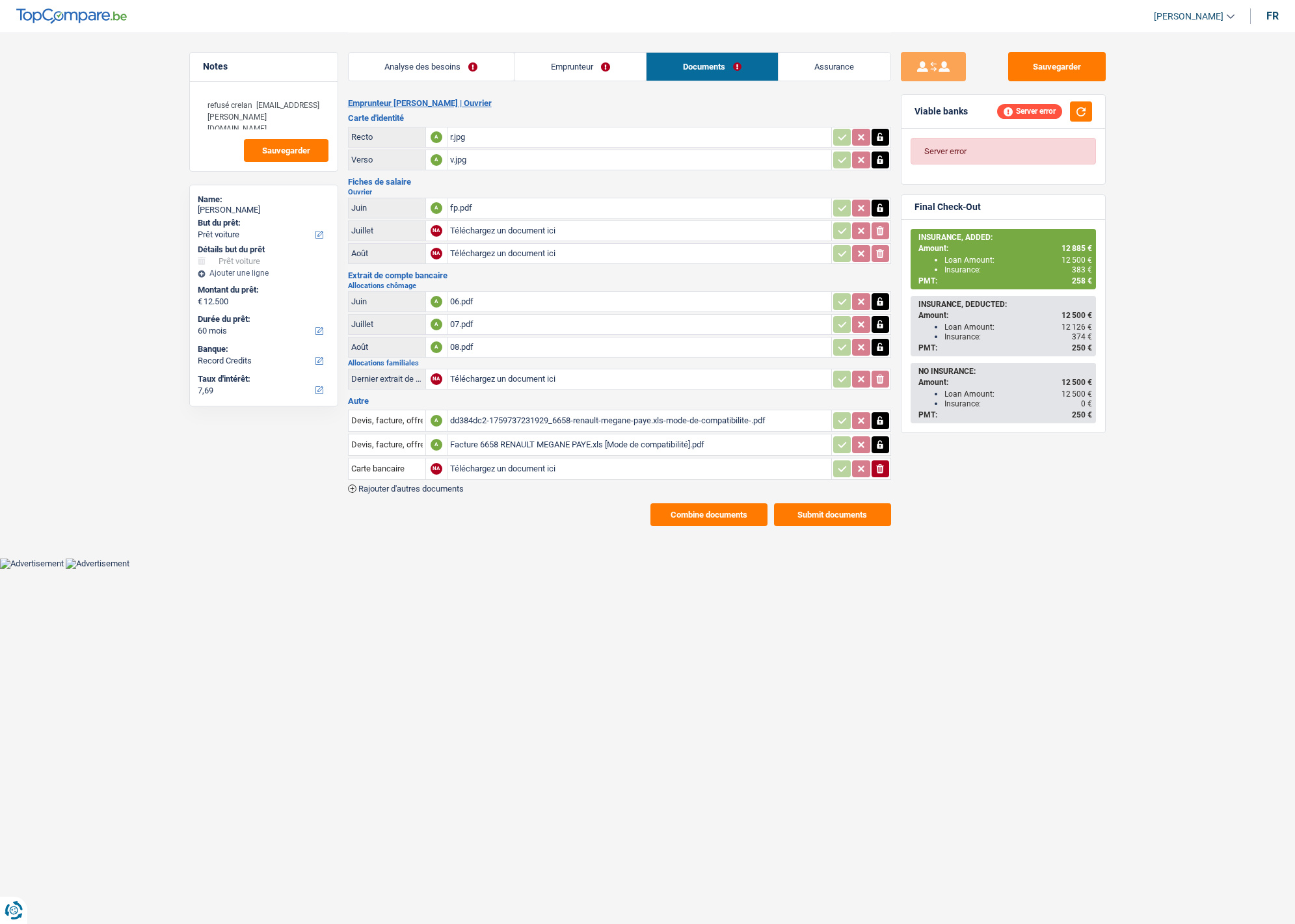
select select "car"
select select "60"
select select "record credits"
click at [718, 503] on button "Combine documents" at bounding box center [708, 514] width 117 height 23
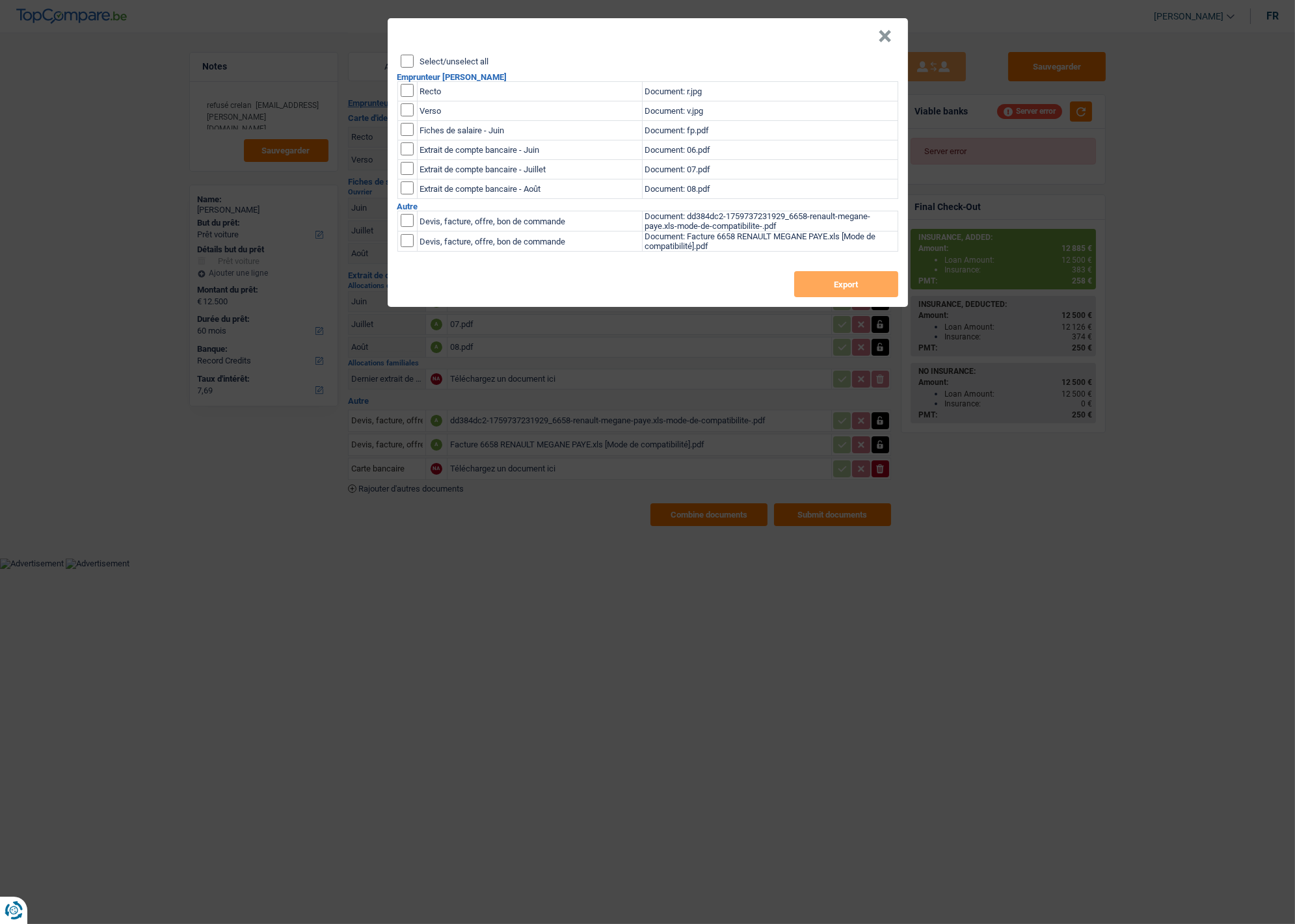
click at [406, 88] on input "checkbox" at bounding box center [406, 90] width 13 height 13
checkbox input "true"
click at [404, 115] on input "checkbox" at bounding box center [406, 109] width 13 height 13
checkbox input "true"
click at [817, 290] on button "Export" at bounding box center [845, 284] width 104 height 26
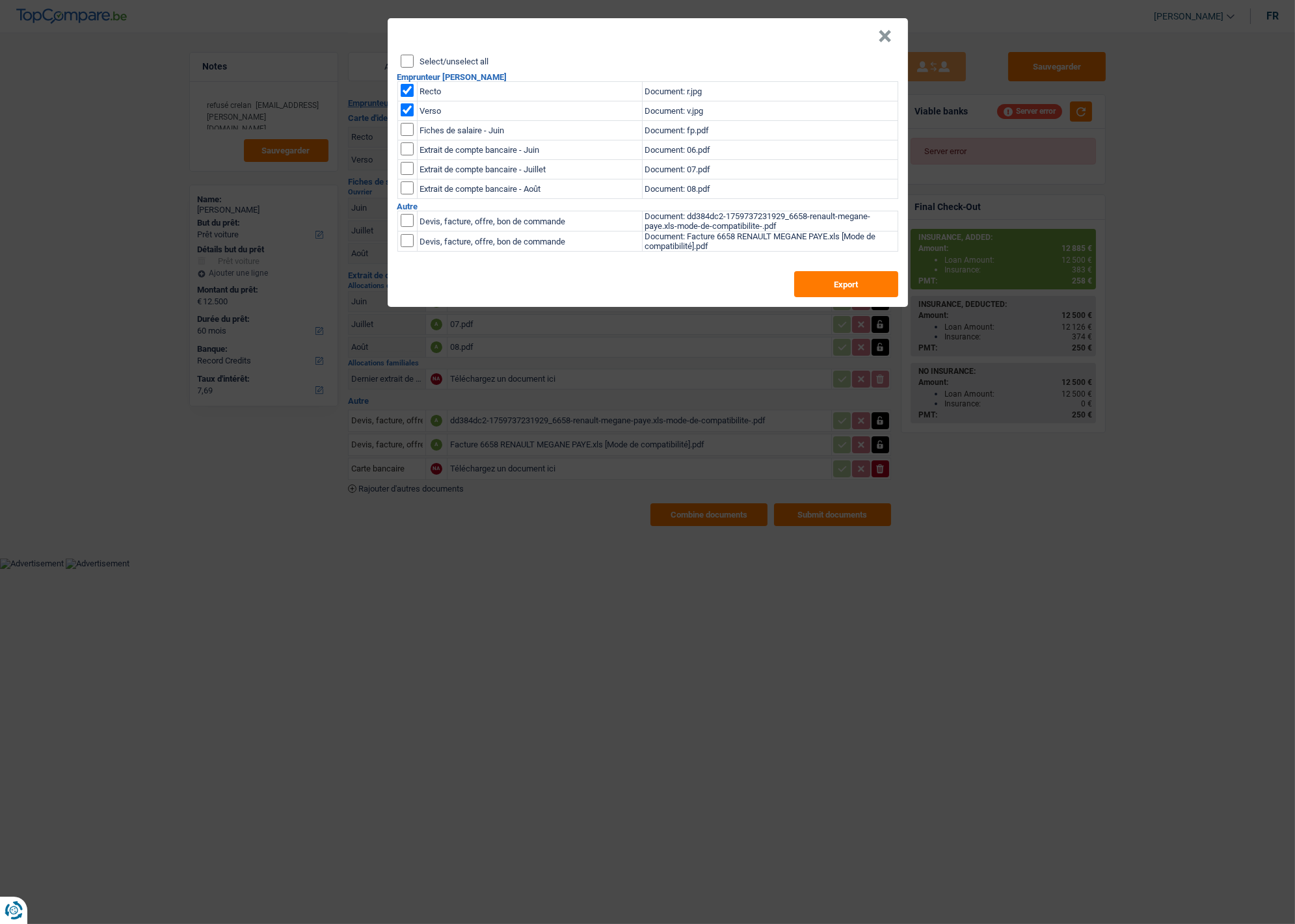
drag, startPoint x: 887, startPoint y: 34, endPoint x: 792, endPoint y: 4, distance: 99.6
click at [887, 34] on button "×" at bounding box center [886, 36] width 14 height 13
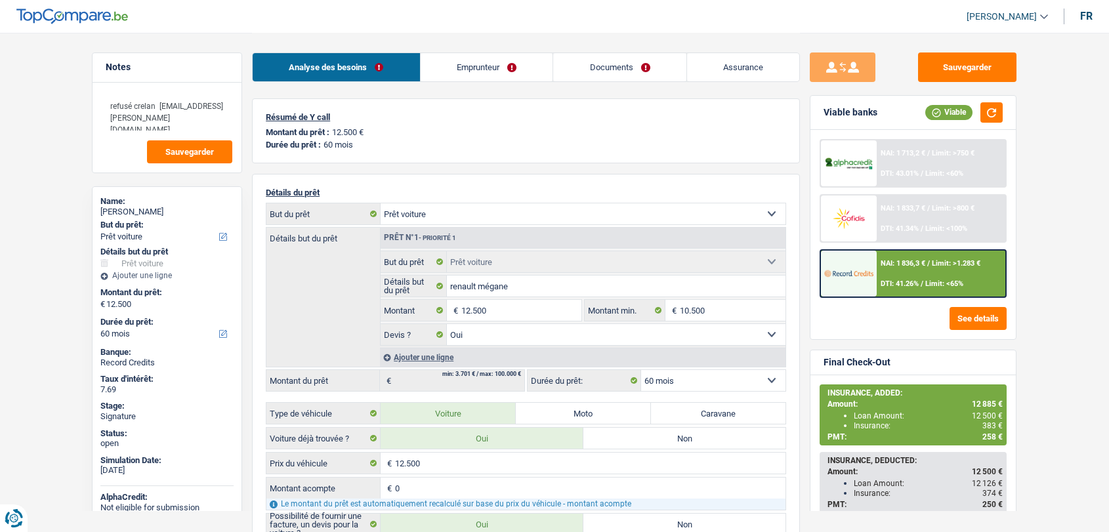
select select "car"
select select "60"
select select "car"
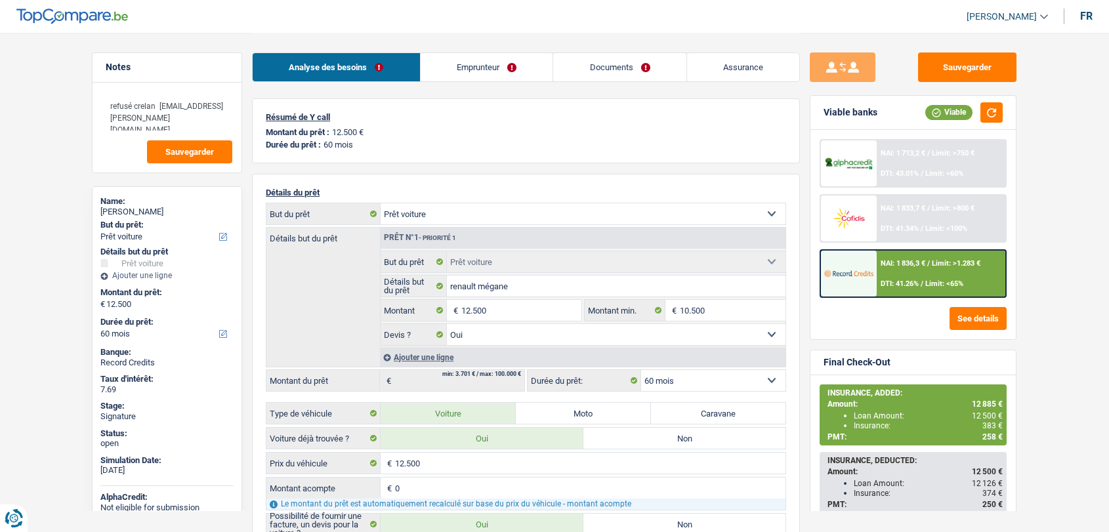
select select "yes"
select select "60"
drag, startPoint x: 0, startPoint y: 0, endPoint x: 480, endPoint y: 69, distance: 485.3
click at [480, 69] on link "Emprunteur" at bounding box center [487, 67] width 133 height 28
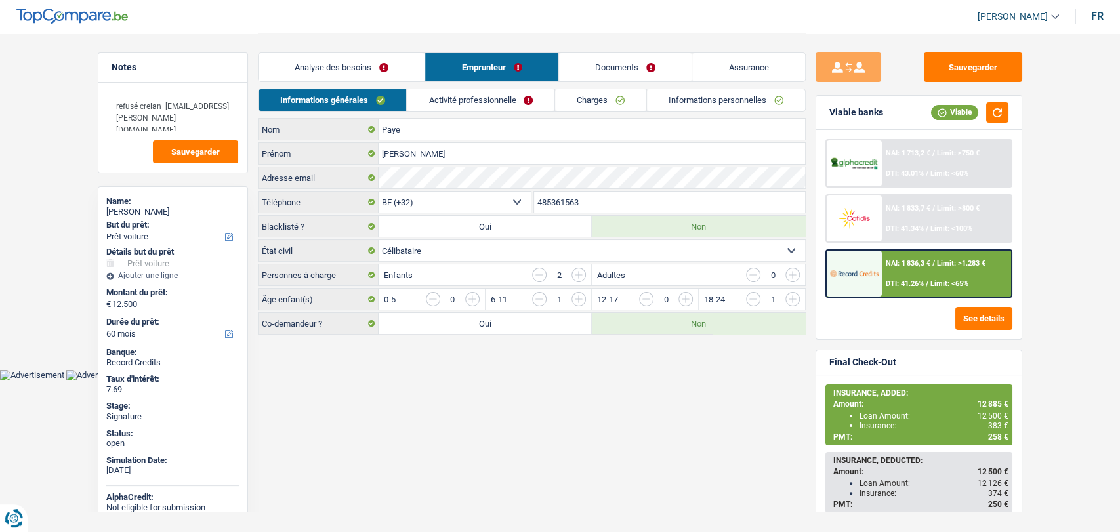
click at [619, 55] on link "Documents" at bounding box center [625, 67] width 133 height 28
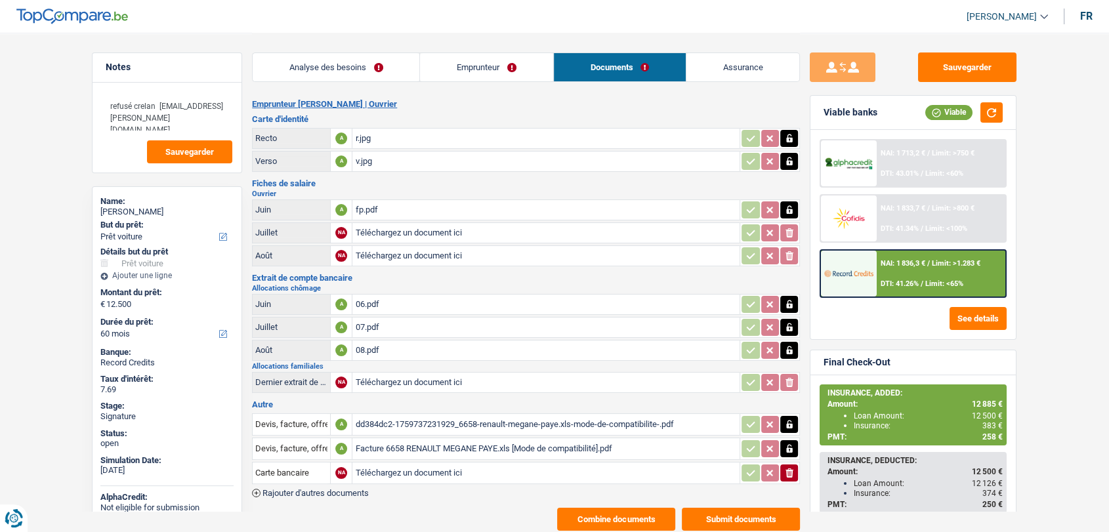
click at [368, 209] on div "fp.pdf" at bounding box center [546, 210] width 382 height 20
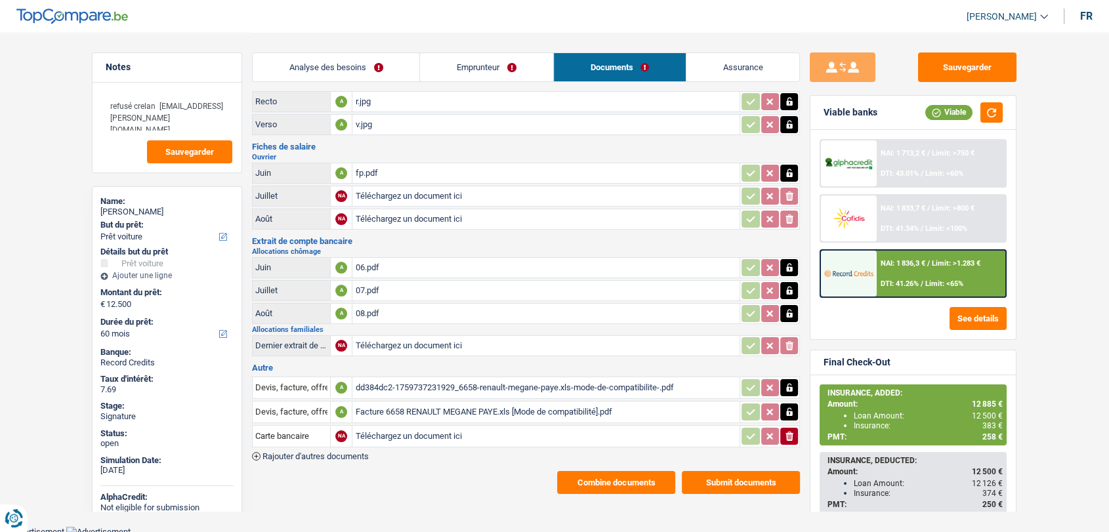
click at [362, 259] on div "06.pdf" at bounding box center [546, 268] width 382 height 20
click at [450, 58] on link "Emprunteur" at bounding box center [486, 67] width 133 height 28
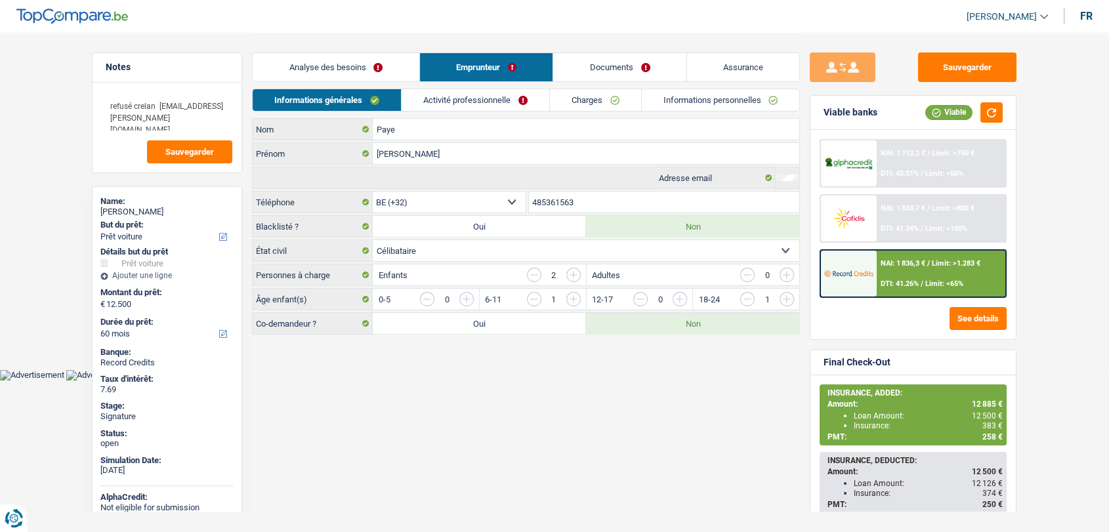
scroll to position [0, 0]
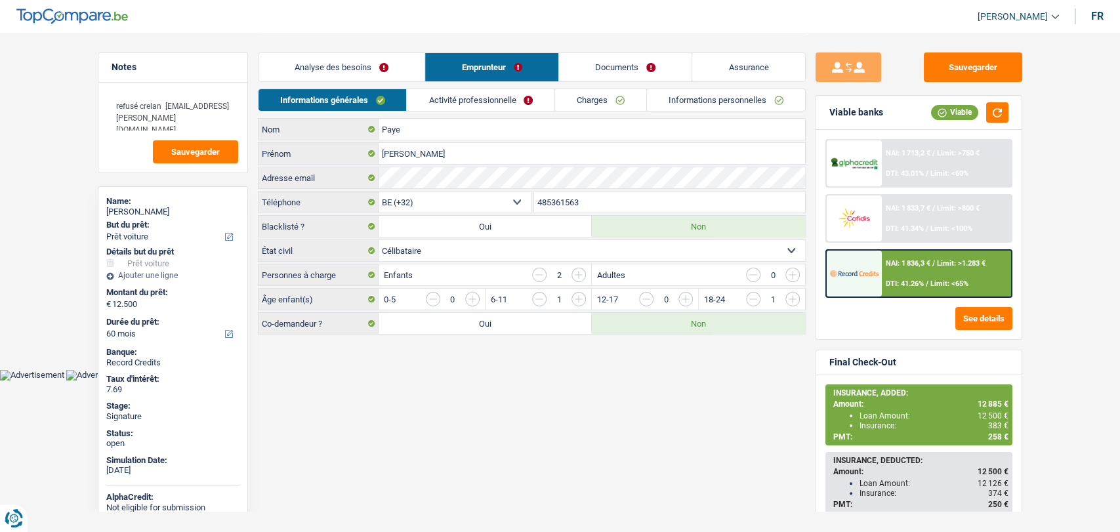
click at [599, 67] on link "Documents" at bounding box center [625, 67] width 133 height 28
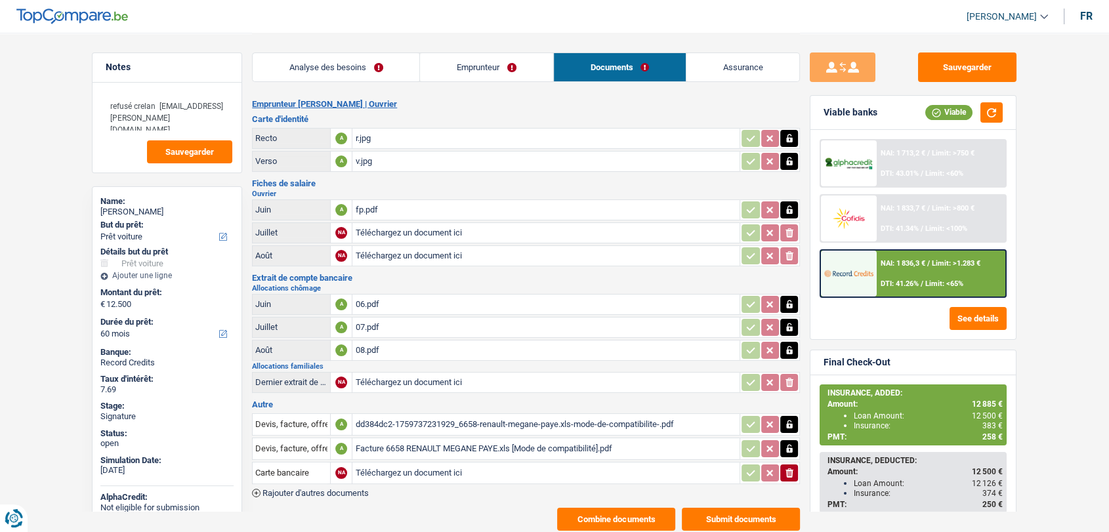
click at [554, 53] on link "Documents" at bounding box center [620, 67] width 132 height 28
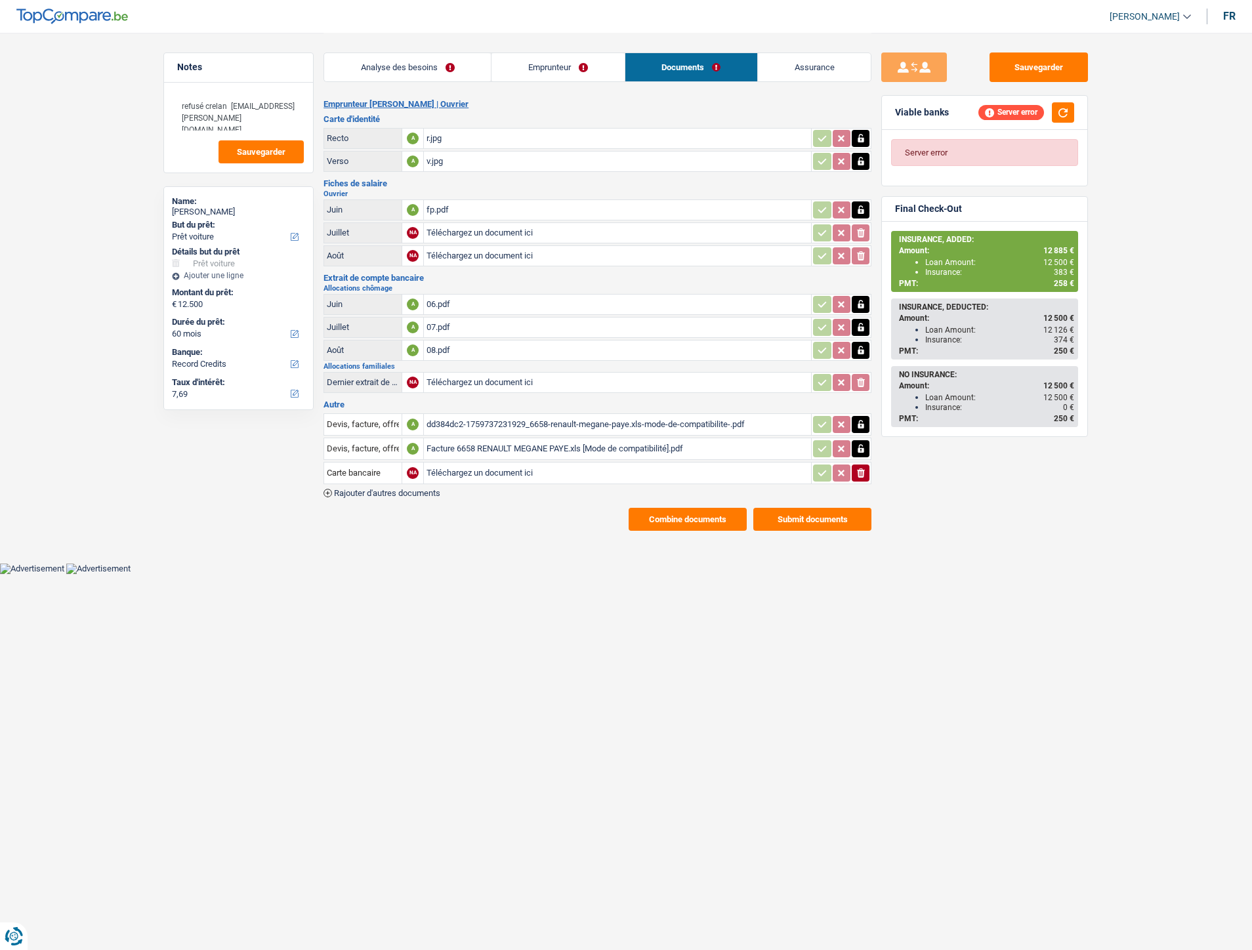
select select "car"
select select "60"
select select "record credits"
select select "ownerWithMortgage"
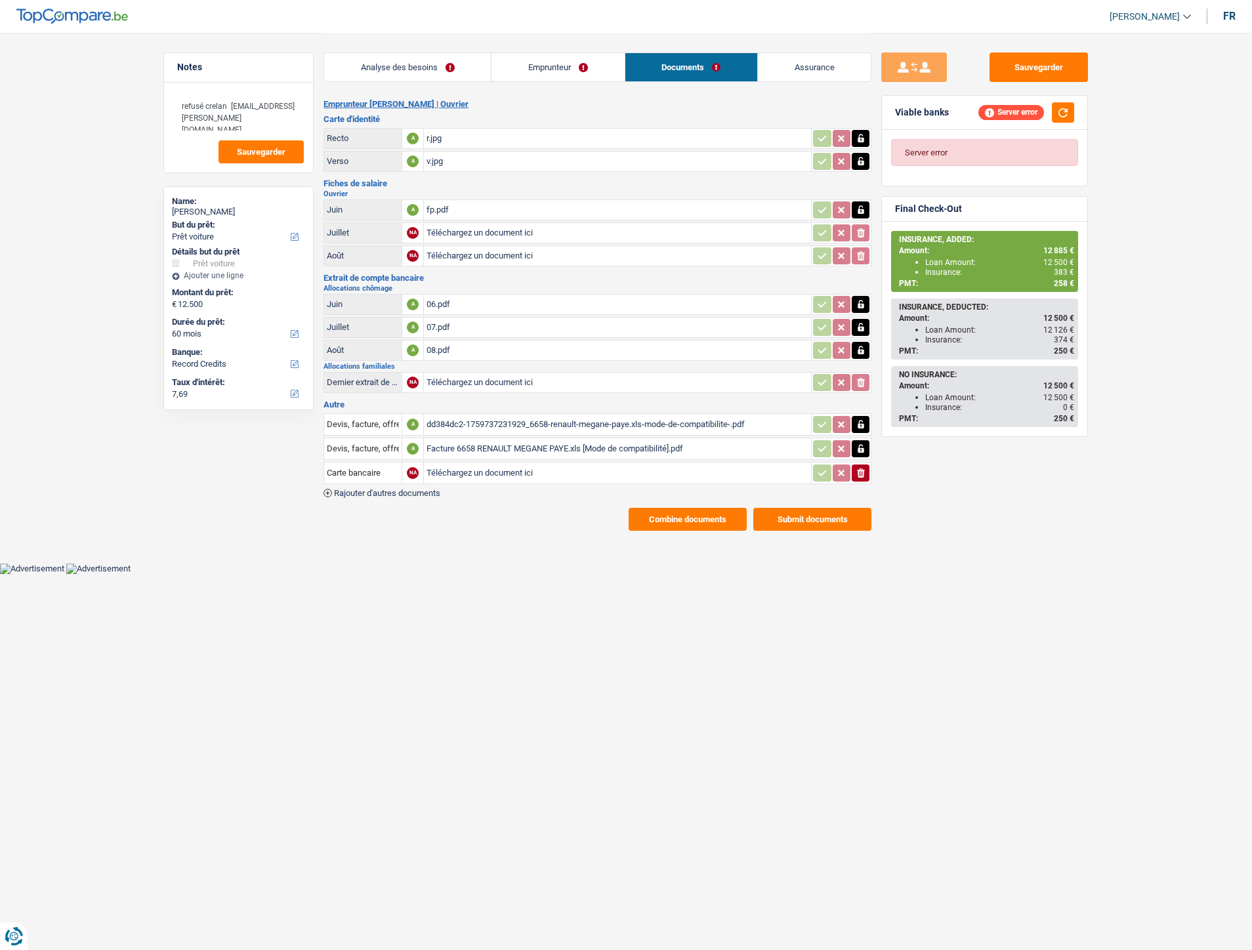
select select "BE"
select select "mortgage"
select select "300"
click at [523, 61] on link "Emprunteur" at bounding box center [558, 67] width 133 height 28
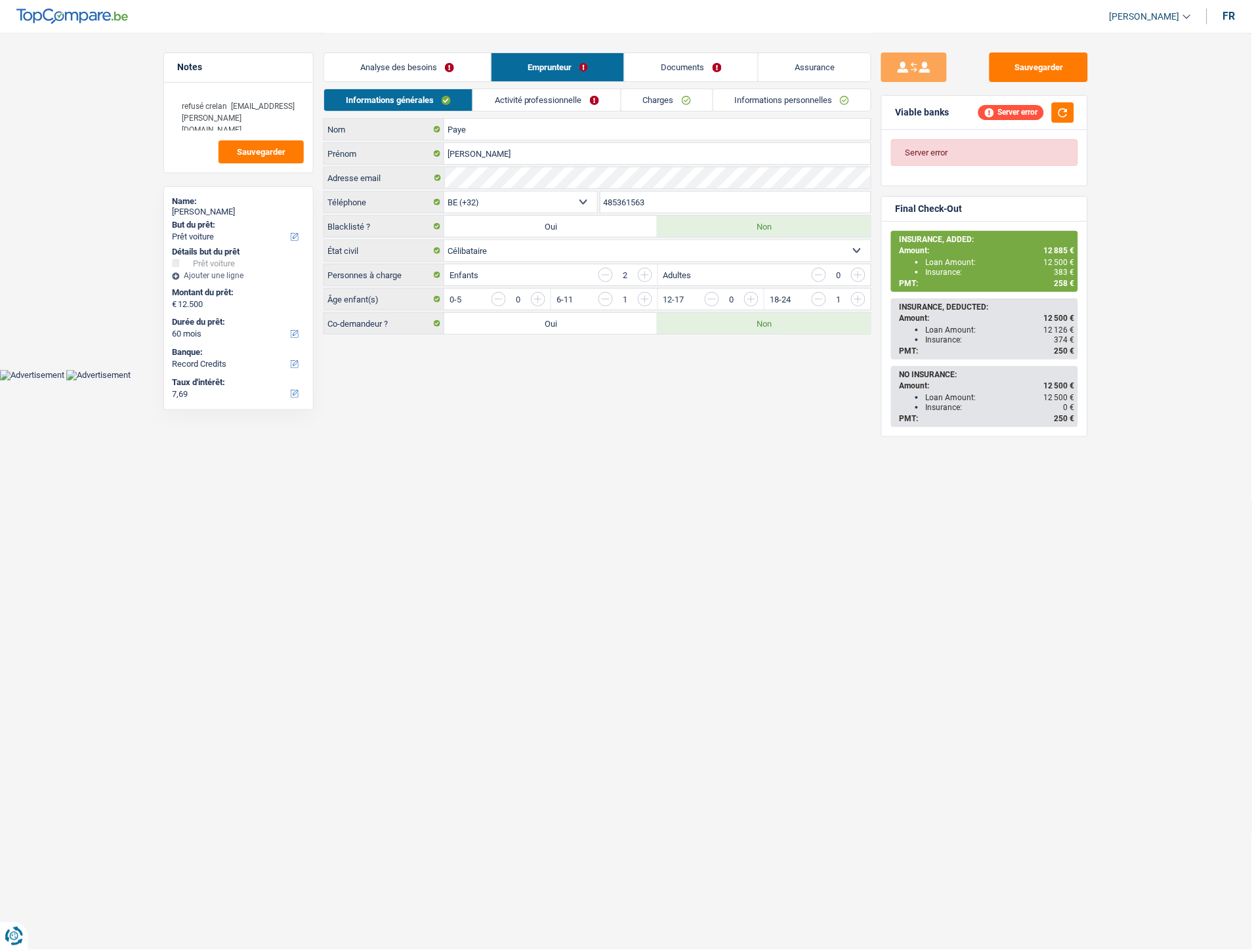
click at [585, 105] on link "Activité professionnelle" at bounding box center [547, 100] width 148 height 22
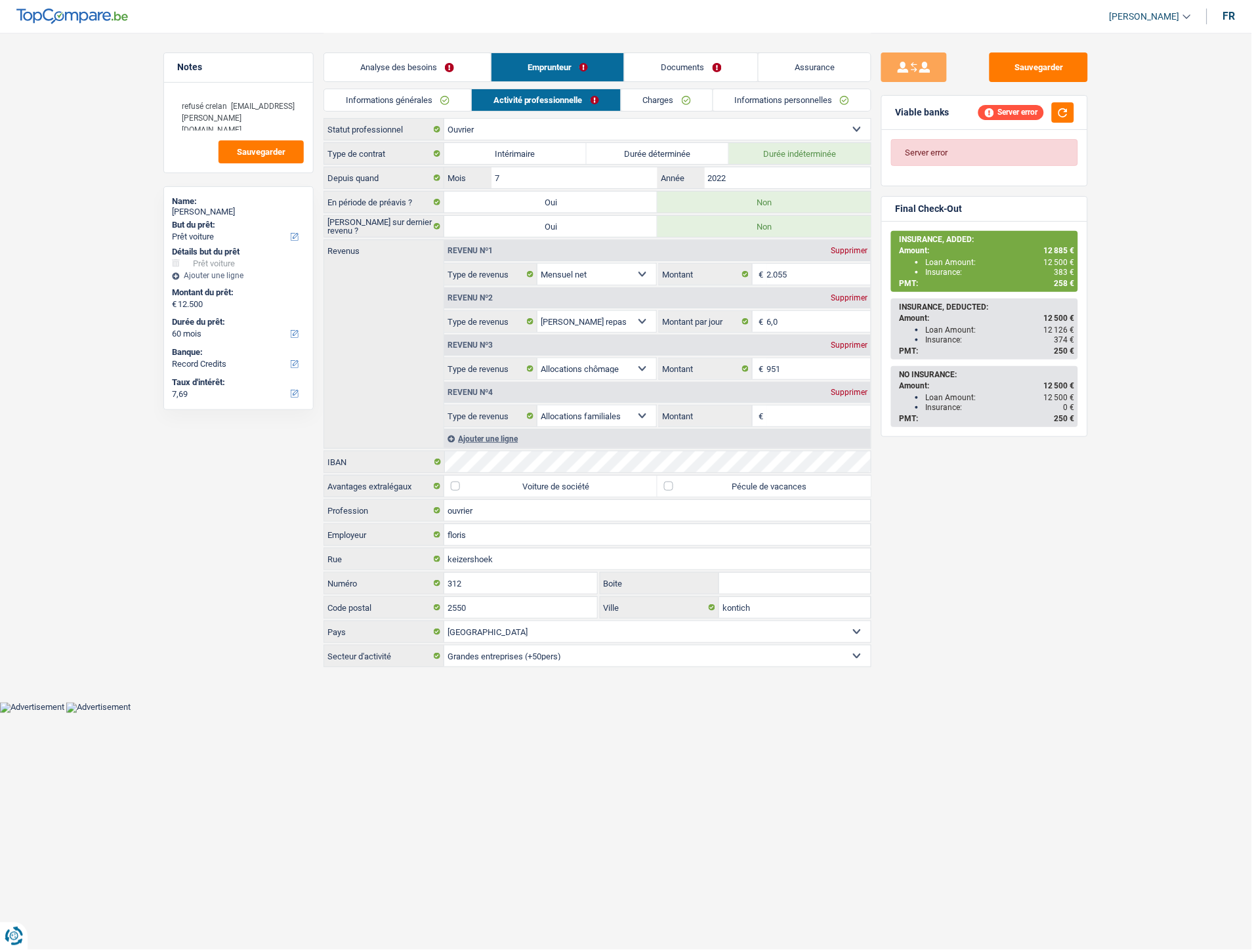
click at [784, 100] on link "Informations personnelles" at bounding box center [792, 100] width 158 height 22
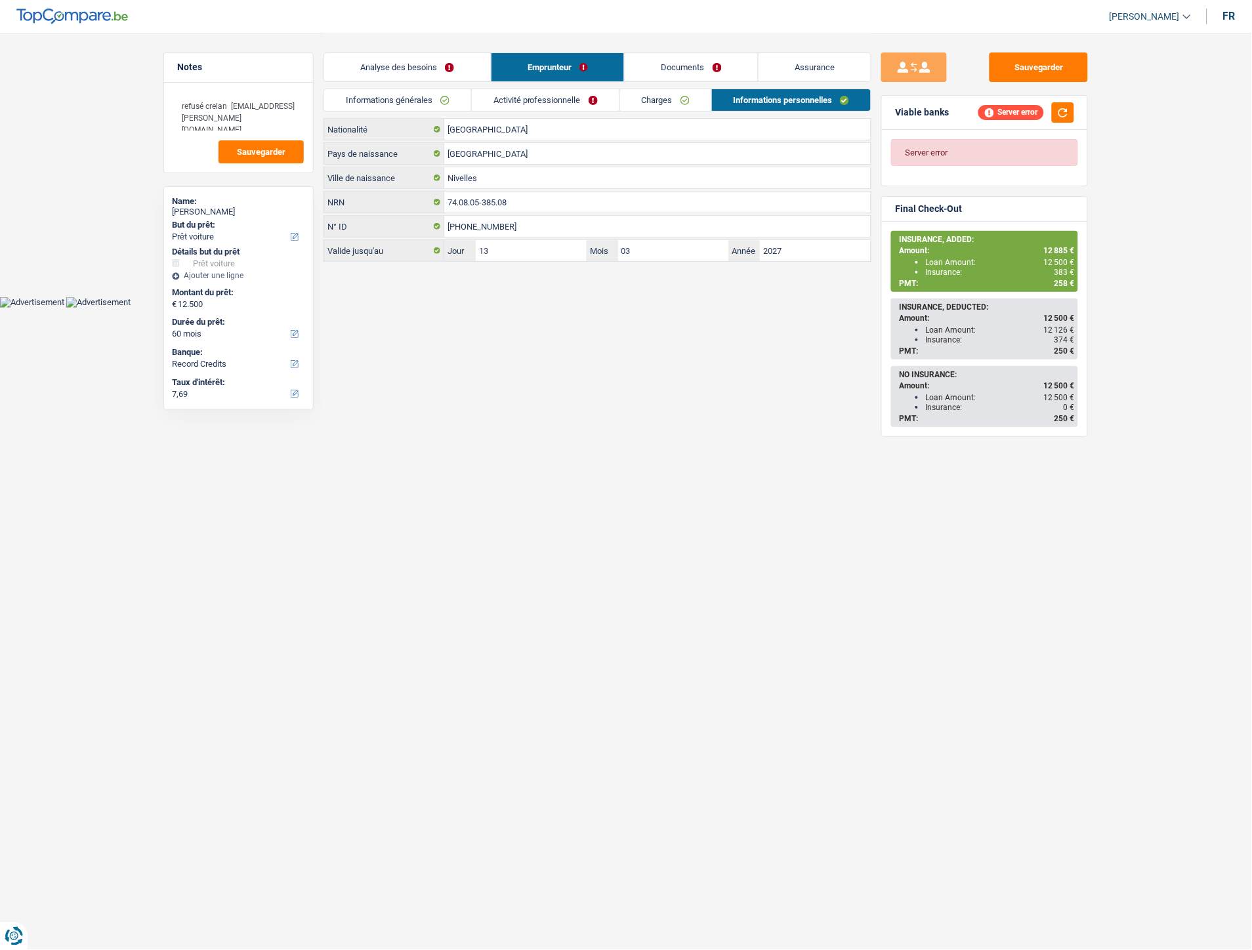
click at [598, 99] on link "Activité professionnelle" at bounding box center [546, 100] width 148 height 22
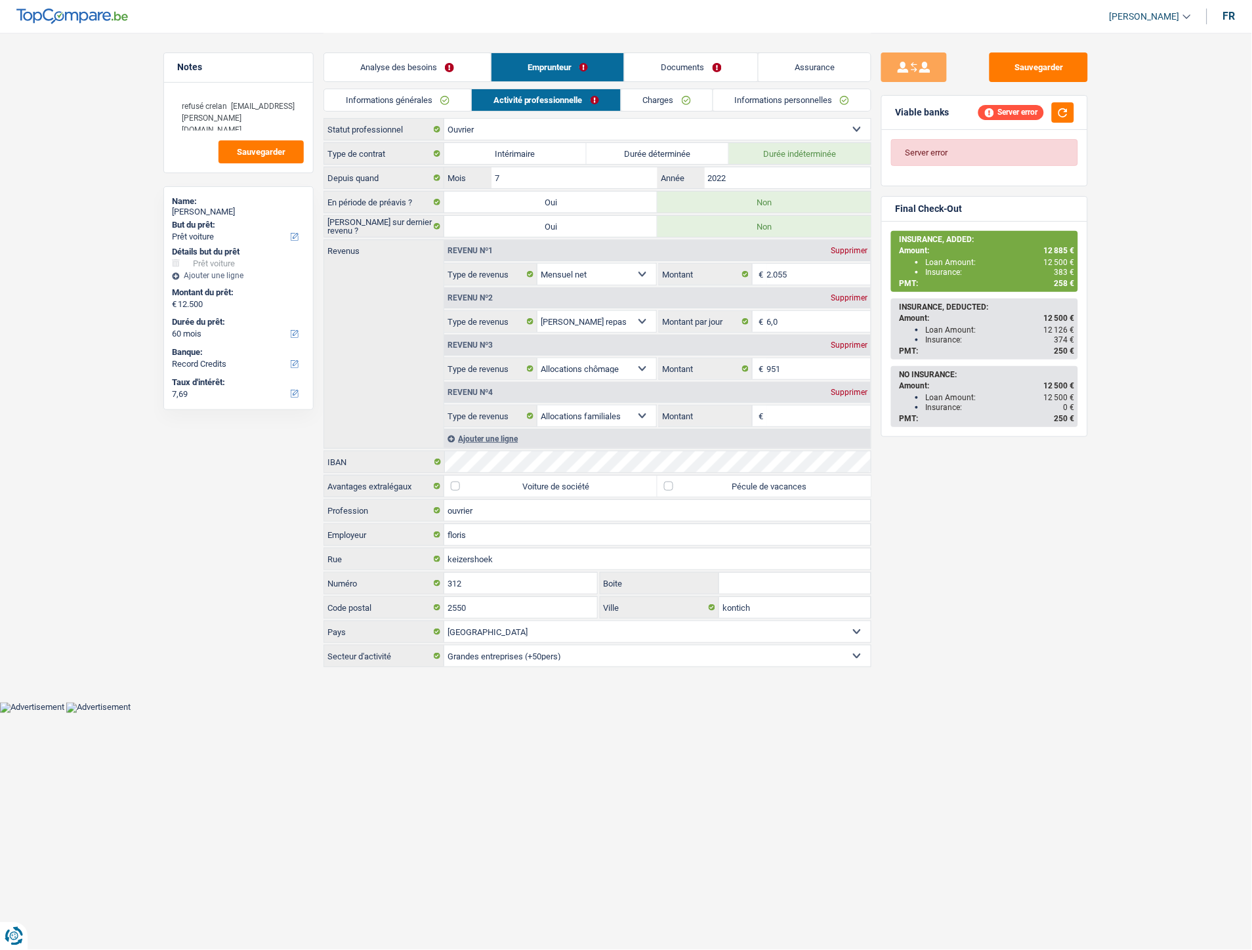
click at [638, 97] on link "Charges" at bounding box center [666, 100] width 91 height 22
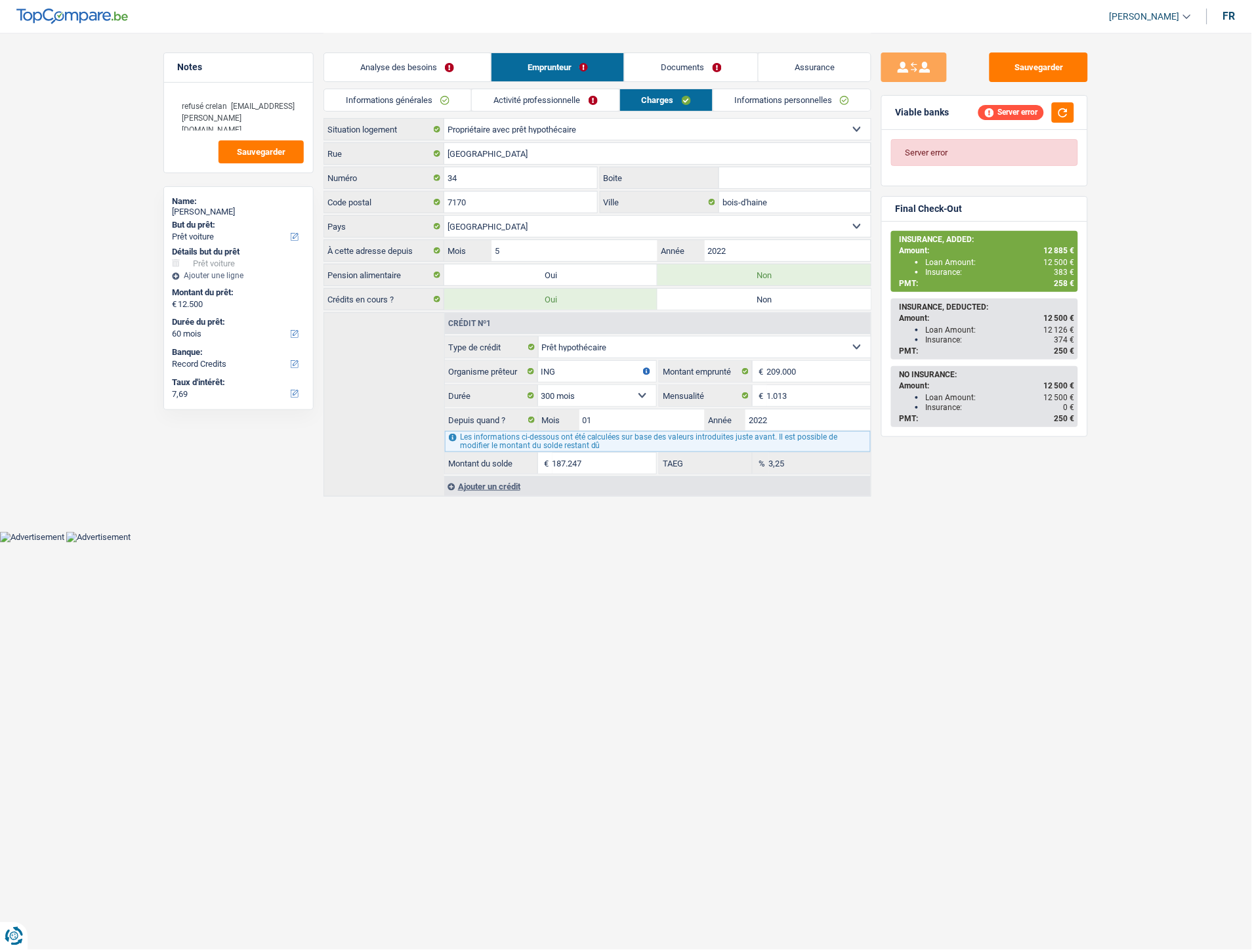
click at [541, 106] on link "Activité professionnelle" at bounding box center [546, 100] width 148 height 22
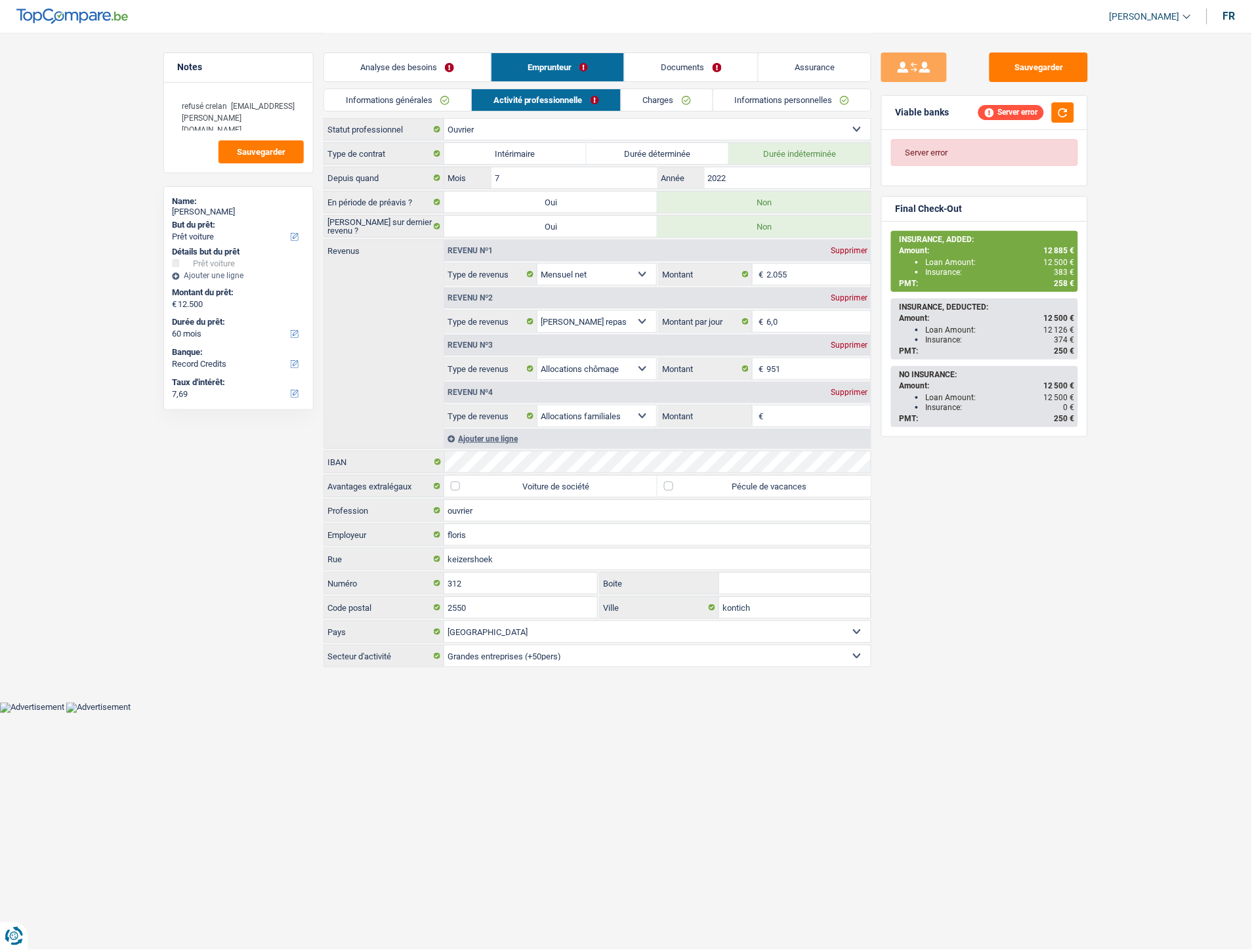
click at [852, 390] on div "Supprimer" at bounding box center [849, 393] width 43 height 8
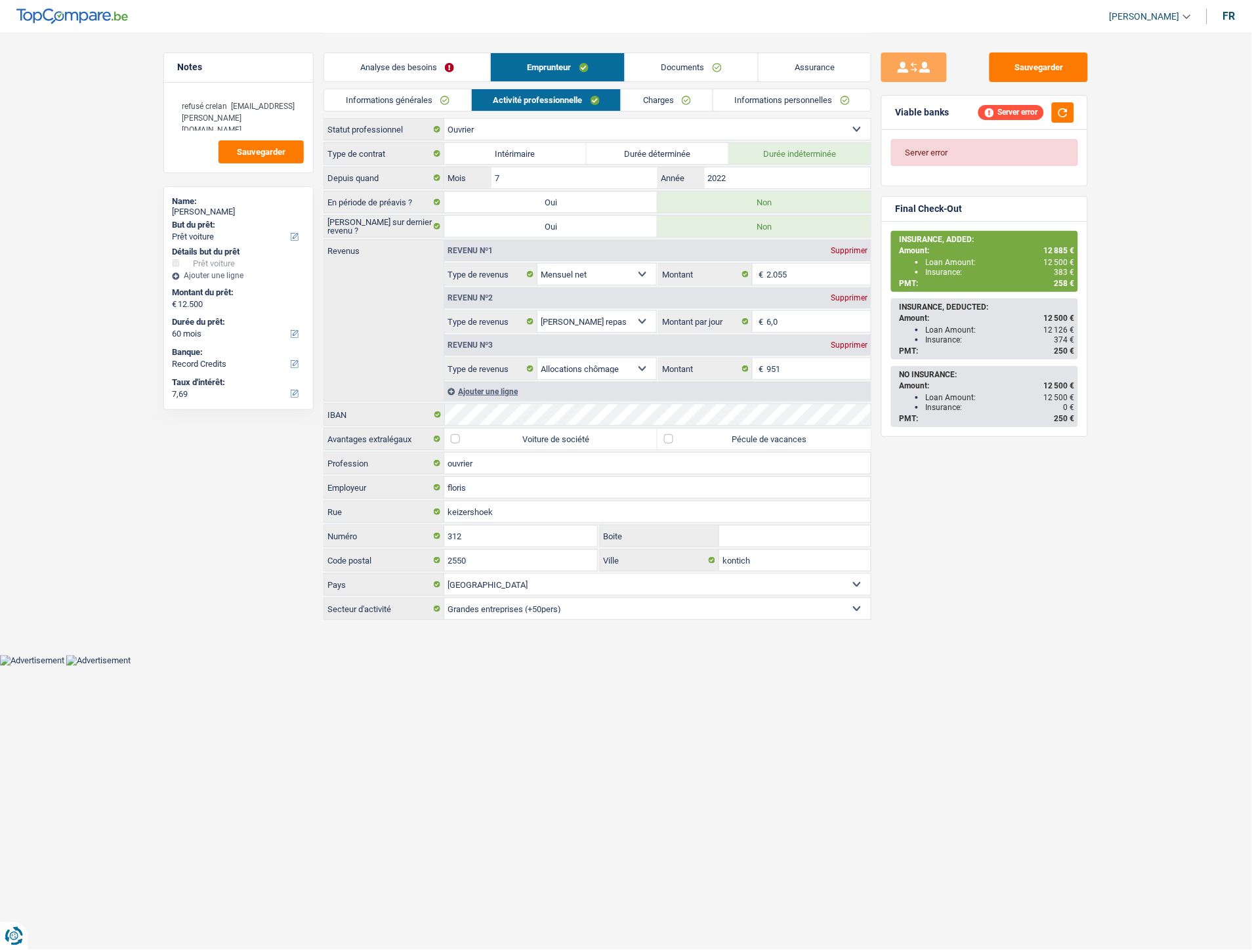
click at [680, 74] on link "Documents" at bounding box center [691, 67] width 133 height 28
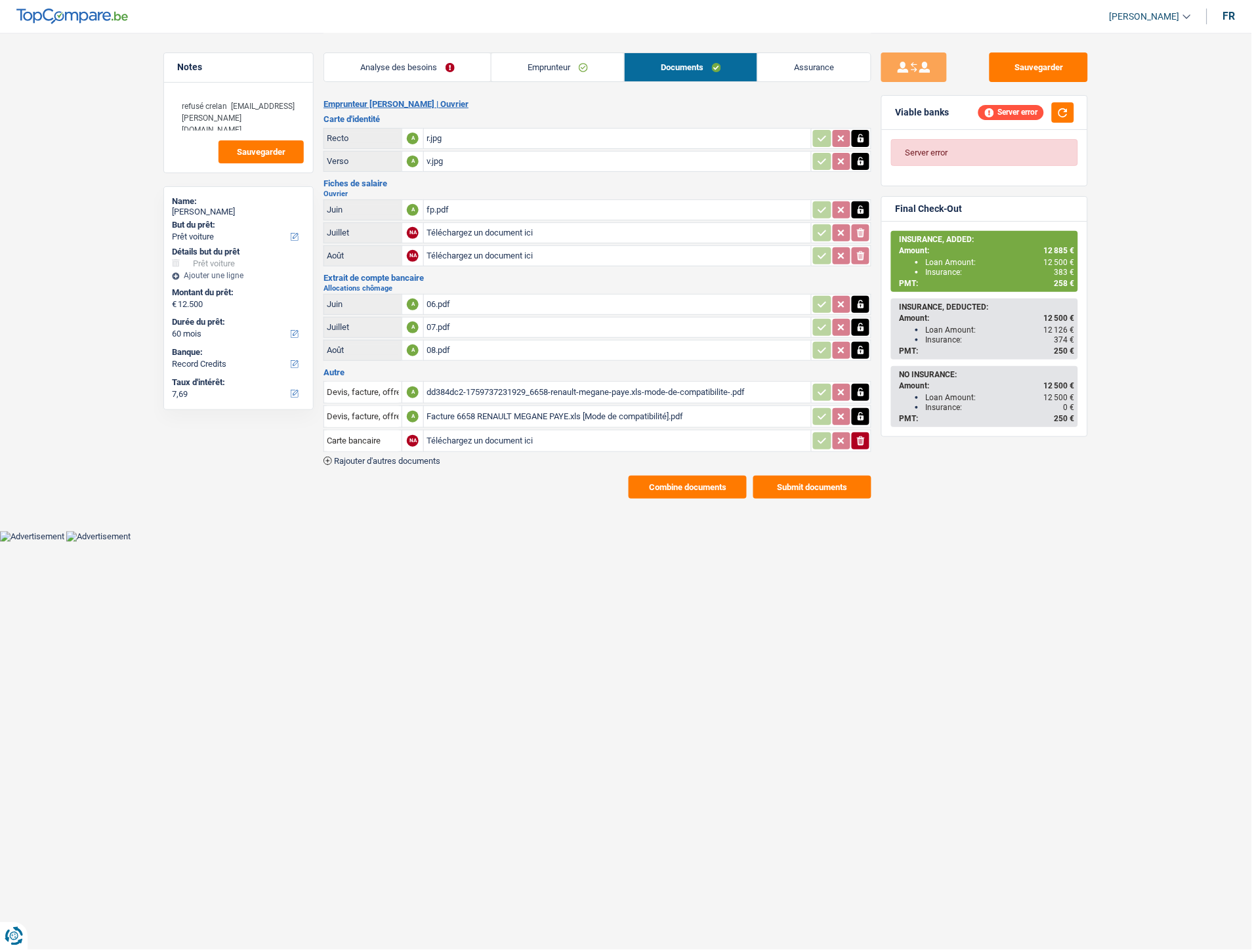
click at [558, 66] on link "Emprunteur" at bounding box center [558, 67] width 133 height 28
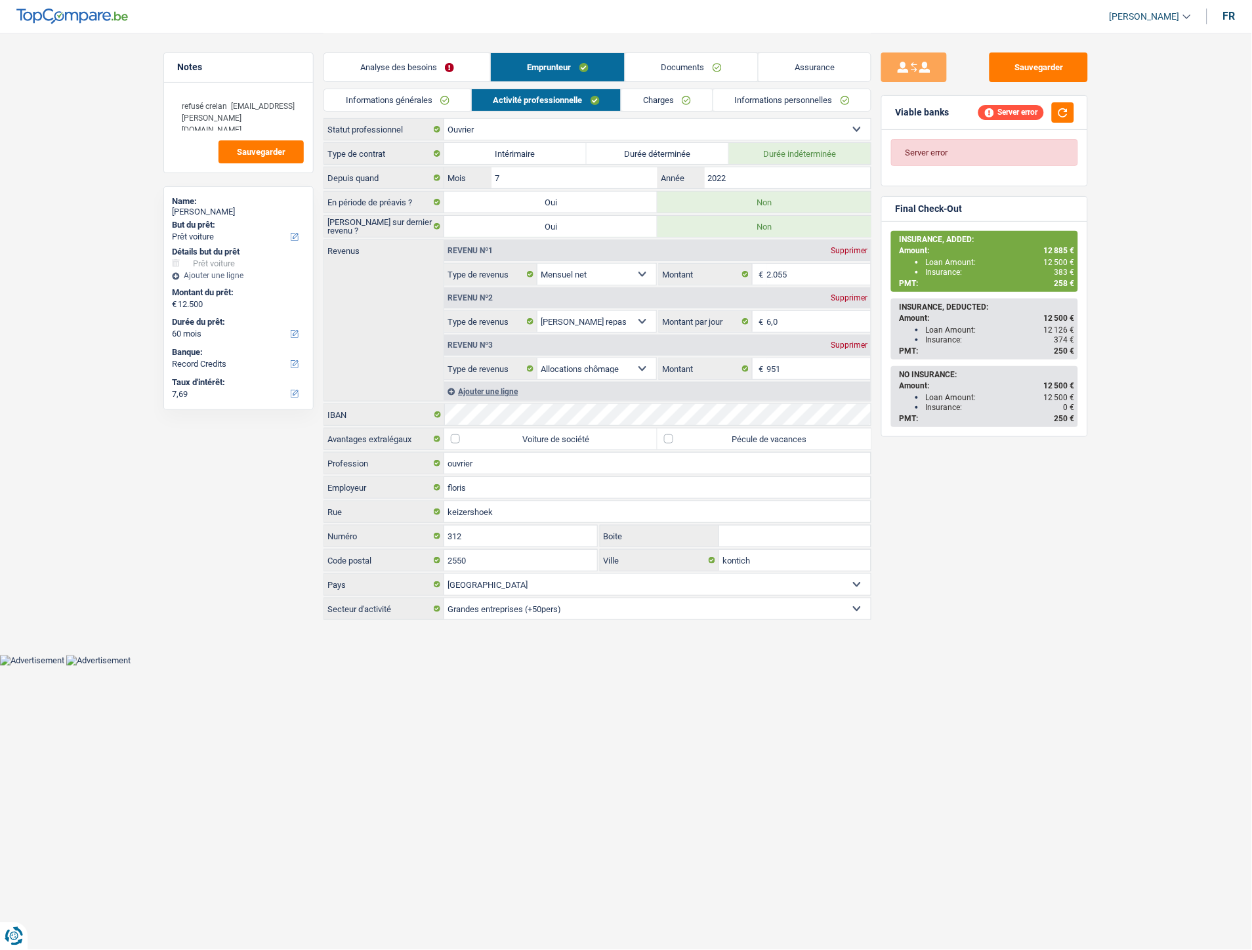
click at [759, 93] on link "Informations personnelles" at bounding box center [792, 100] width 158 height 22
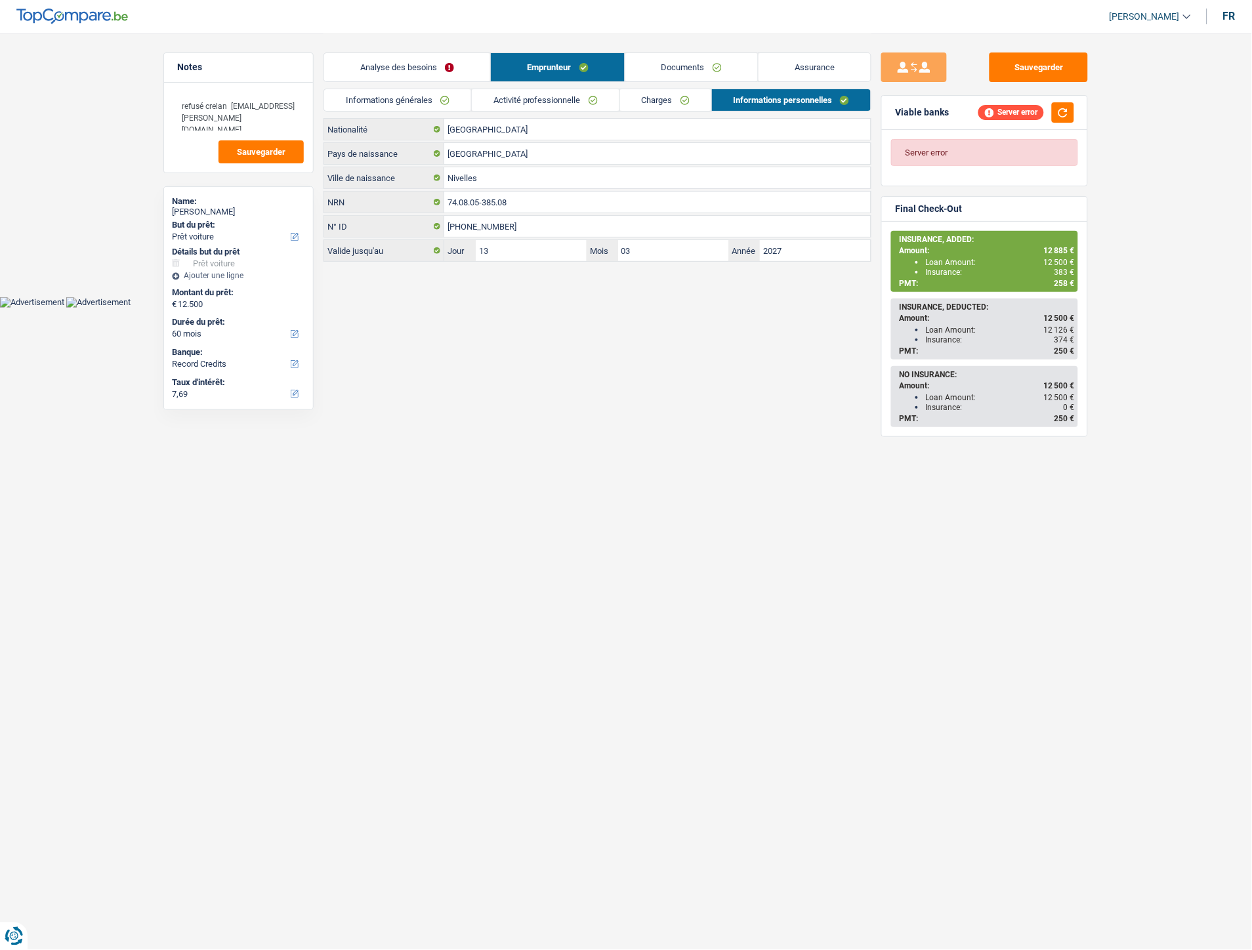
click at [425, 110] on link "Informations générales" at bounding box center [397, 100] width 147 height 22
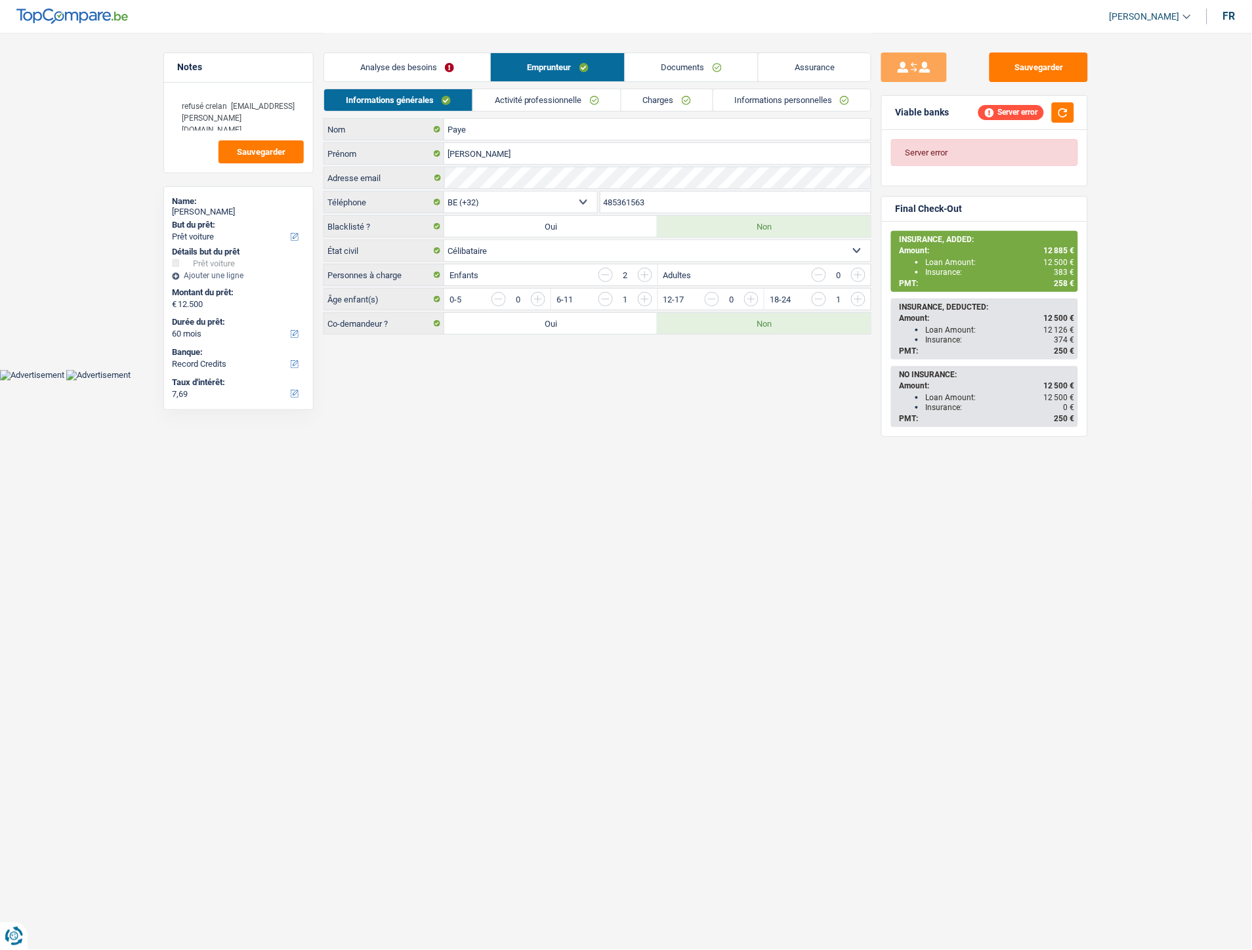
click at [502, 325] on label "Oui" at bounding box center [550, 323] width 213 height 21
click at [502, 325] on input "Oui" at bounding box center [550, 323] width 213 height 21
radio input "true"
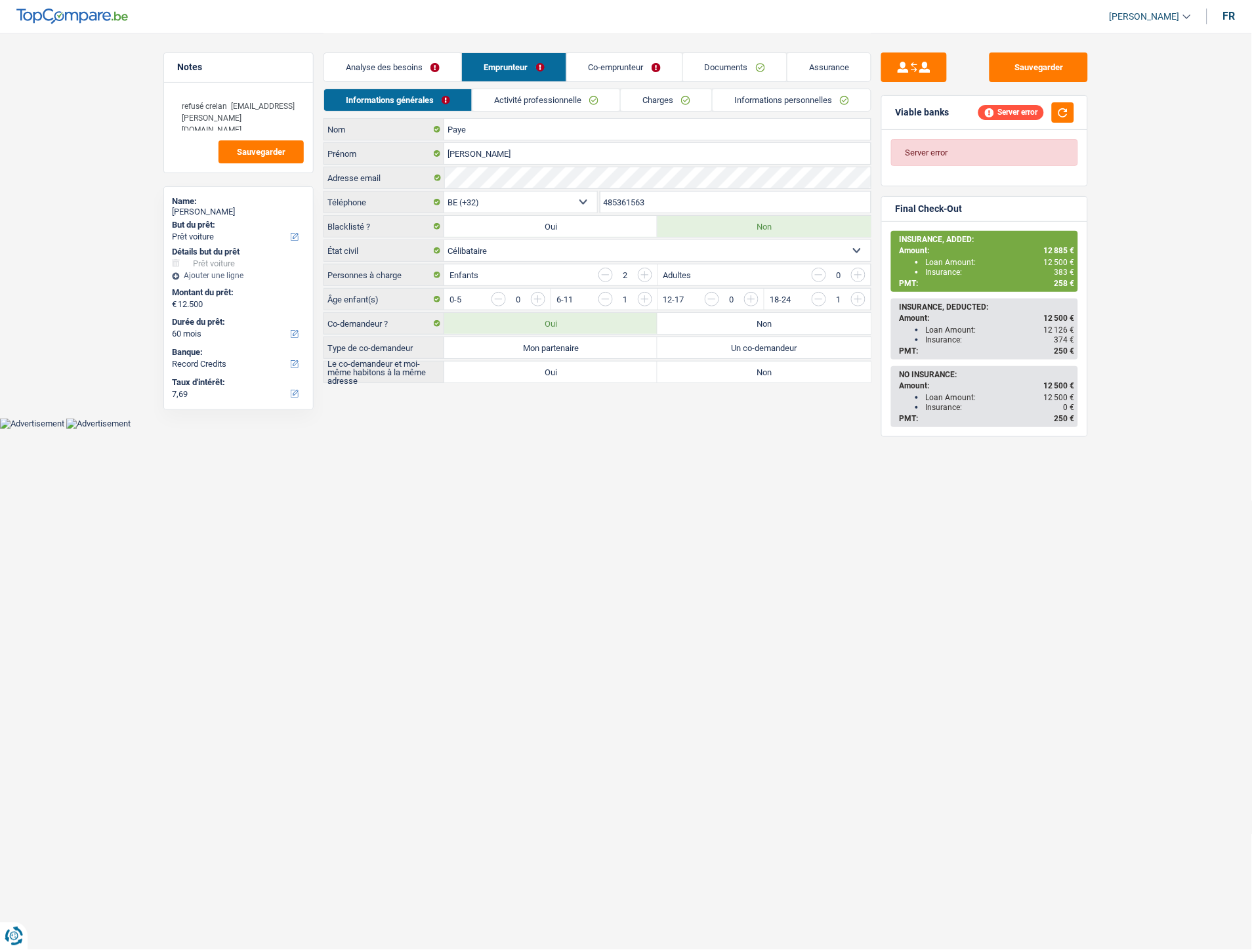
click at [547, 350] on label "Mon partenaire" at bounding box center [550, 347] width 213 height 21
click at [547, 350] on input "Mon partenaire" at bounding box center [550, 347] width 213 height 21
radio input "true"
click at [547, 368] on label "Oui" at bounding box center [550, 372] width 213 height 21
click at [547, 368] on input "Oui" at bounding box center [550, 372] width 213 height 21
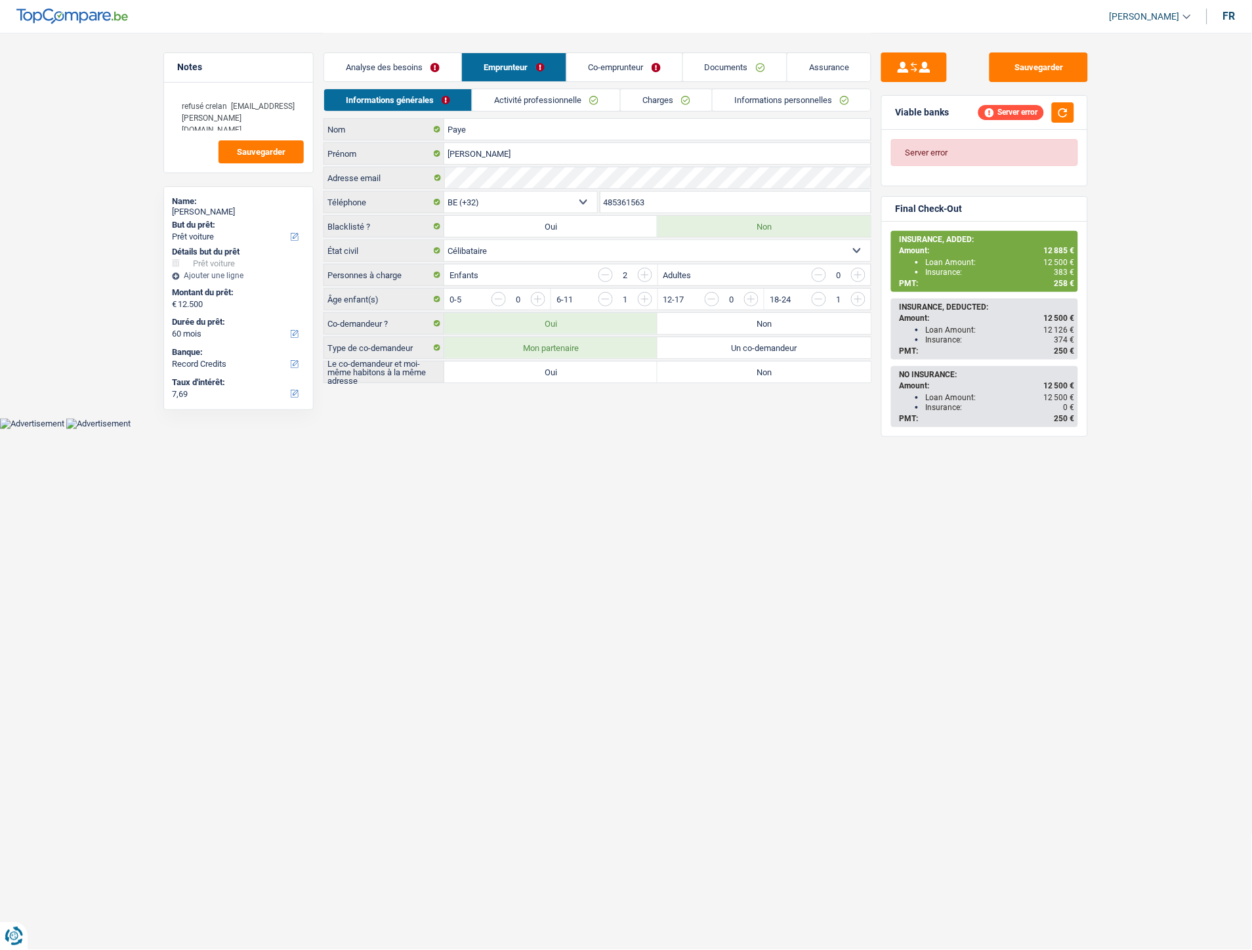
radio input "true"
click at [618, 62] on link "Co-emprunteur" at bounding box center [625, 67] width 116 height 28
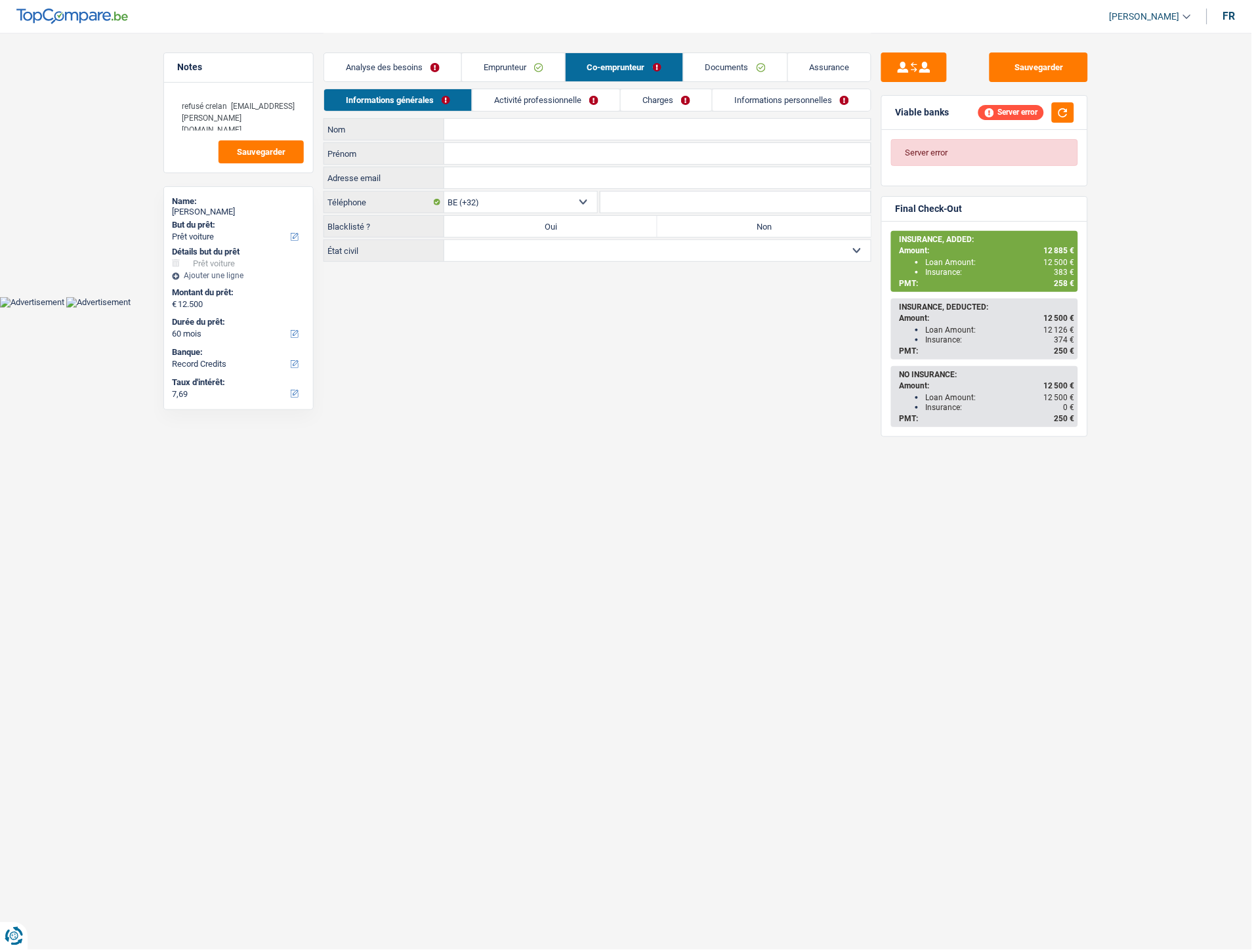
click at [562, 104] on link "Activité professionnelle" at bounding box center [547, 100] width 148 height 22
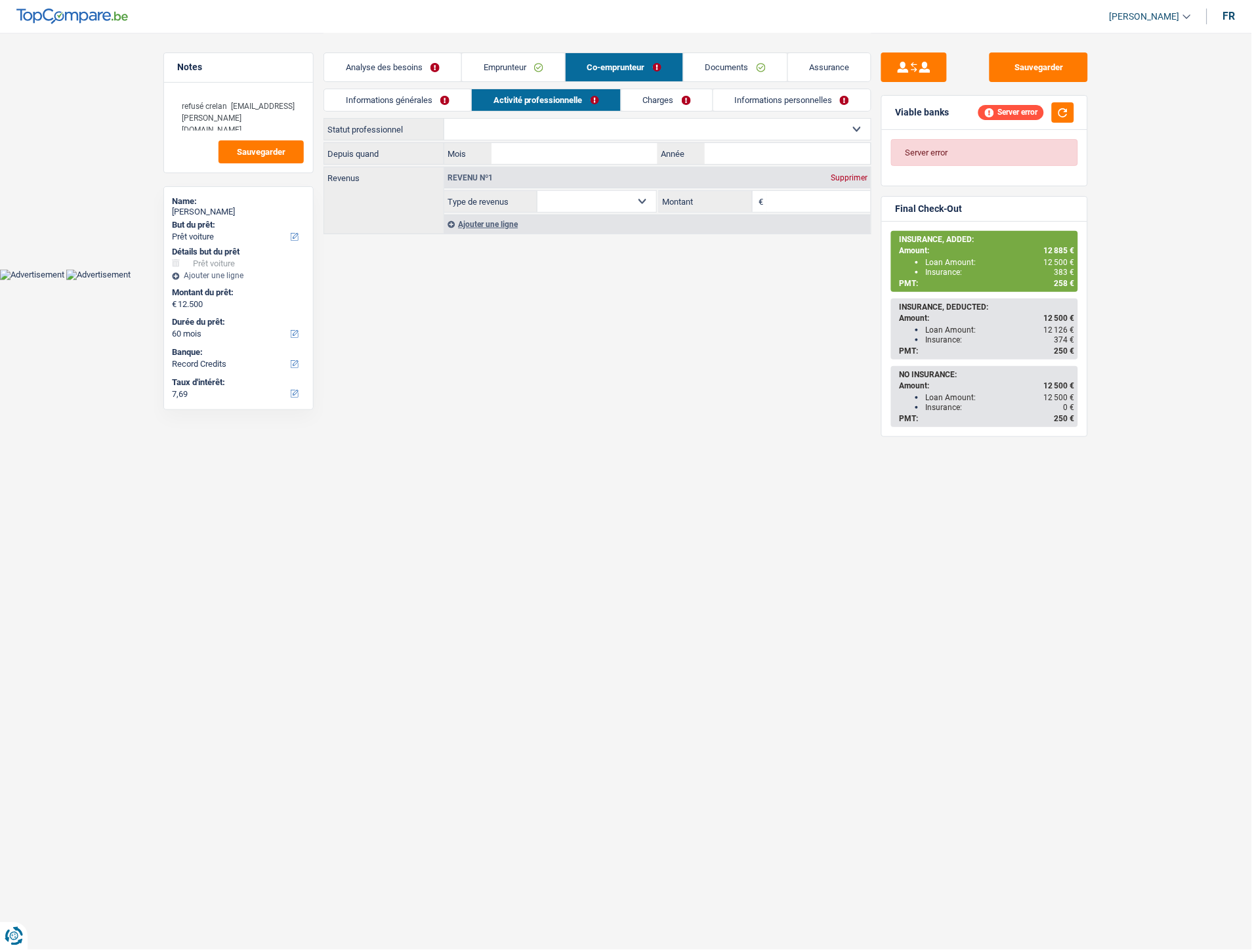
click at [547, 138] on select "Ouvrier Employé privé Employé public Invalide Indépendant Pensionné Chômeur Mut…" at bounding box center [657, 129] width 427 height 21
select select "unemployed"
click at [444, 119] on select "Ouvrier Employé privé Employé public Invalide Indépendant Pensionné Chômeur Mut…" at bounding box center [657, 129] width 427 height 21
select select "unemployment"
click at [546, 158] on input "Mois" at bounding box center [575, 153] width 166 height 21
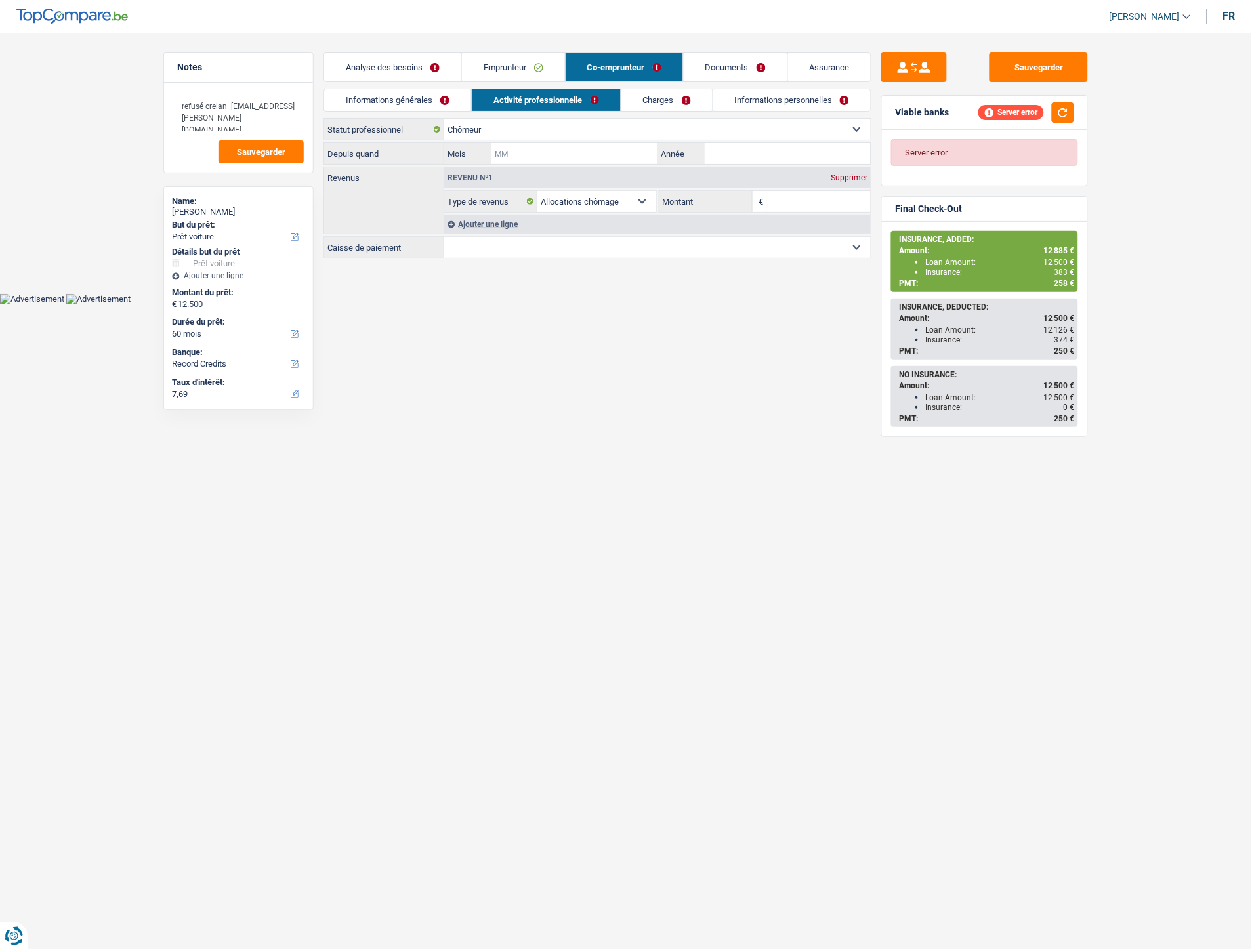
drag, startPoint x: 546, startPoint y: 156, endPoint x: 763, endPoint y: 156, distance: 216.6
click at [763, 159] on div "Mois / Année" at bounding box center [657, 153] width 427 height 21
click at [788, 208] on input "Montant" at bounding box center [819, 201] width 104 height 21
click at [525, 68] on link "Emprunteur" at bounding box center [513, 67] width 103 height 28
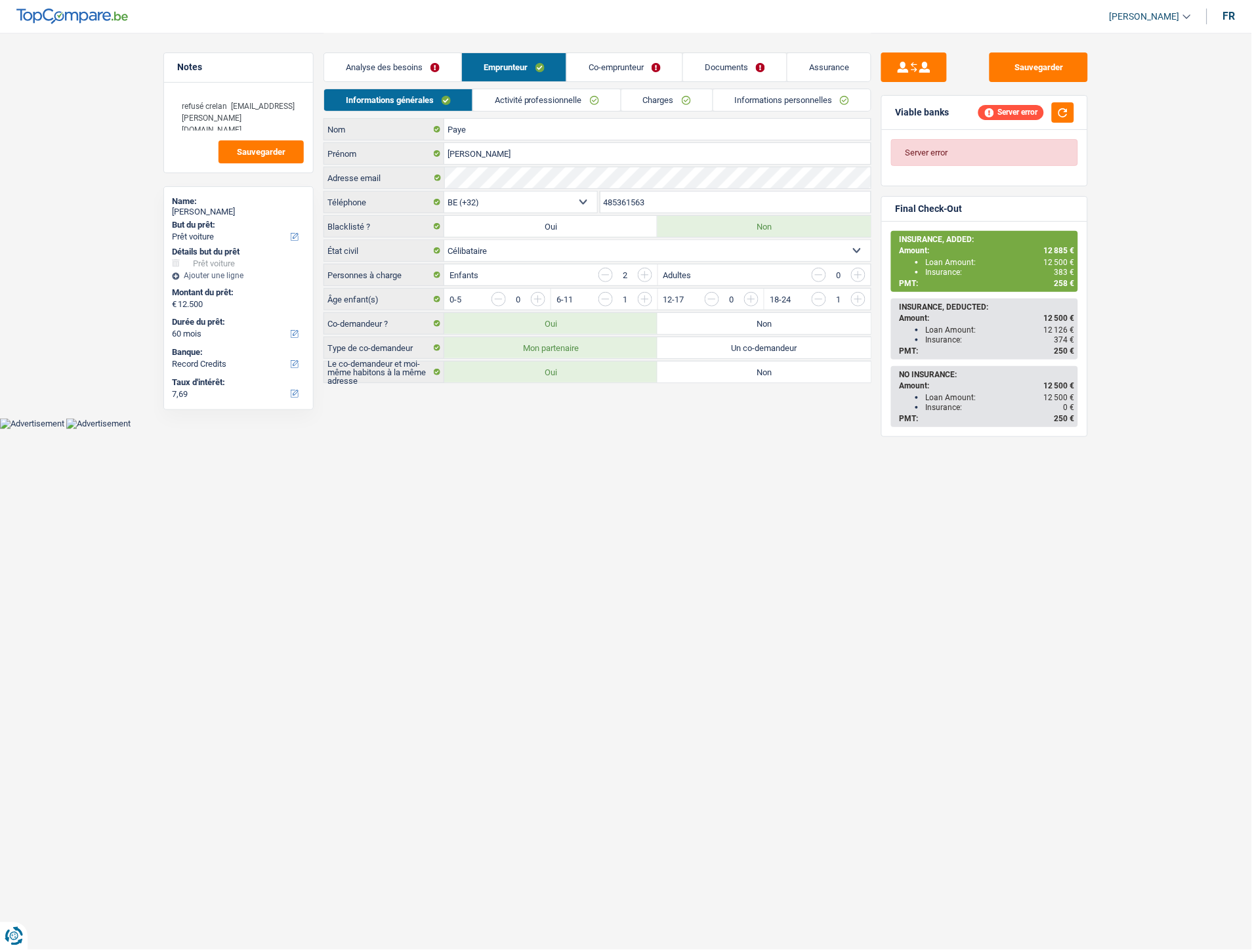
click at [578, 103] on link "Activité professionnelle" at bounding box center [547, 100] width 148 height 22
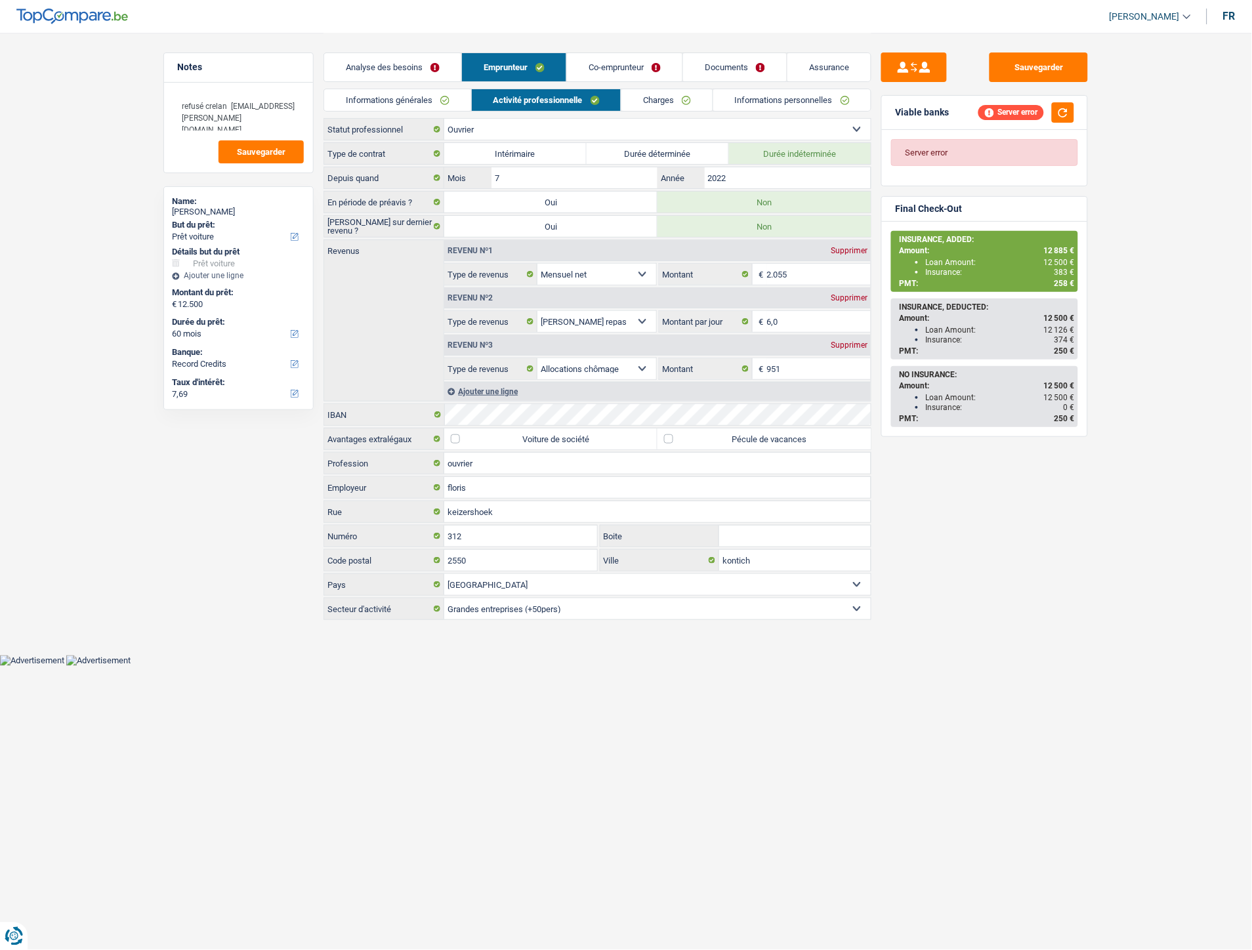
click at [621, 61] on link "Co-emprunteur" at bounding box center [625, 67] width 116 height 28
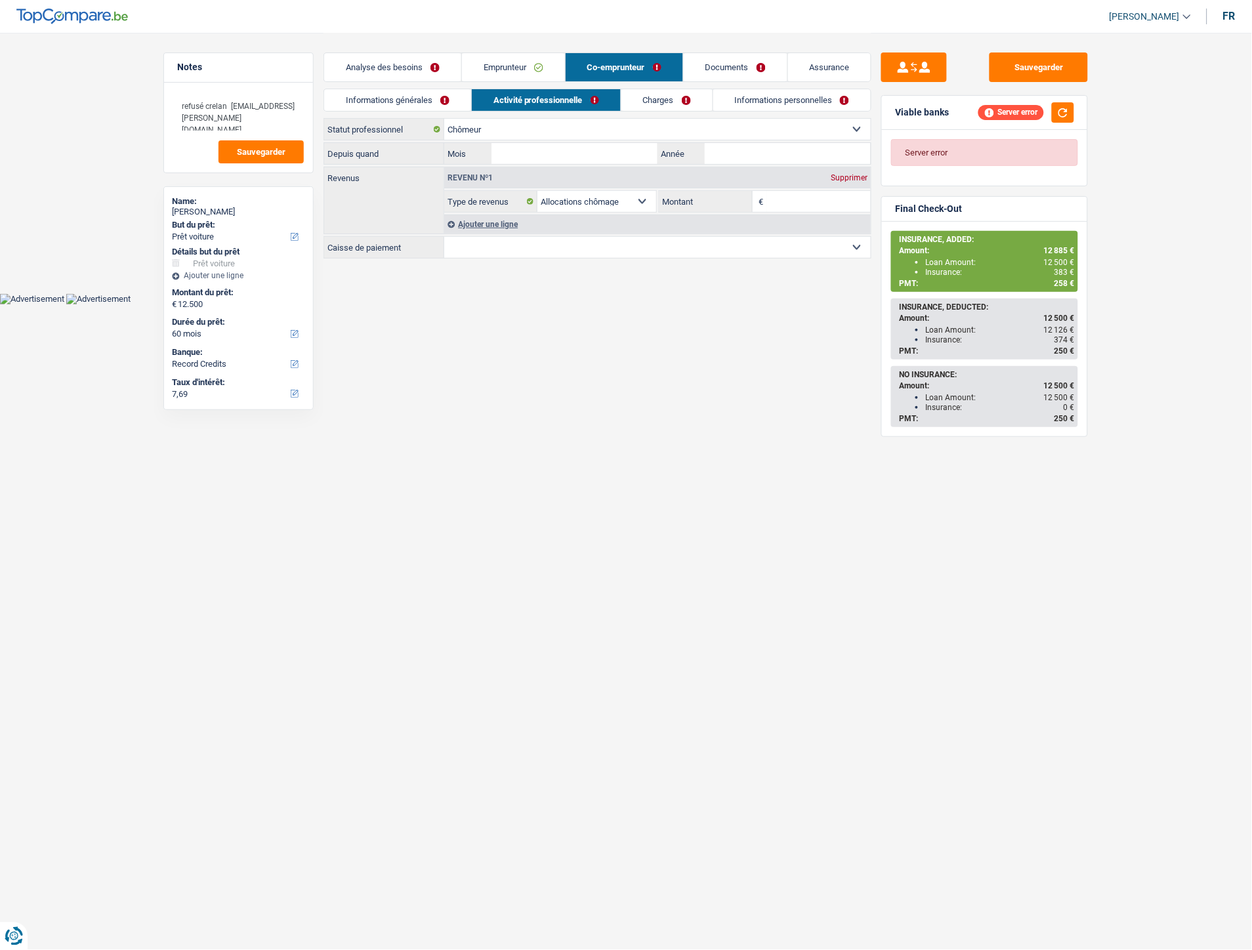
drag, startPoint x: 779, startPoint y: 204, endPoint x: 839, endPoint y: 162, distance: 73.0
click at [779, 204] on input "Montant" at bounding box center [819, 201] width 104 height 21
type input "951"
click at [656, 93] on link "Charges" at bounding box center [666, 100] width 91 height 22
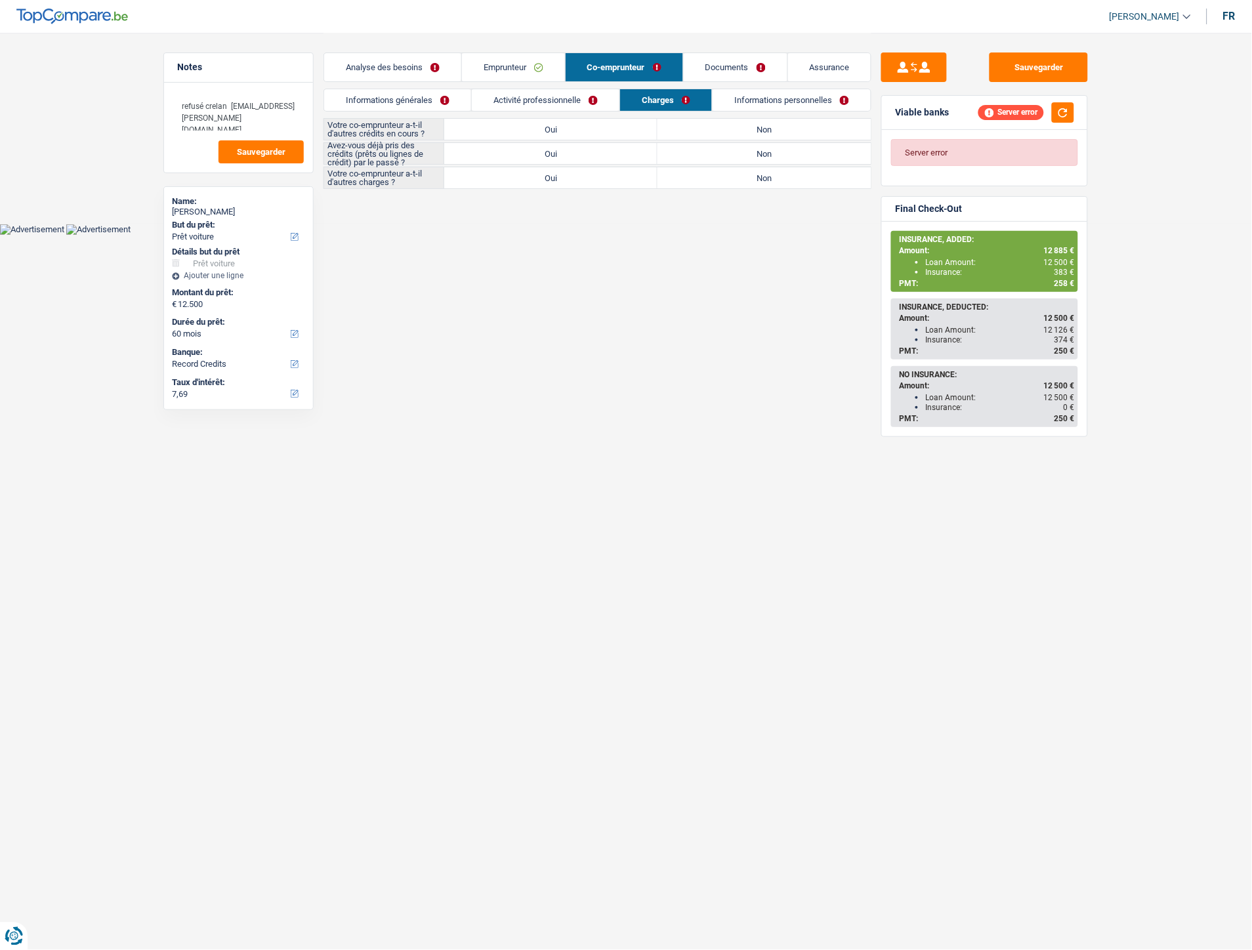
drag, startPoint x: 725, startPoint y: 175, endPoint x: 653, endPoint y: 168, distance: 71.9
click at [653, 168] on div "Oui Non" at bounding box center [657, 177] width 427 height 21
drag, startPoint x: 600, startPoint y: 153, endPoint x: 585, endPoint y: 175, distance: 26.4
click at [585, 175] on div "Votre co-emprunteur a-t-il d'autres crédits en cours ? Oui Non Tous les champs …" at bounding box center [598, 153] width 548 height 71
click at [558, 204] on main "Notes refusé crelan [EMAIL_ADDRESS][PERSON_NAME][DOMAIN_NAME] Sauvegarder Name:…" at bounding box center [626, 112] width 1252 height 224
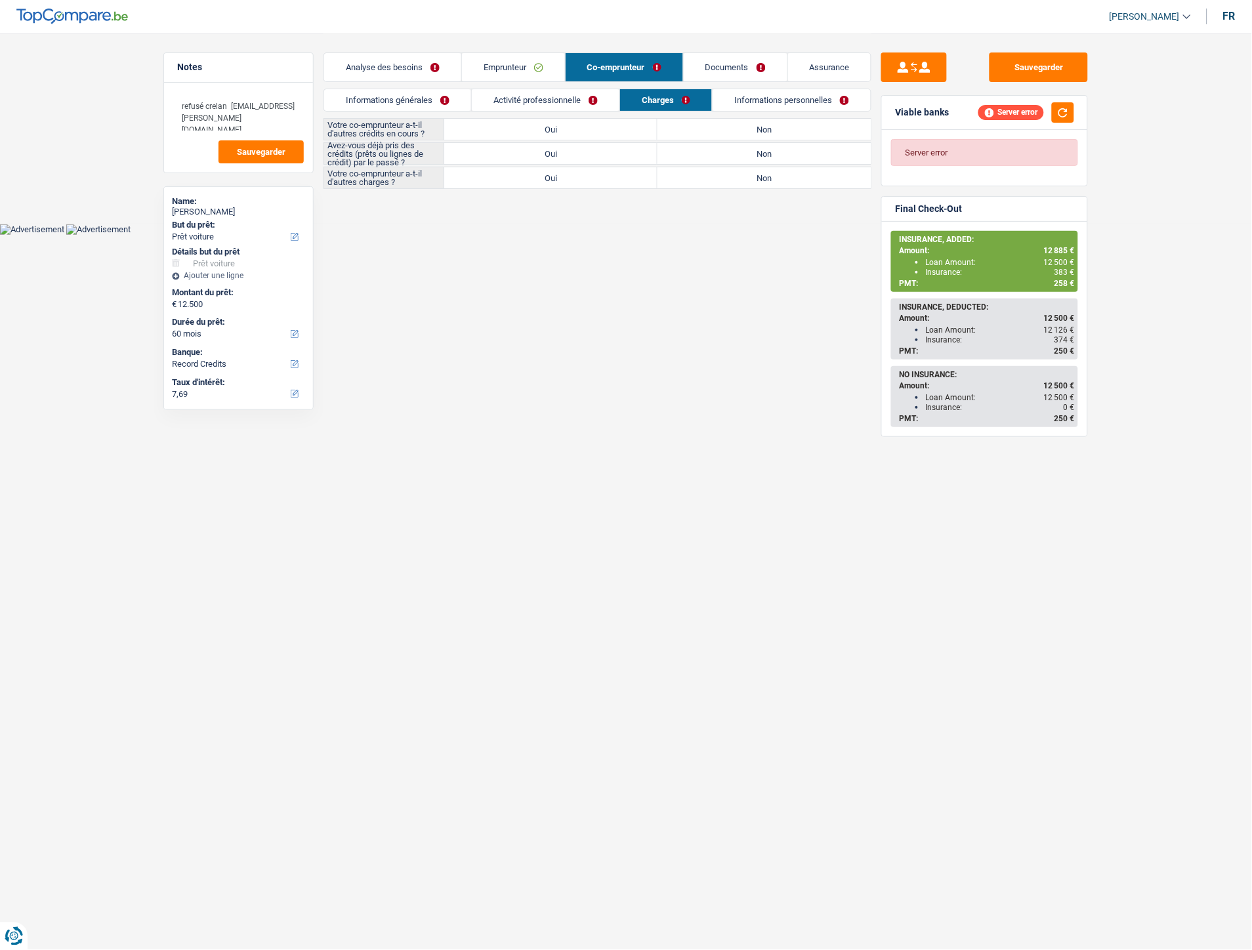
click at [572, 126] on label "Oui" at bounding box center [550, 129] width 213 height 21
click at [572, 126] on input "Oui" at bounding box center [550, 129] width 213 height 21
radio input "true"
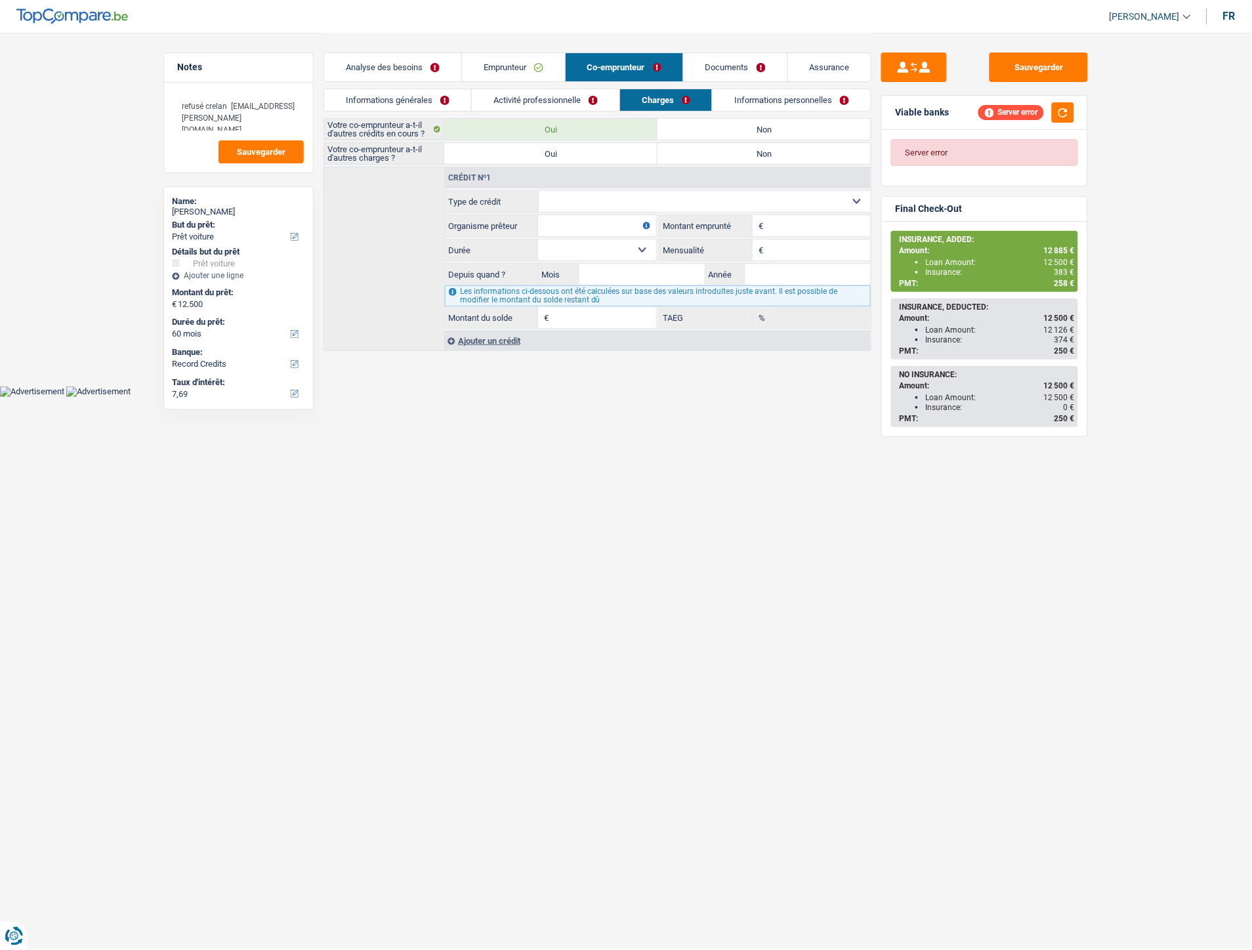
click at [740, 133] on label "Non" at bounding box center [764, 129] width 213 height 21
click at [740, 133] on input "Non" at bounding box center [764, 129] width 213 height 21
radio input "true"
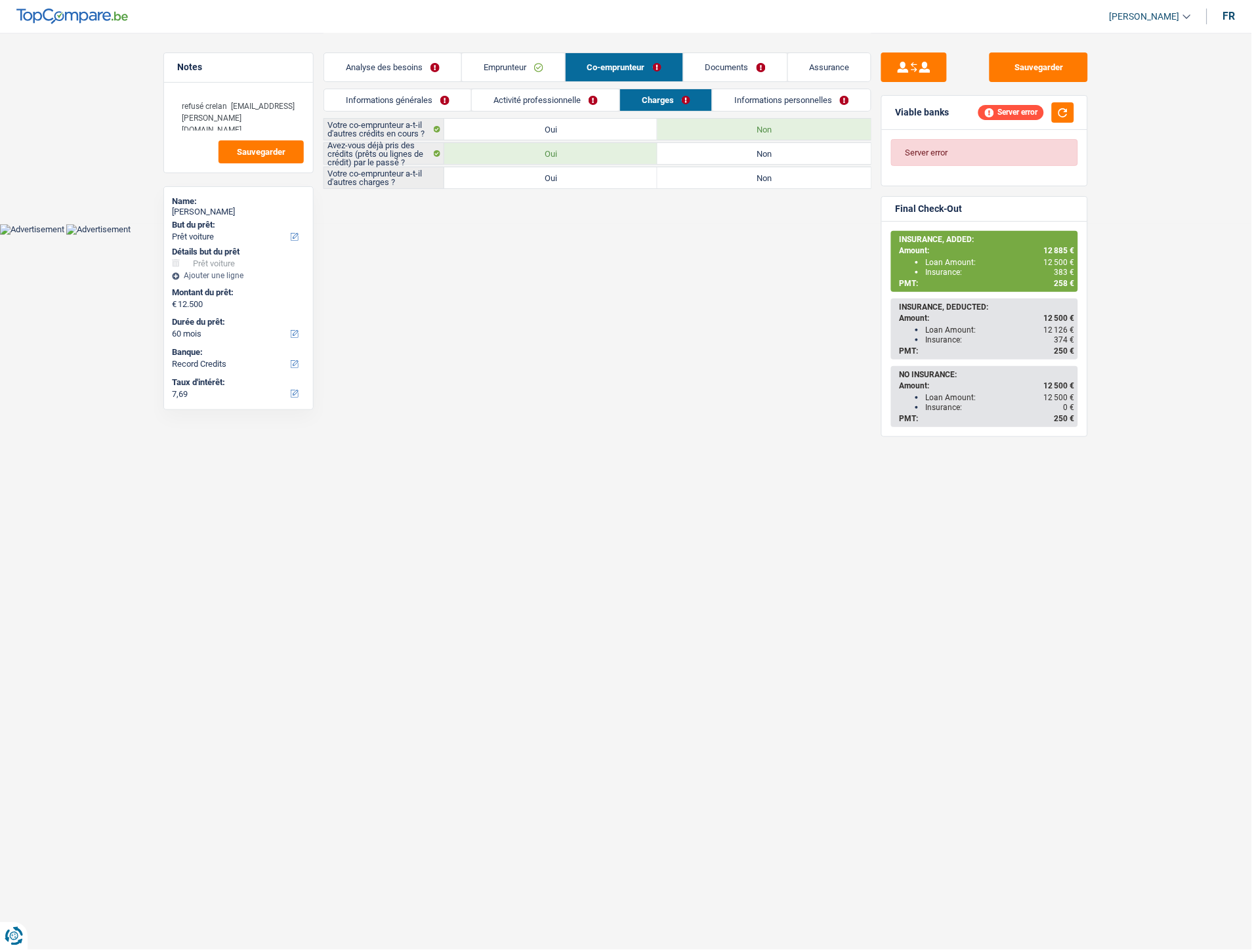
drag, startPoint x: 656, startPoint y: 180, endPoint x: 696, endPoint y: 180, distance: 39.4
drag, startPoint x: 696, startPoint y: 180, endPoint x: 673, endPoint y: 179, distance: 23.1
click at [673, 179] on label "Non" at bounding box center [764, 177] width 213 height 21
click at [673, 179] on input "Non" at bounding box center [764, 177] width 213 height 21
radio input "true"
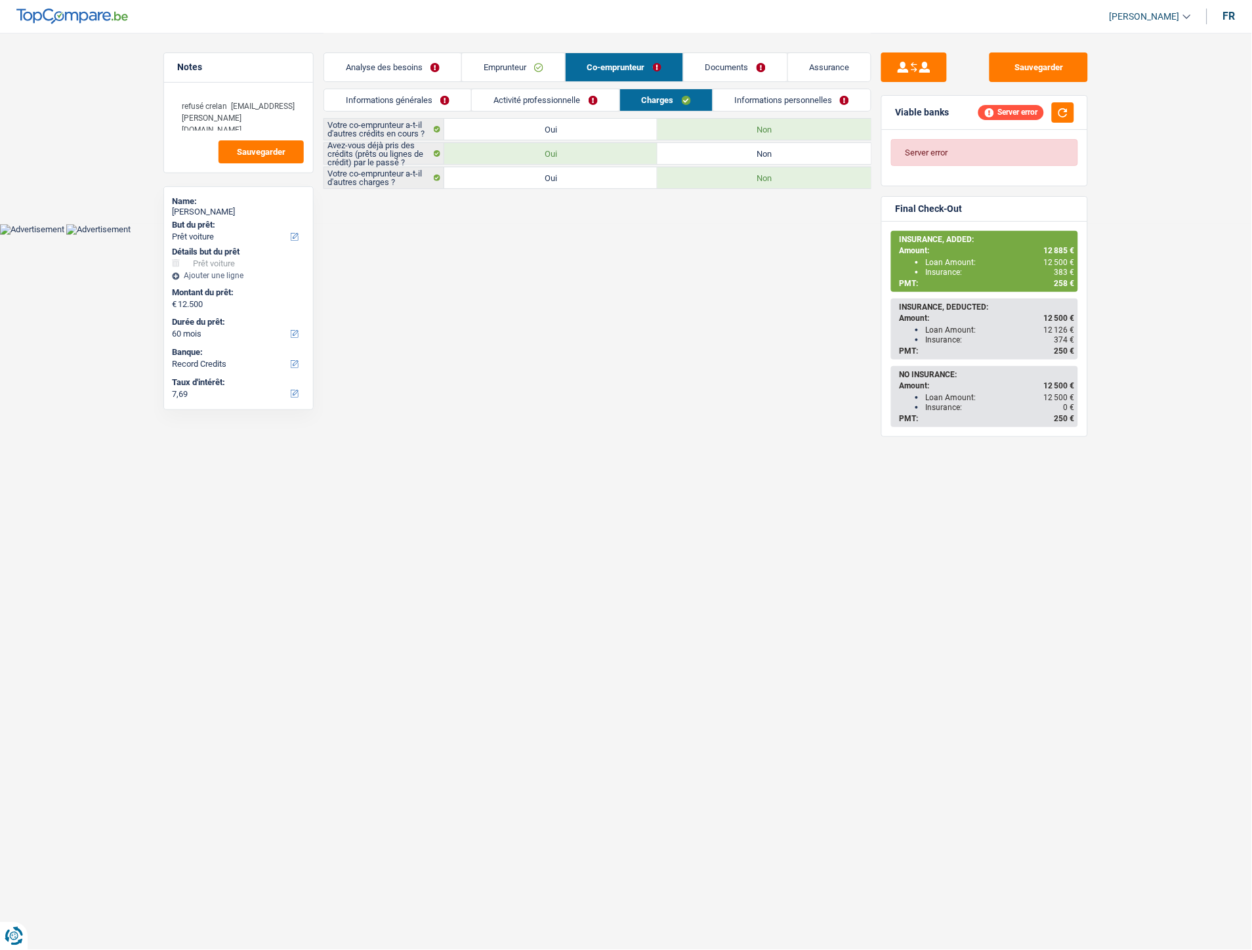
click at [685, 177] on label "Non" at bounding box center [764, 177] width 213 height 21
click at [685, 177] on input "Non" at bounding box center [764, 177] width 213 height 21
click at [688, 182] on label "Non" at bounding box center [764, 177] width 213 height 21
click at [688, 182] on input "Non" at bounding box center [764, 177] width 213 height 21
click at [618, 178] on label "Oui" at bounding box center [550, 177] width 213 height 21
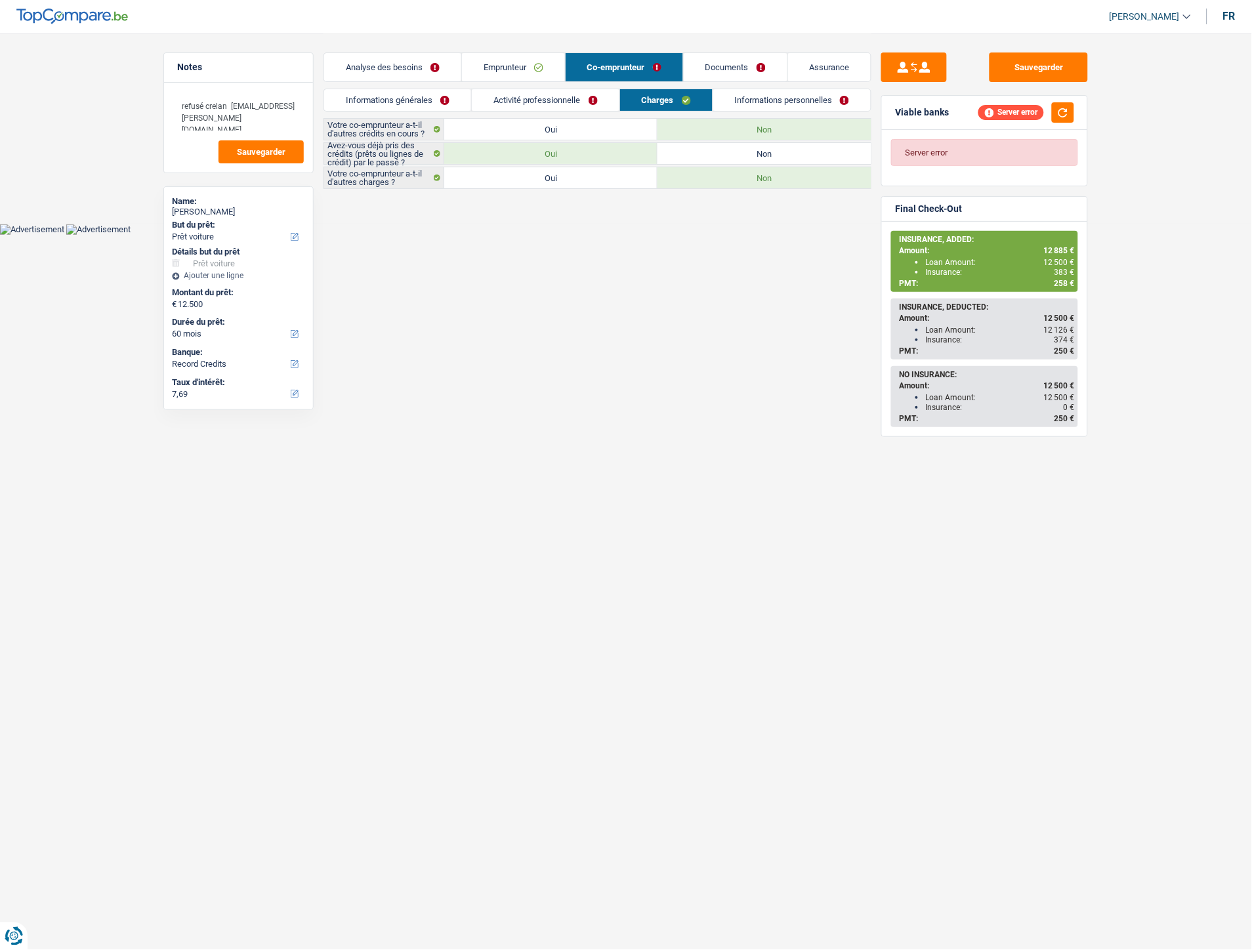
click at [618, 178] on input "Oui" at bounding box center [550, 177] width 213 height 21
radio input "true"
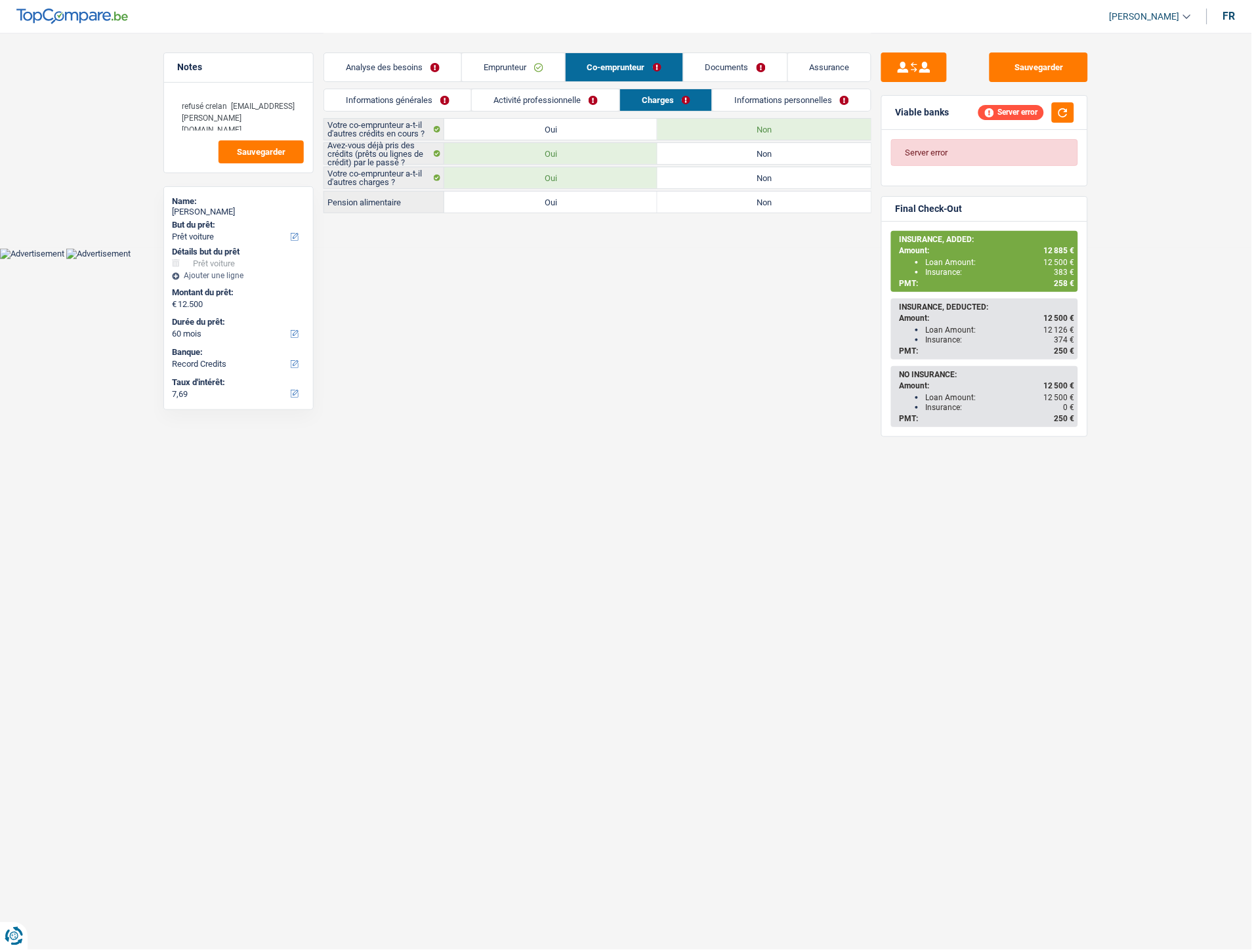
click at [690, 184] on label "Non" at bounding box center [764, 177] width 213 height 21
click at [690, 184] on input "Non" at bounding box center [764, 177] width 213 height 21
radio input "true"
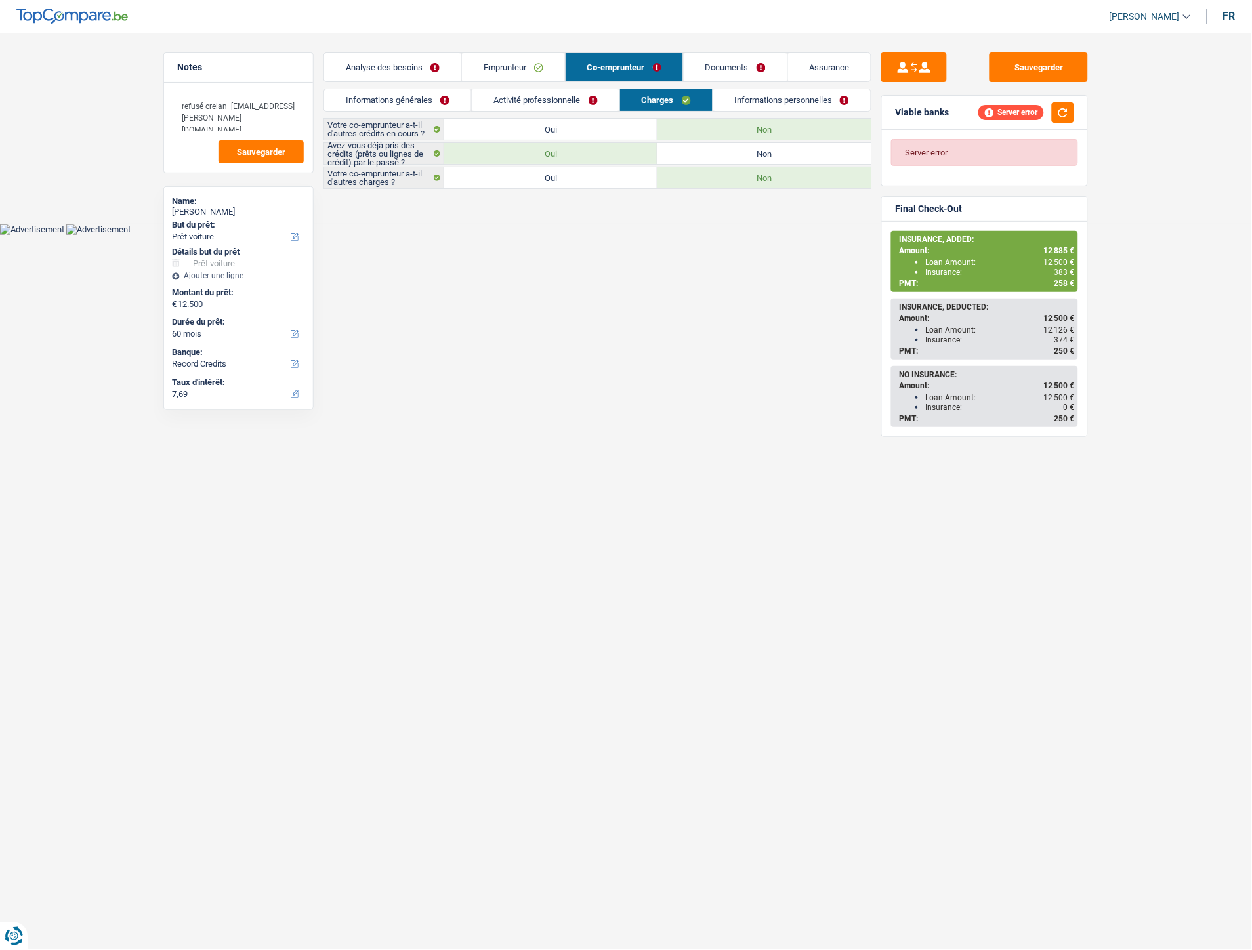
click at [790, 110] on link "Informations personnelles" at bounding box center [792, 100] width 158 height 22
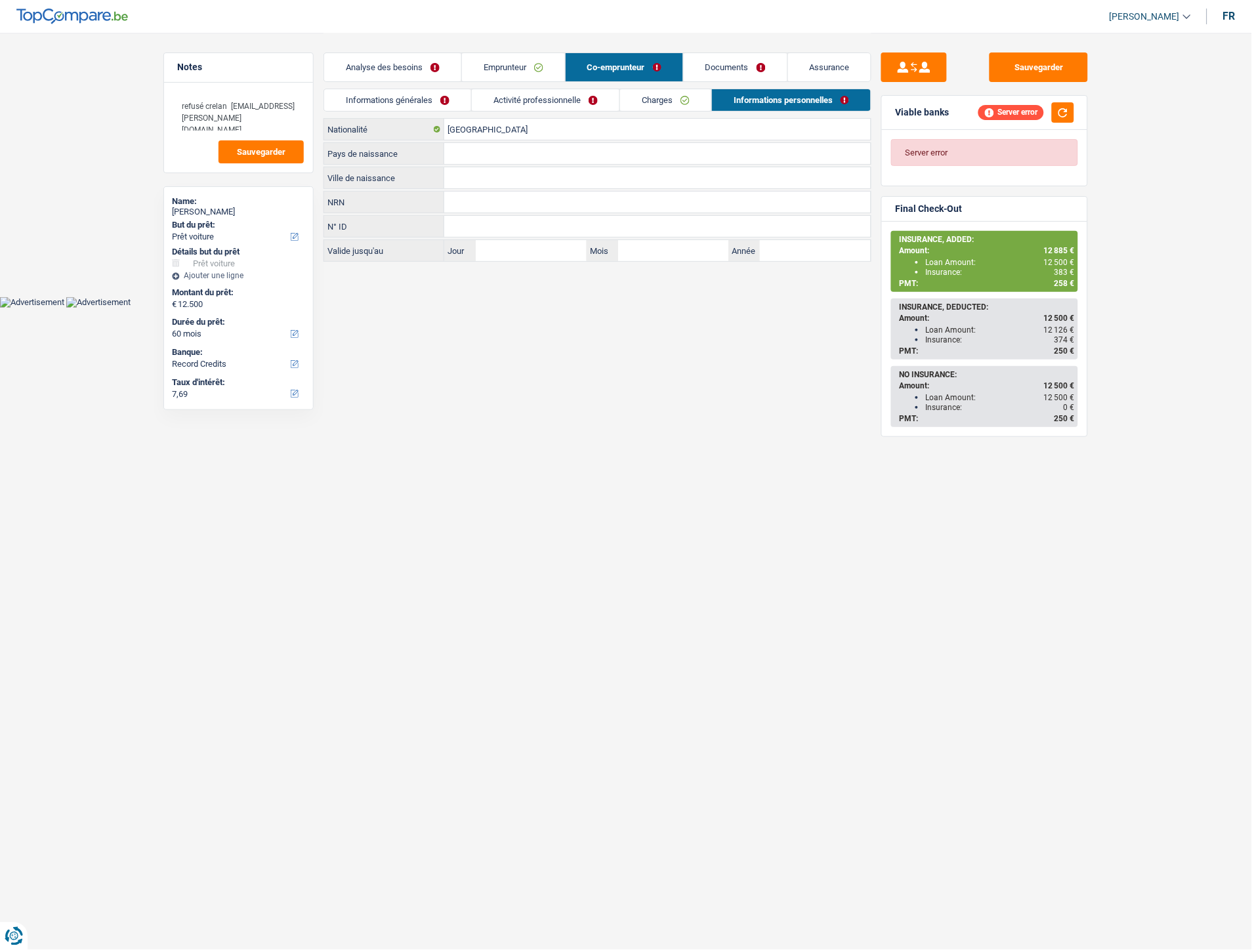
click at [588, 106] on link "Activité professionnelle" at bounding box center [546, 100] width 148 height 22
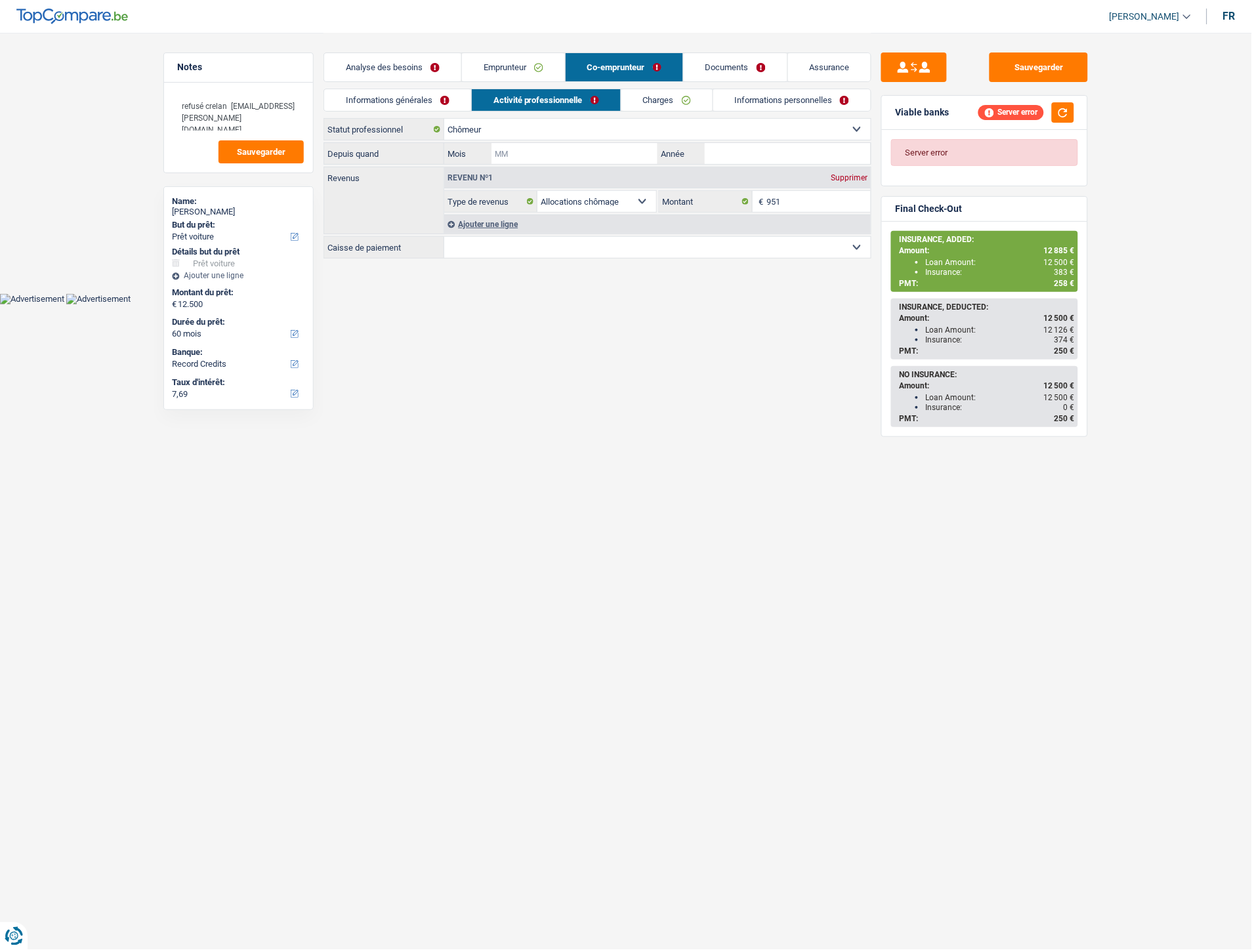
click at [575, 152] on input "Mois" at bounding box center [575, 153] width 166 height 21
click at [497, 253] on select "CAPAC FGTB CSC CGSLB Autre Sélectionner une option" at bounding box center [657, 247] width 427 height 21
click at [496, 70] on link "Emprunteur" at bounding box center [513, 67] width 103 height 28
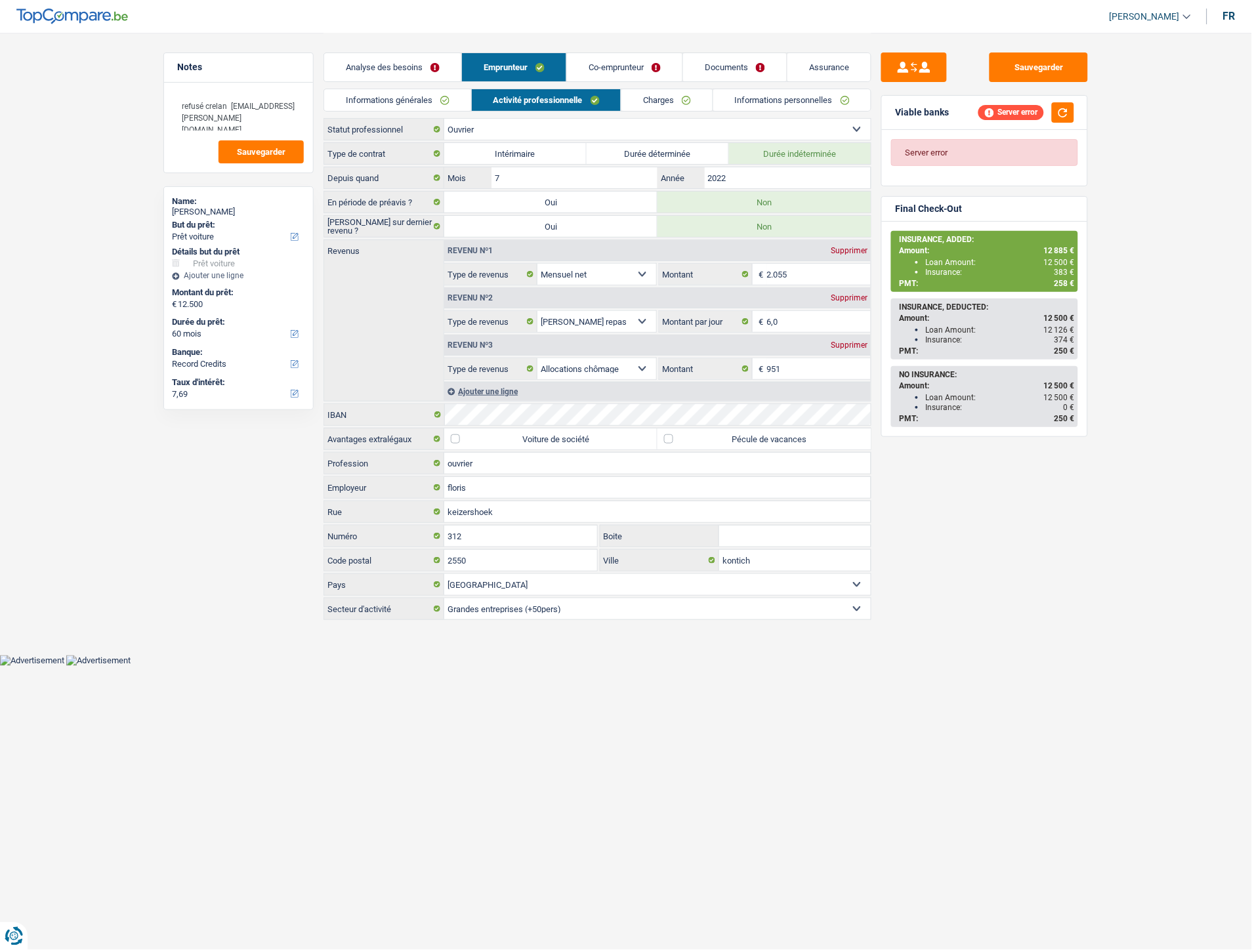
click at [608, 68] on link "Co-emprunteur" at bounding box center [625, 67] width 116 height 28
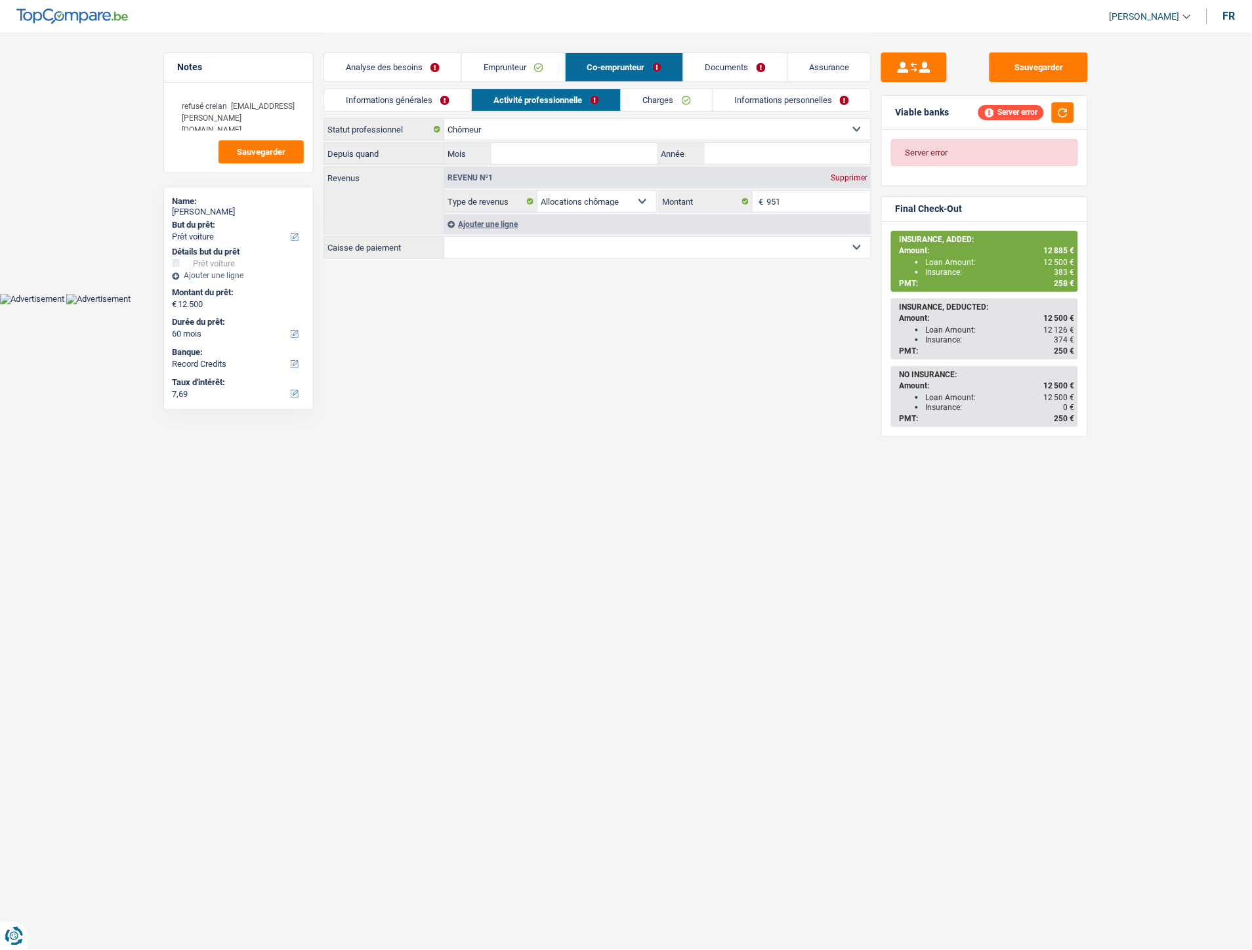
drag, startPoint x: 535, startPoint y: 249, endPoint x: 539, endPoint y: 243, distance: 8.0
click at [535, 249] on select "CAPAC FGTB CSC CGSLB Autre Sélectionner une option" at bounding box center [657, 247] width 427 height 21
select select "fgtb"
click at [444, 237] on select "CAPAC FGTB CSC CGSLB Autre Sélectionner une option" at bounding box center [657, 247] width 427 height 21
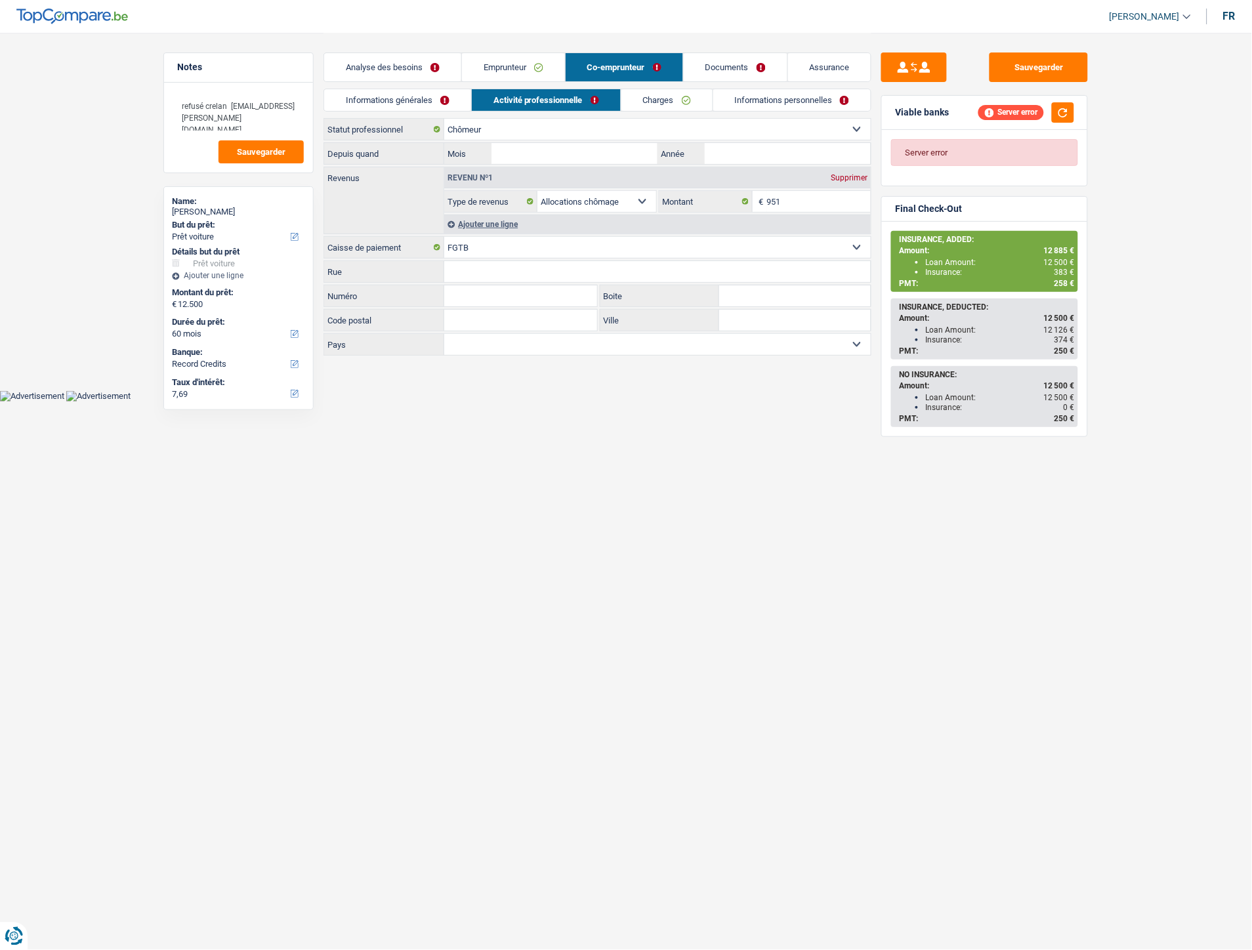
click at [506, 280] on input "Rue" at bounding box center [657, 271] width 427 height 21
click at [375, 103] on link "Informations générales" at bounding box center [397, 100] width 147 height 22
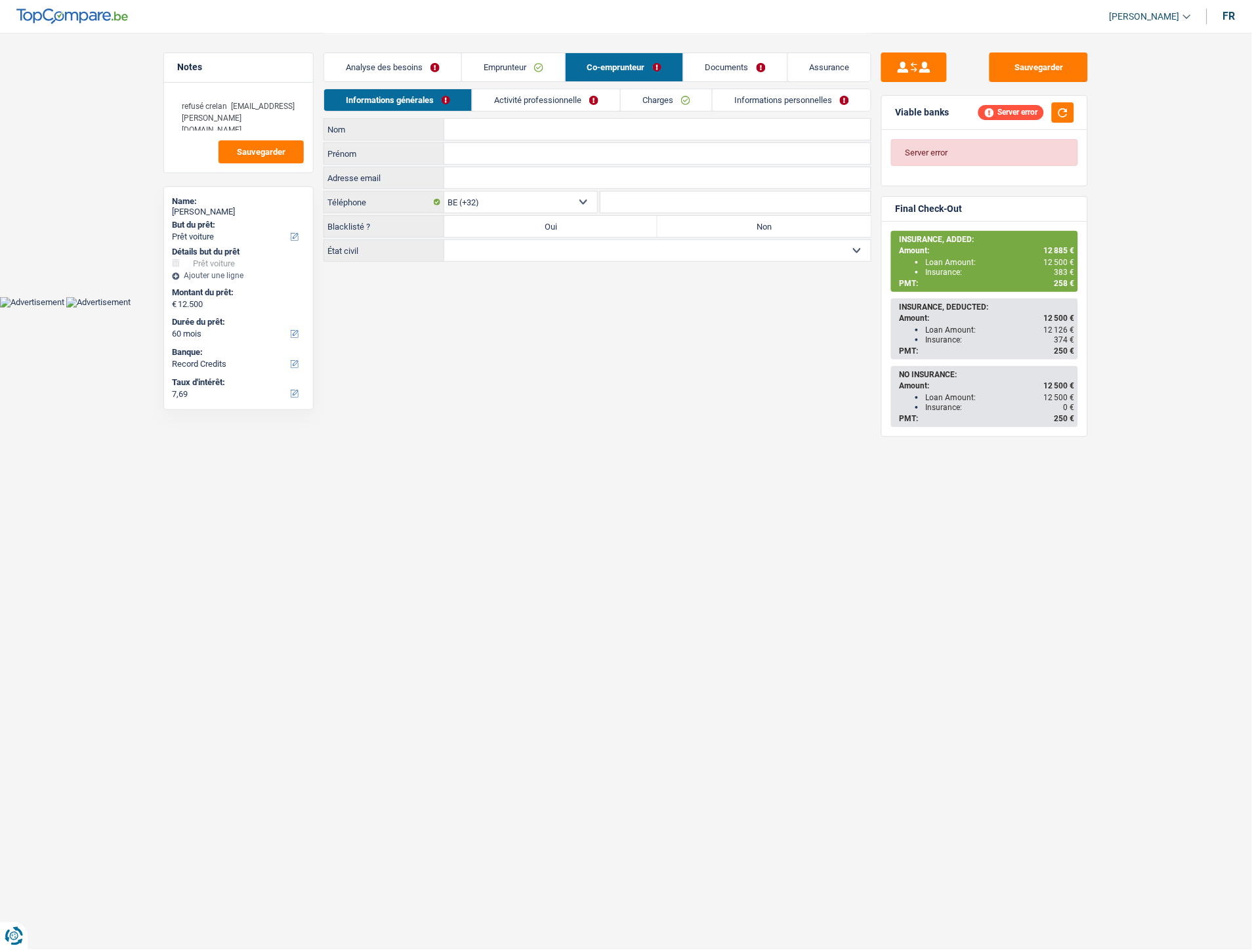
click at [671, 110] on li "Charges" at bounding box center [666, 100] width 92 height 23
click at [673, 105] on link "Charges" at bounding box center [666, 100] width 91 height 22
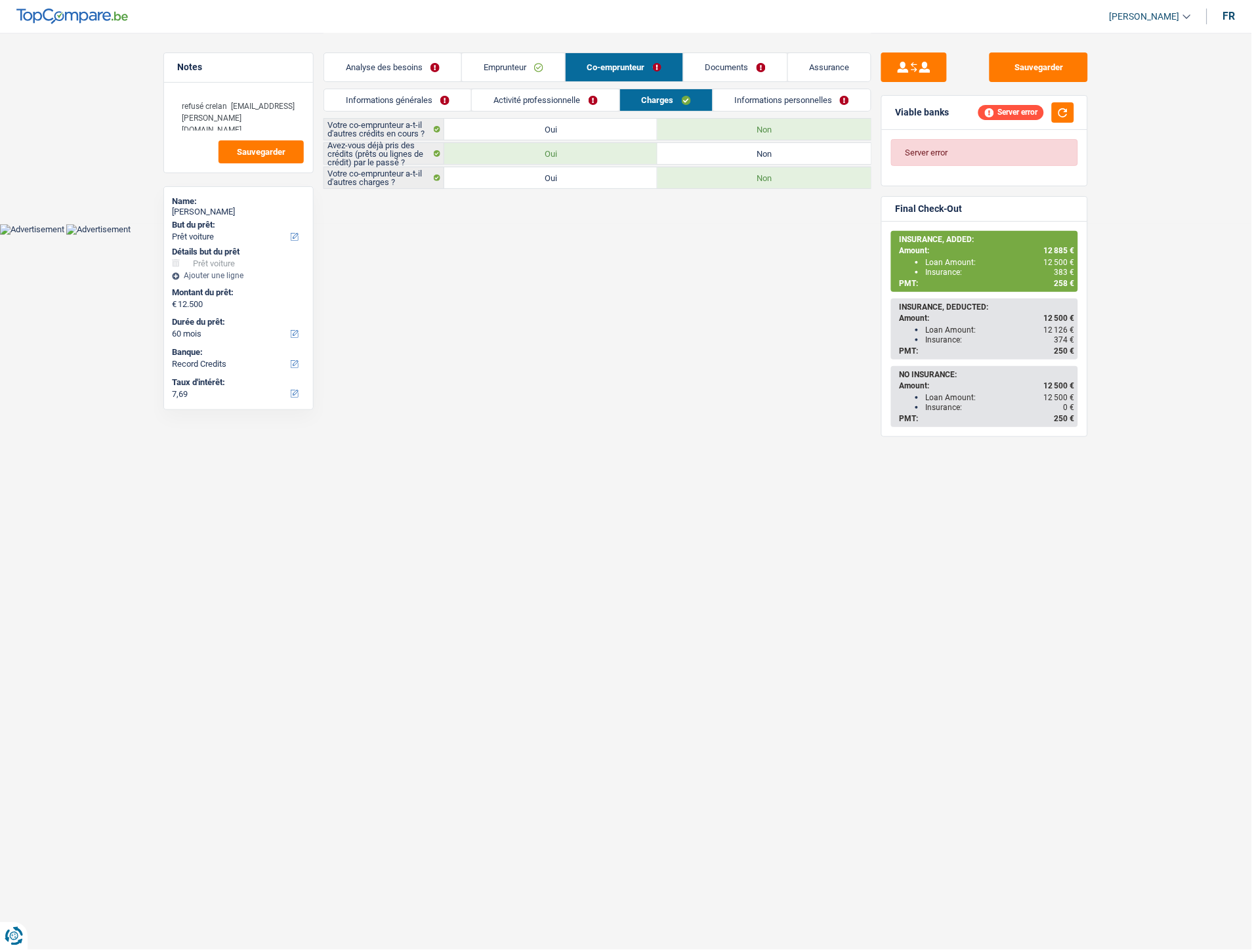
click at [537, 100] on link "Activité professionnelle" at bounding box center [546, 100] width 148 height 22
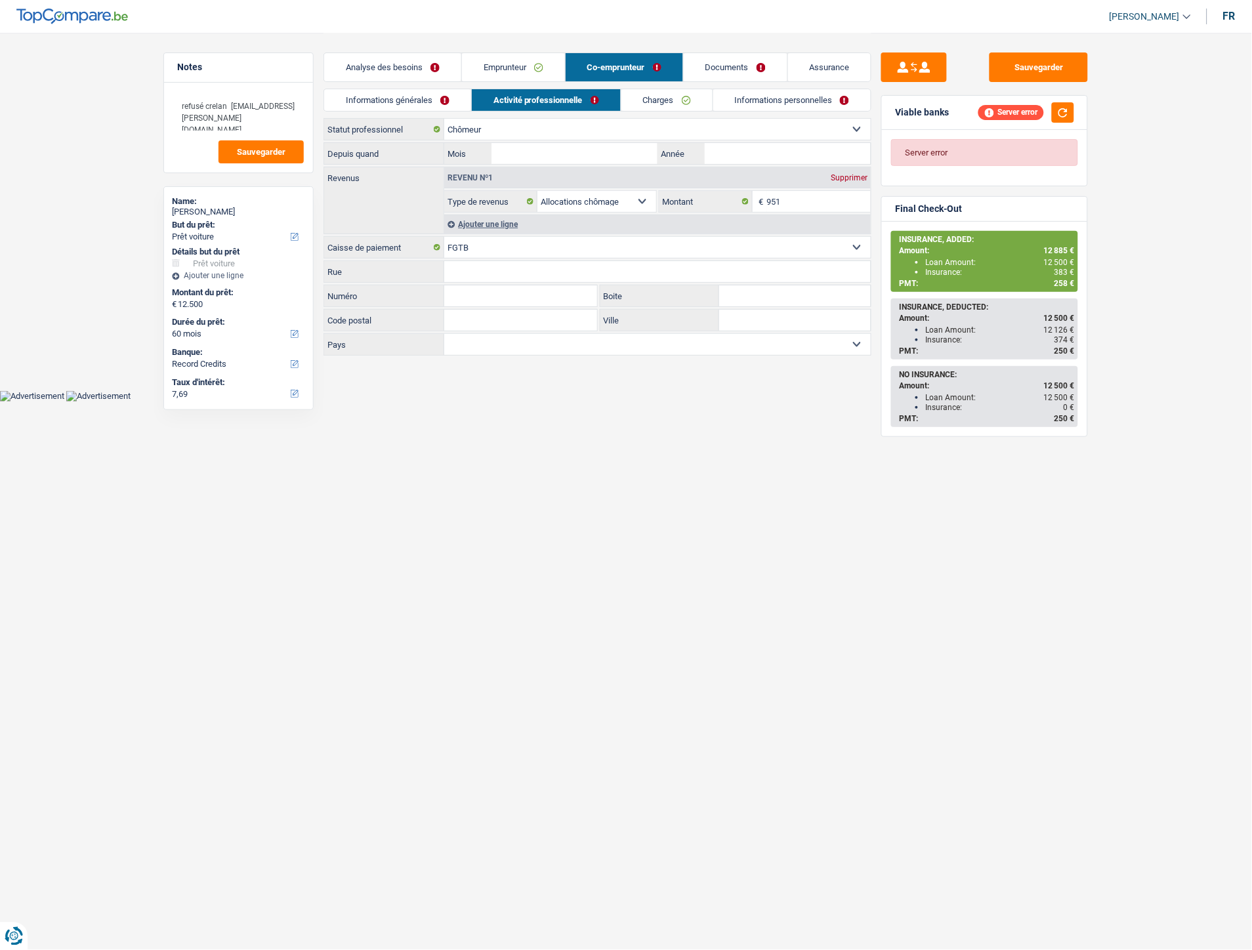
click at [770, 100] on link "Informations personnelles" at bounding box center [792, 100] width 158 height 22
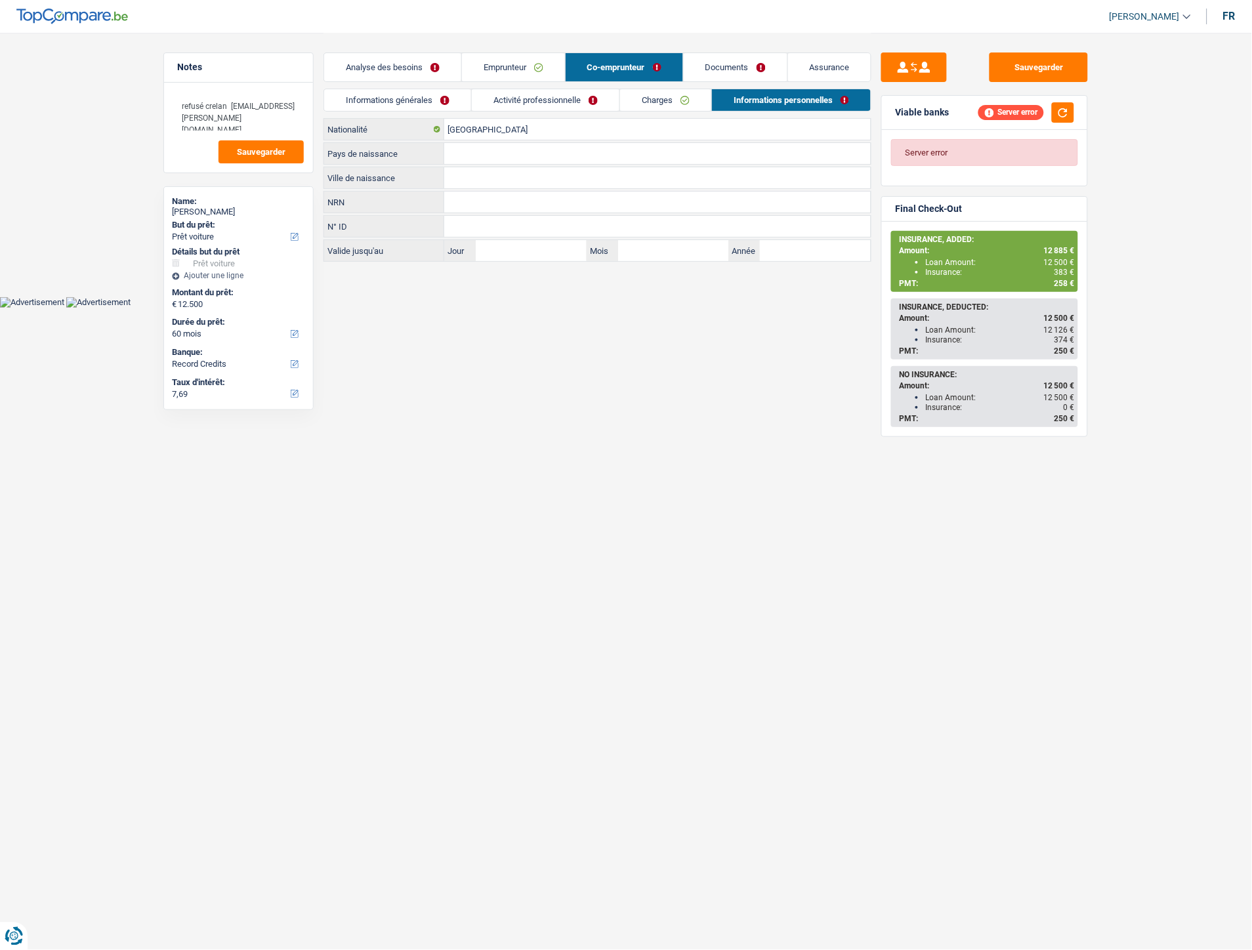
click at [389, 282] on main "Notes refusé crelan [EMAIL_ADDRESS][PERSON_NAME][DOMAIN_NAME] Sauvegarder Name:…" at bounding box center [626, 148] width 1252 height 297
click at [480, 184] on input "Ville de naissance" at bounding box center [657, 177] width 427 height 21
click at [508, 66] on link "Emprunteur" at bounding box center [513, 67] width 103 height 28
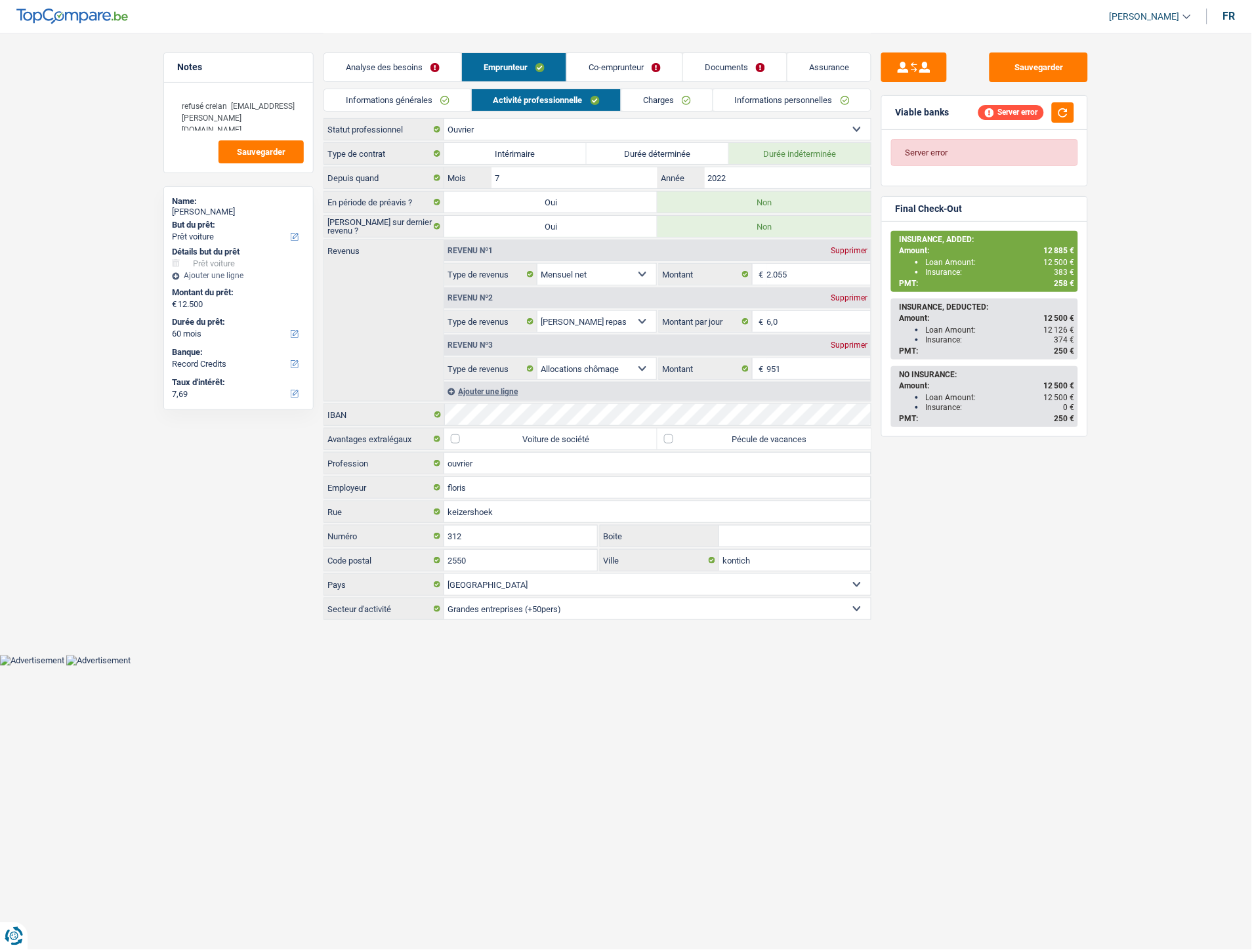
click at [593, 64] on link "Co-emprunteur" at bounding box center [625, 67] width 116 height 28
